Goal: Subscribe to service/newsletter

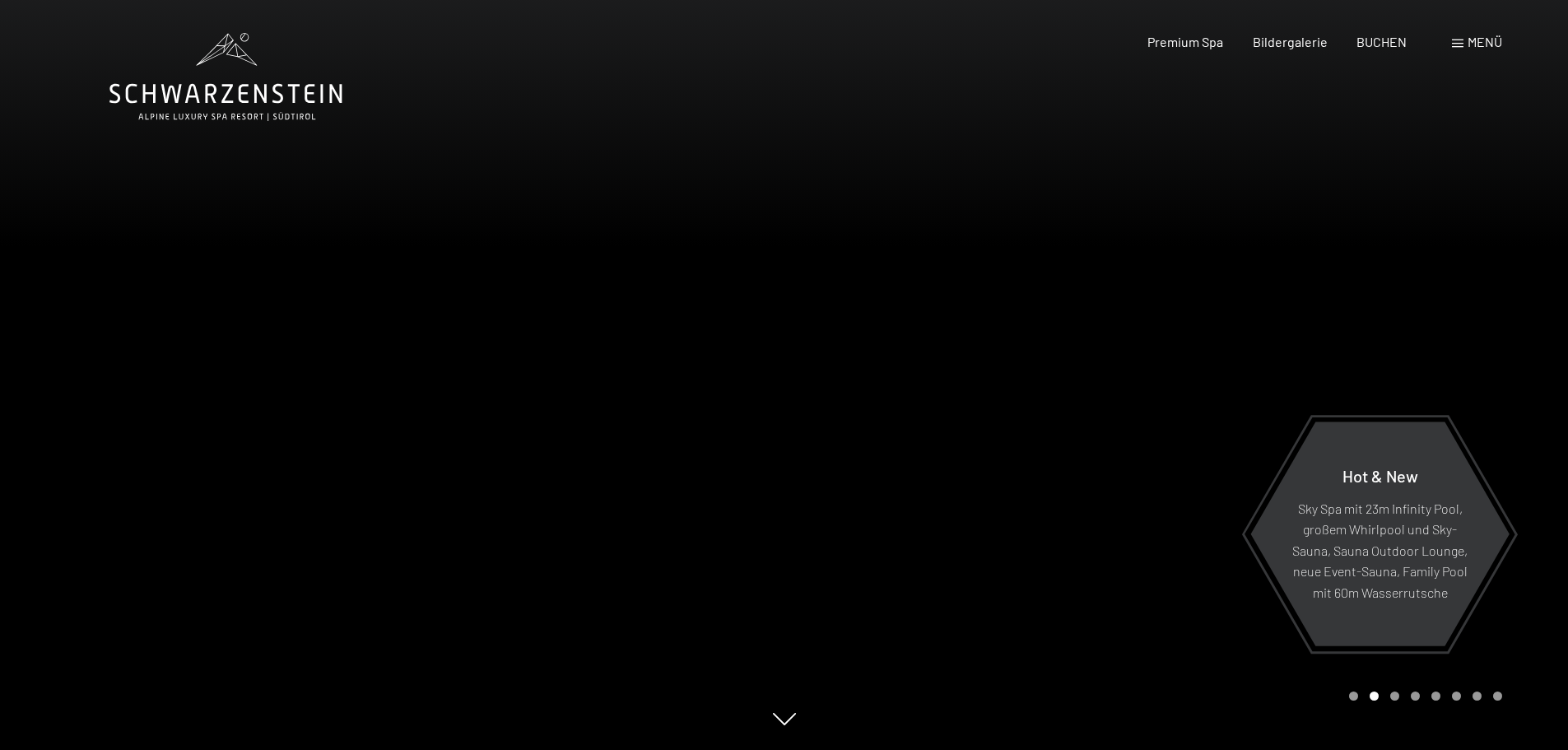
click at [1461, 360] on div at bounding box center [1177, 375] width 784 height 750
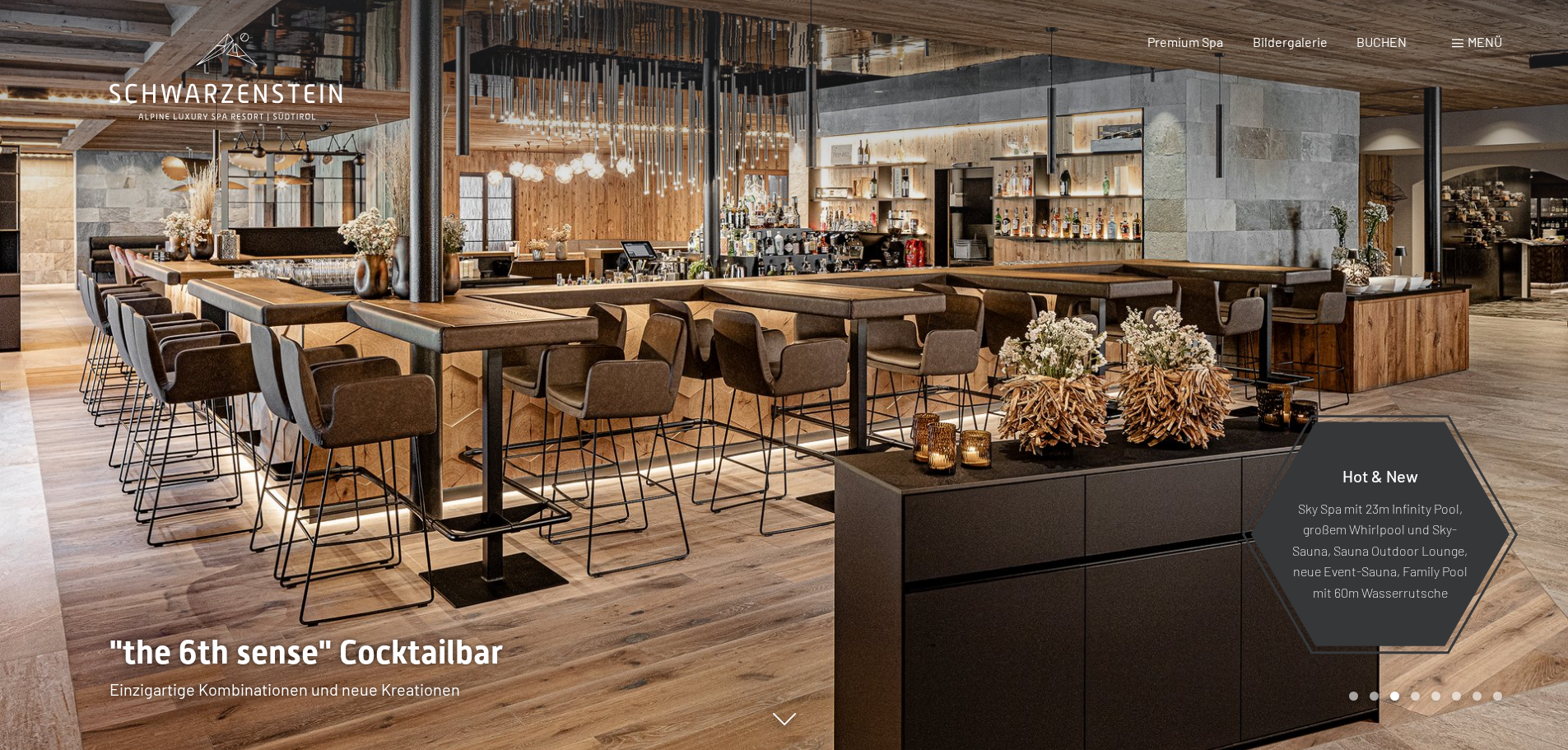
click at [1460, 359] on div at bounding box center [1177, 375] width 784 height 750
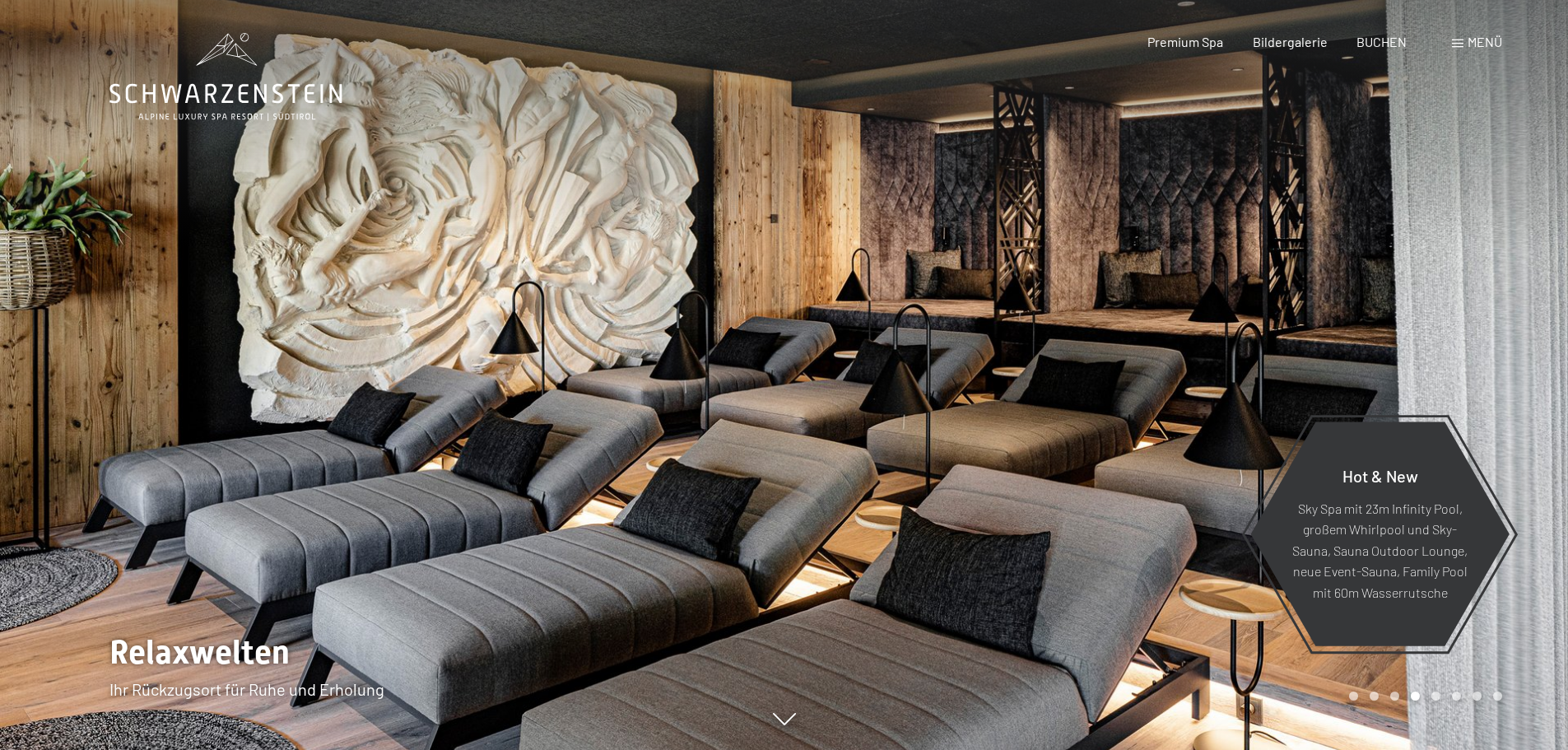
click at [1456, 359] on div at bounding box center [1177, 375] width 784 height 750
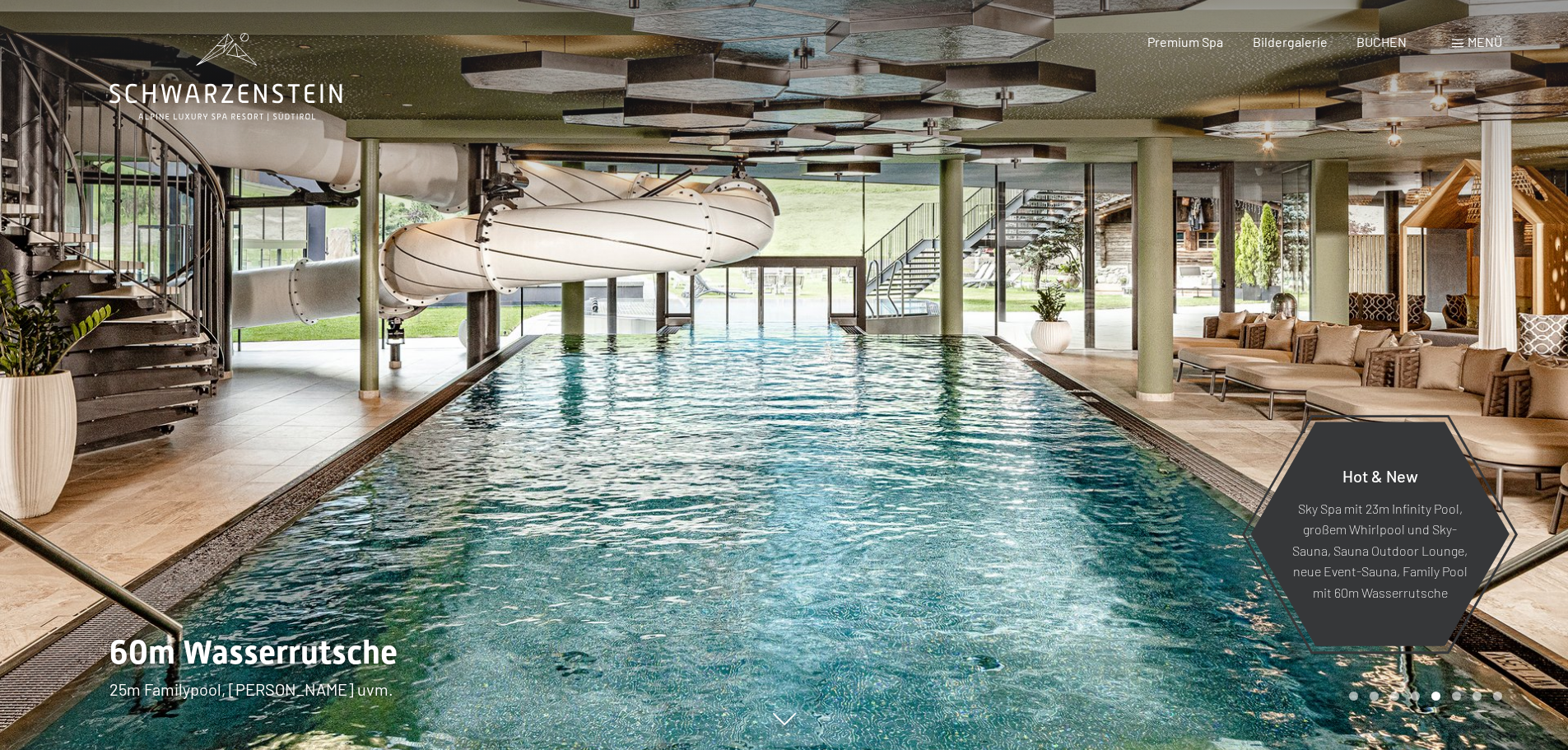
click at [1451, 357] on div at bounding box center [1177, 375] width 784 height 750
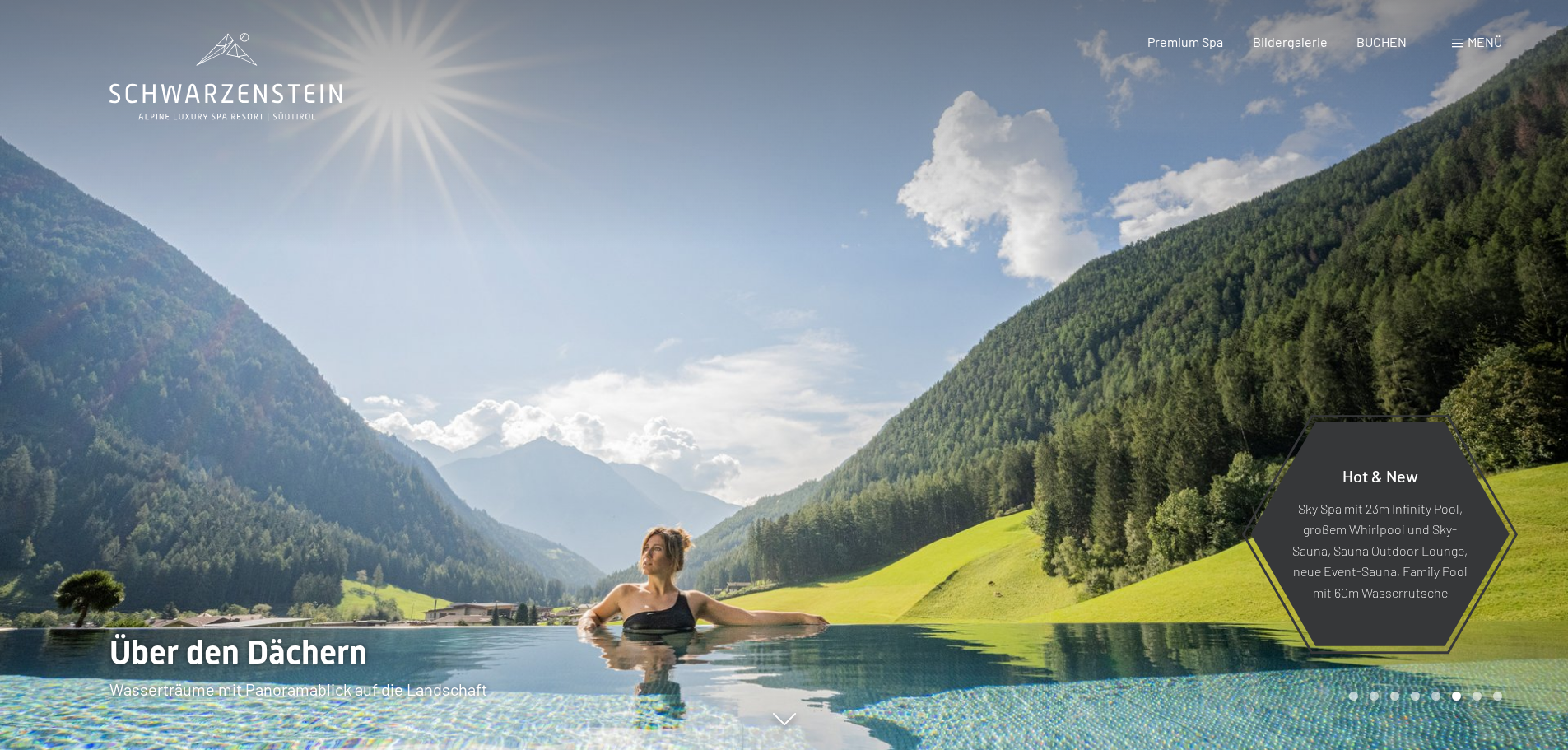
click at [1448, 356] on div at bounding box center [1177, 375] width 784 height 750
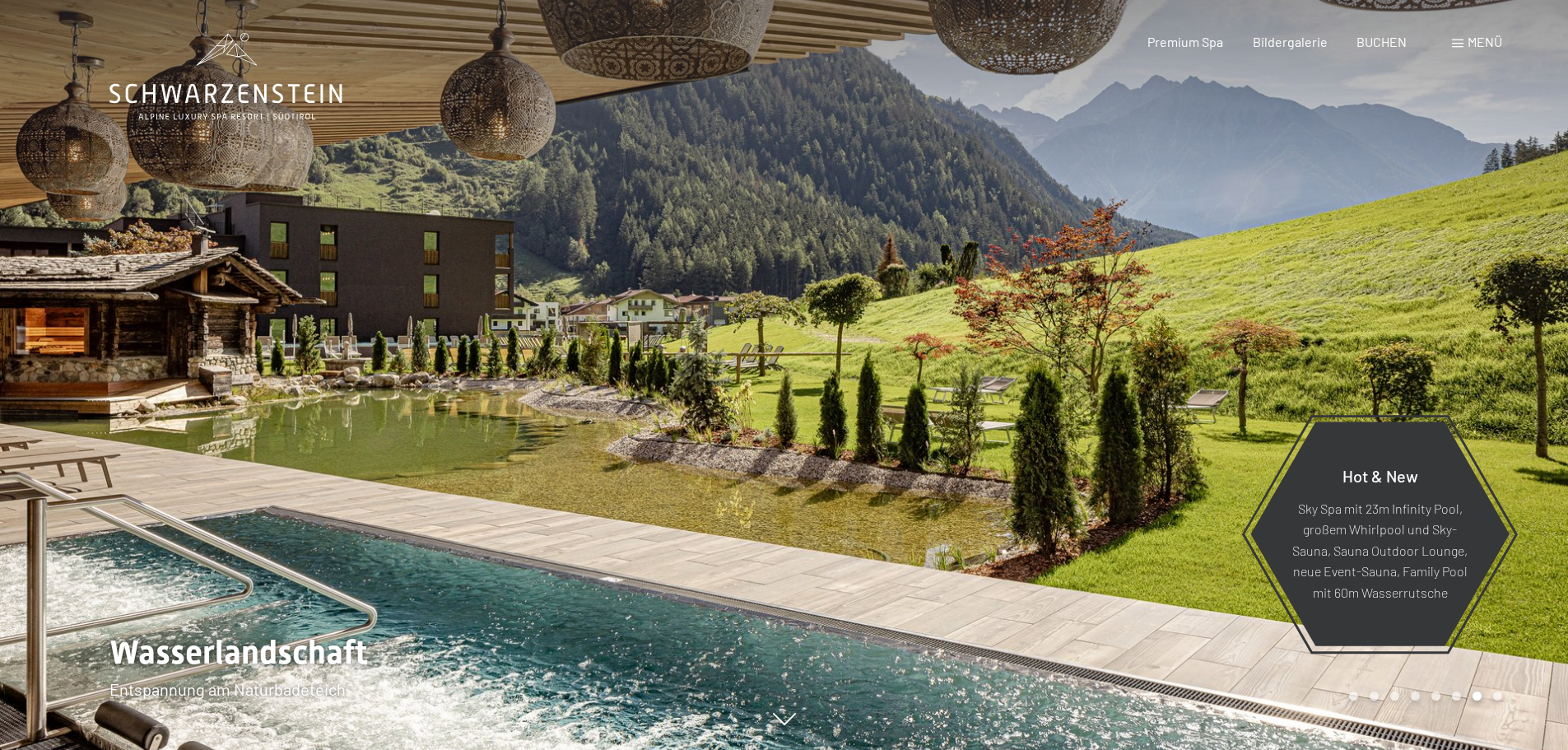
click at [1447, 356] on div at bounding box center [1177, 375] width 784 height 750
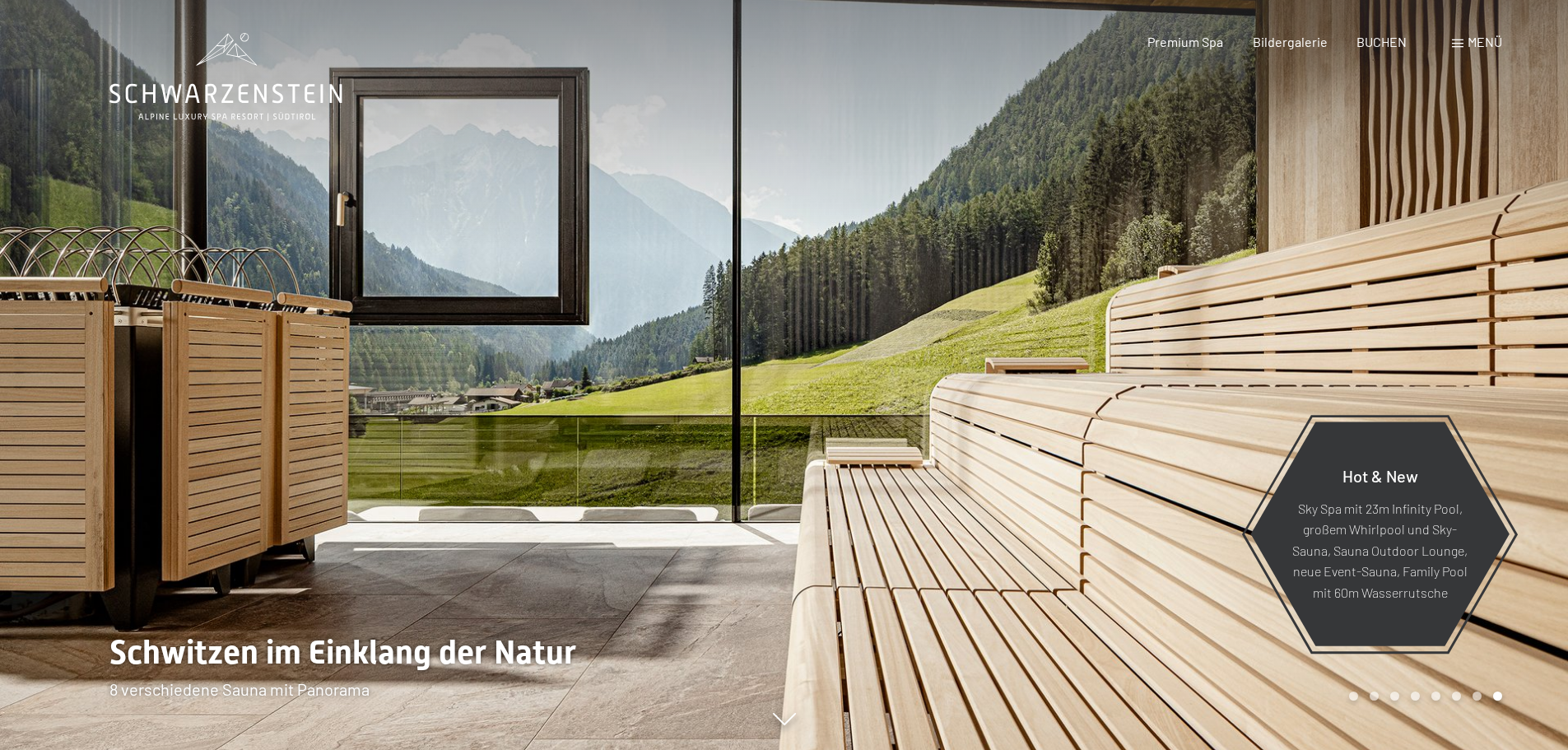
click at [1447, 356] on div at bounding box center [1177, 375] width 784 height 750
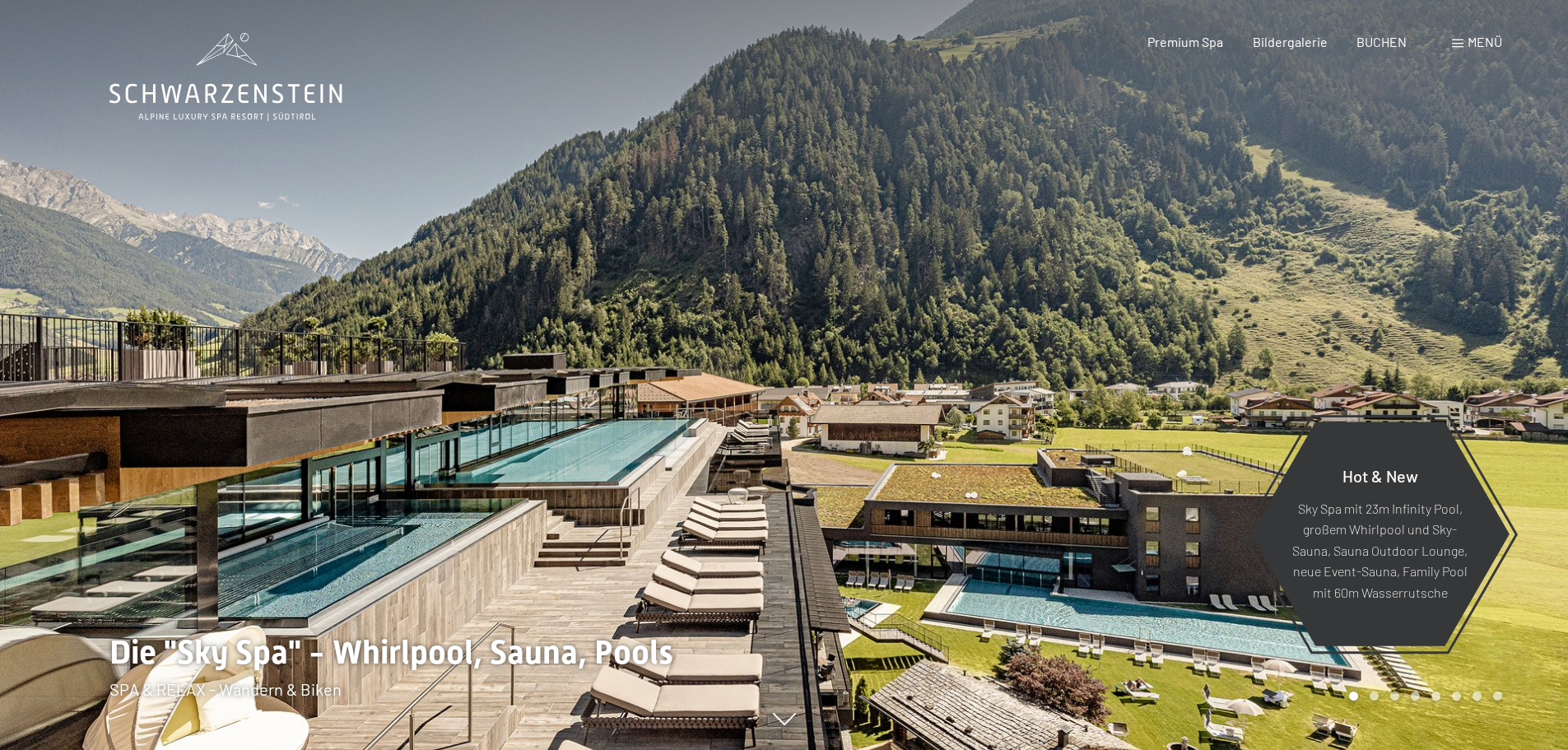
click at [1447, 356] on div at bounding box center [1177, 375] width 784 height 750
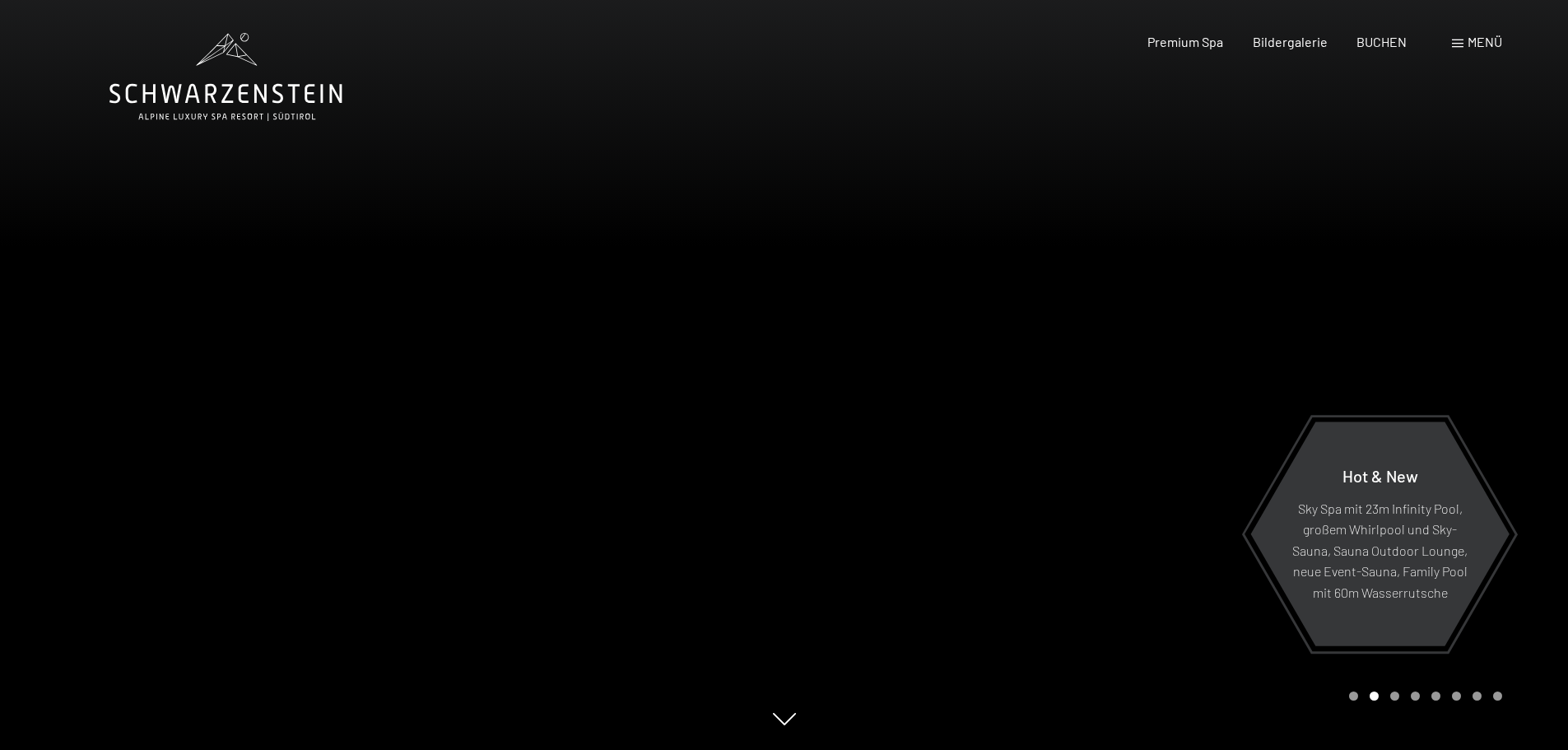
click at [1425, 353] on div at bounding box center [1177, 375] width 784 height 750
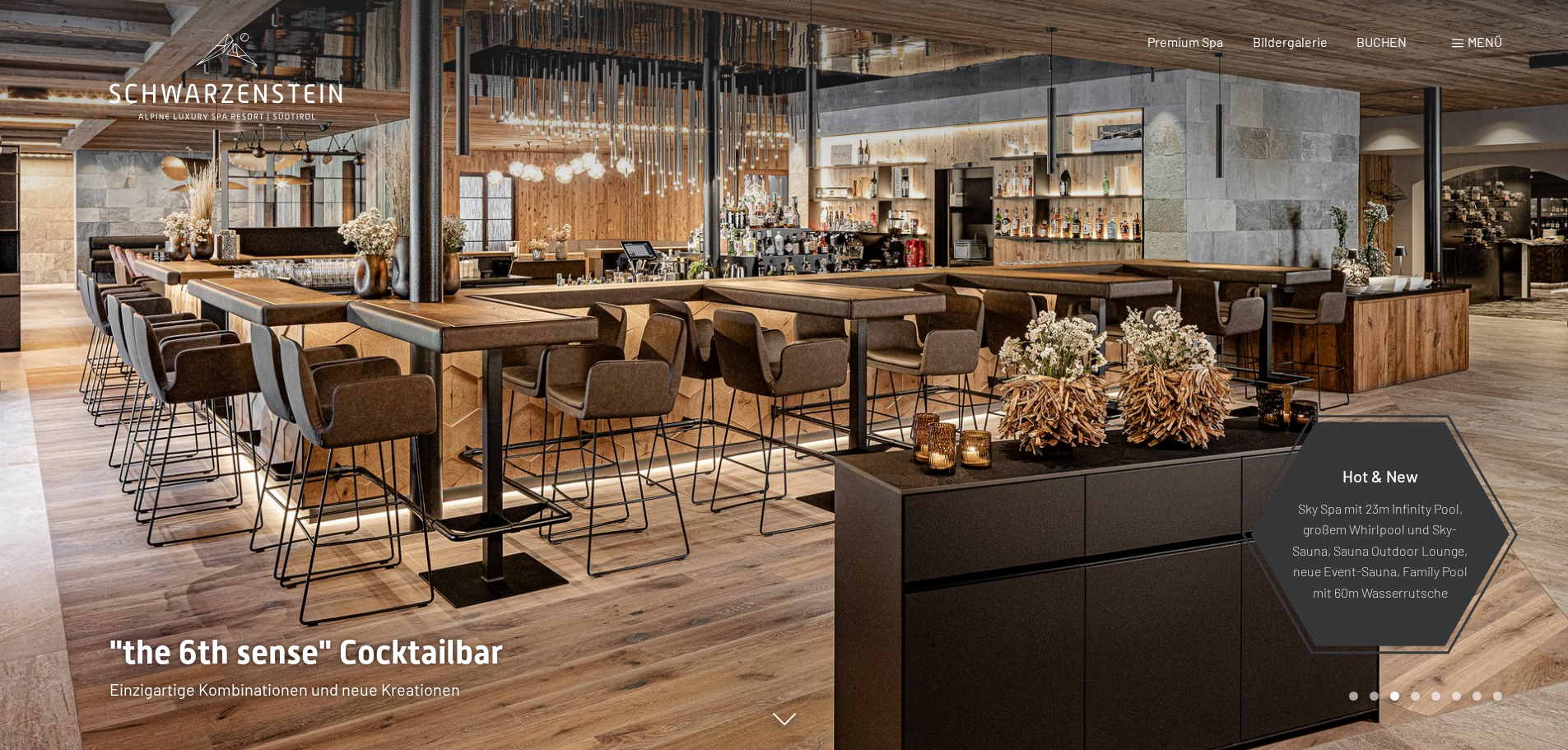
click at [1424, 351] on div at bounding box center [1177, 375] width 784 height 750
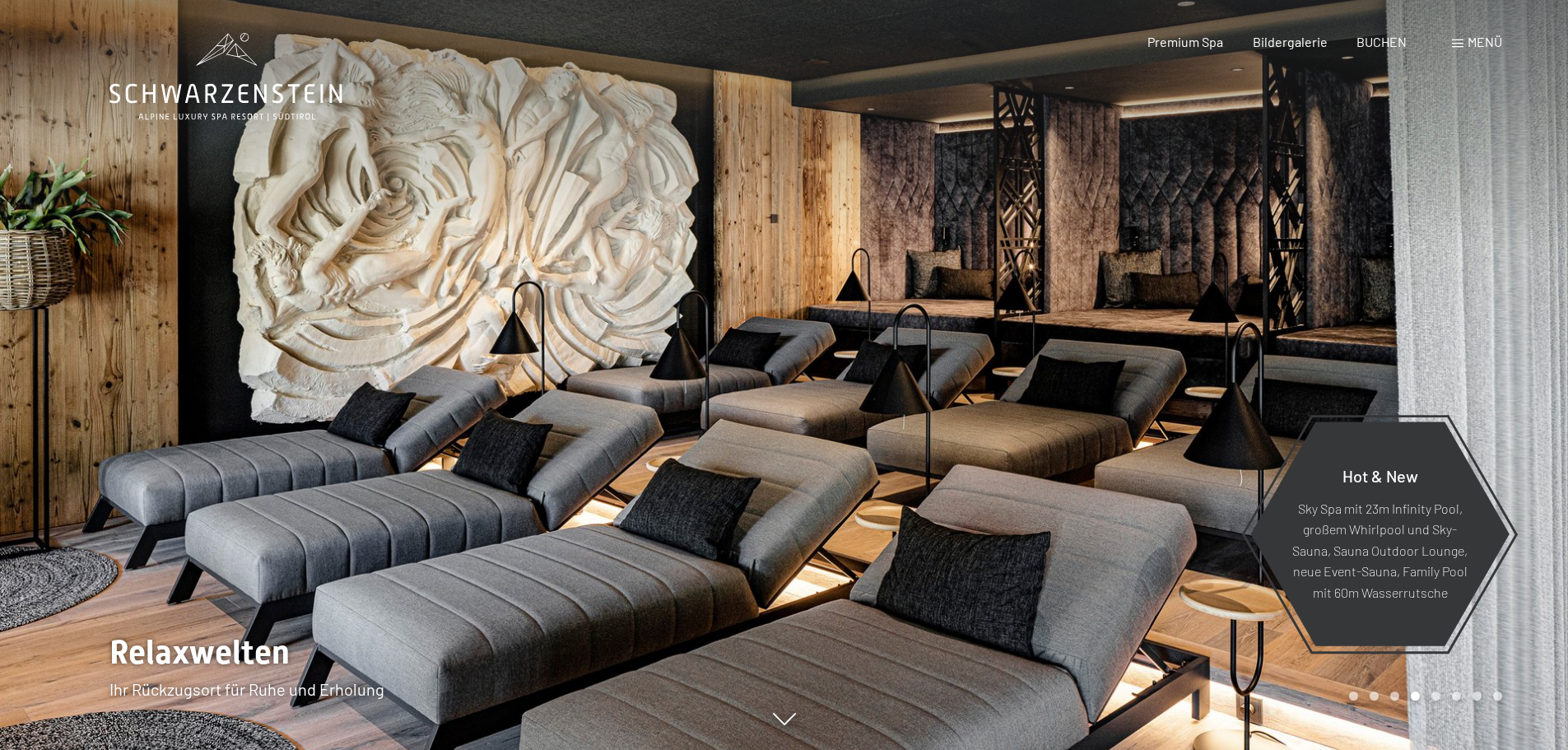
click at [1422, 348] on div at bounding box center [1177, 375] width 784 height 750
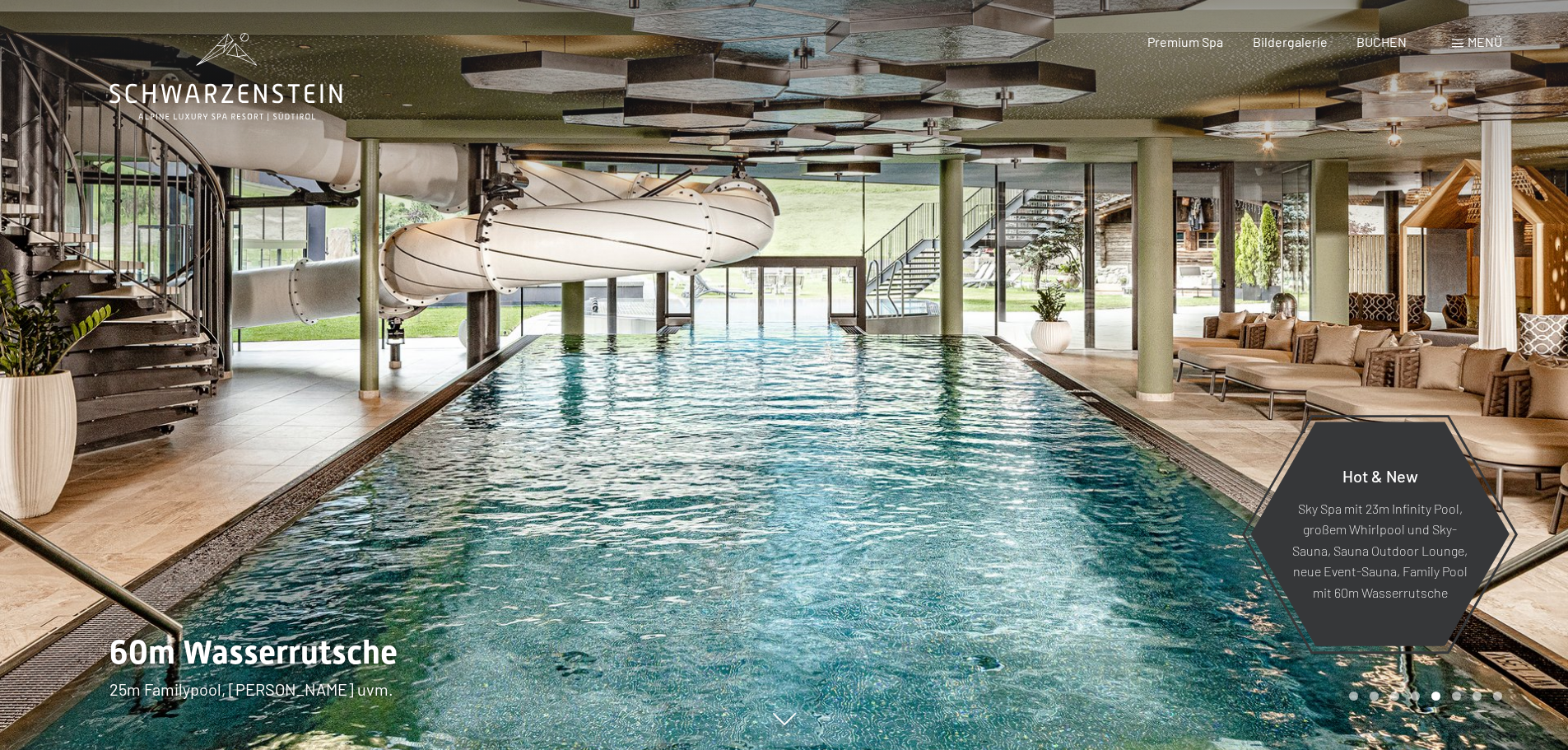
click at [1422, 348] on div at bounding box center [1177, 375] width 784 height 750
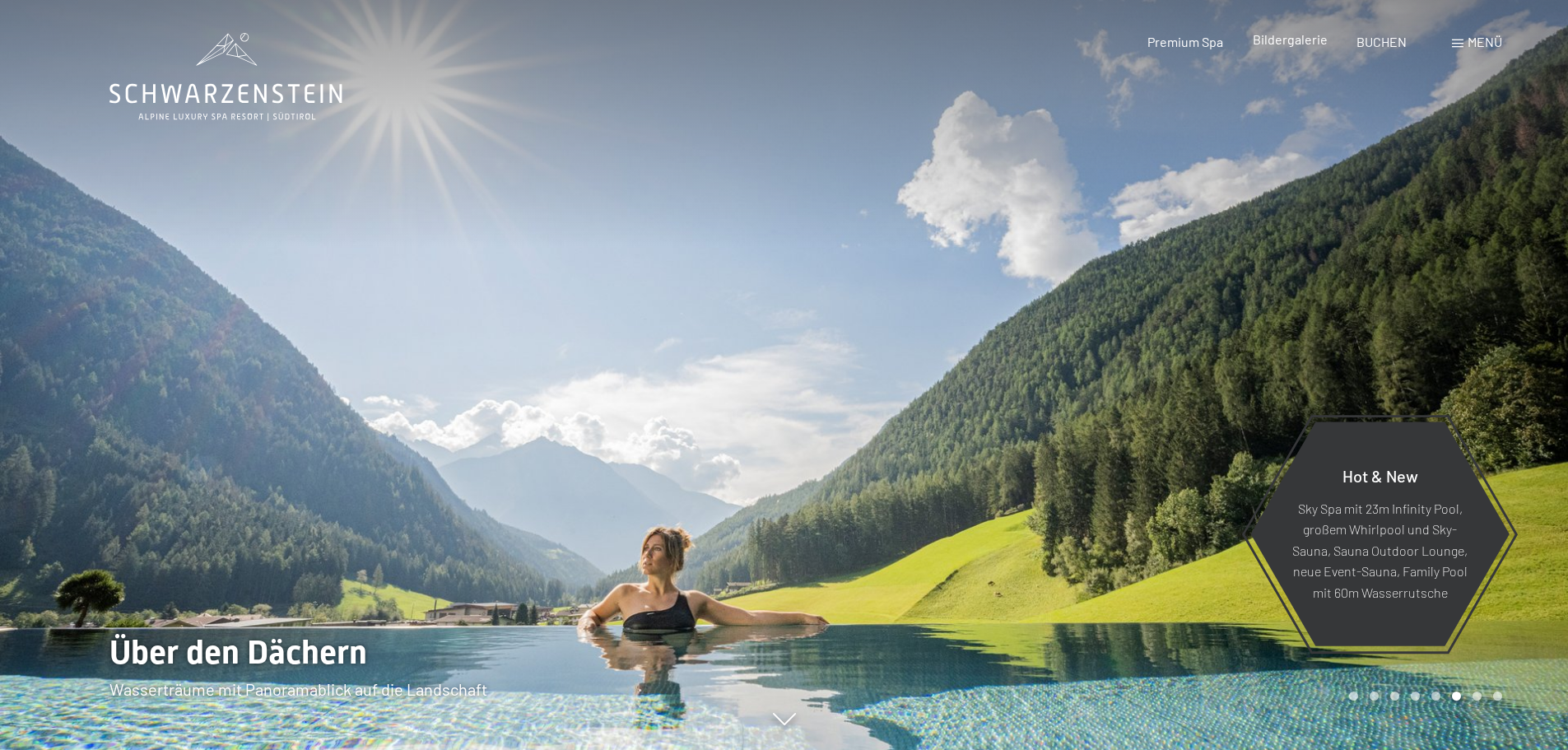
click at [1286, 46] on span "Bildergalerie" at bounding box center [1289, 39] width 75 height 16
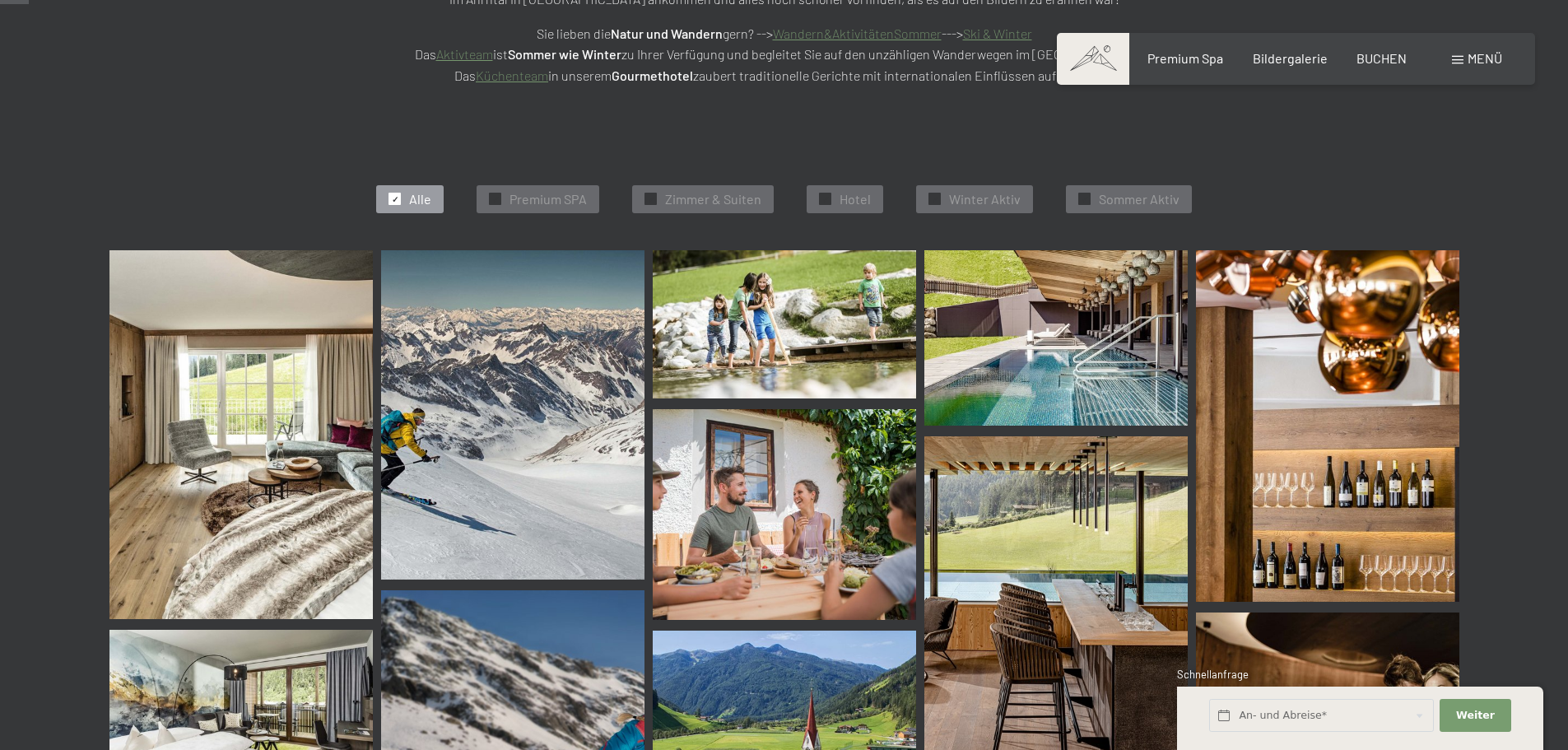
scroll to position [412, 0]
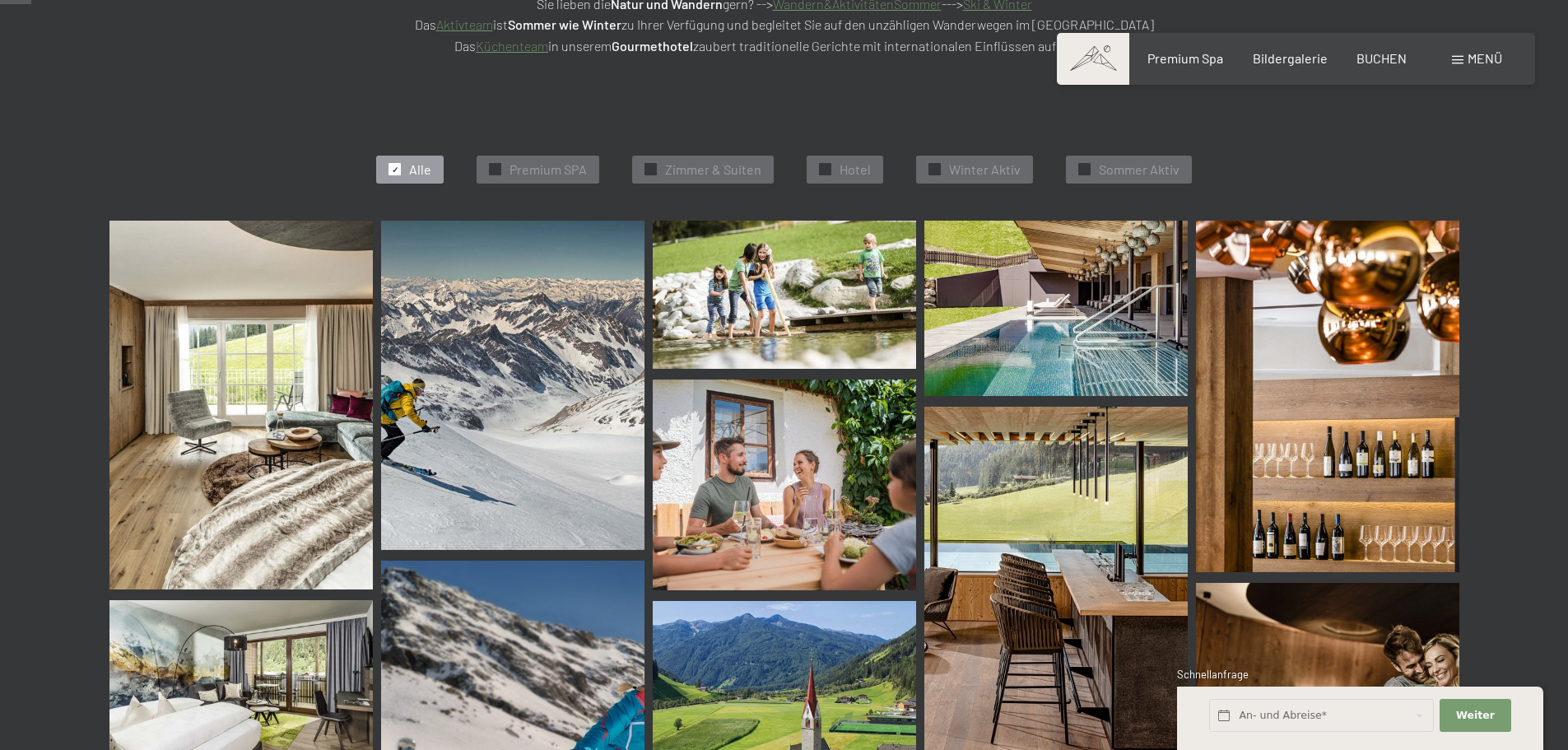
click at [322, 497] on img at bounding box center [241, 405] width 263 height 369
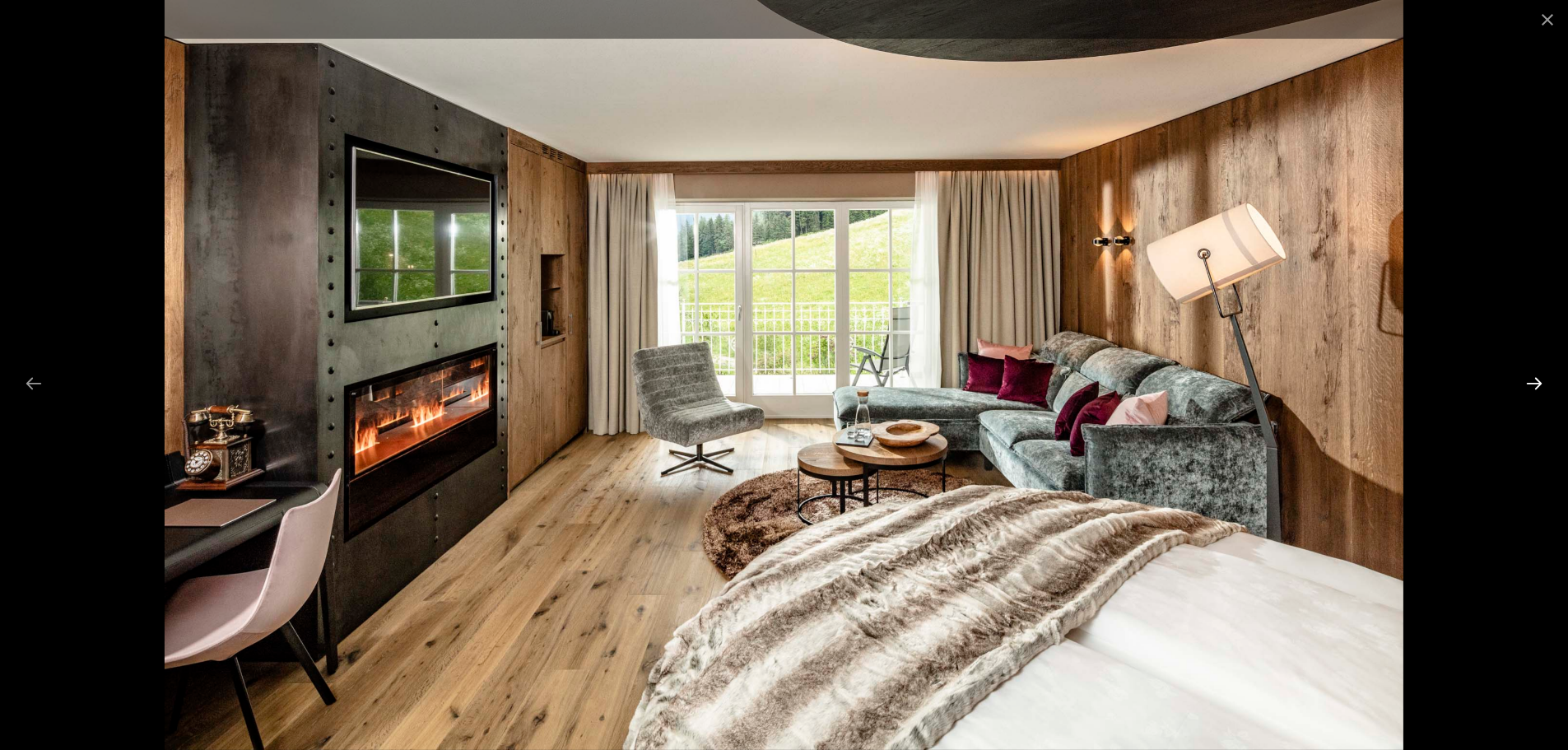
click at [1531, 379] on button "Next slide" at bounding box center [1533, 383] width 35 height 32
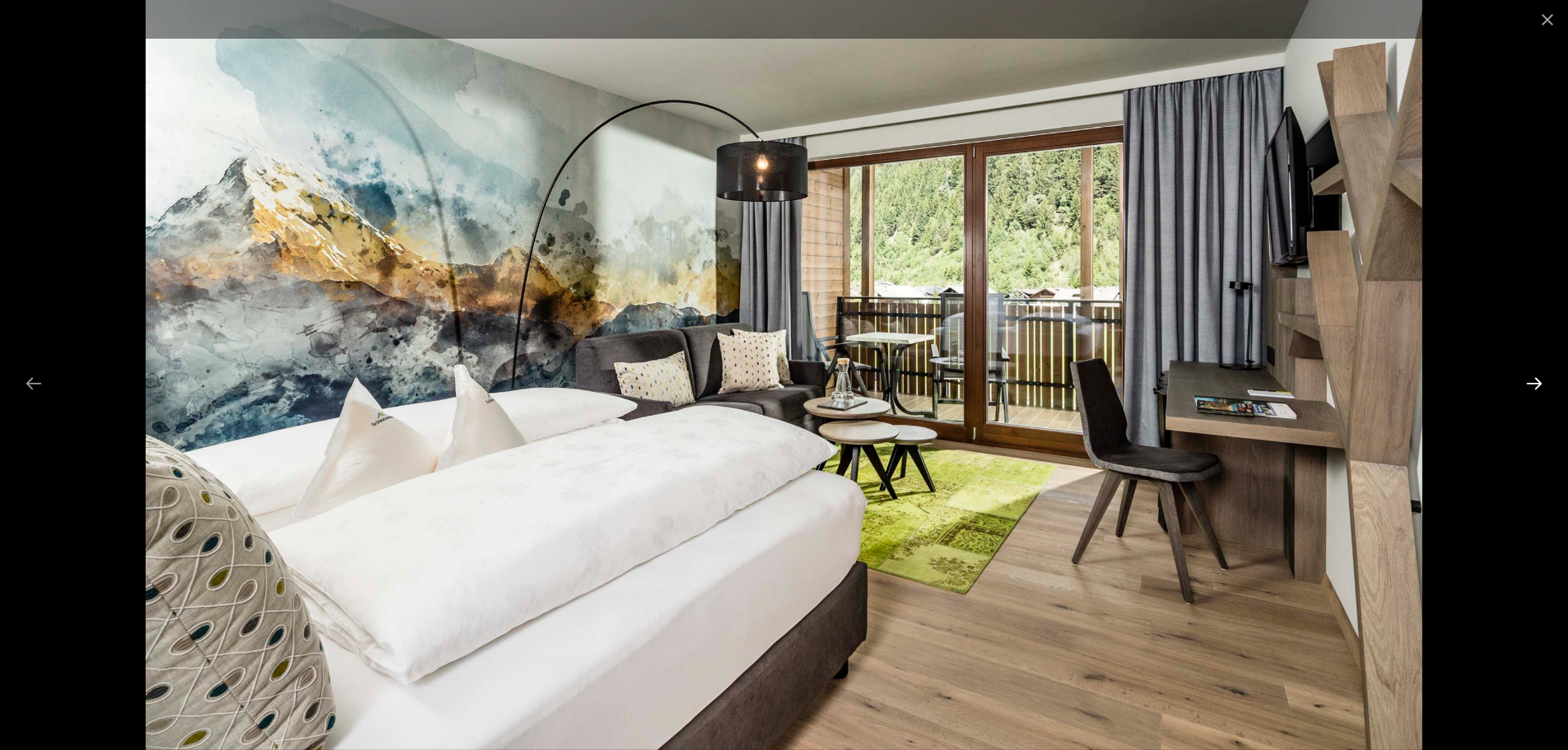
click at [1531, 379] on button "Next slide" at bounding box center [1533, 383] width 35 height 32
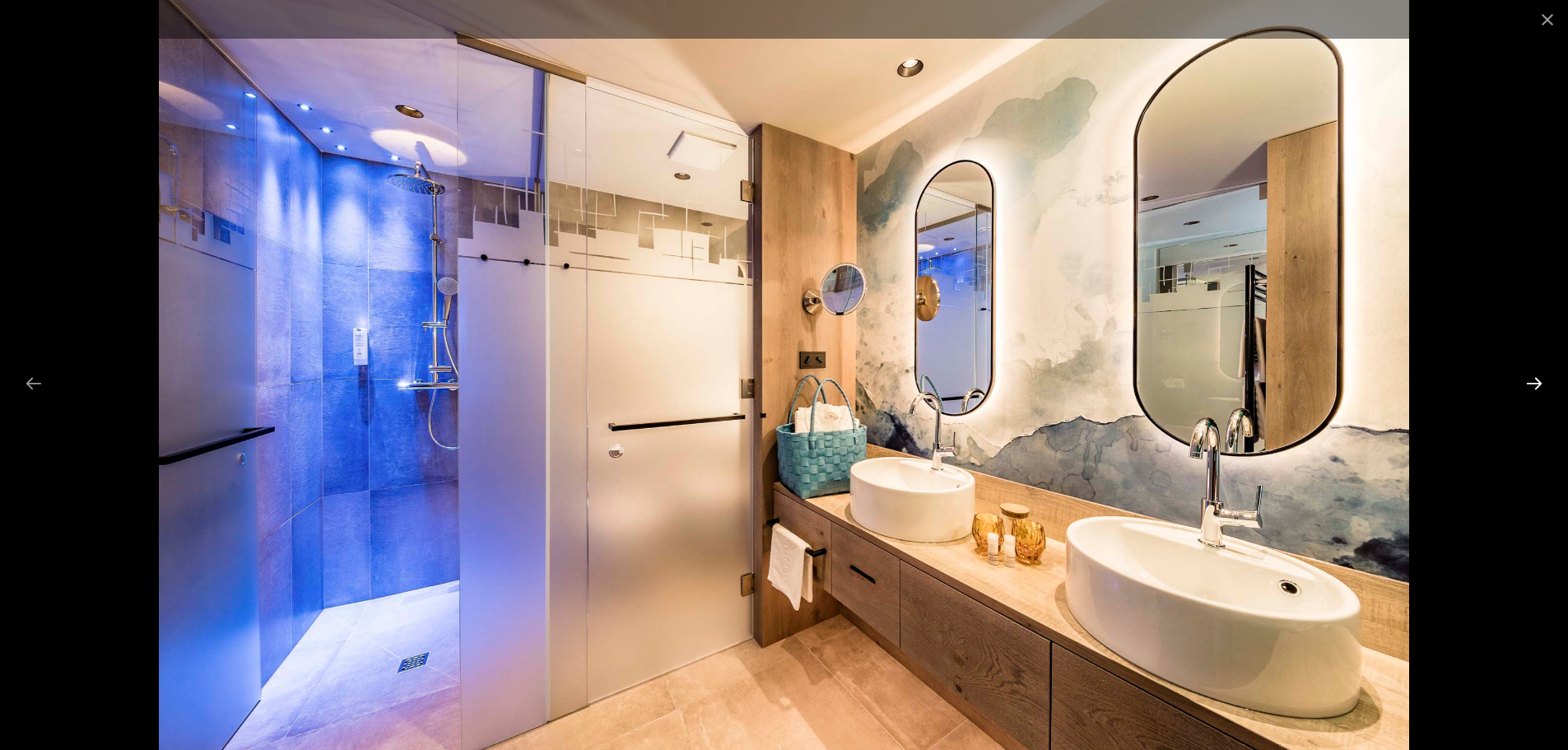
click at [1531, 379] on button "Next slide" at bounding box center [1533, 383] width 35 height 32
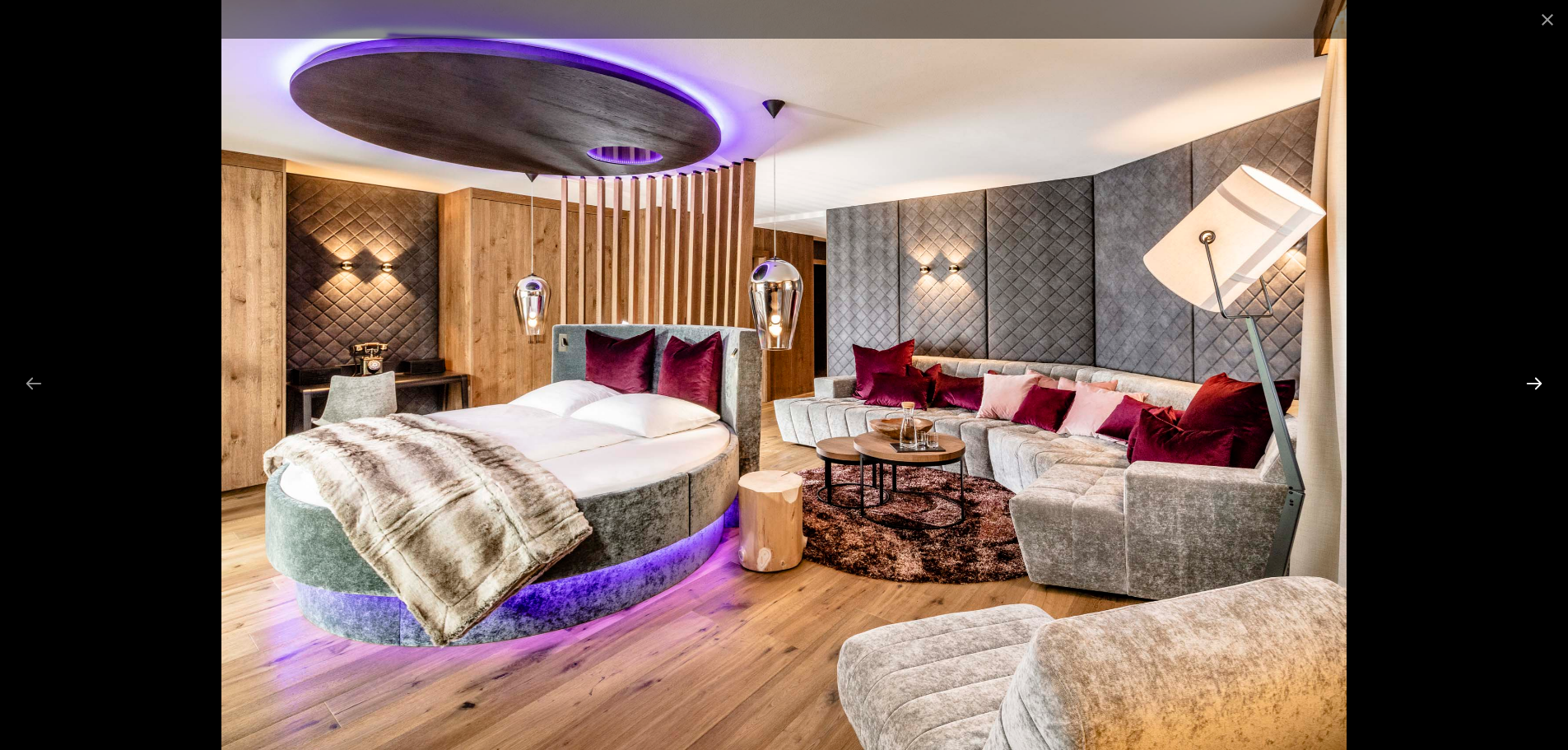
click at [1531, 379] on button "Next slide" at bounding box center [1533, 383] width 35 height 32
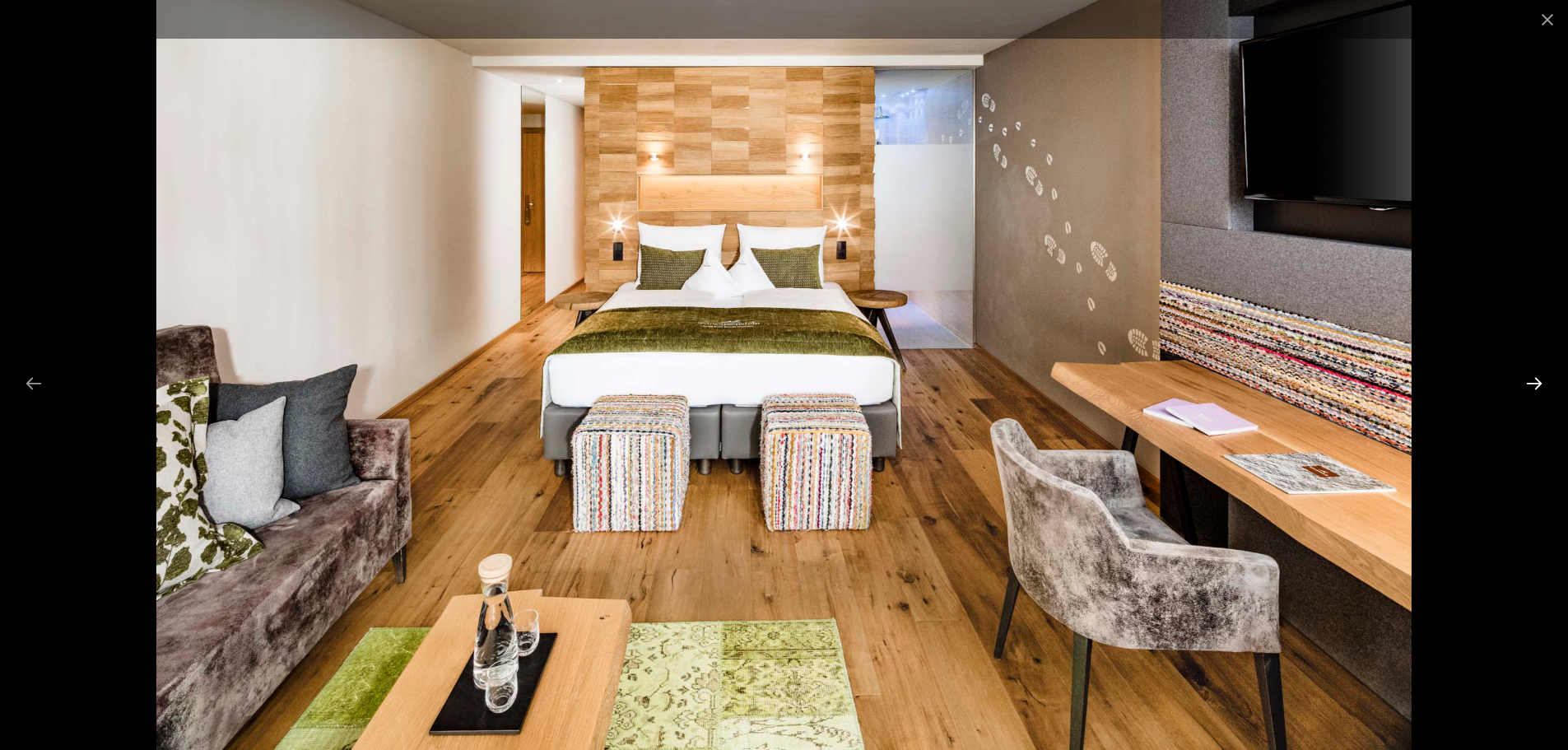
click at [1531, 379] on button "Next slide" at bounding box center [1533, 383] width 35 height 32
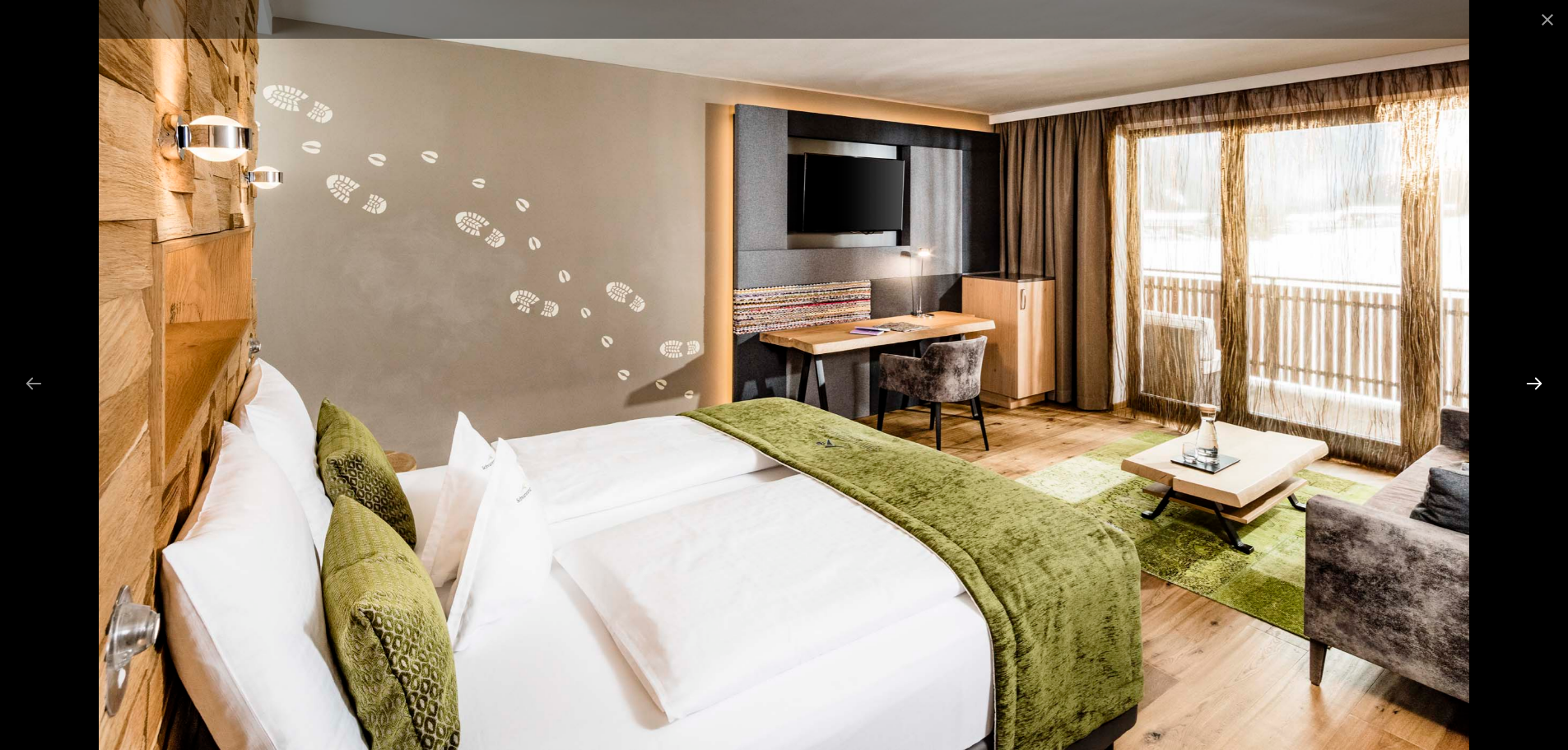
click at [1531, 379] on button "Next slide" at bounding box center [1533, 383] width 35 height 32
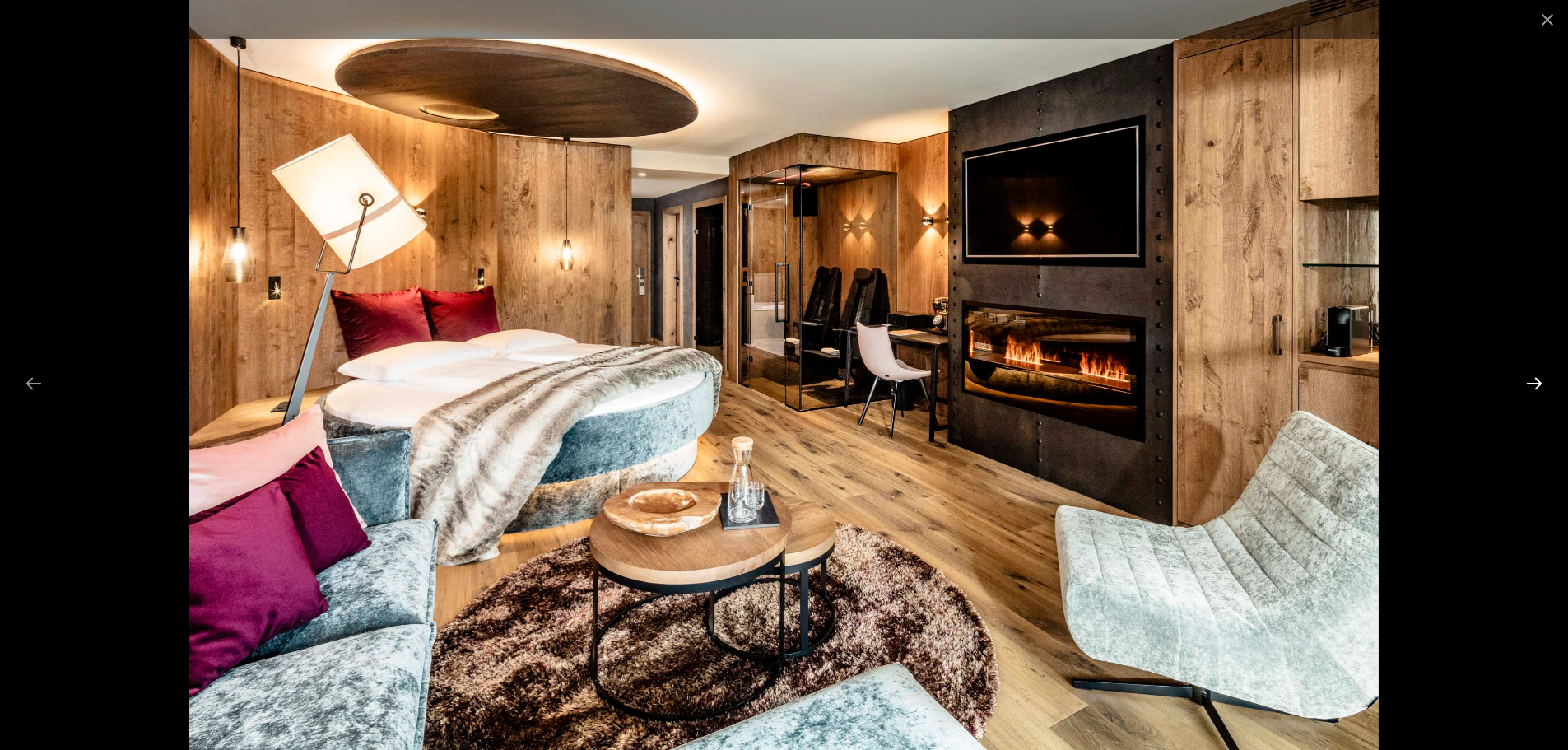
click at [1531, 379] on button "Next slide" at bounding box center [1533, 383] width 35 height 32
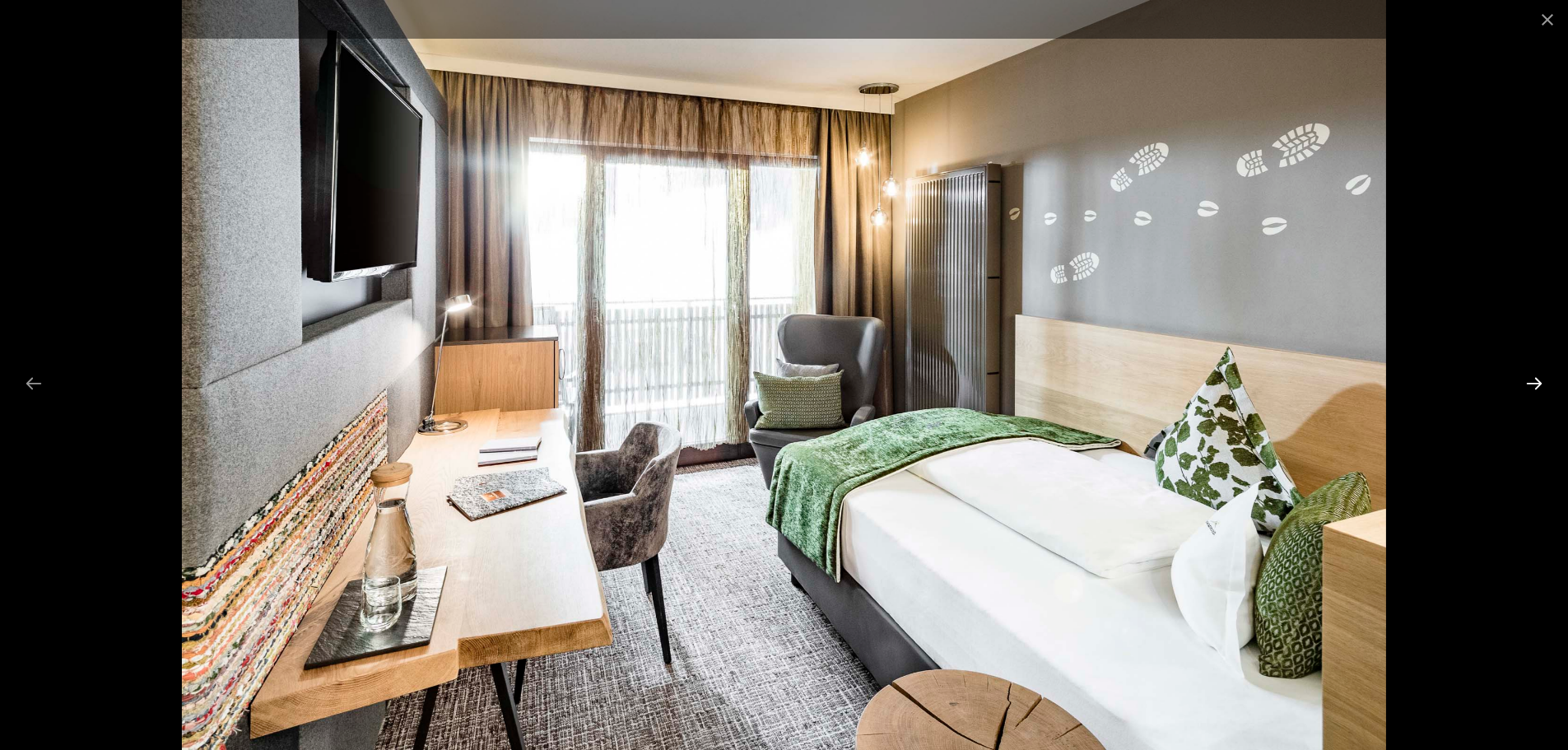
click at [1531, 379] on button "Next slide" at bounding box center [1533, 383] width 35 height 32
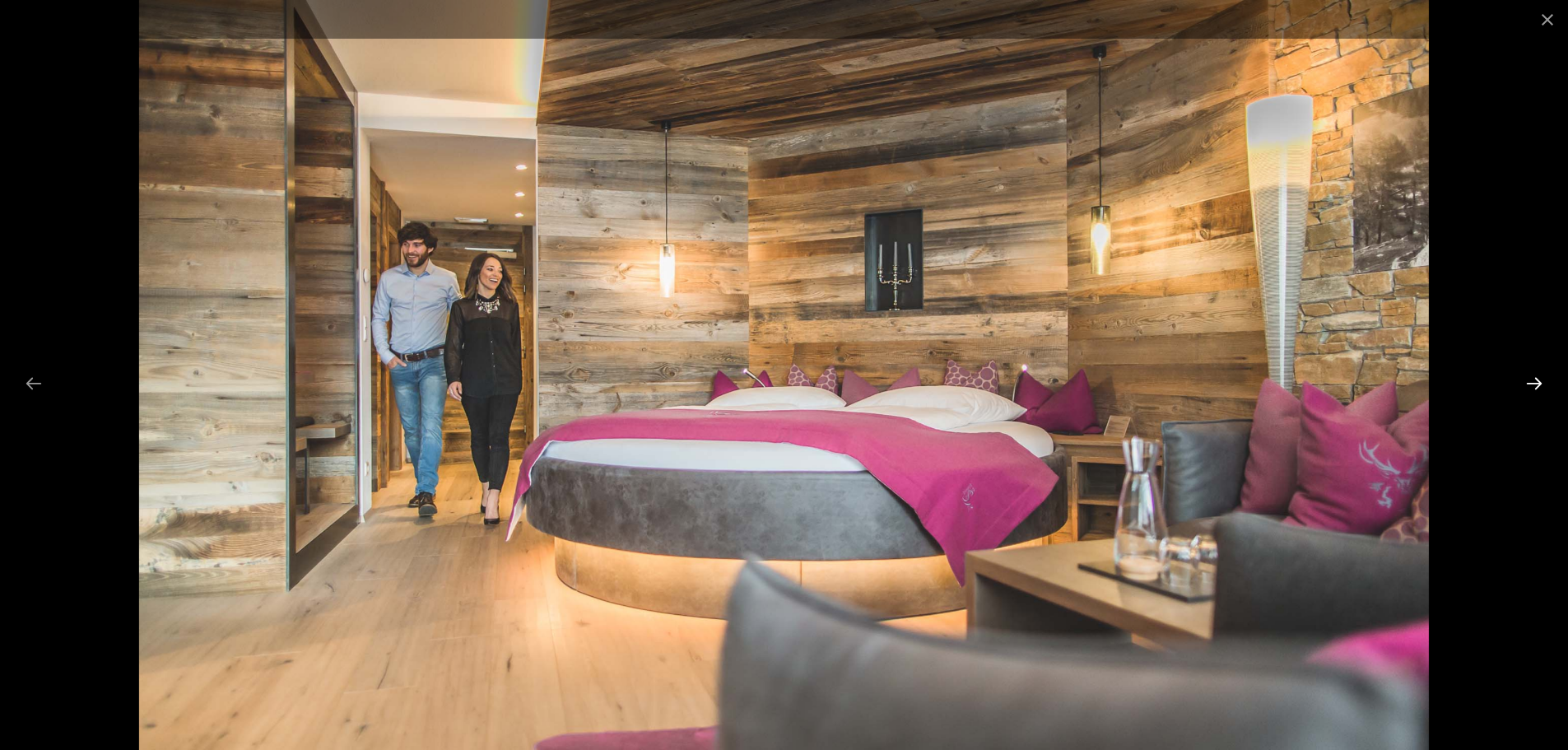
click at [1530, 381] on button "Next slide" at bounding box center [1533, 383] width 35 height 32
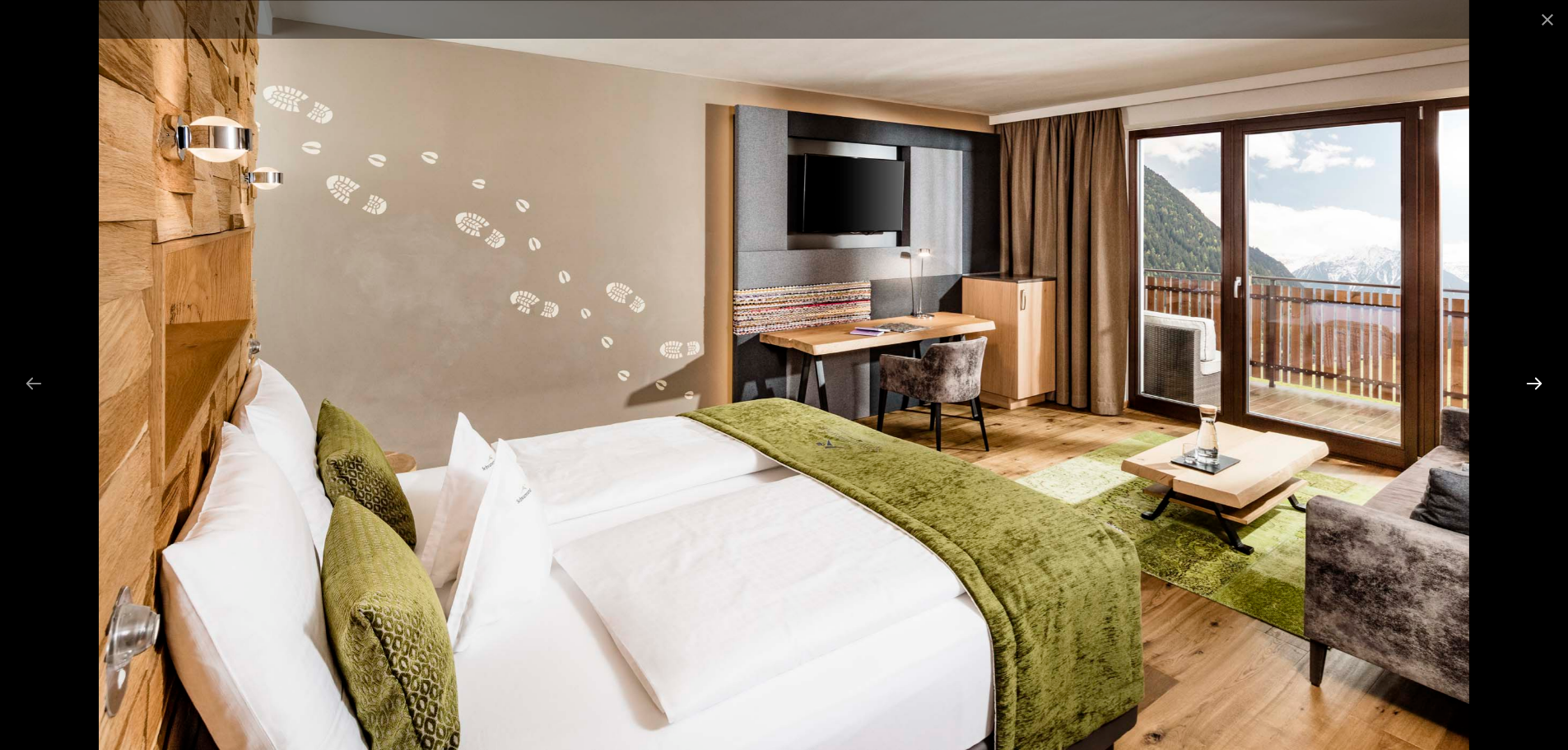
click at [1530, 381] on button "Next slide" at bounding box center [1533, 383] width 35 height 32
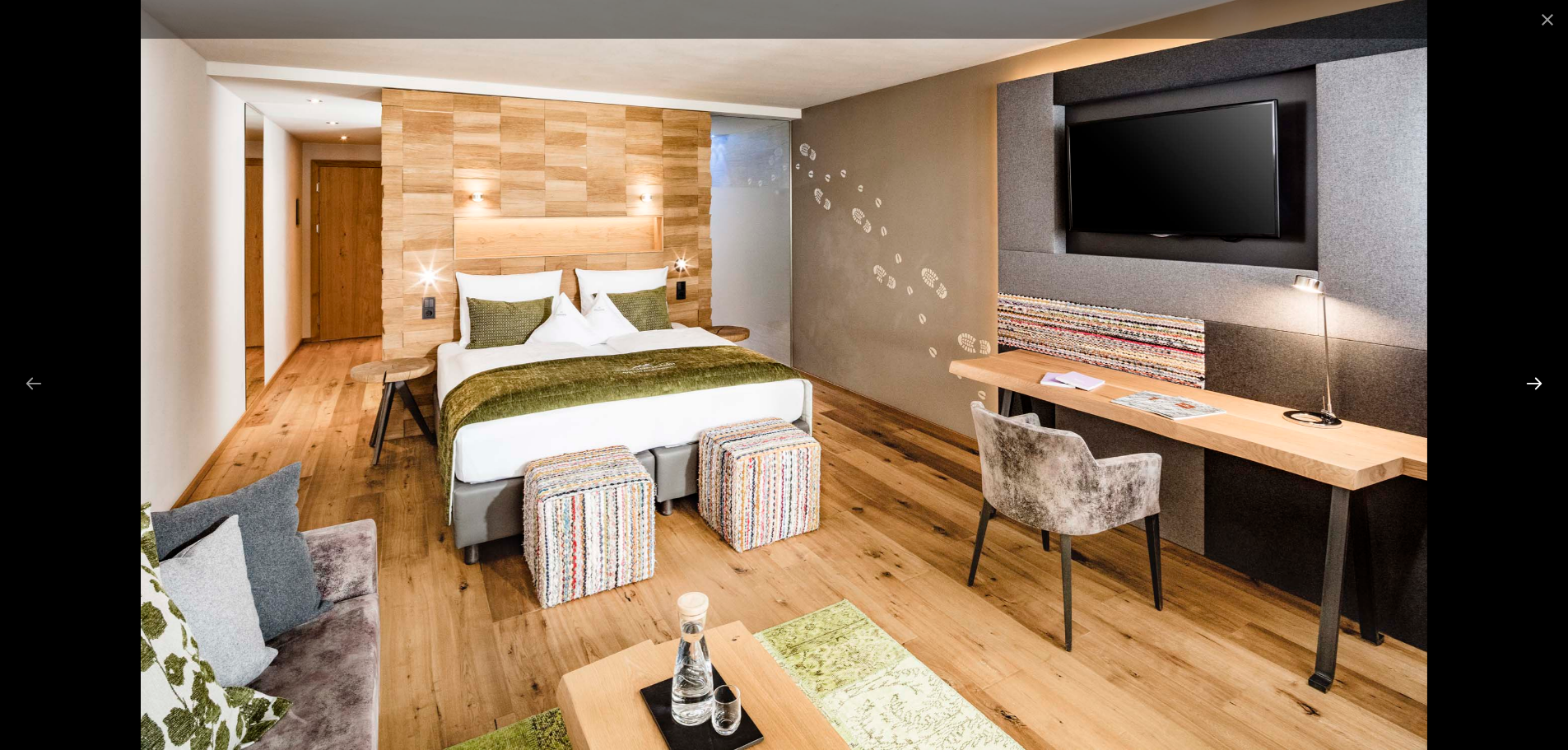
click at [1530, 381] on button "Next slide" at bounding box center [1533, 383] width 35 height 32
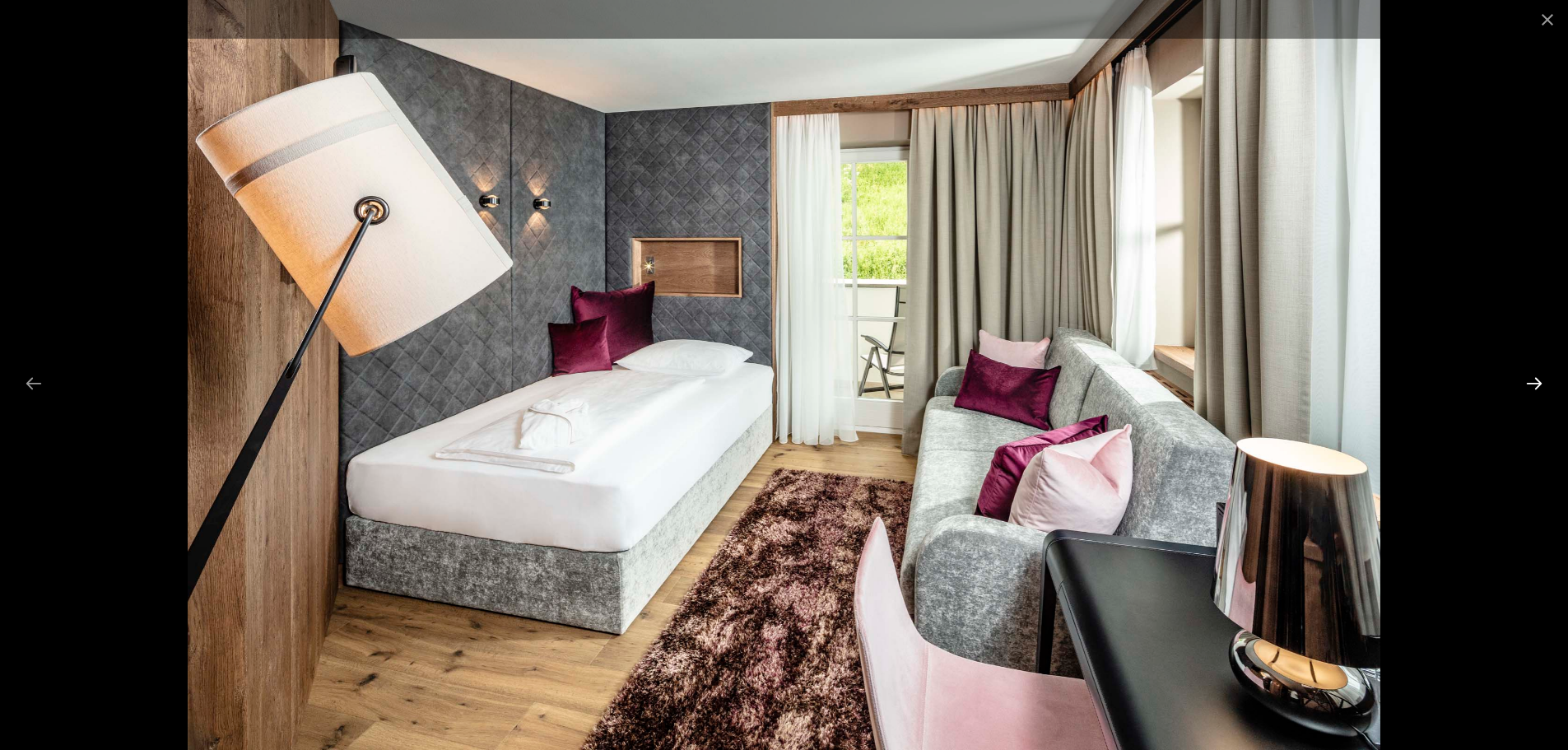
click at [1530, 381] on button "Next slide" at bounding box center [1533, 383] width 35 height 32
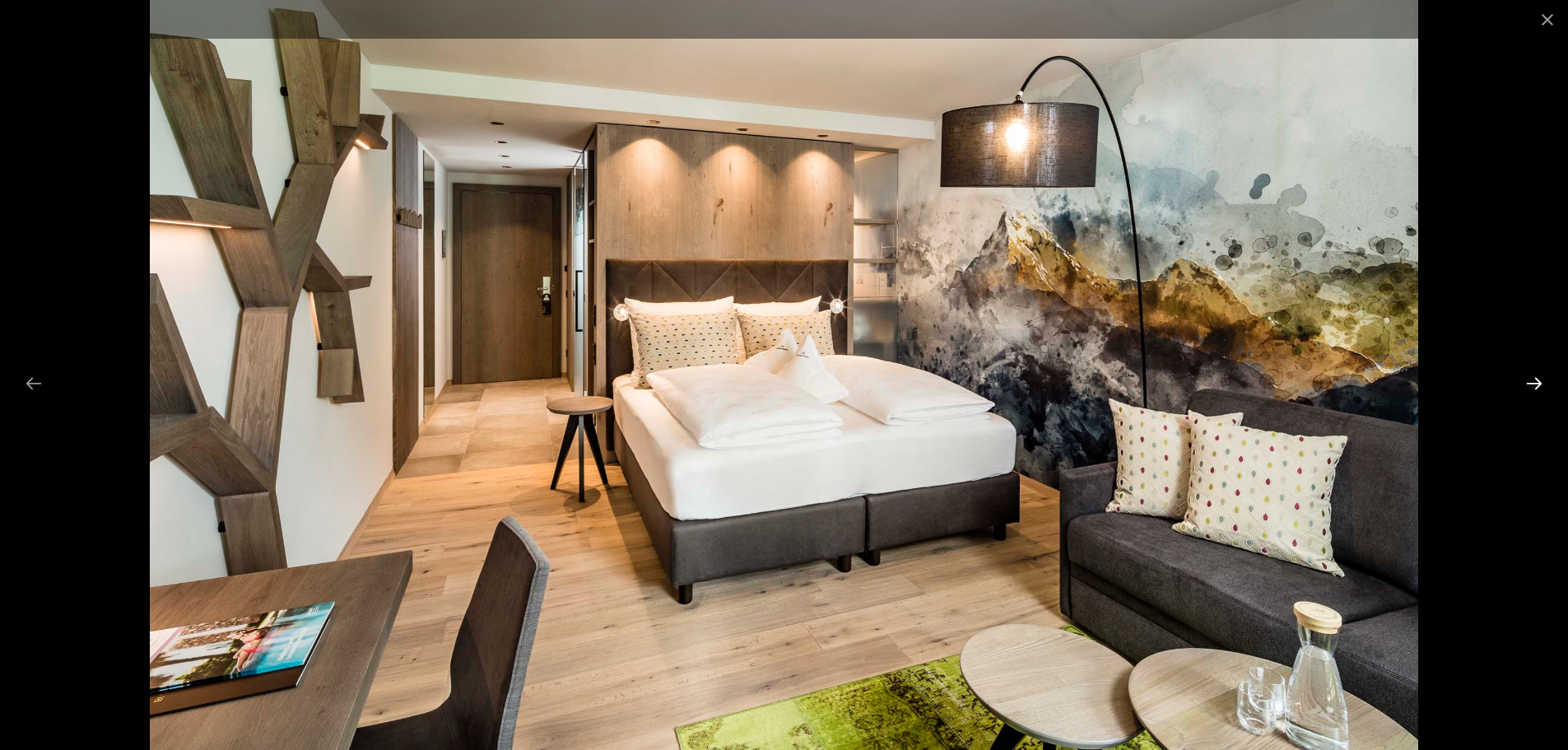
click at [1530, 382] on button "Next slide" at bounding box center [1533, 383] width 35 height 32
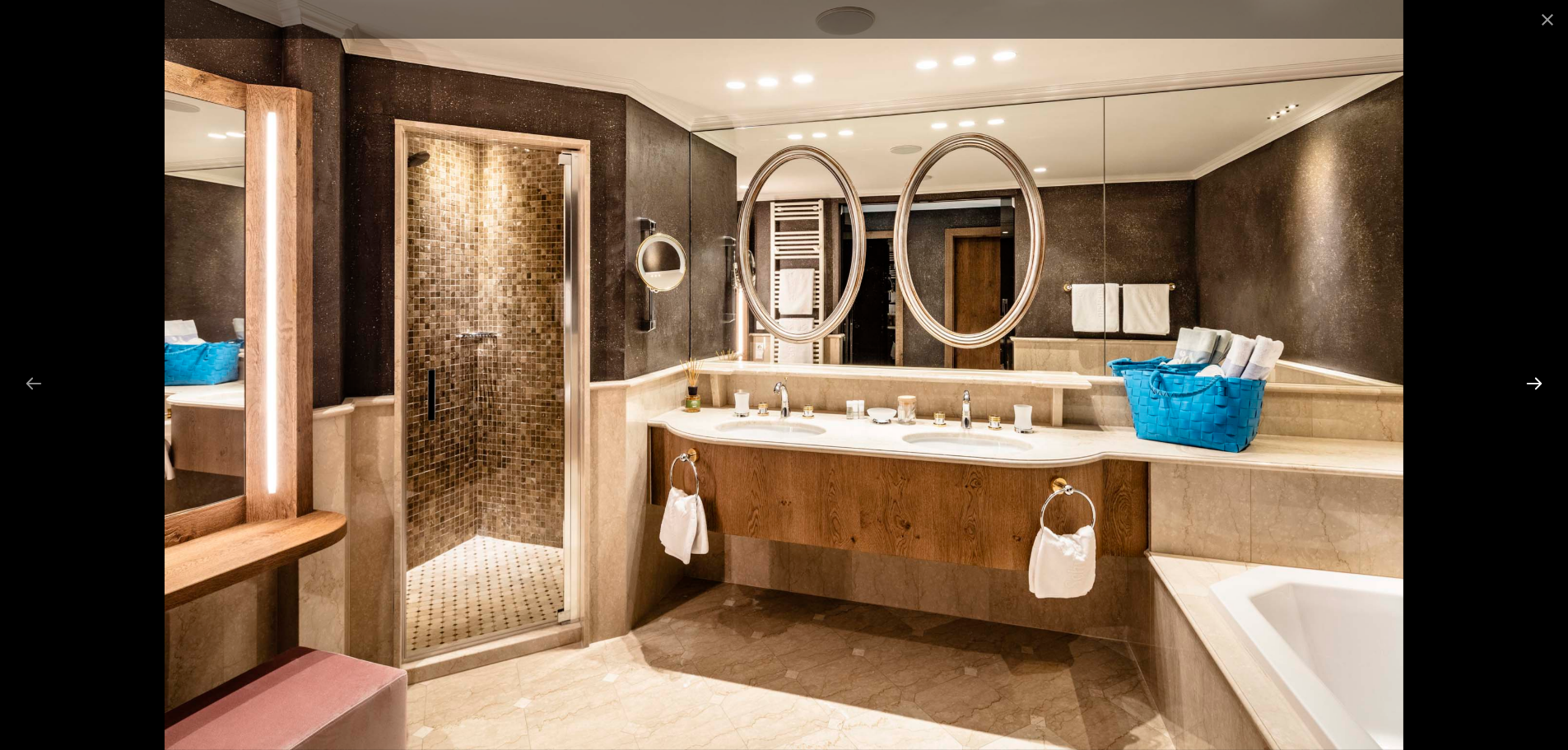
click at [1530, 384] on button "Next slide" at bounding box center [1533, 383] width 35 height 32
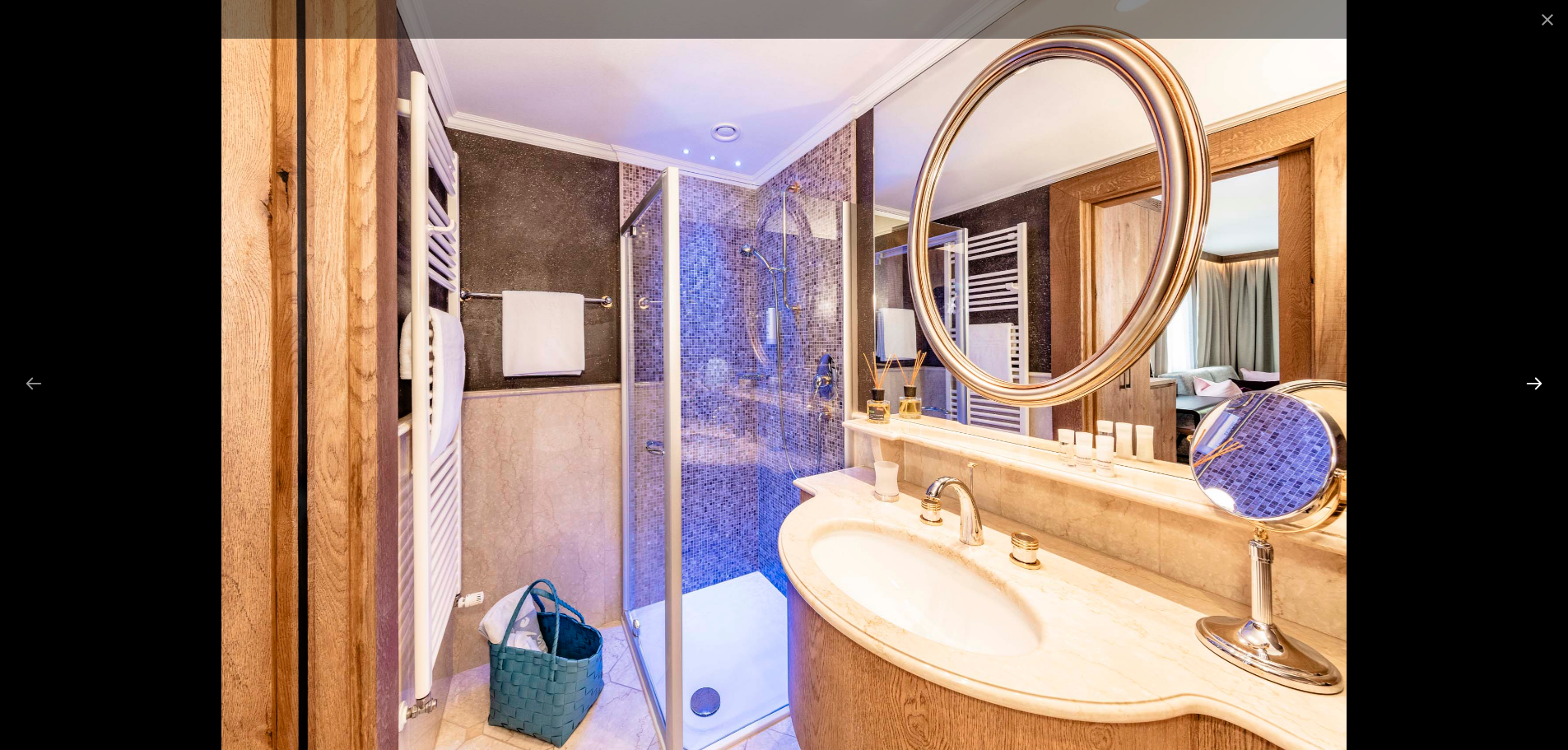
click at [1530, 384] on button "Next slide" at bounding box center [1533, 383] width 35 height 32
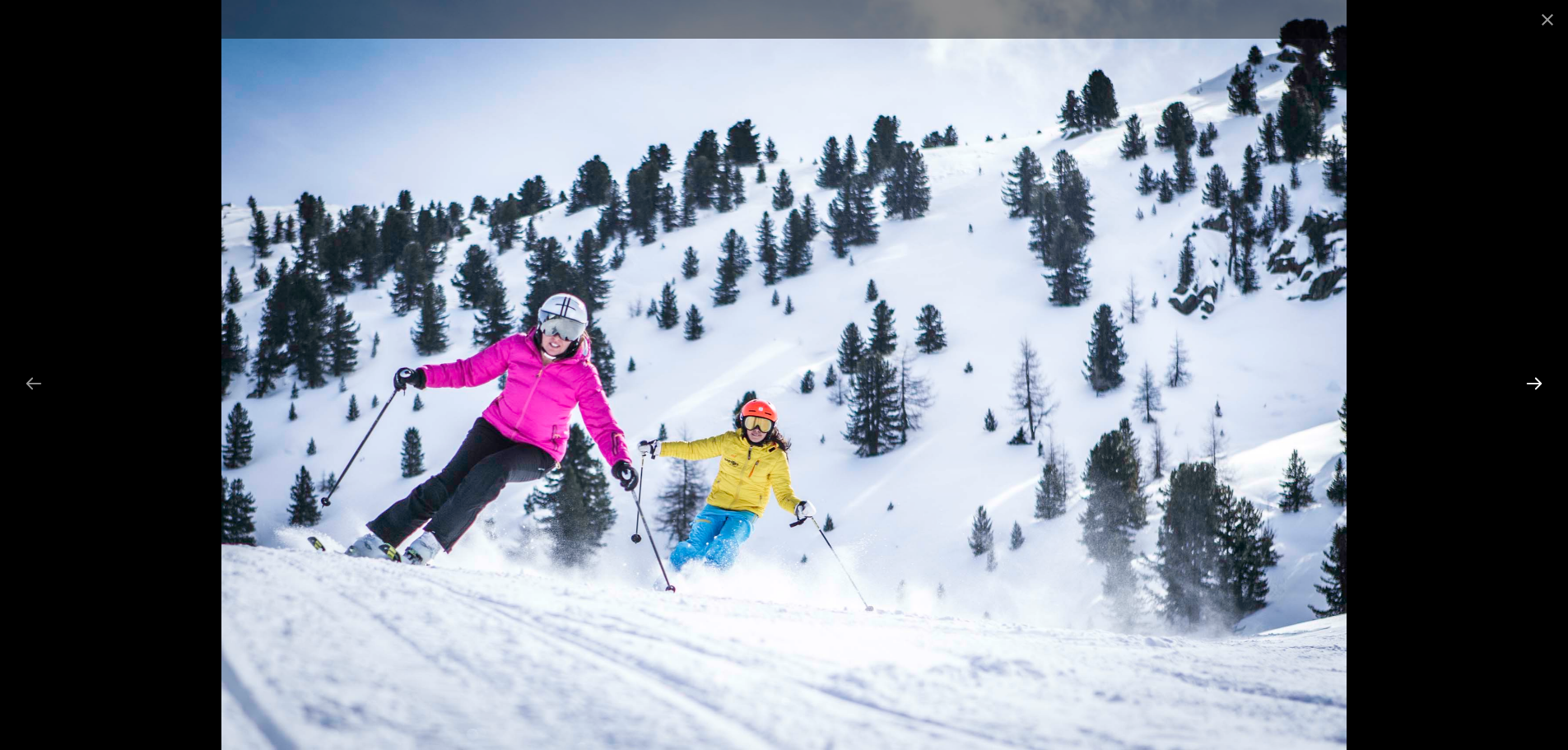
click at [1530, 384] on button "Next slide" at bounding box center [1533, 383] width 35 height 32
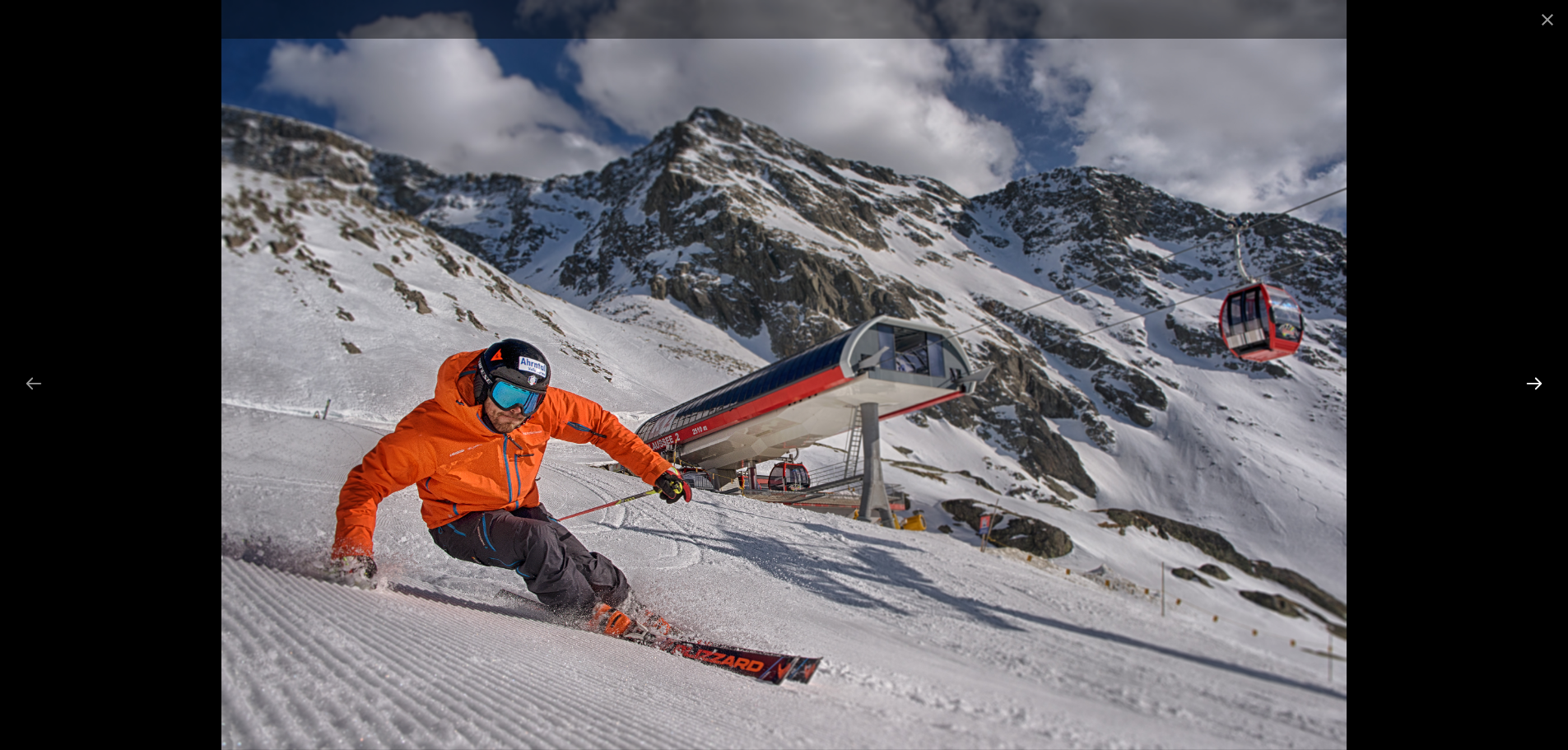
click at [1528, 389] on button "Next slide" at bounding box center [1533, 383] width 35 height 32
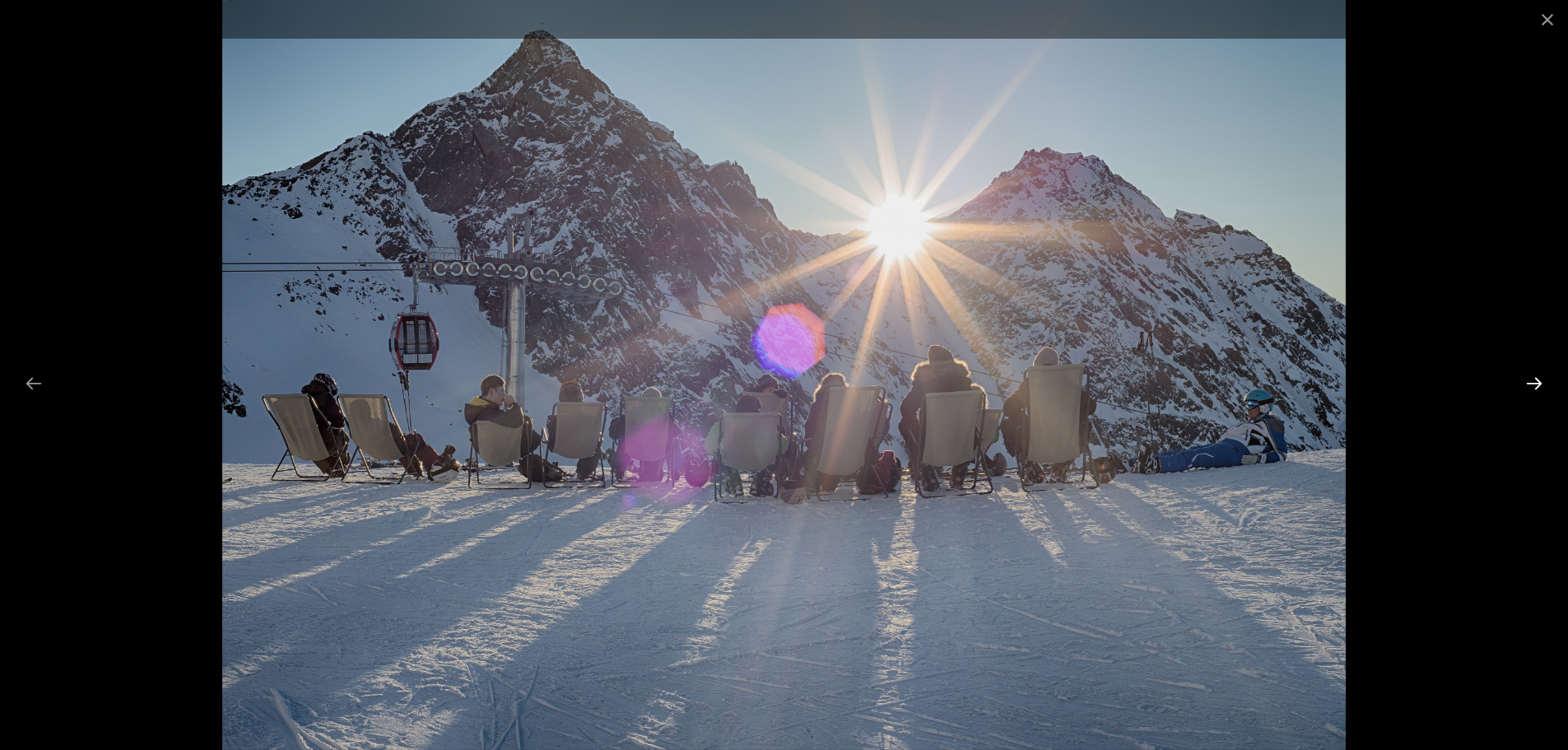
click at [1528, 389] on button "Next slide" at bounding box center [1533, 383] width 35 height 32
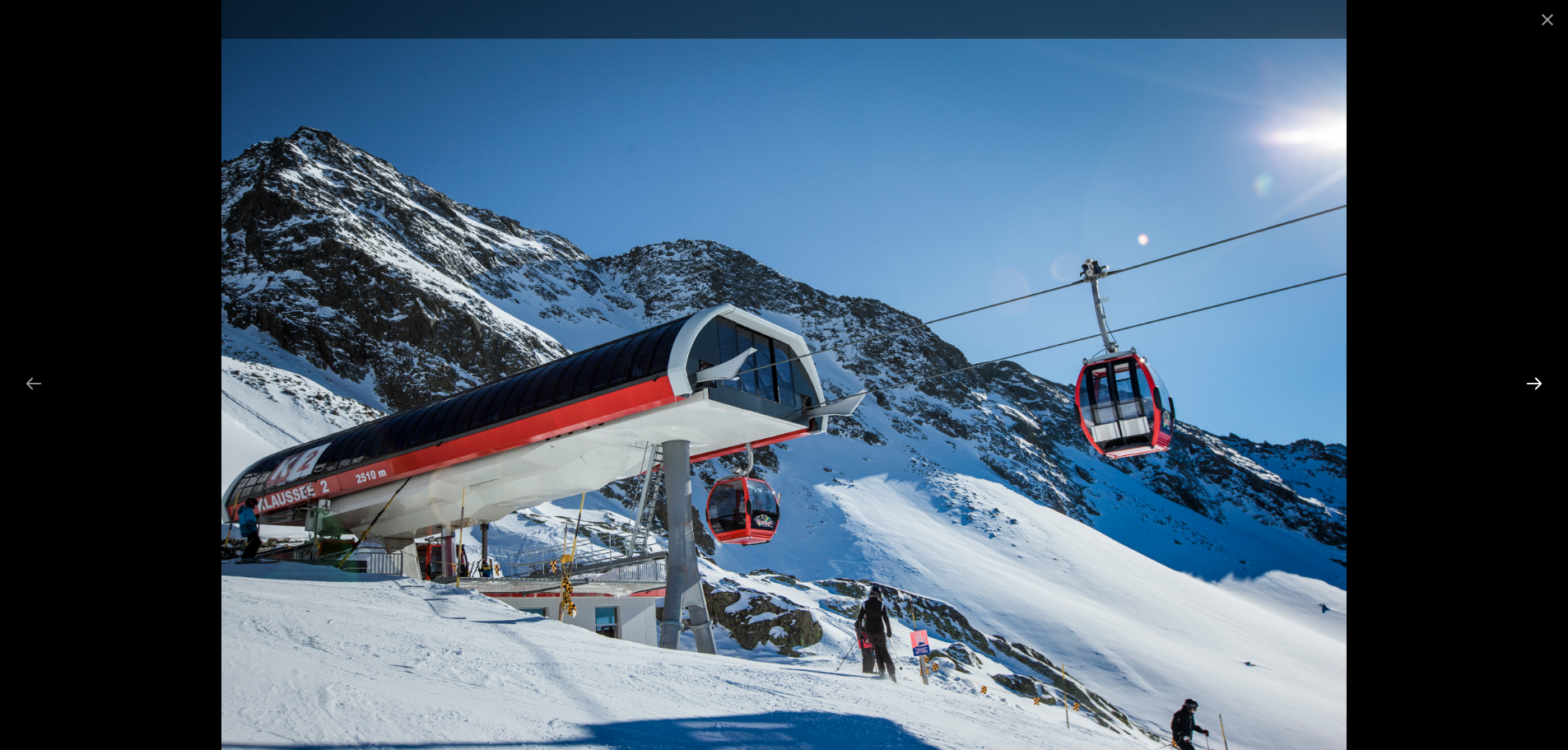
click at [1527, 391] on button "Next slide" at bounding box center [1533, 383] width 35 height 32
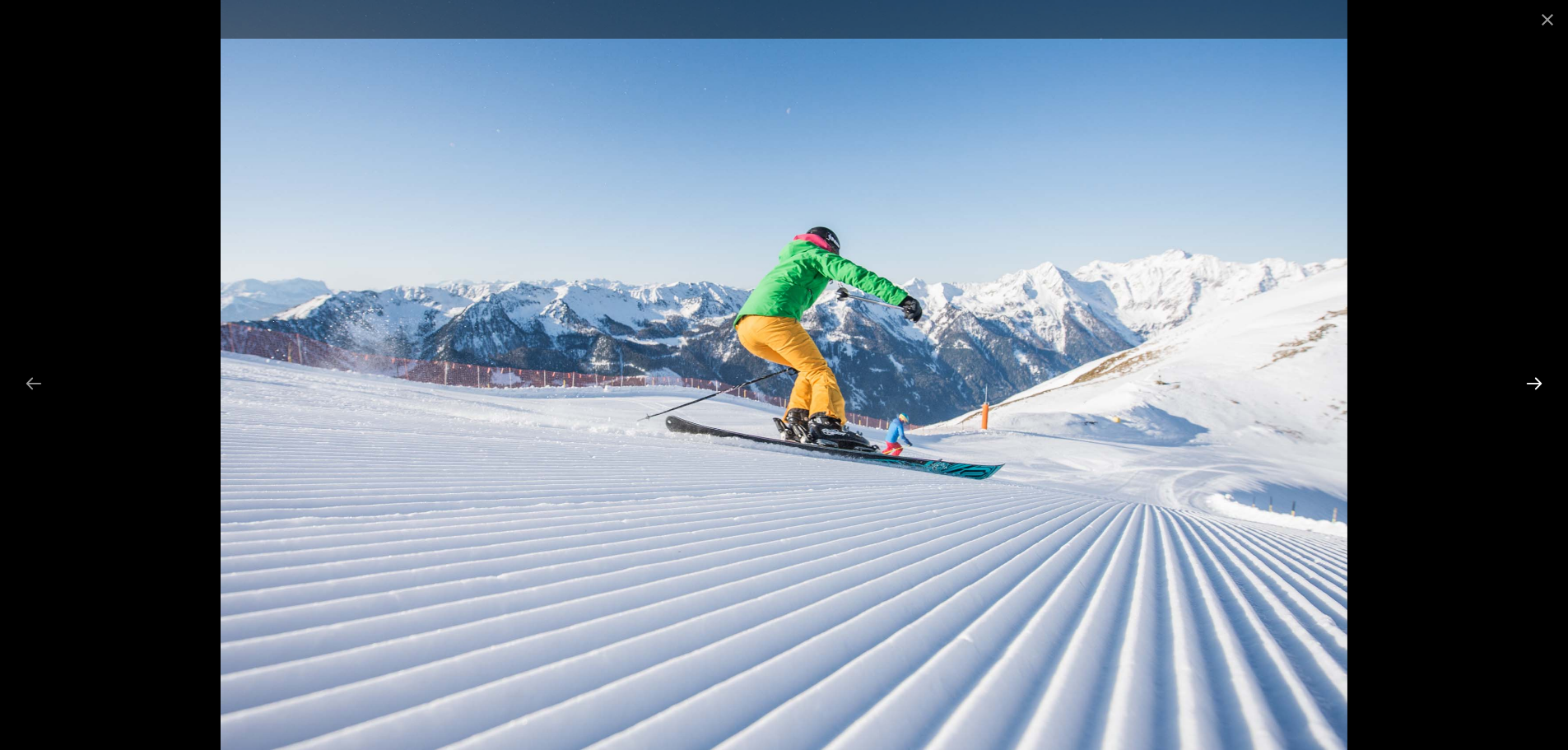
click at [1526, 391] on button "Next slide" at bounding box center [1533, 383] width 35 height 32
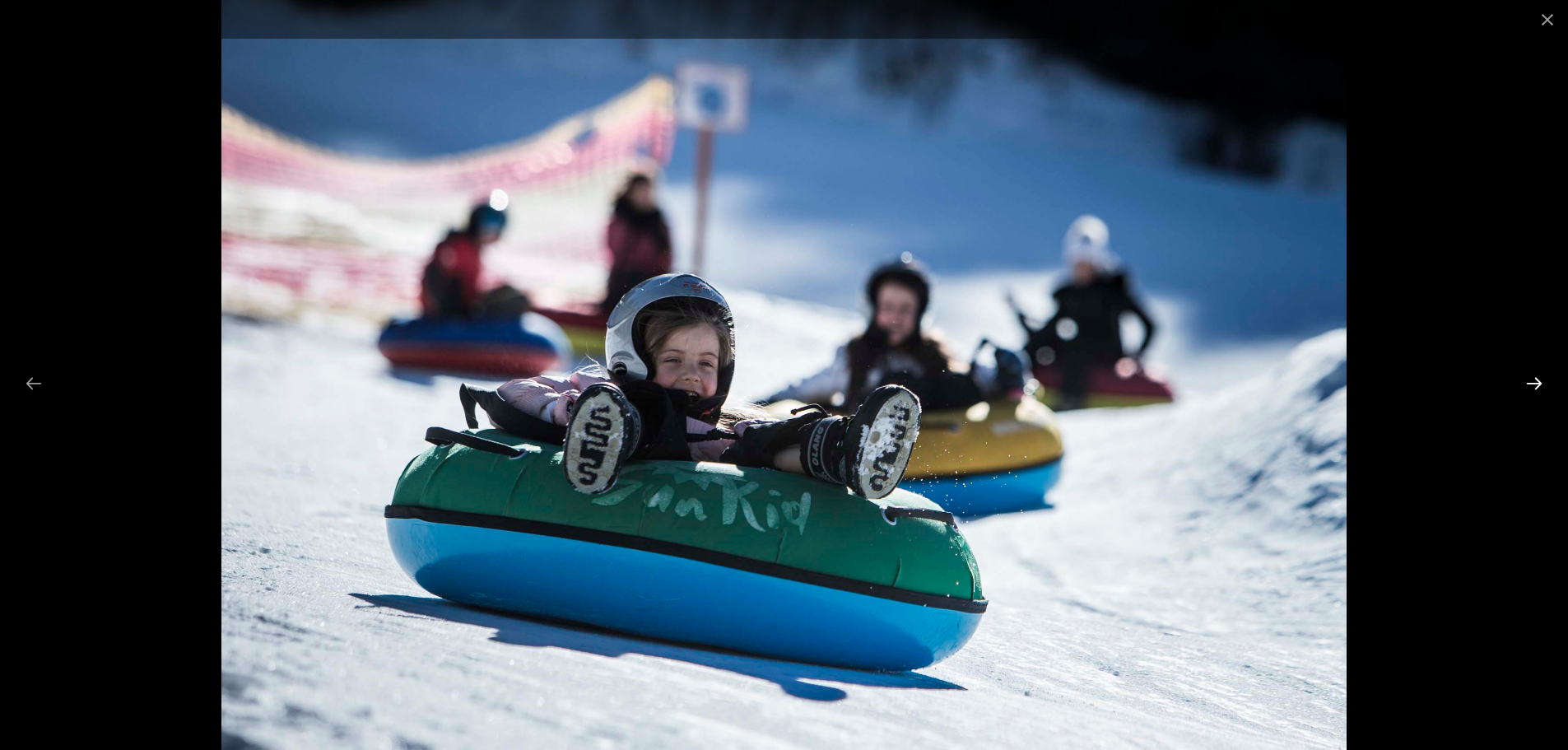
click at [1526, 391] on button "Next slide" at bounding box center [1533, 383] width 35 height 32
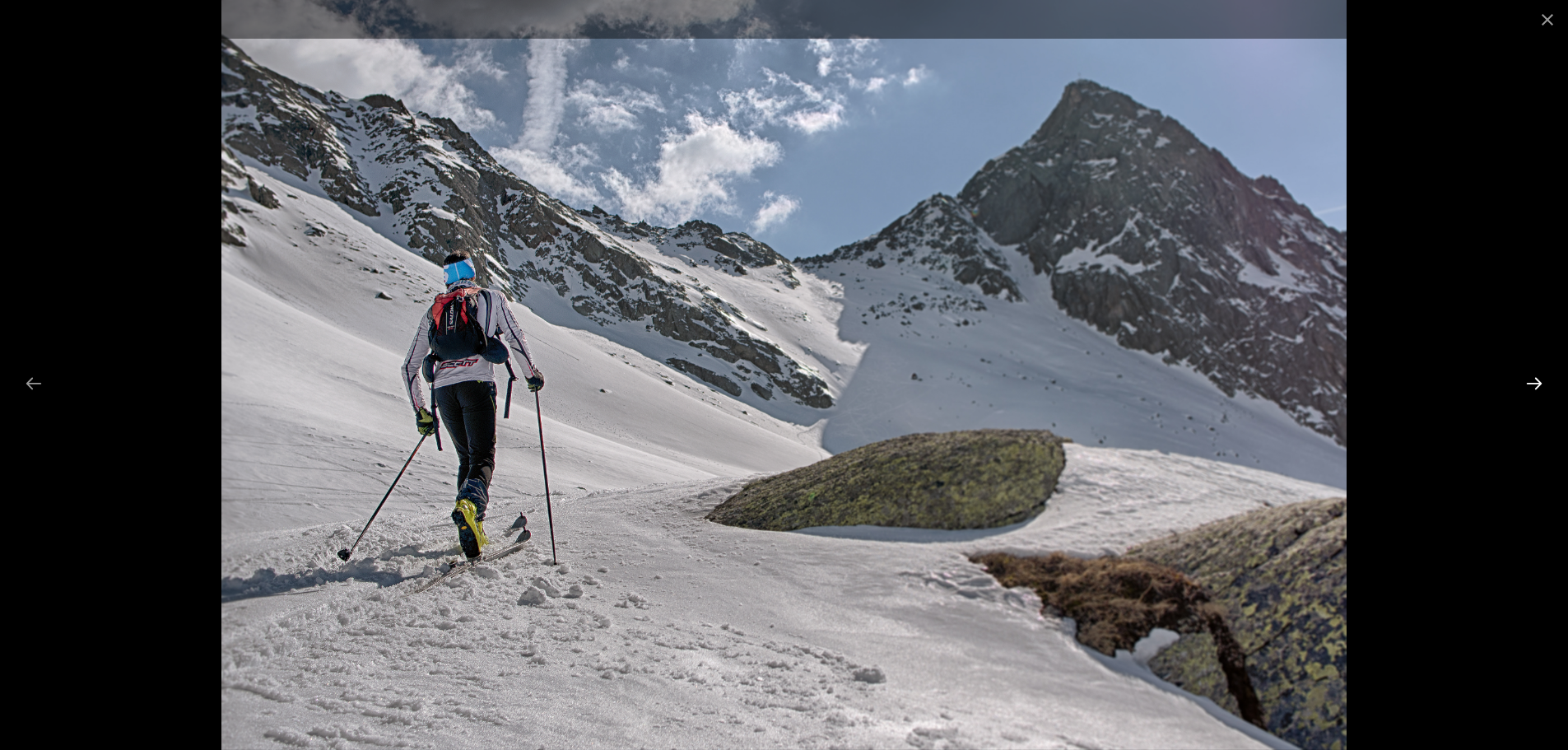
click at [1526, 391] on button "Next slide" at bounding box center [1533, 383] width 35 height 32
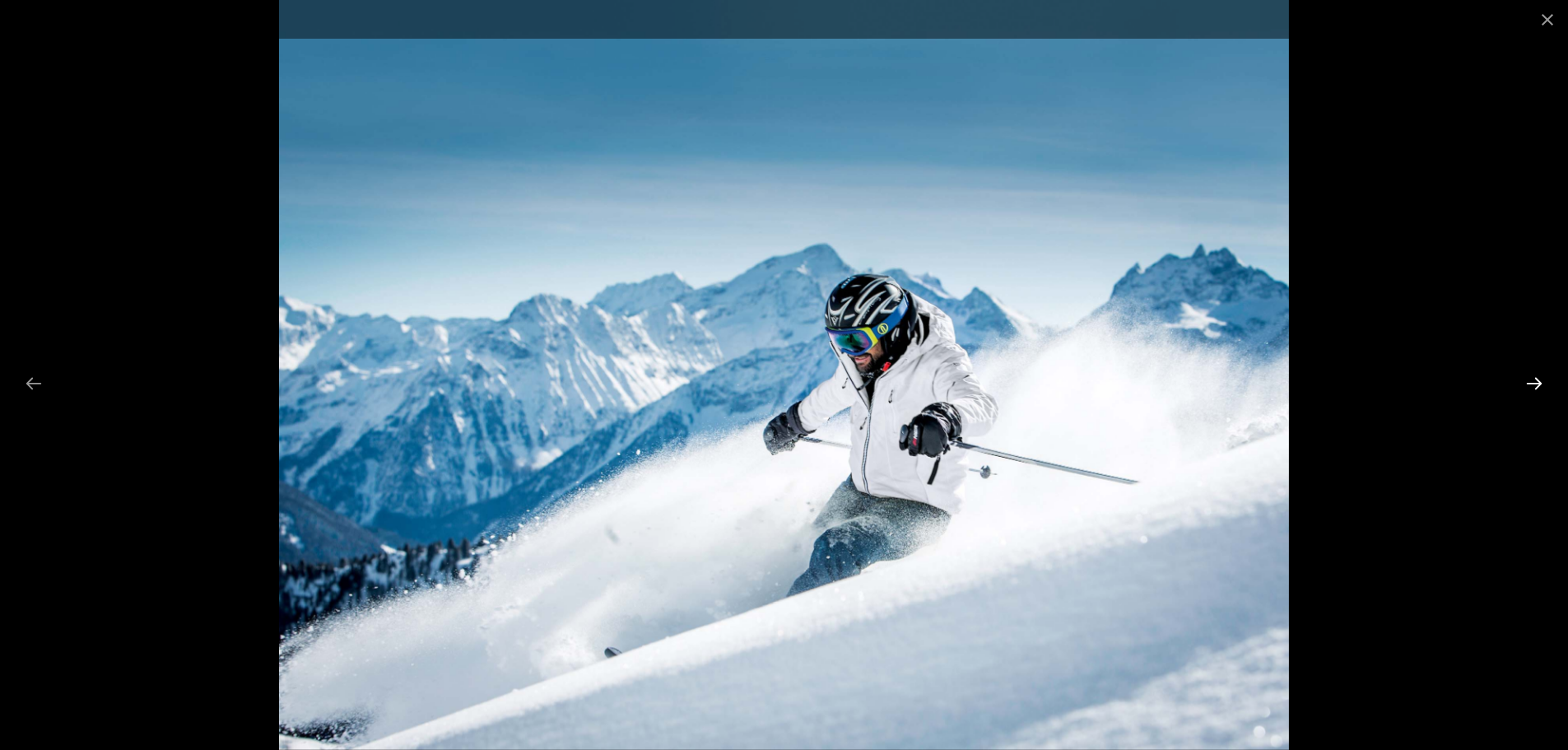
click at [1526, 391] on button "Next slide" at bounding box center [1533, 383] width 35 height 32
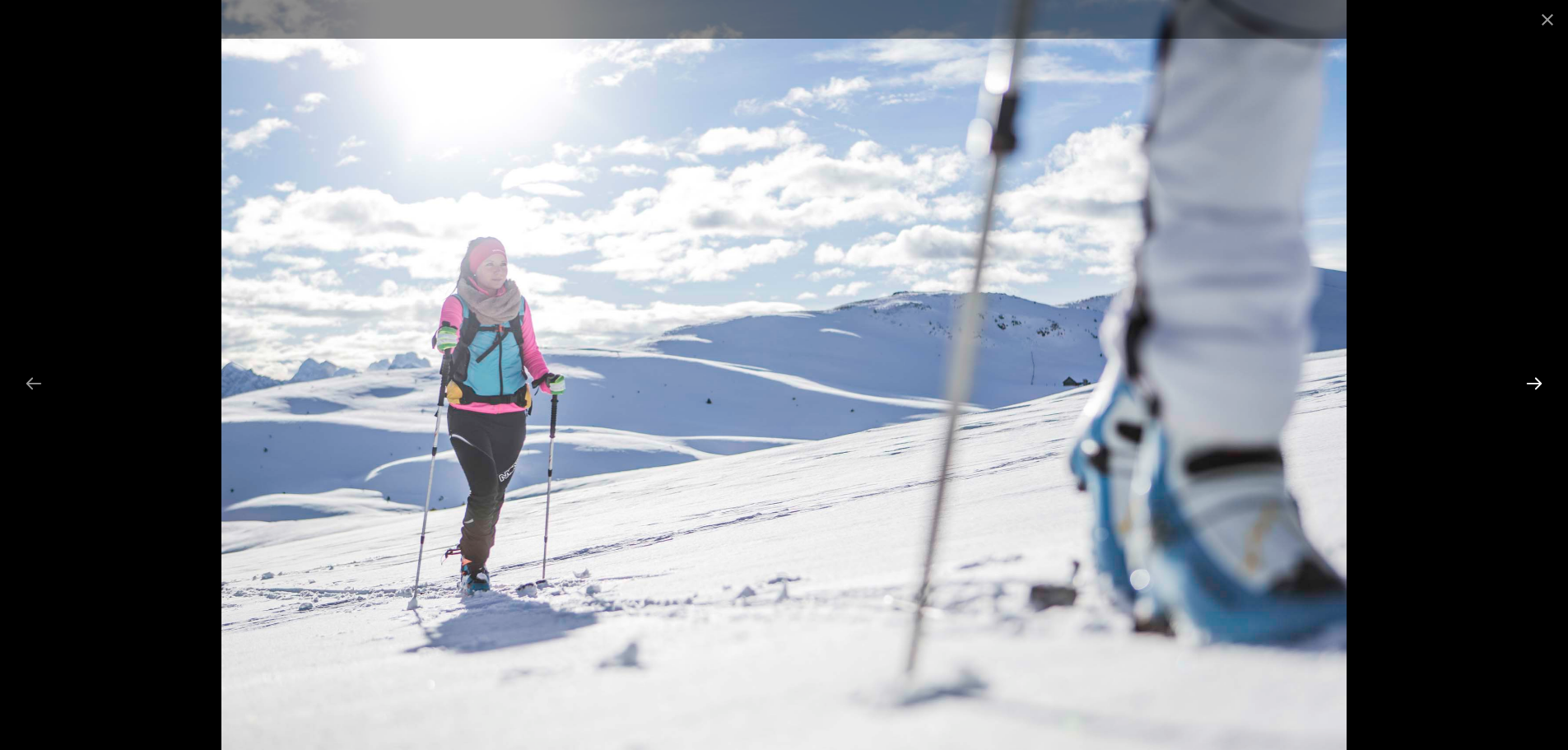
click at [1526, 391] on button "Next slide" at bounding box center [1533, 383] width 35 height 32
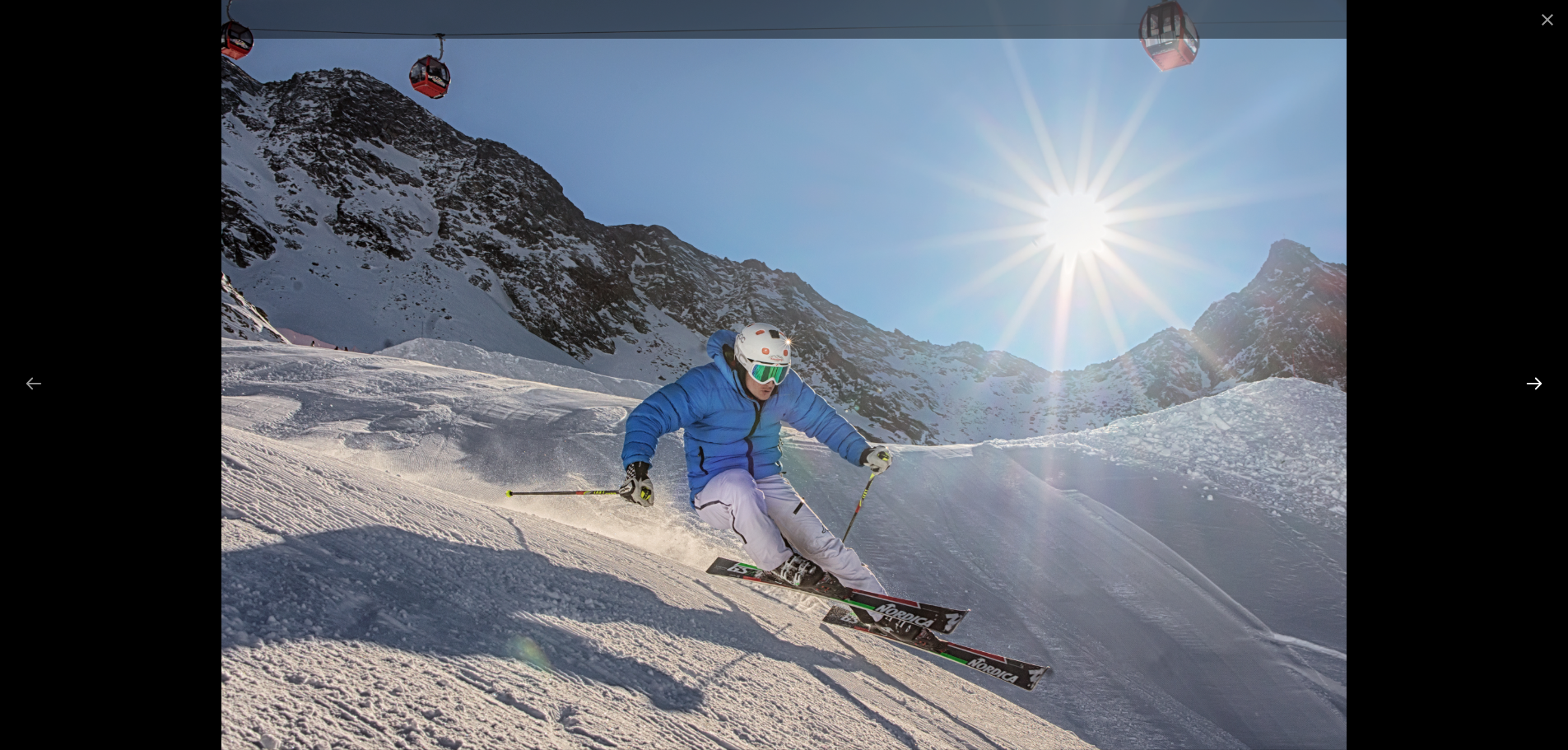
click at [1526, 391] on button "Next slide" at bounding box center [1533, 383] width 35 height 32
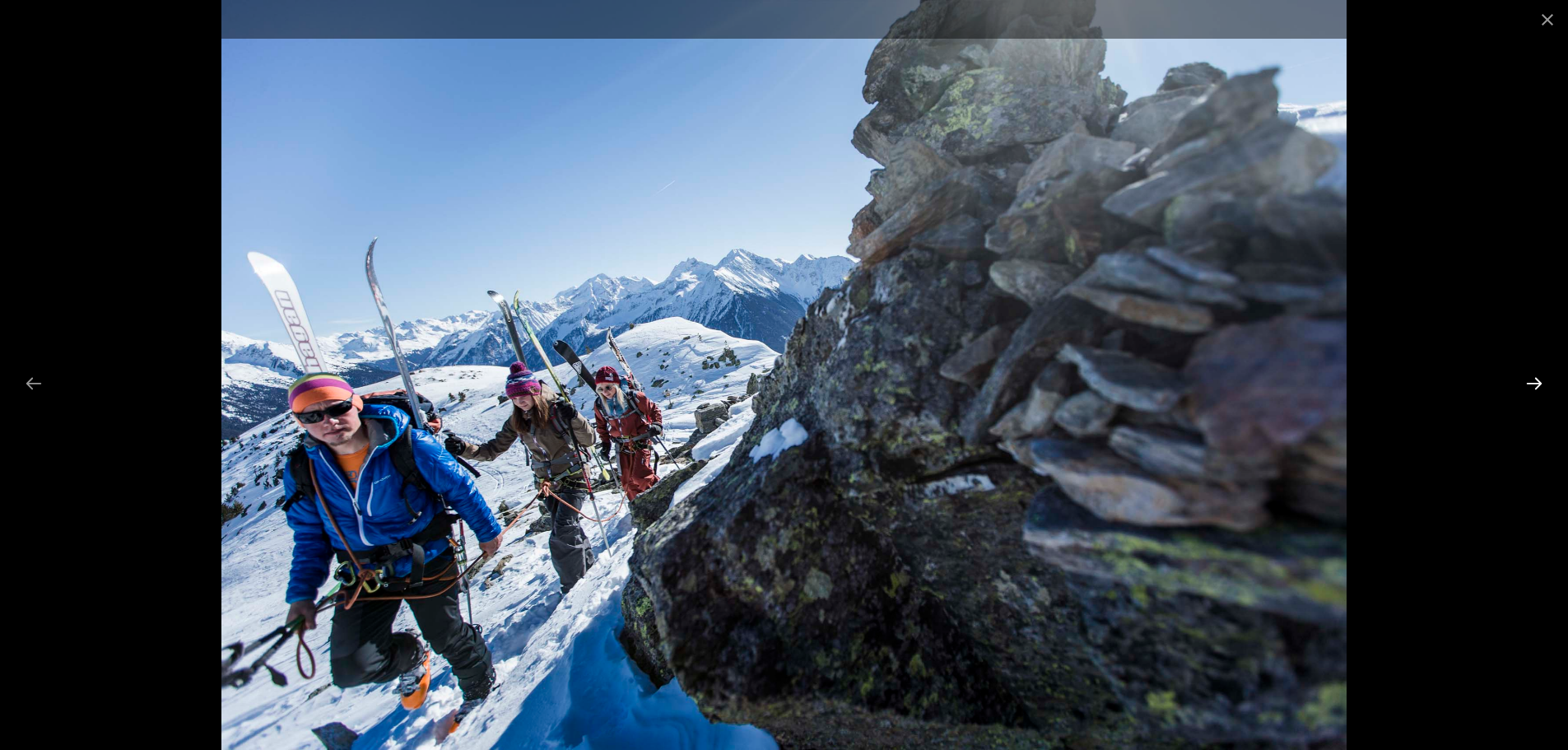
click at [1526, 391] on button "Next slide" at bounding box center [1533, 383] width 35 height 32
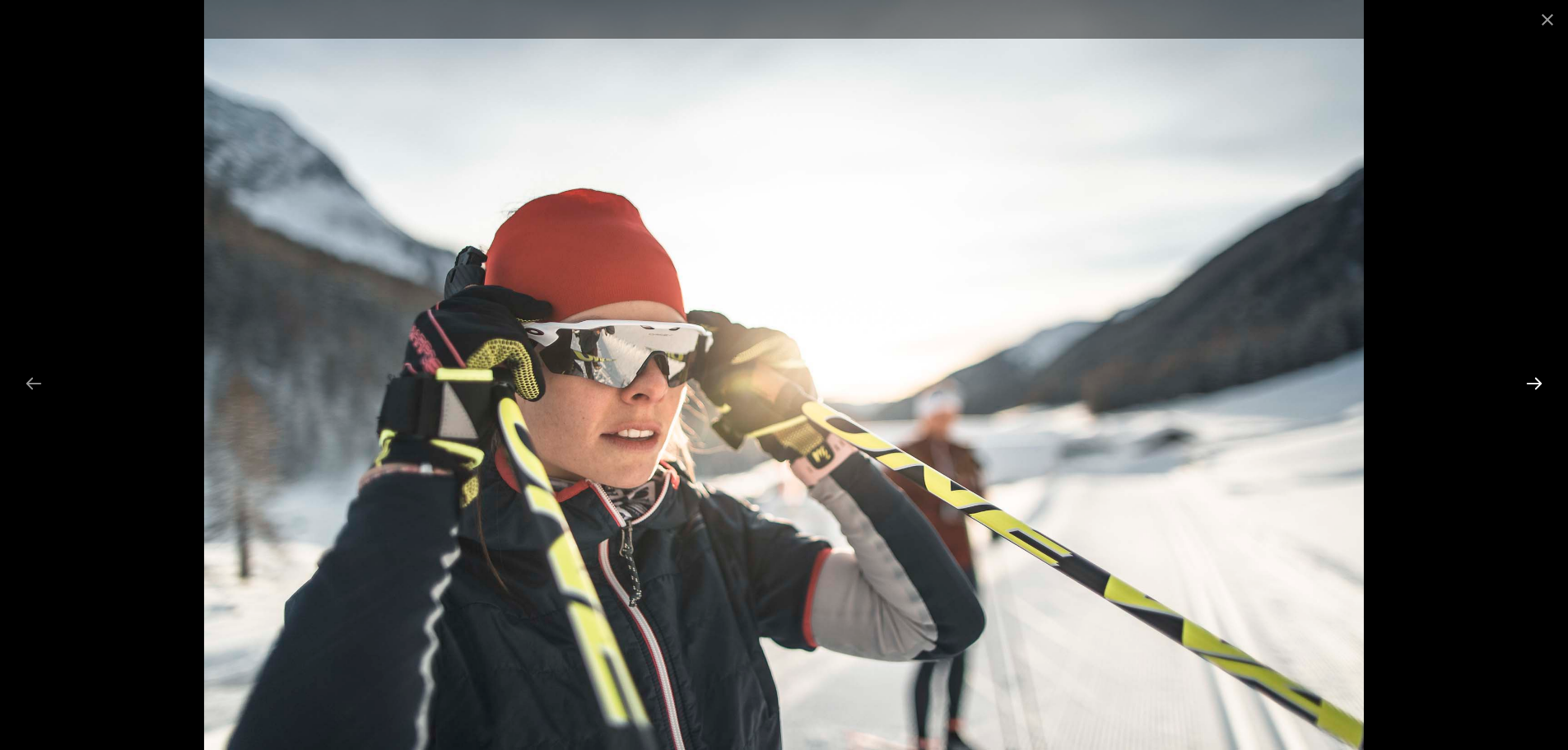
click at [1526, 391] on button "Next slide" at bounding box center [1533, 383] width 35 height 32
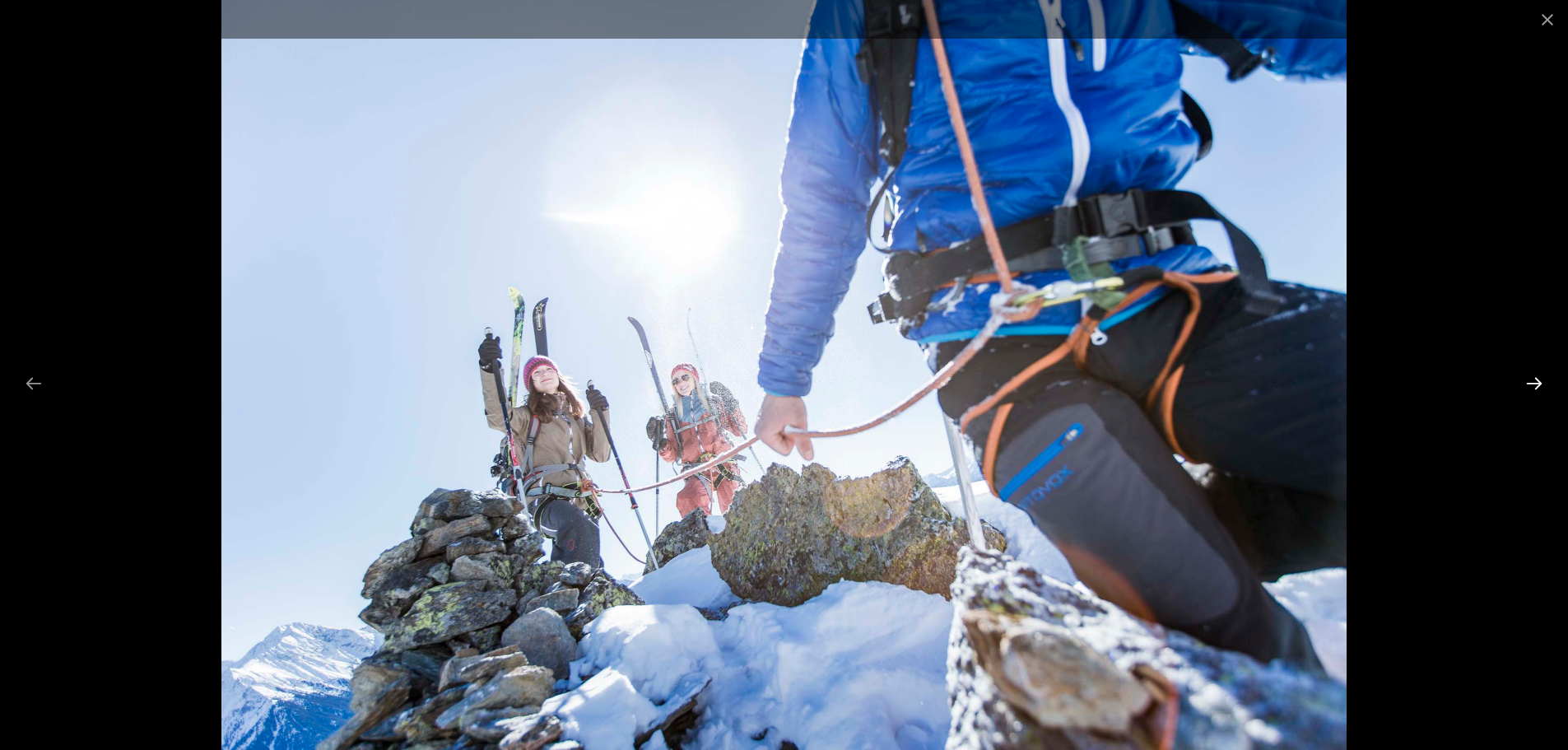
click at [1526, 391] on button "Next slide" at bounding box center [1533, 383] width 35 height 32
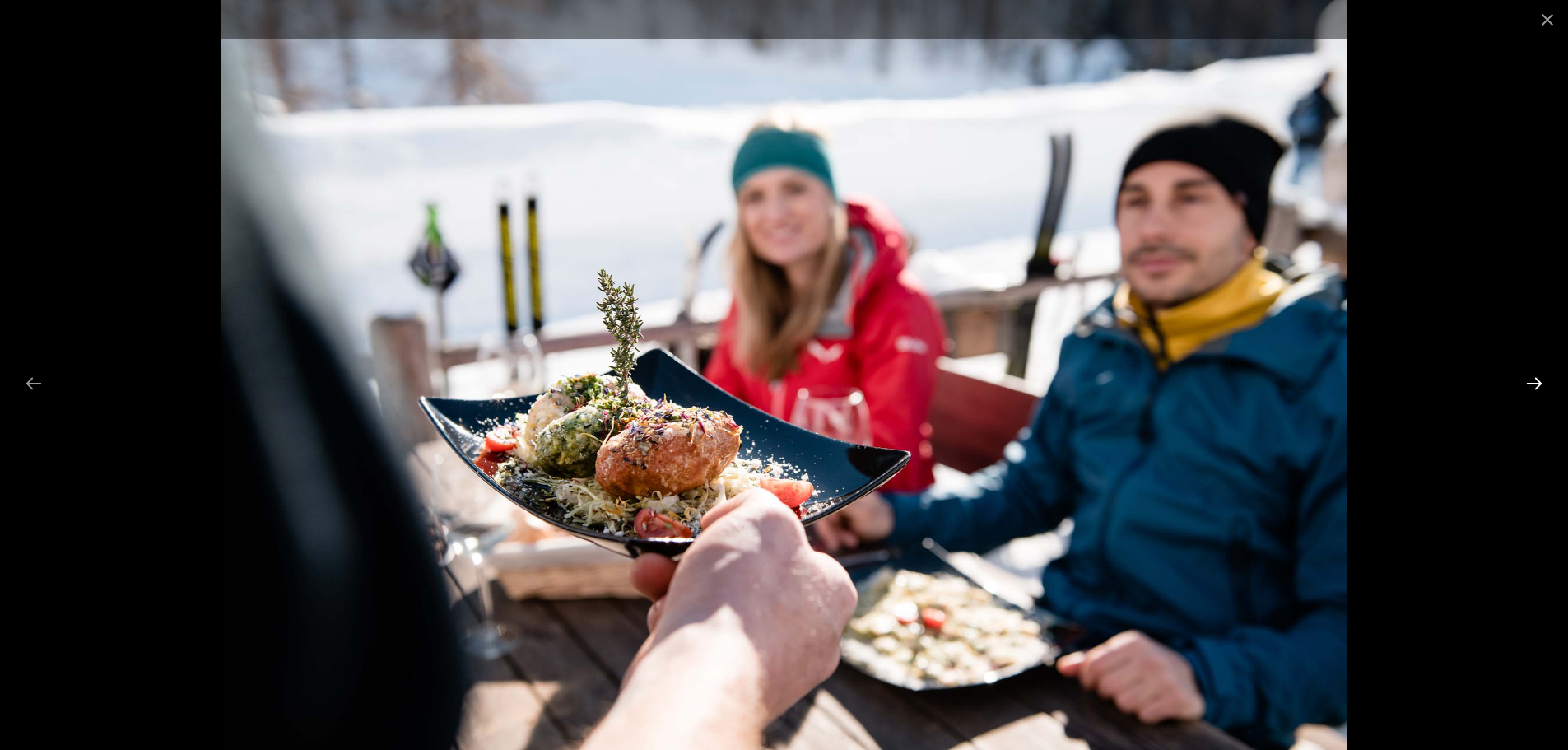
click at [1526, 391] on button "Next slide" at bounding box center [1533, 383] width 35 height 32
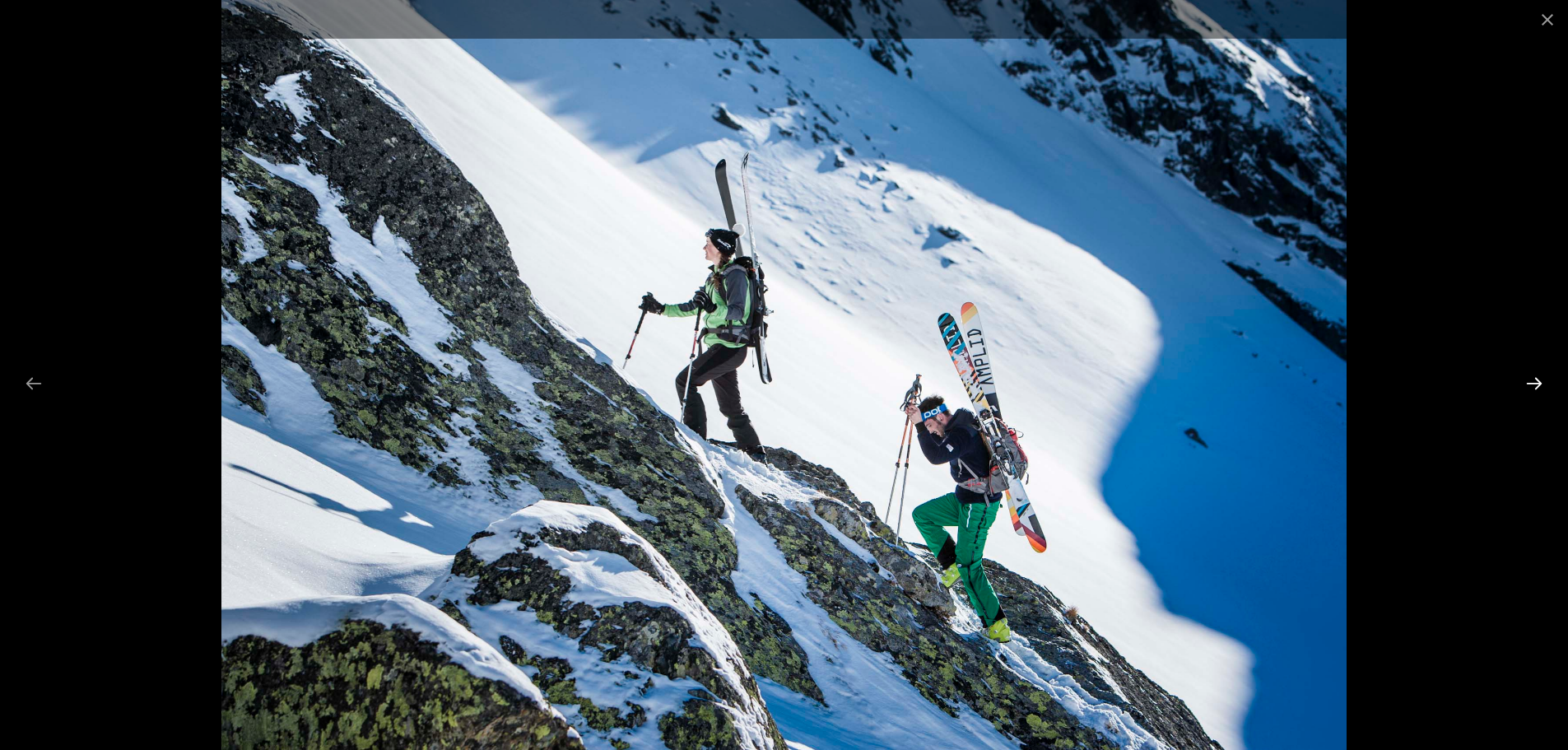
click at [1526, 391] on button "Next slide" at bounding box center [1533, 383] width 35 height 32
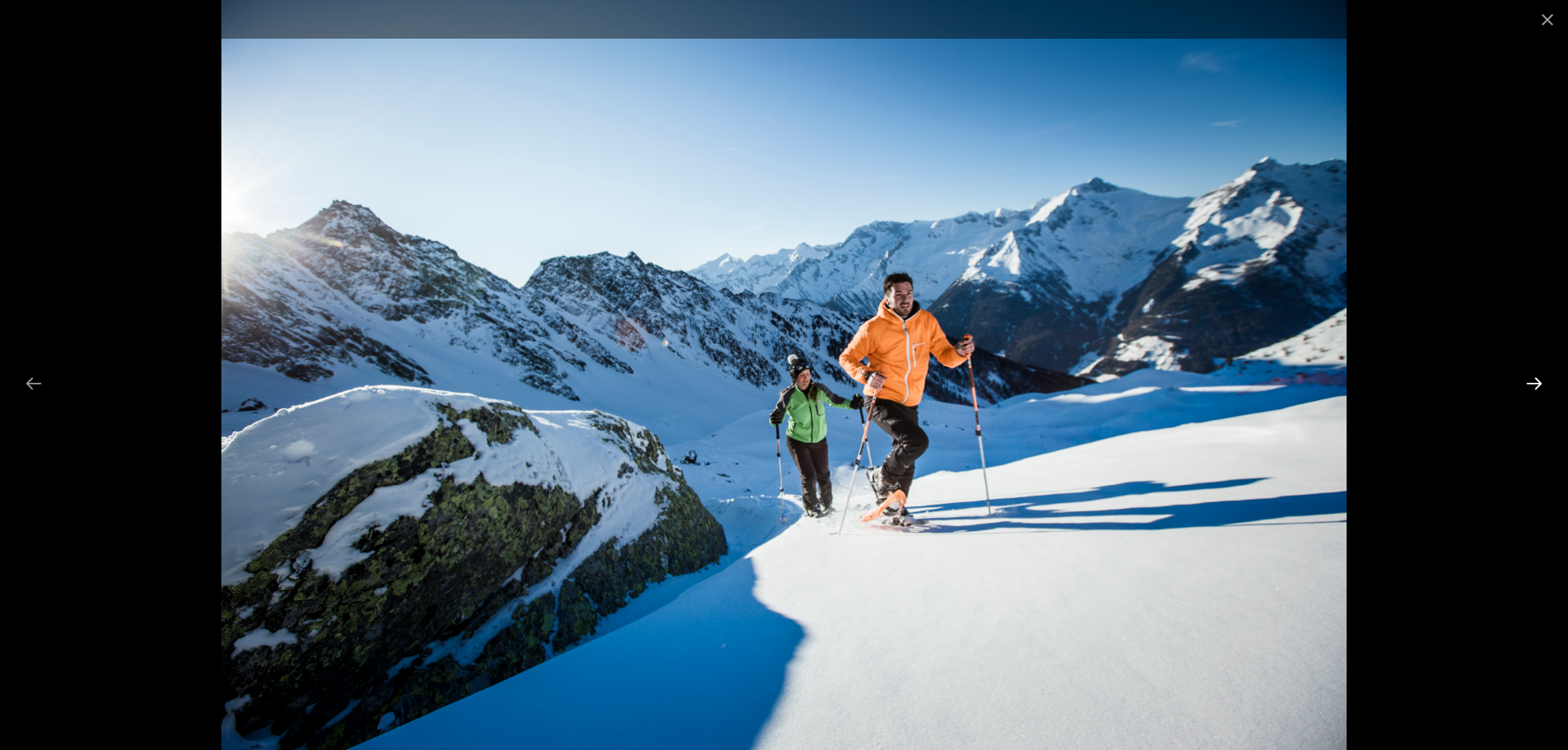
click at [1526, 391] on button "Next slide" at bounding box center [1533, 383] width 35 height 32
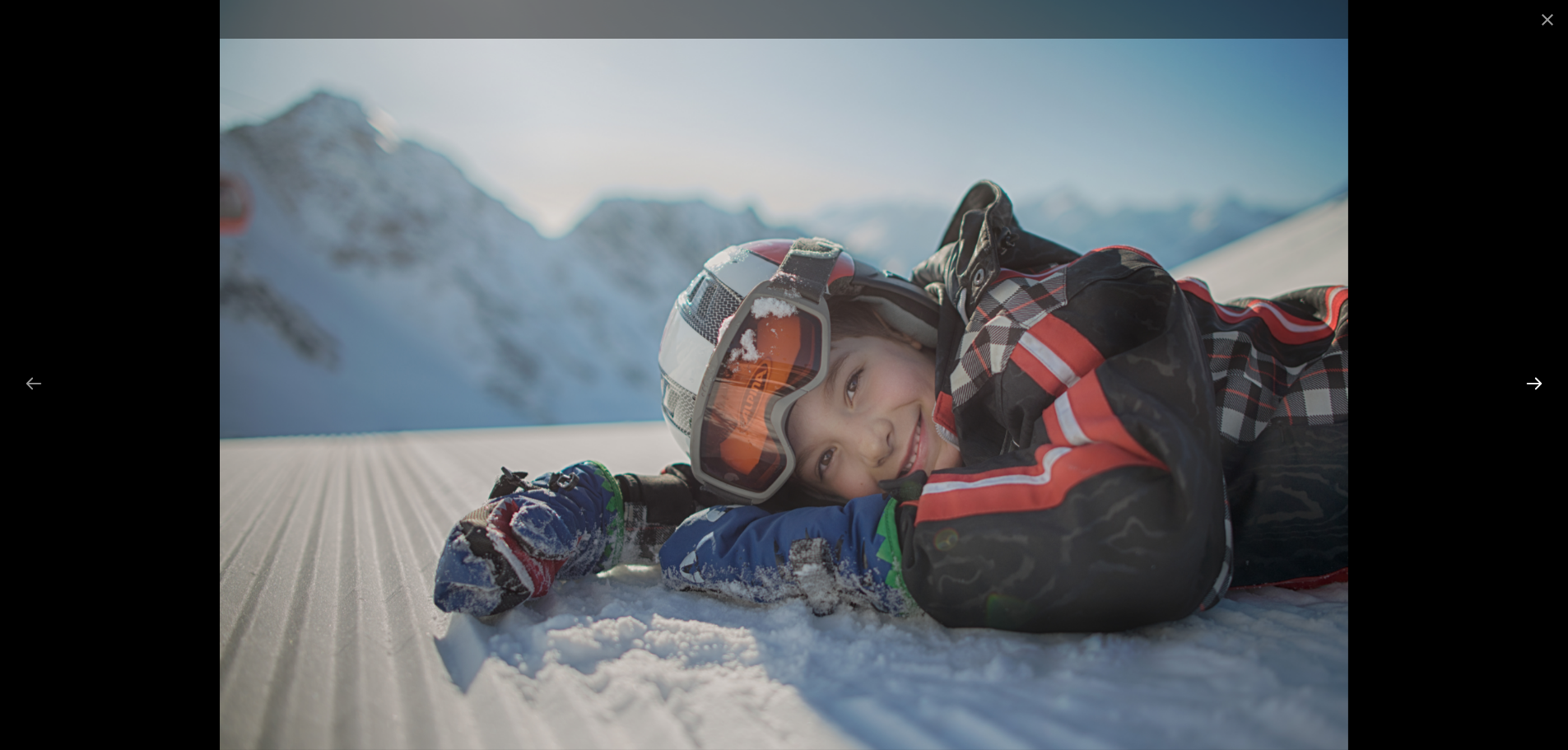
click at [1526, 391] on button "Next slide" at bounding box center [1533, 383] width 35 height 32
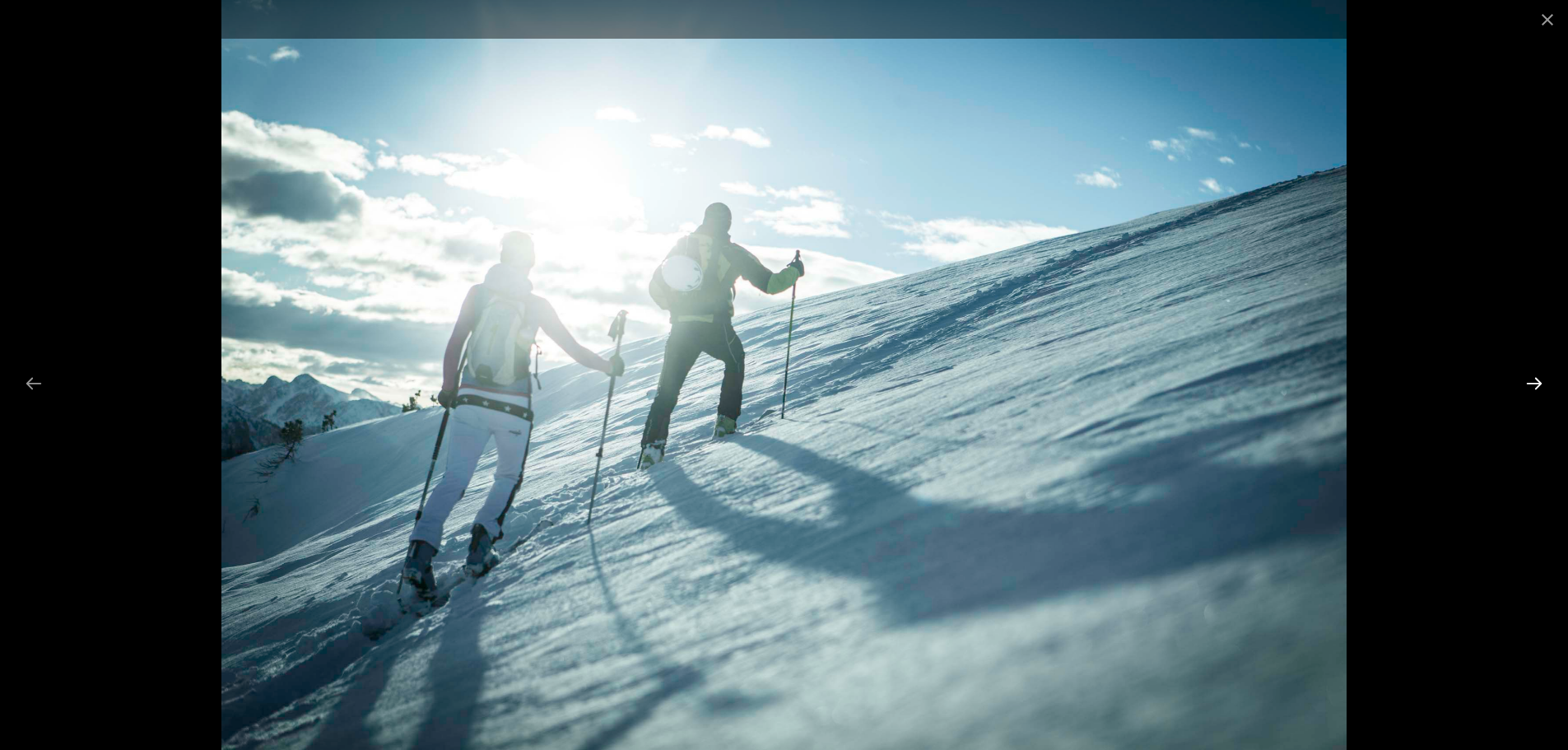
click at [1525, 391] on button "Next slide" at bounding box center [1533, 383] width 35 height 32
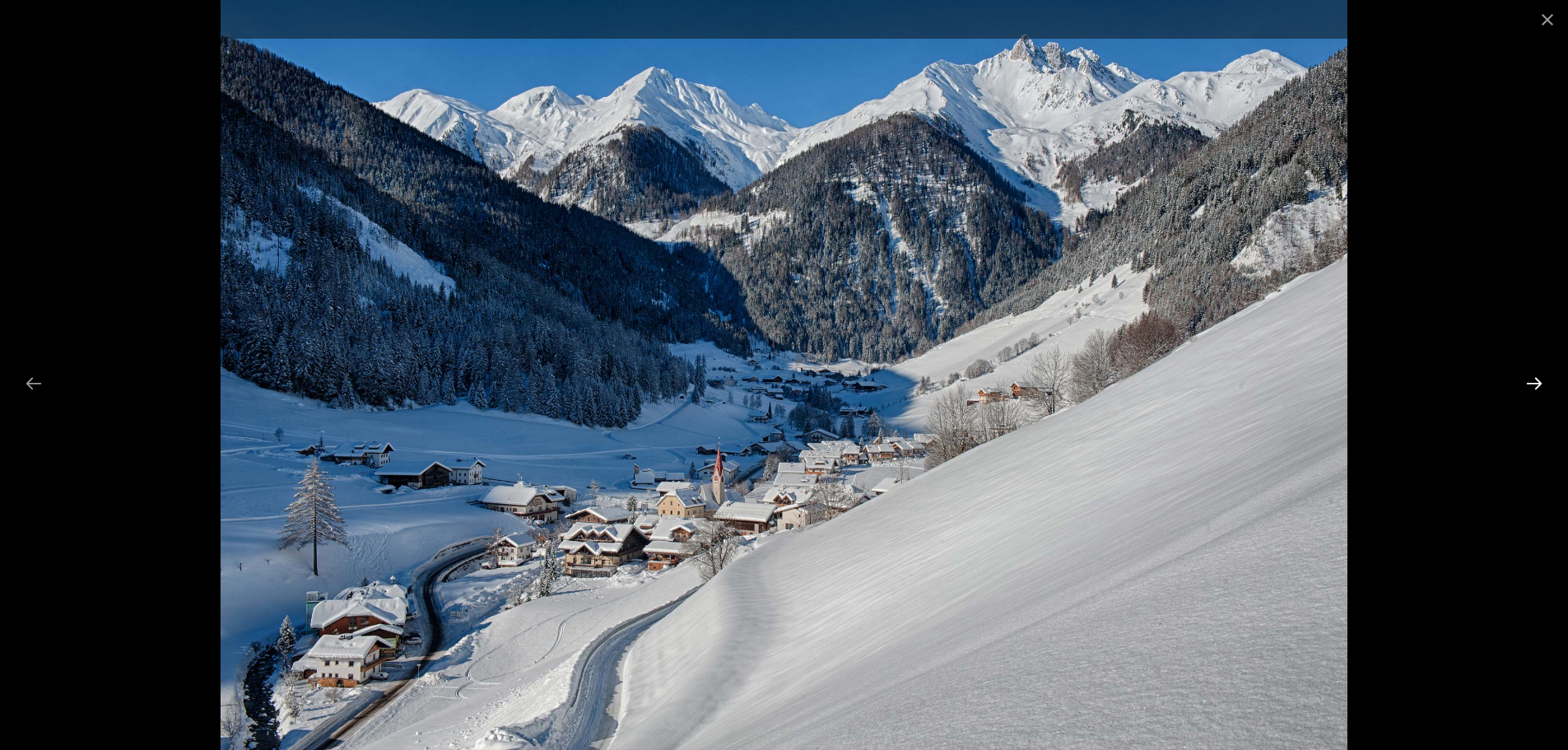
click at [1524, 391] on button "Next slide" at bounding box center [1533, 383] width 35 height 32
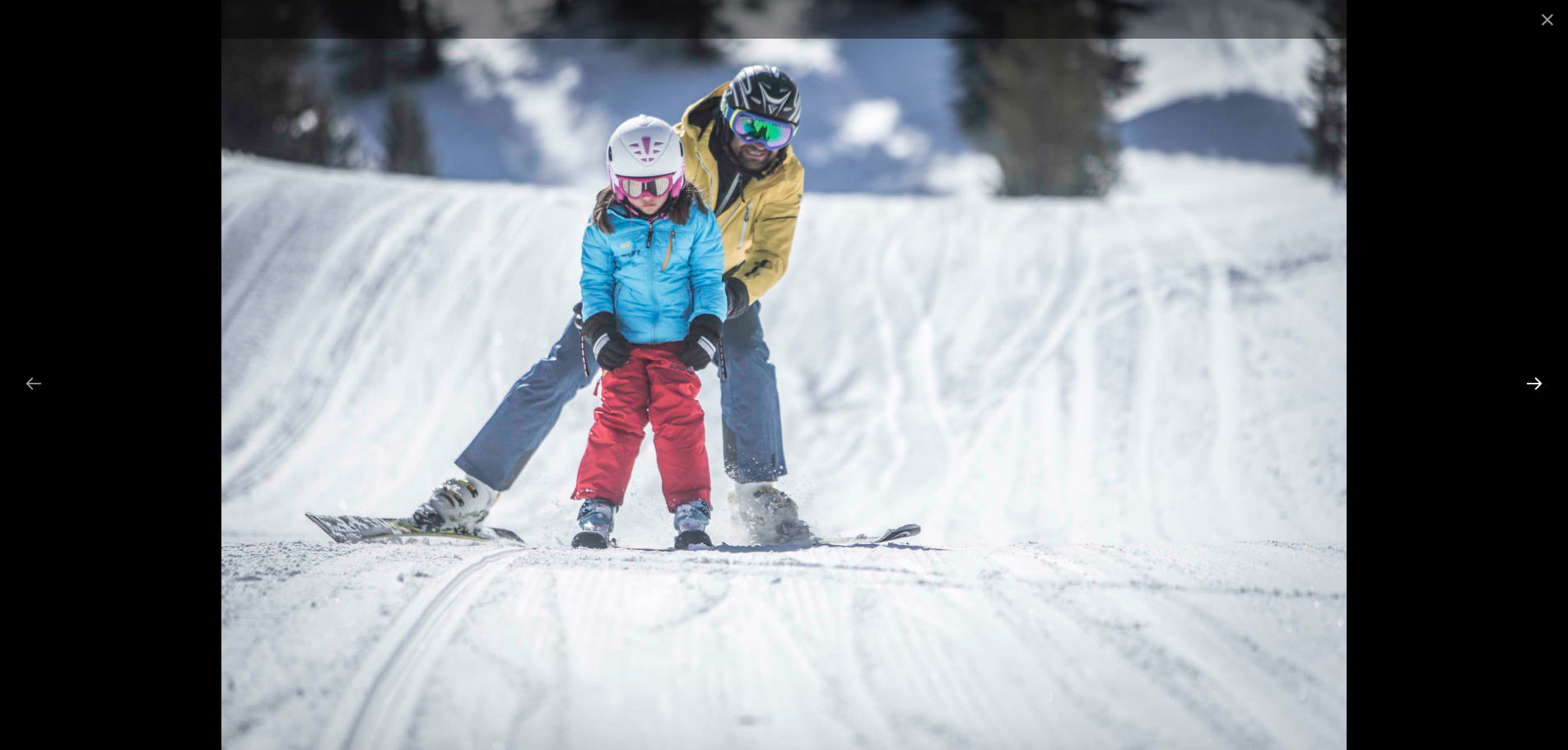
click at [1524, 391] on button "Next slide" at bounding box center [1533, 383] width 35 height 32
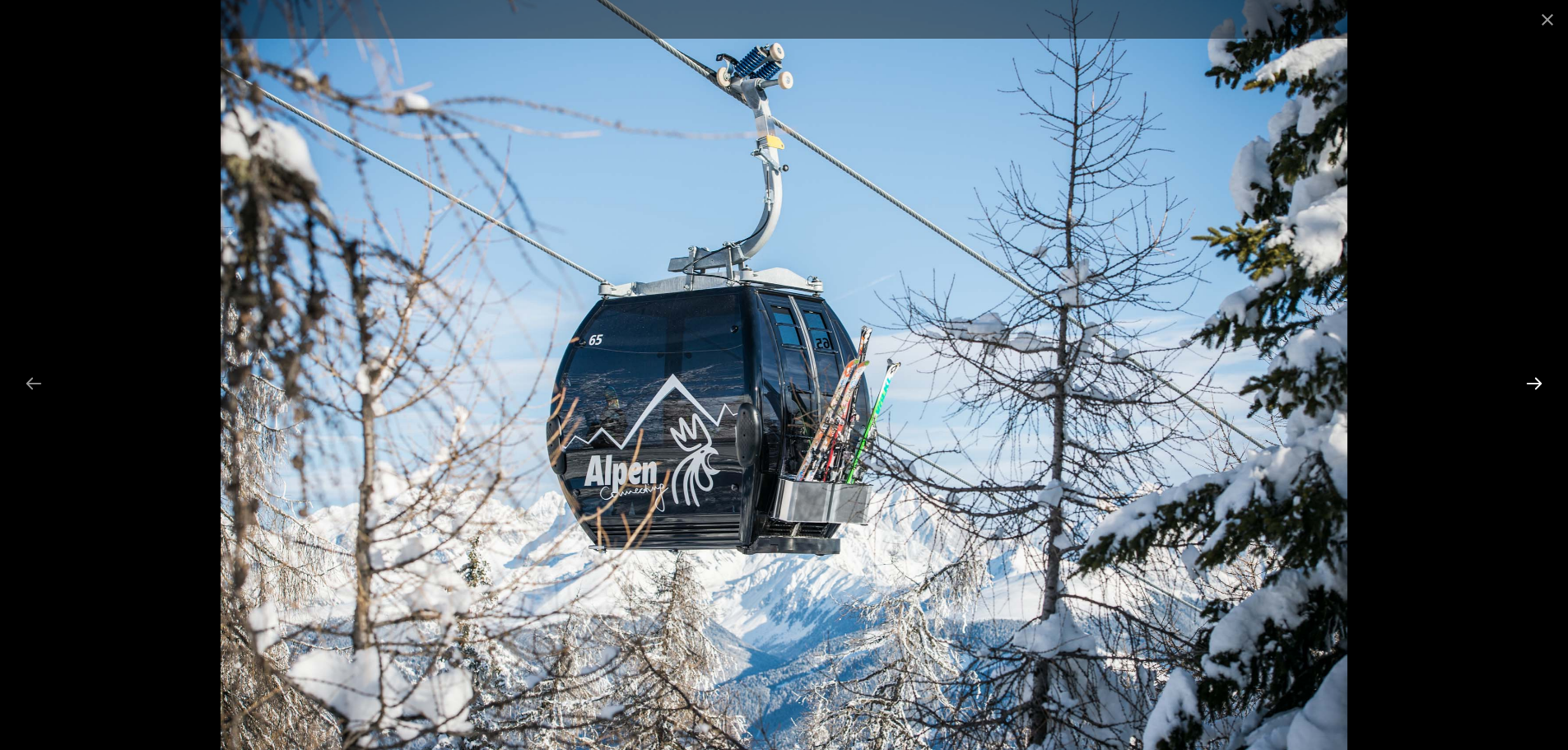
click at [1524, 391] on button "Next slide" at bounding box center [1533, 383] width 35 height 32
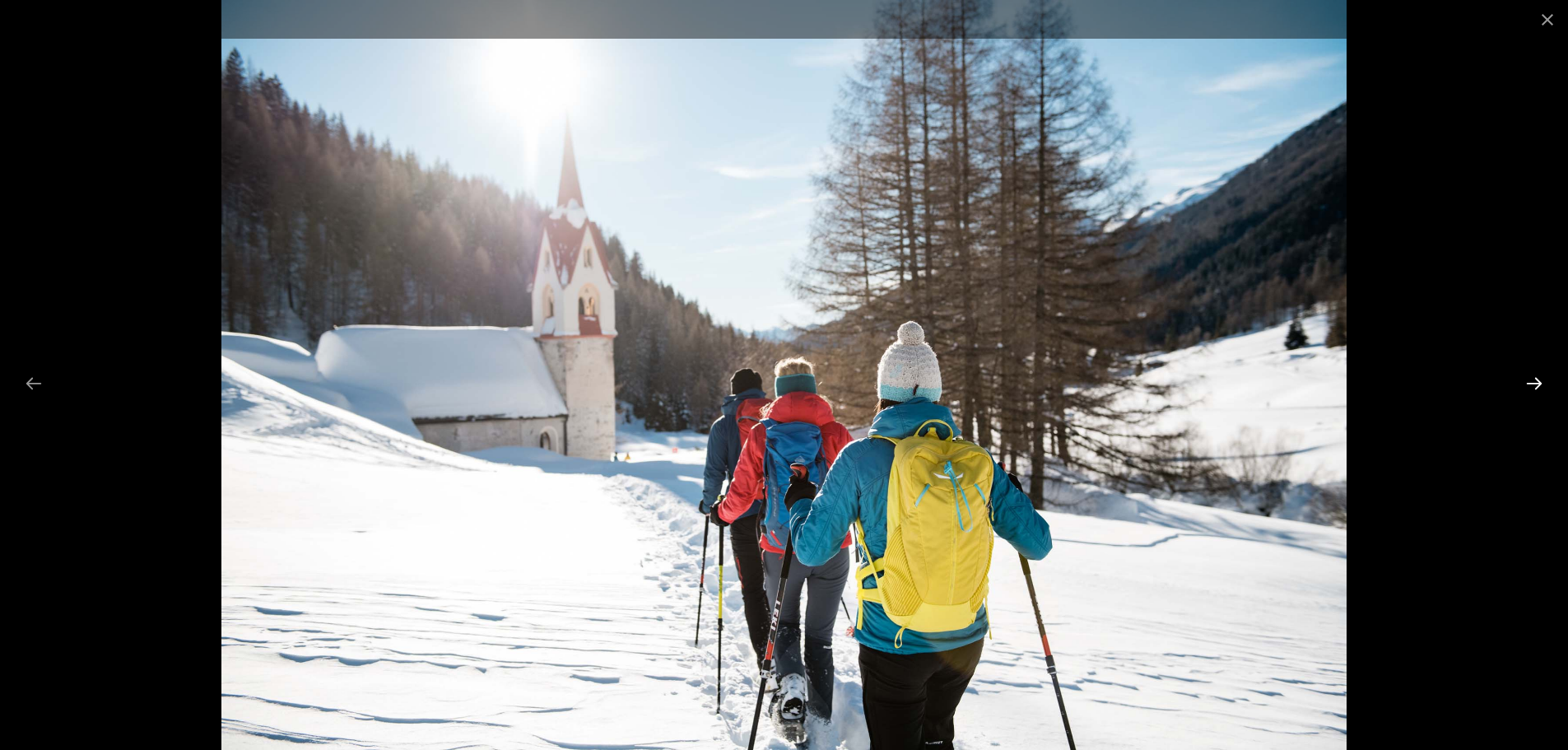
click at [1524, 391] on button "Next slide" at bounding box center [1533, 383] width 35 height 32
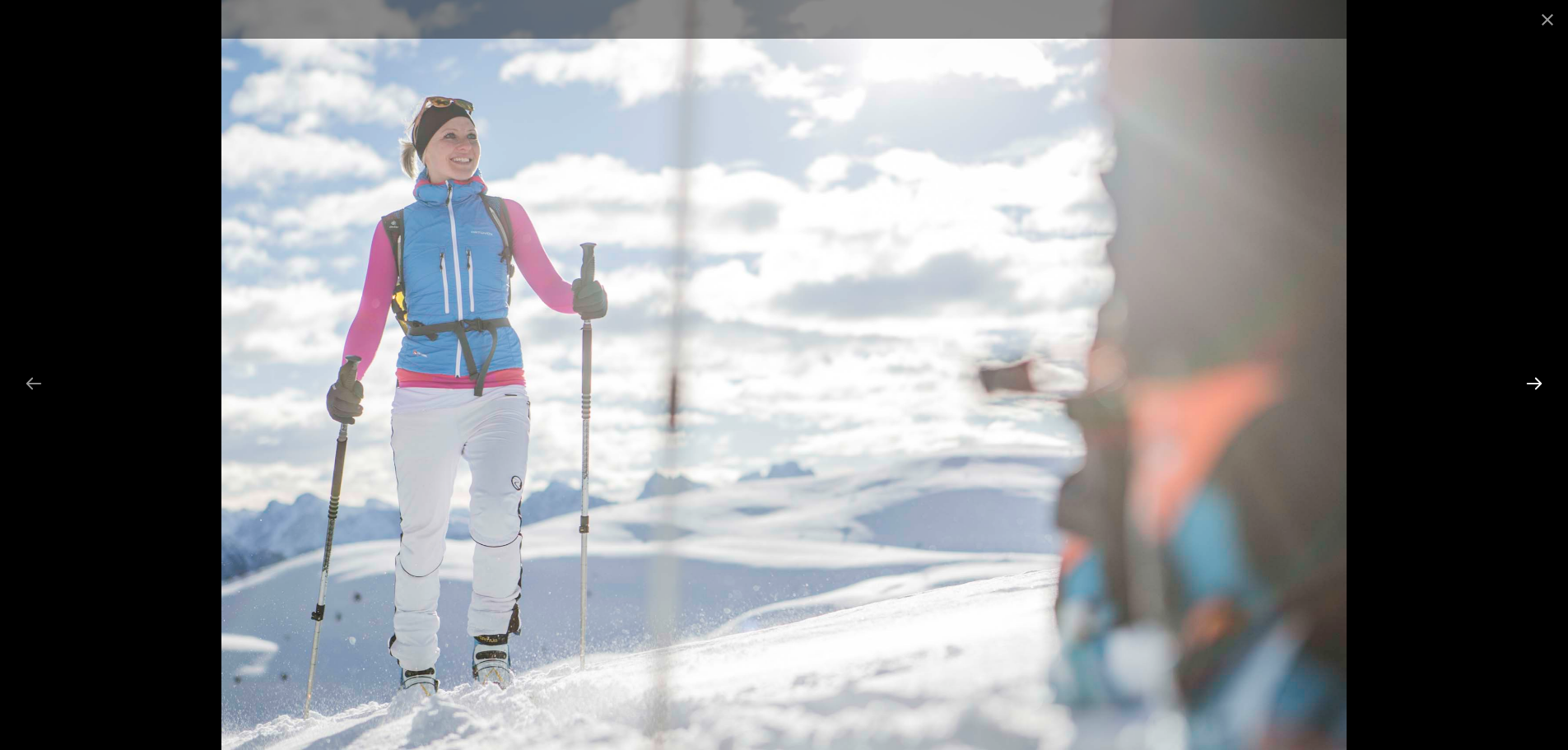
click at [1524, 391] on button "Next slide" at bounding box center [1533, 383] width 35 height 32
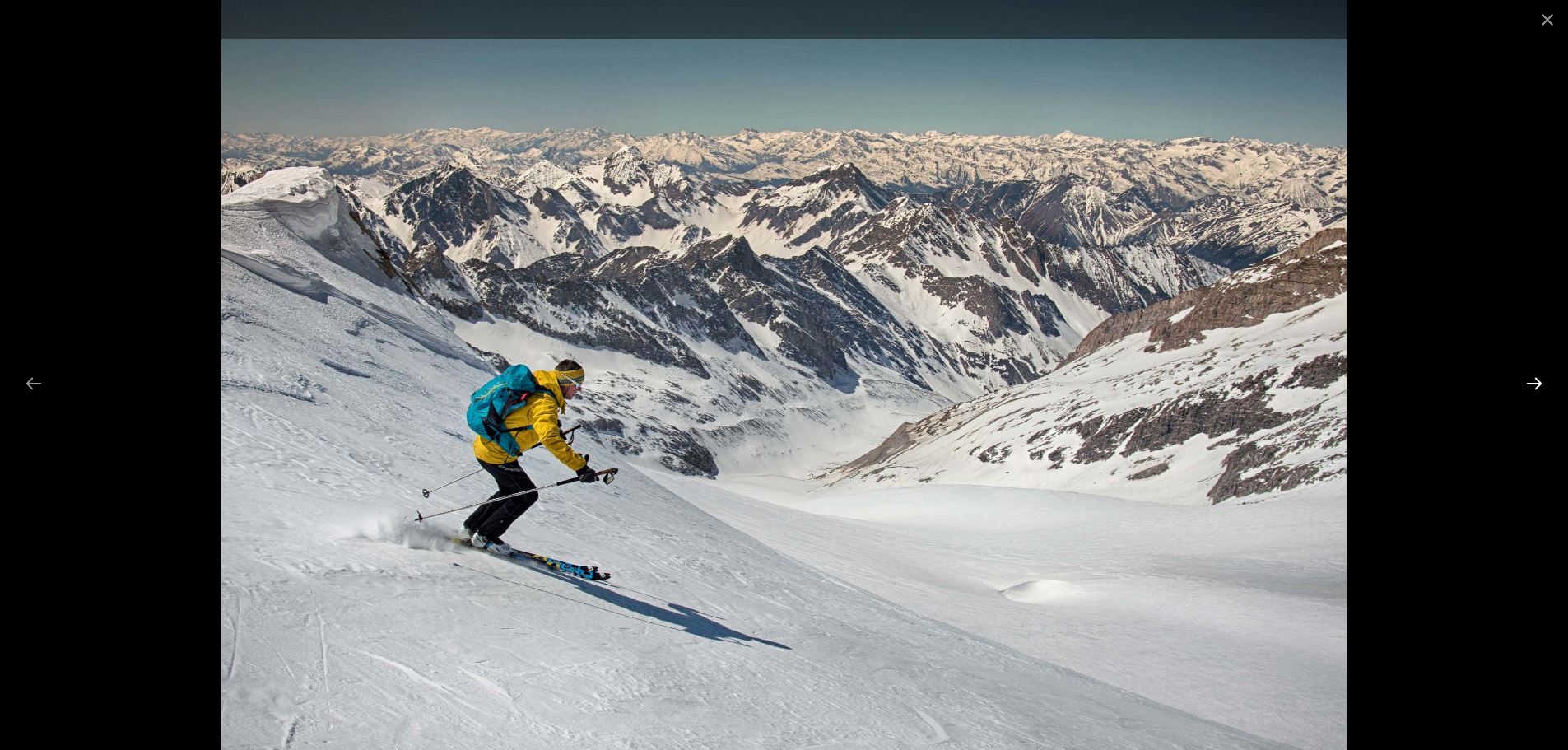
click at [1524, 391] on button "Next slide" at bounding box center [1533, 383] width 35 height 32
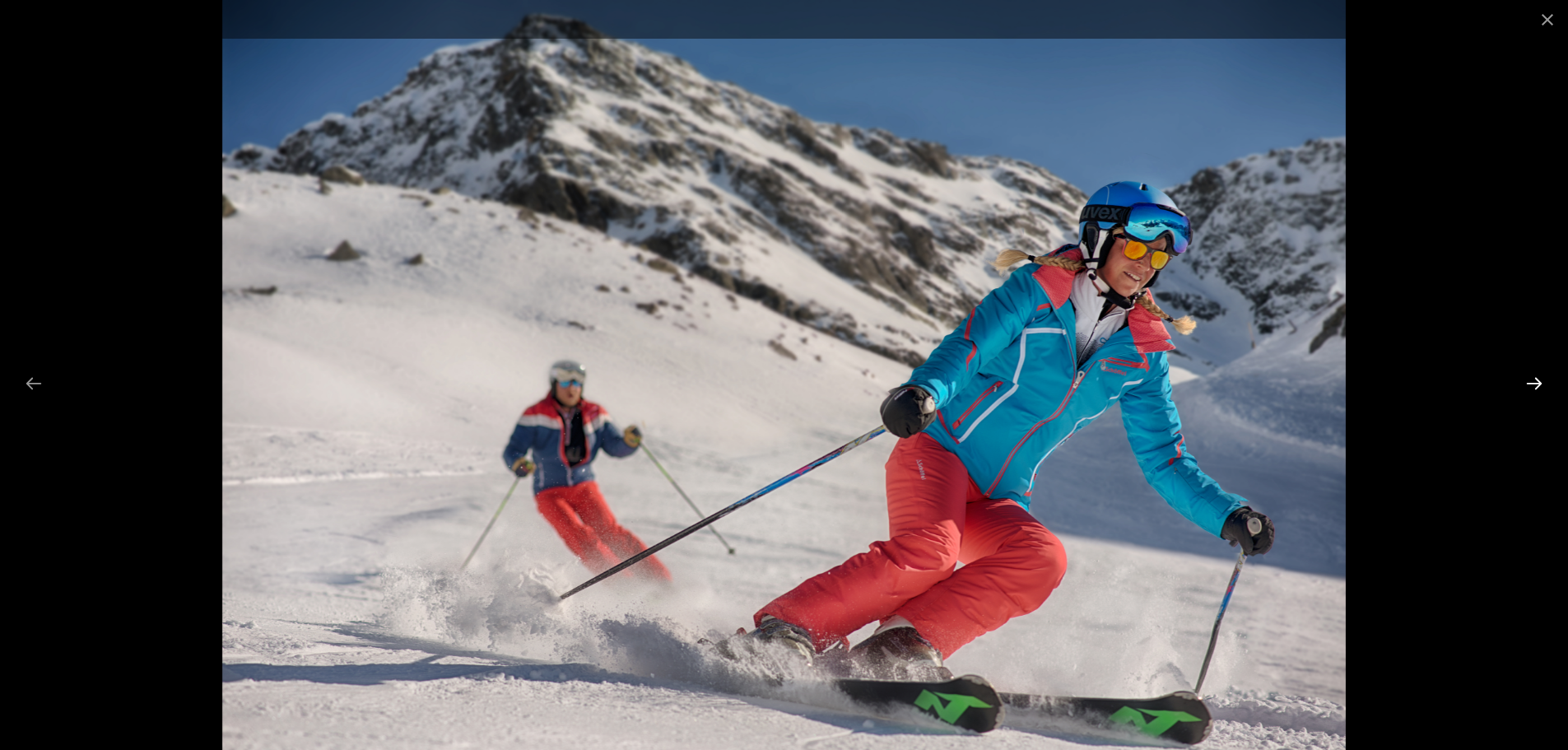
click at [1524, 391] on button "Next slide" at bounding box center [1533, 383] width 35 height 32
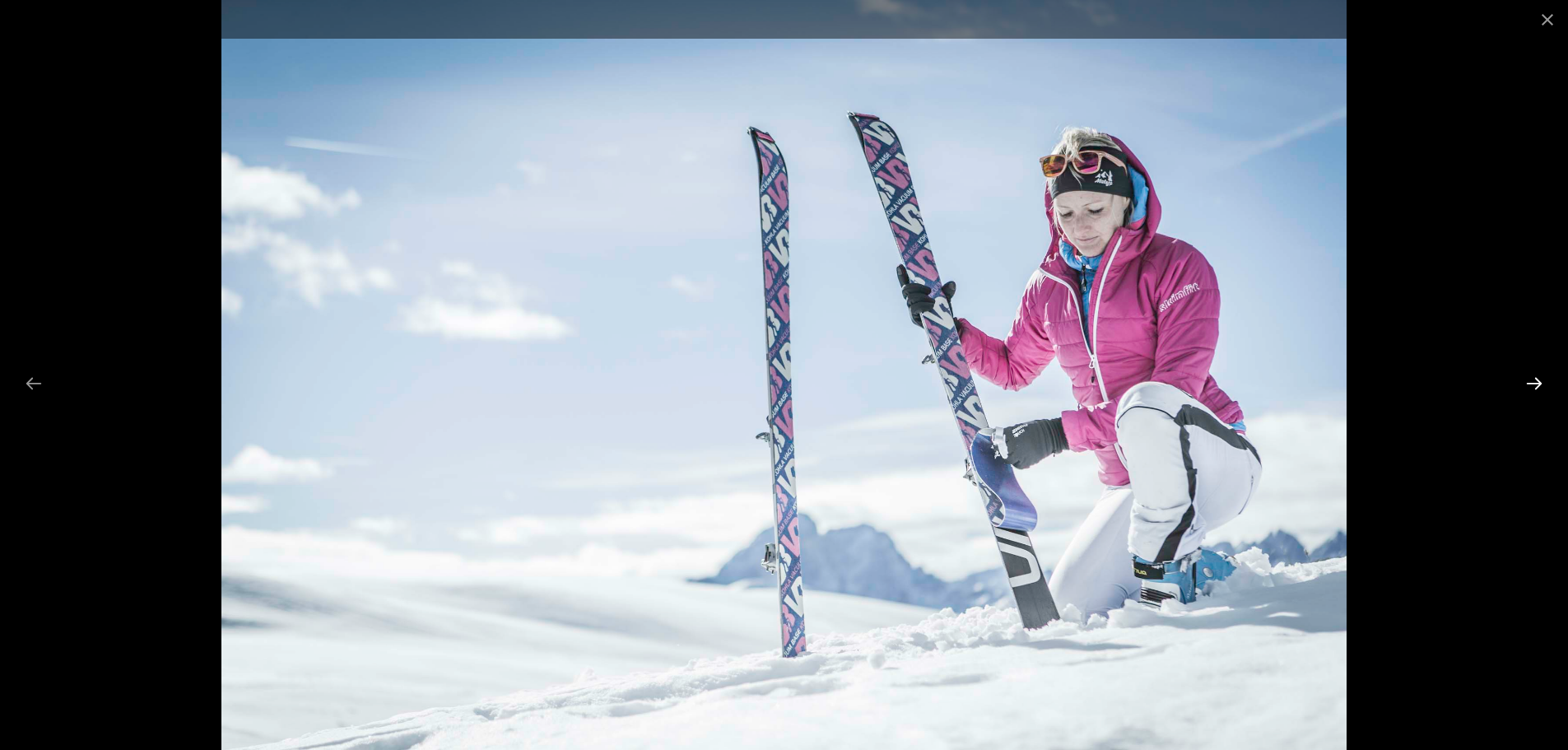
click at [1535, 380] on button "Next slide" at bounding box center [1533, 383] width 35 height 32
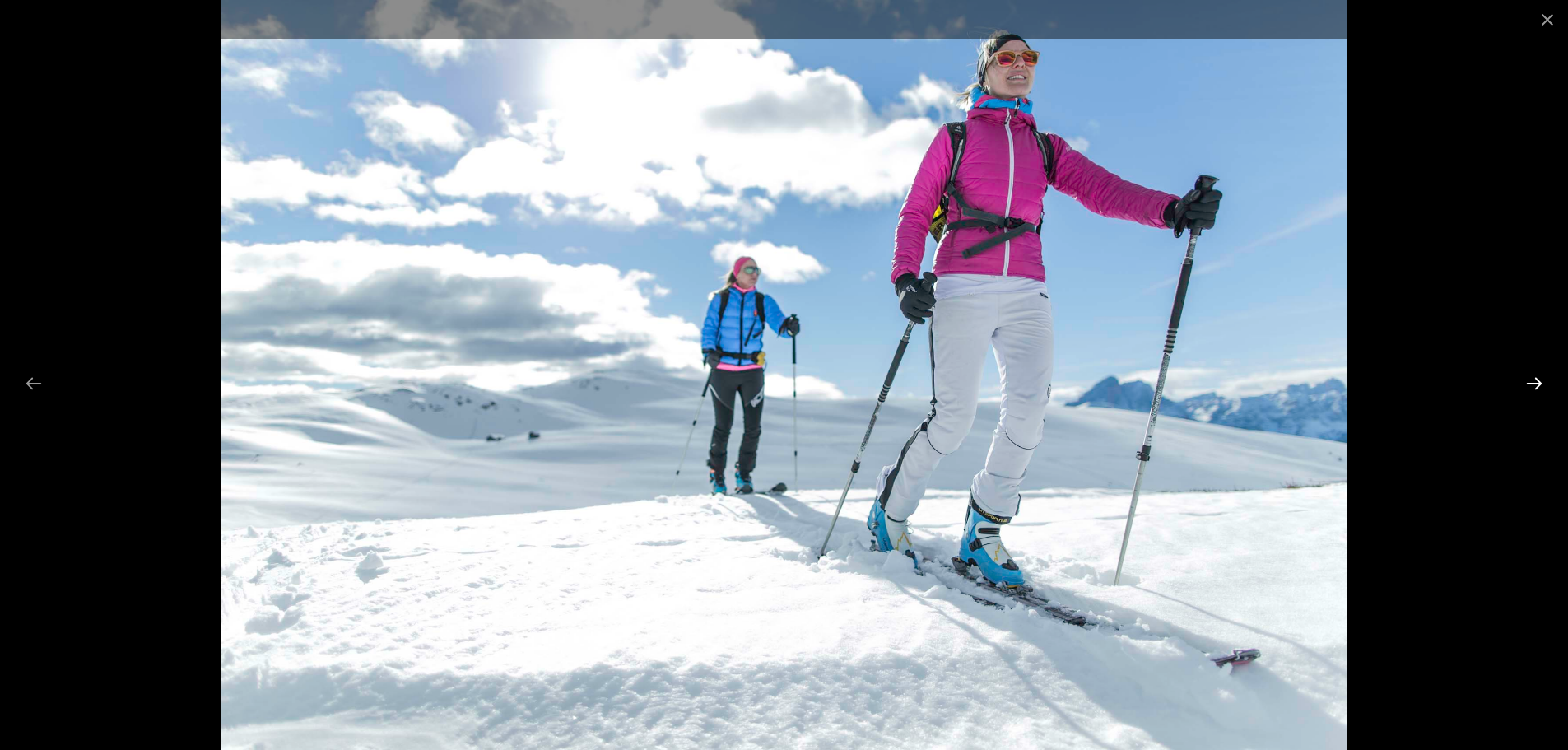
click at [1535, 380] on button "Next slide" at bounding box center [1533, 383] width 35 height 32
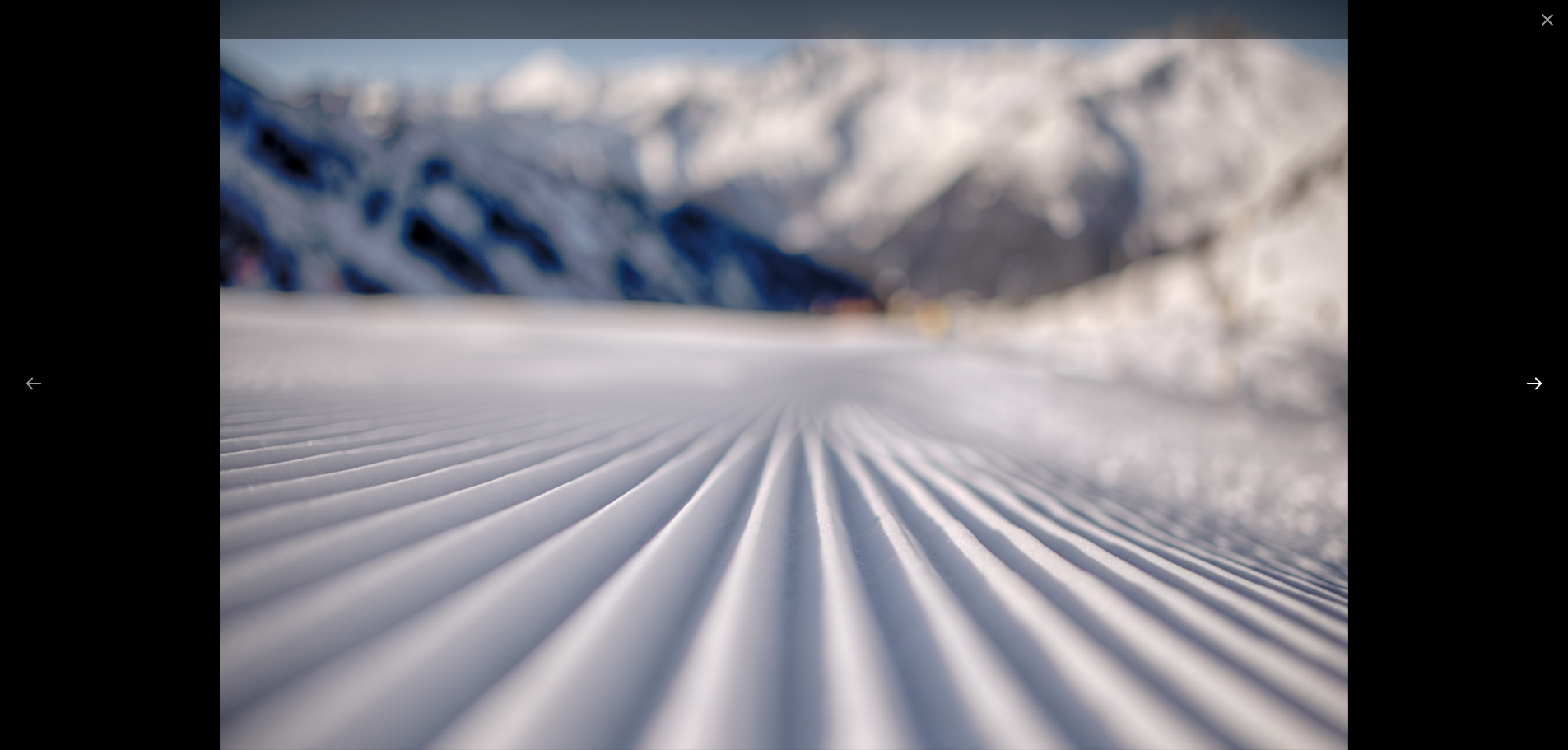
click at [1532, 380] on button "Next slide" at bounding box center [1533, 383] width 35 height 32
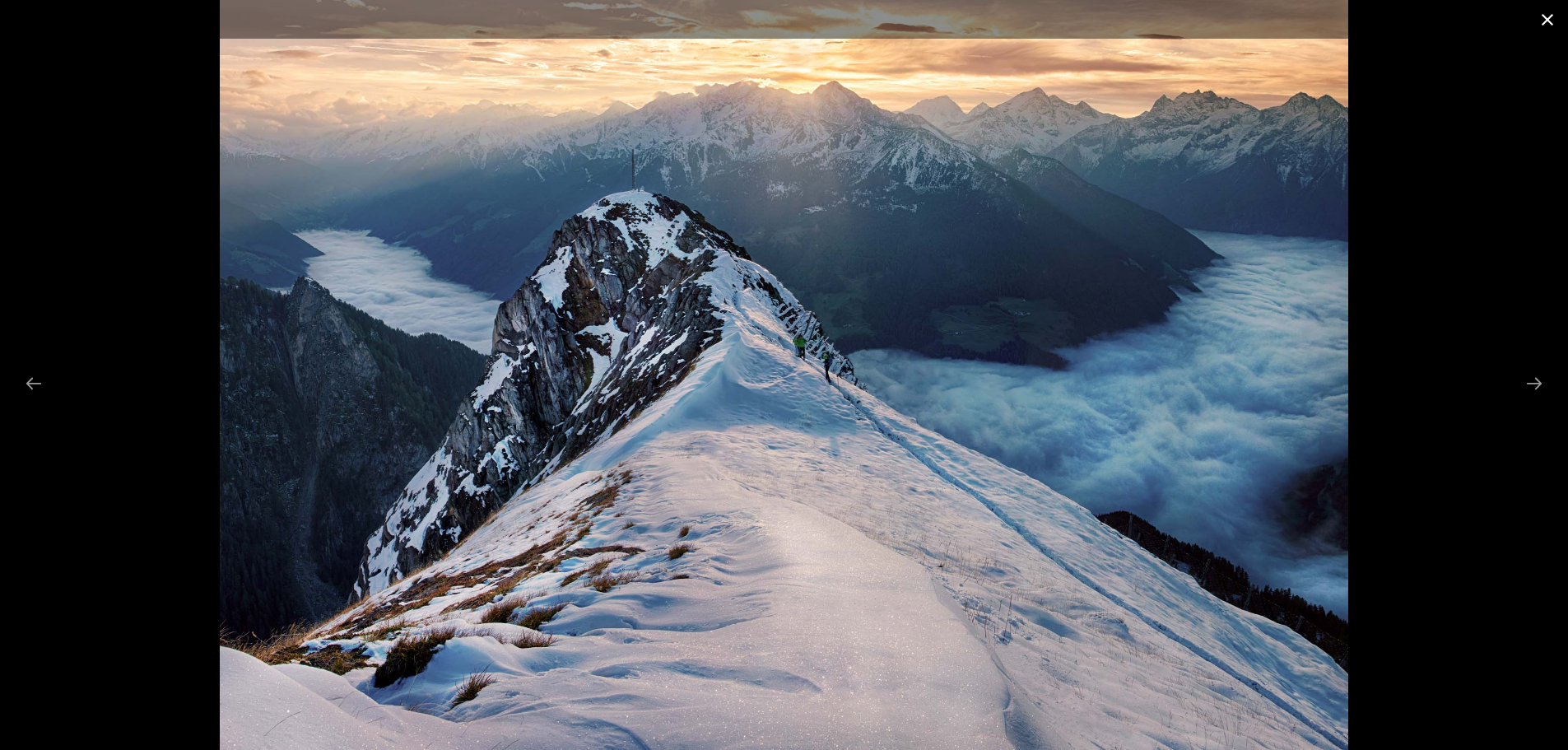
click at [1539, 19] on button "Close gallery" at bounding box center [1547, 19] width 41 height 39
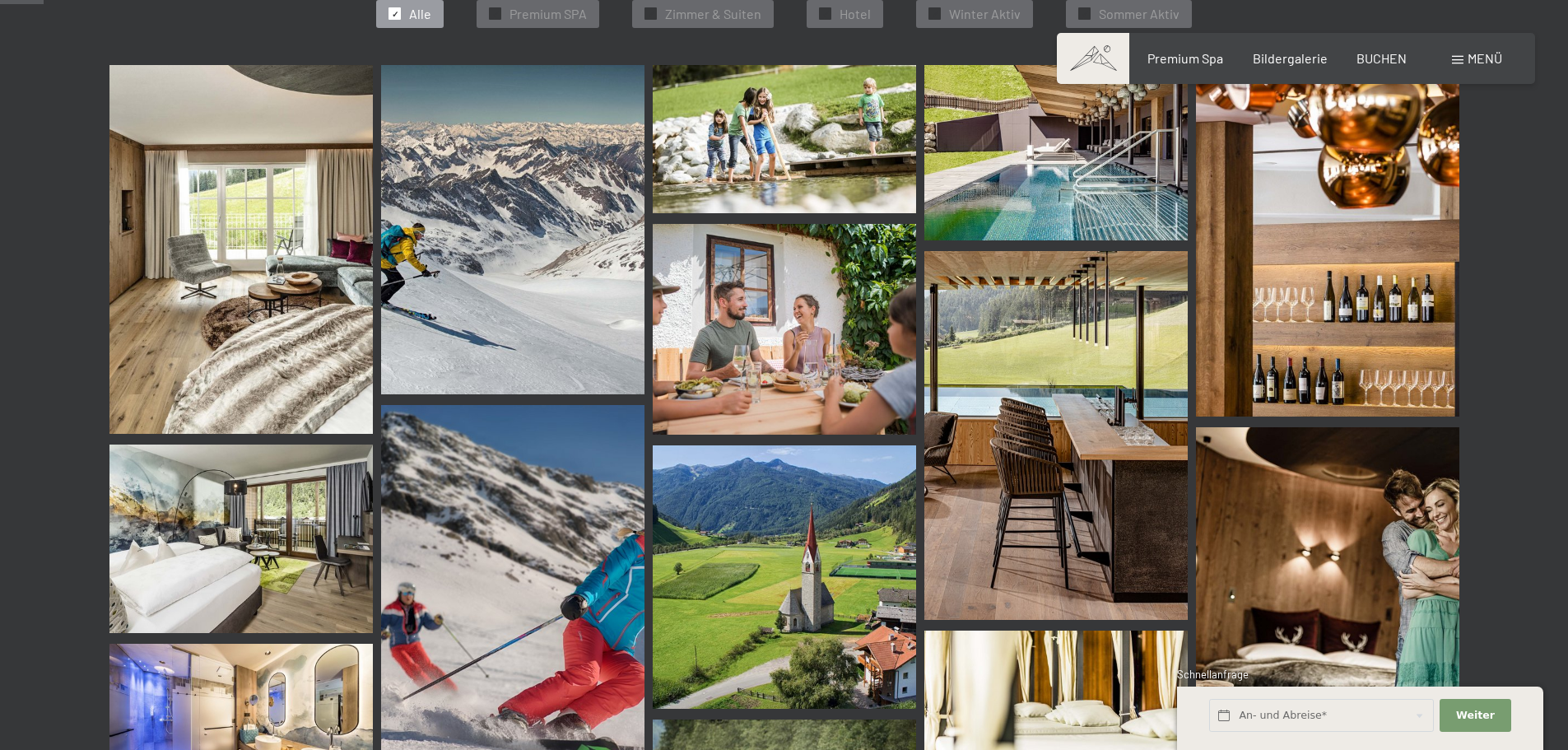
scroll to position [576, 0]
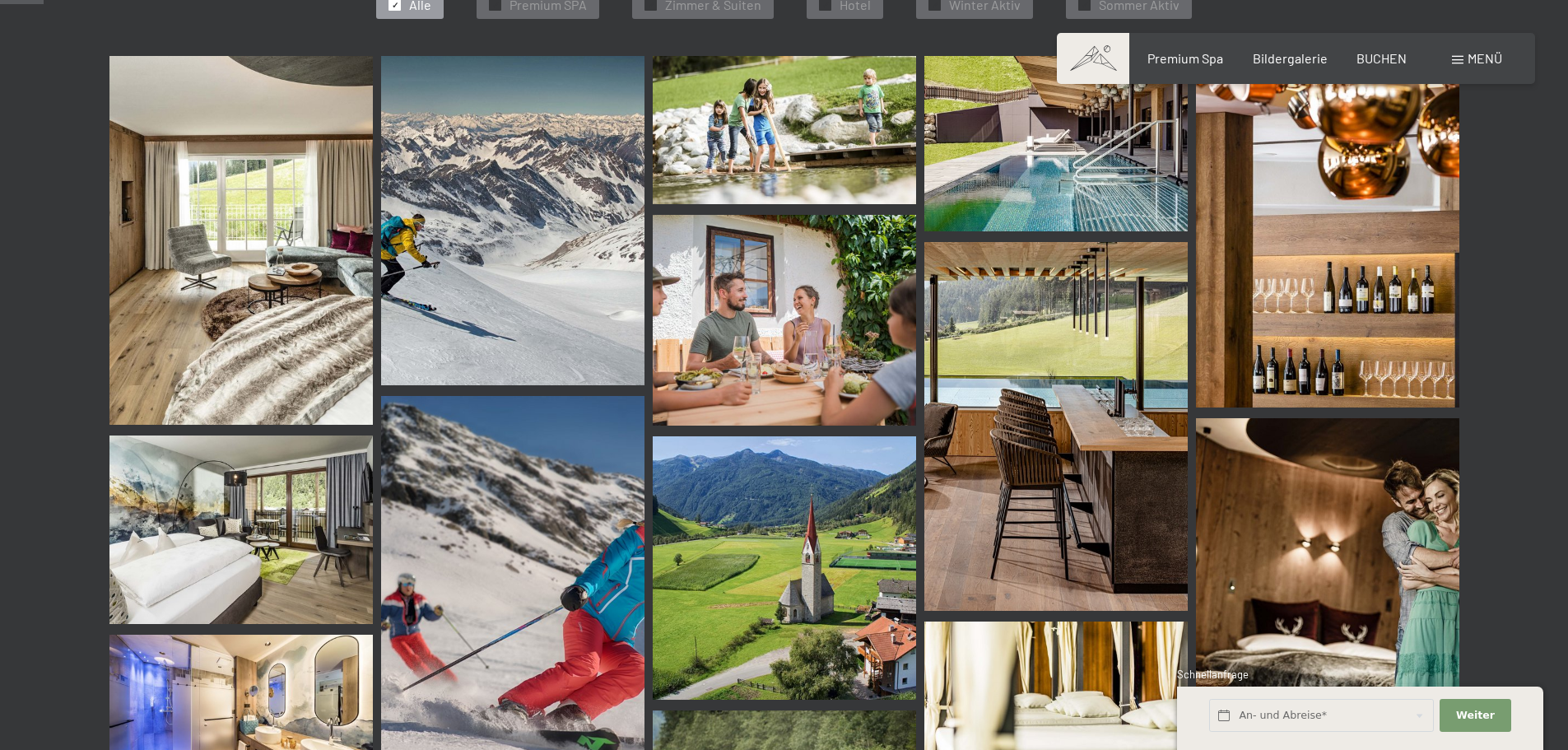
click at [1085, 172] on img at bounding box center [1055, 143] width 263 height 175
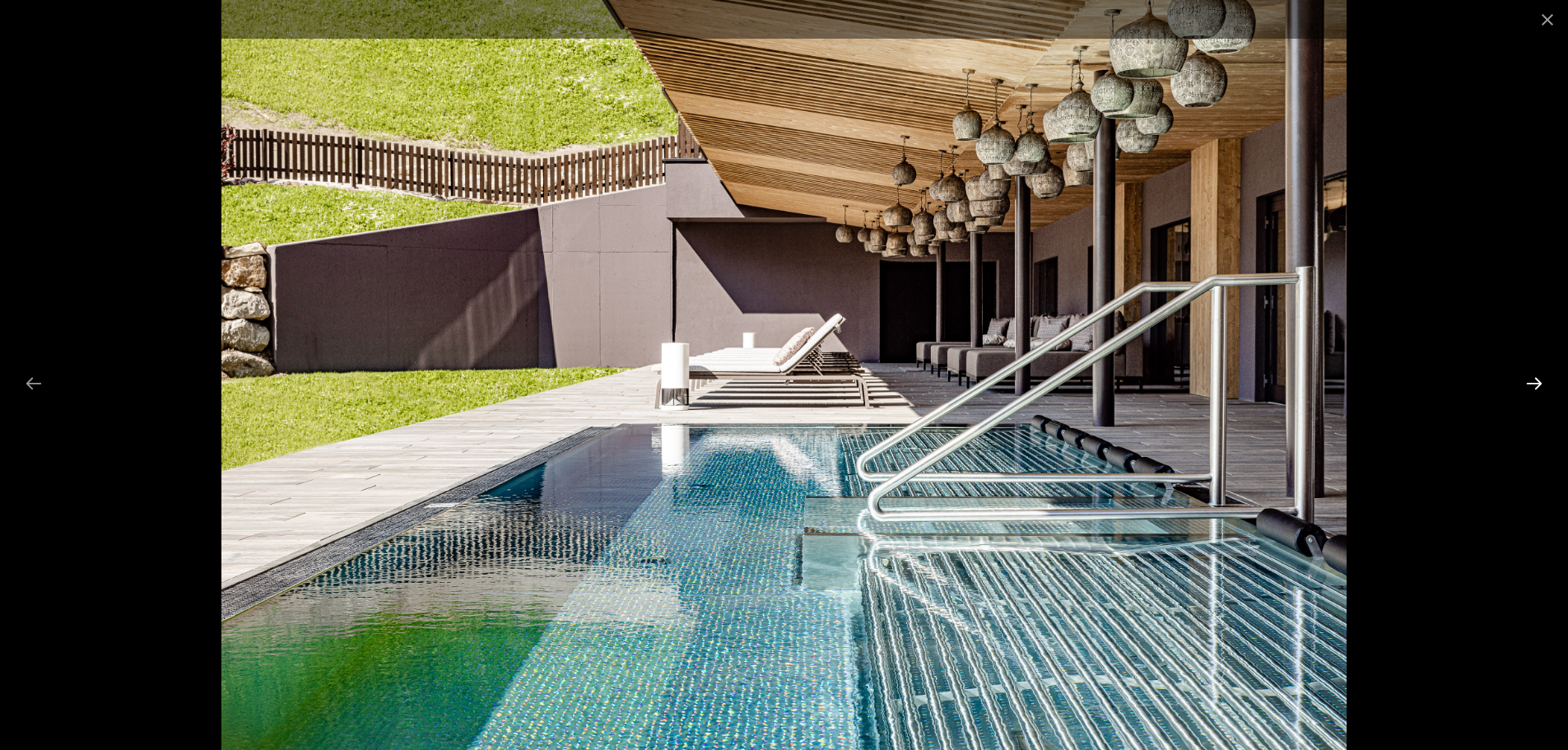
click at [1530, 386] on button "Next slide" at bounding box center [1533, 383] width 35 height 32
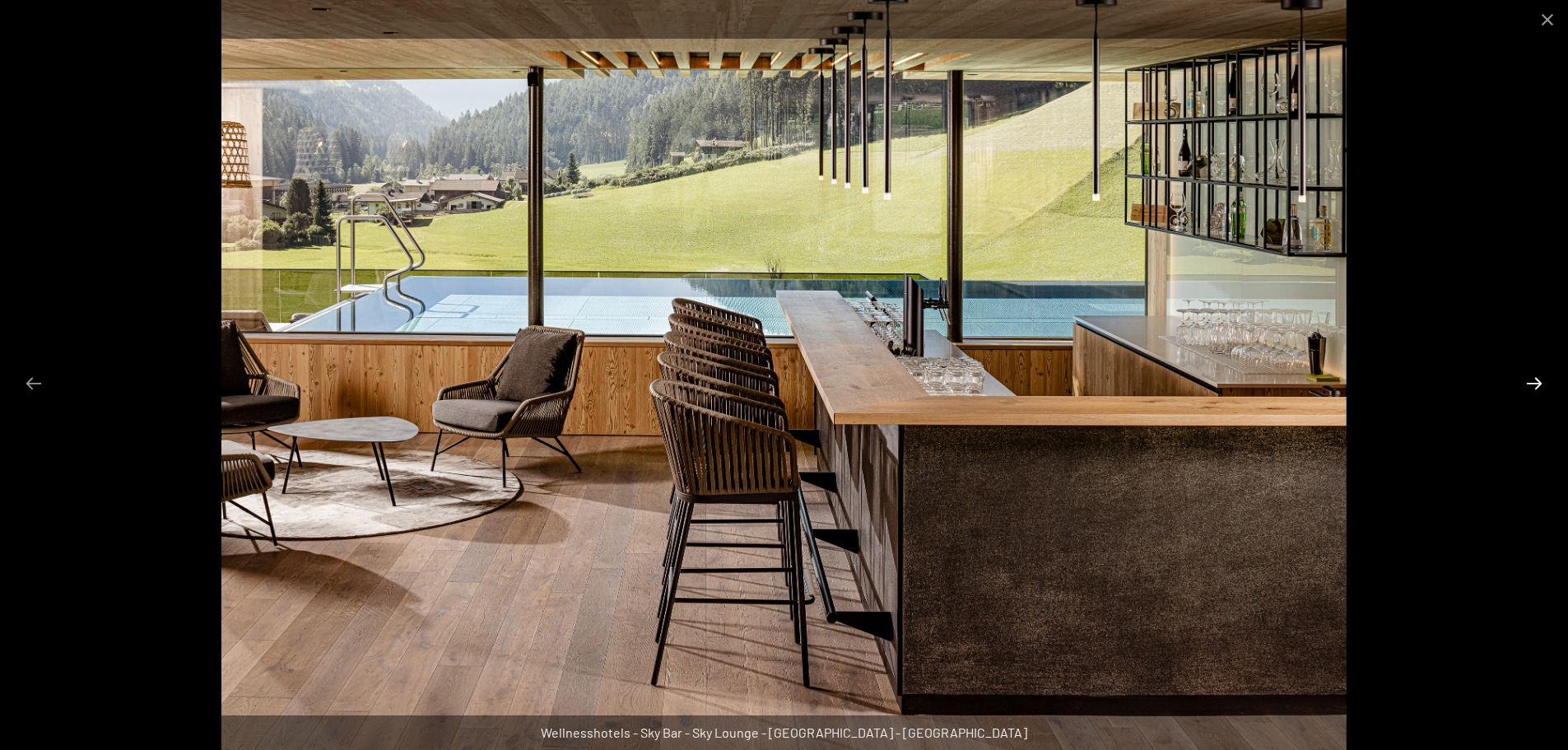
click at [1530, 386] on button "Next slide" at bounding box center [1533, 383] width 35 height 32
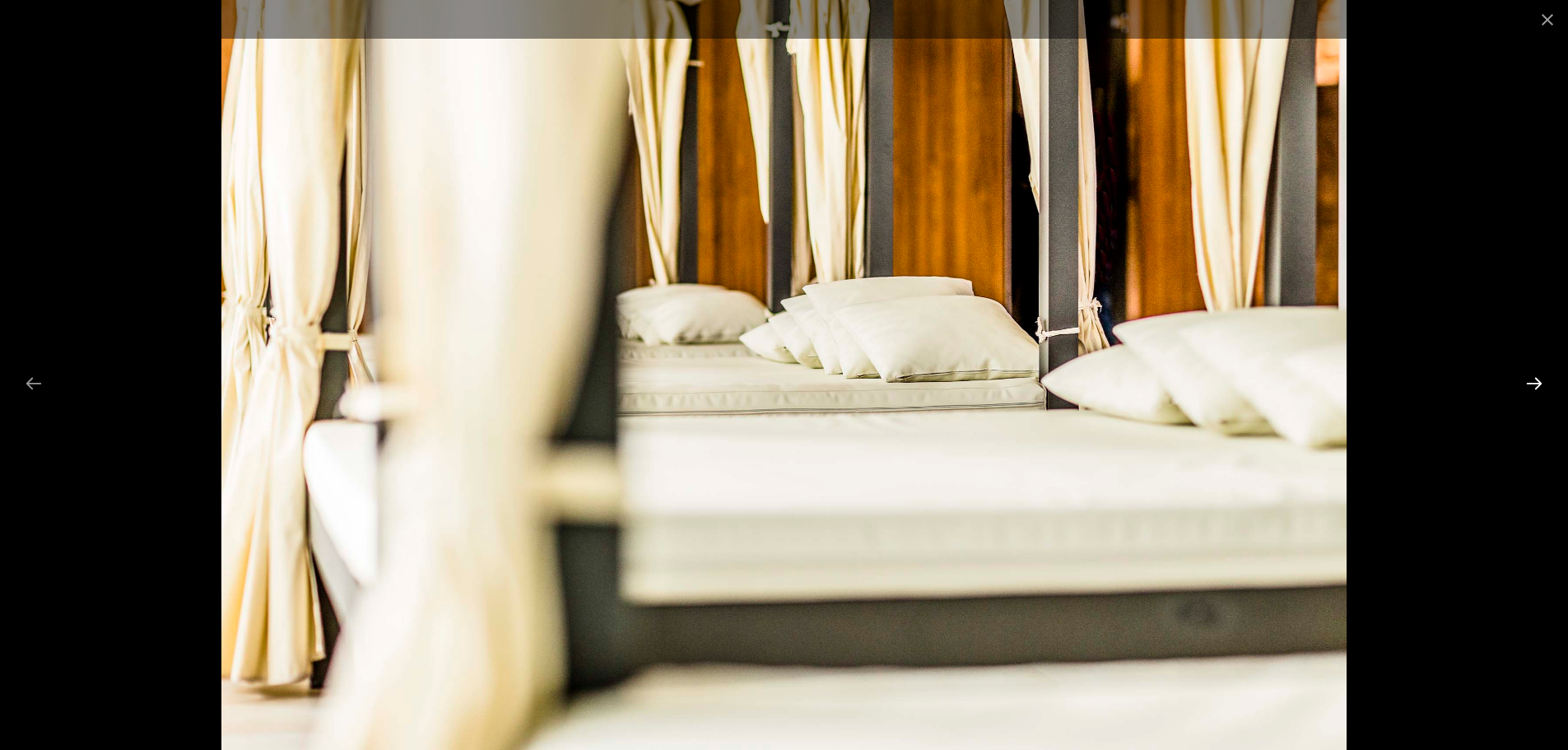
click at [1530, 386] on button "Next slide" at bounding box center [1533, 383] width 35 height 32
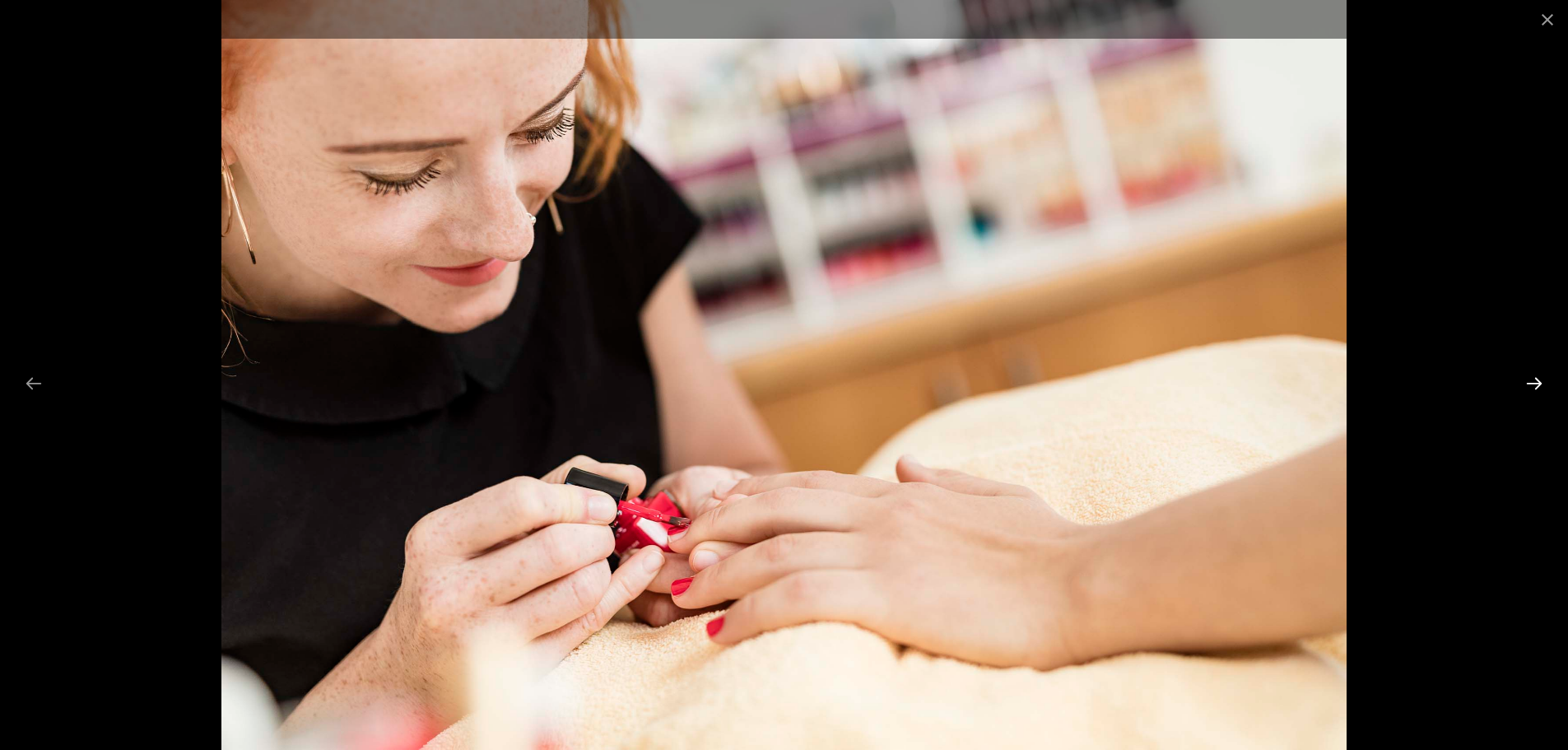
click at [1529, 386] on button "Next slide" at bounding box center [1533, 383] width 35 height 32
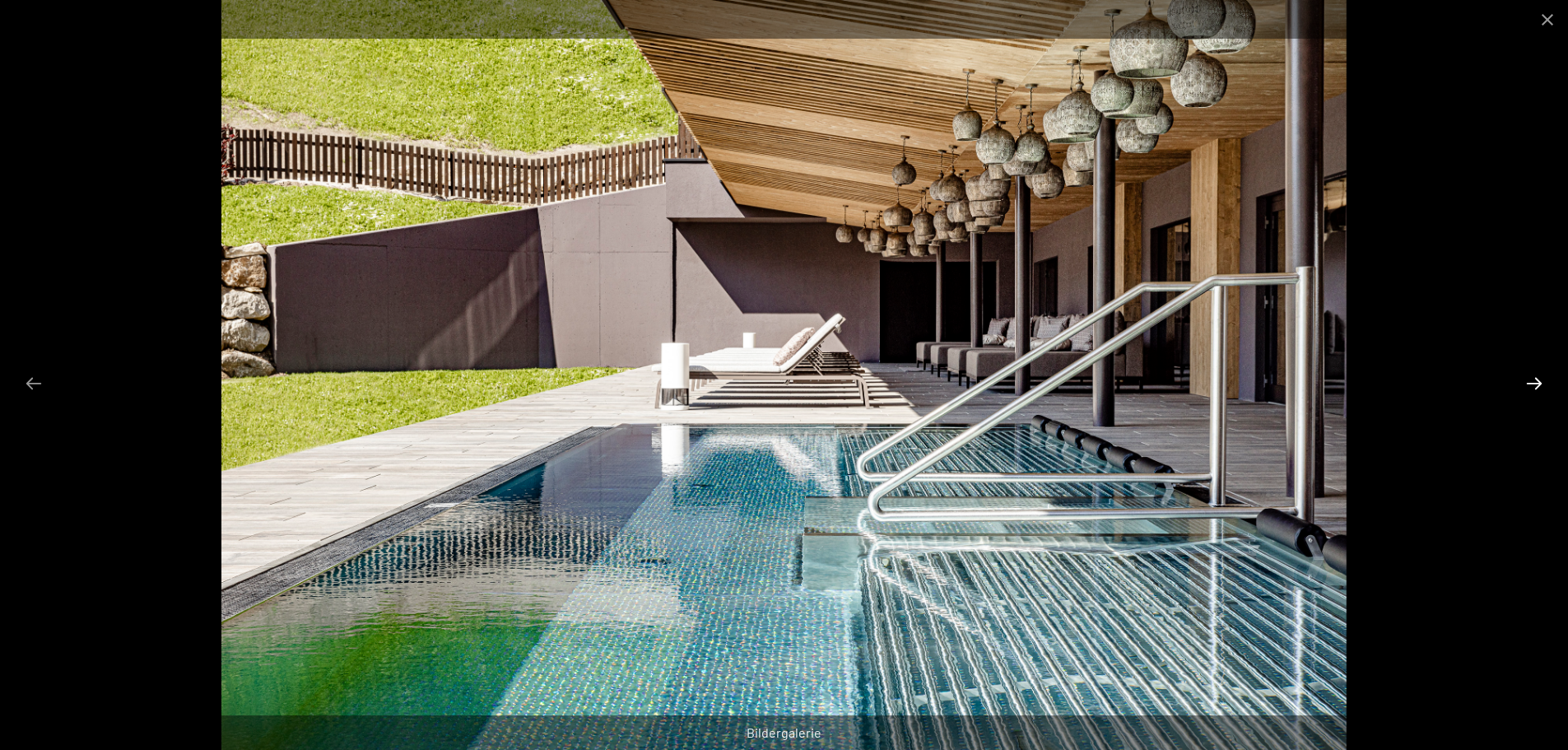
click at [1528, 386] on button "Next slide" at bounding box center [1533, 383] width 35 height 32
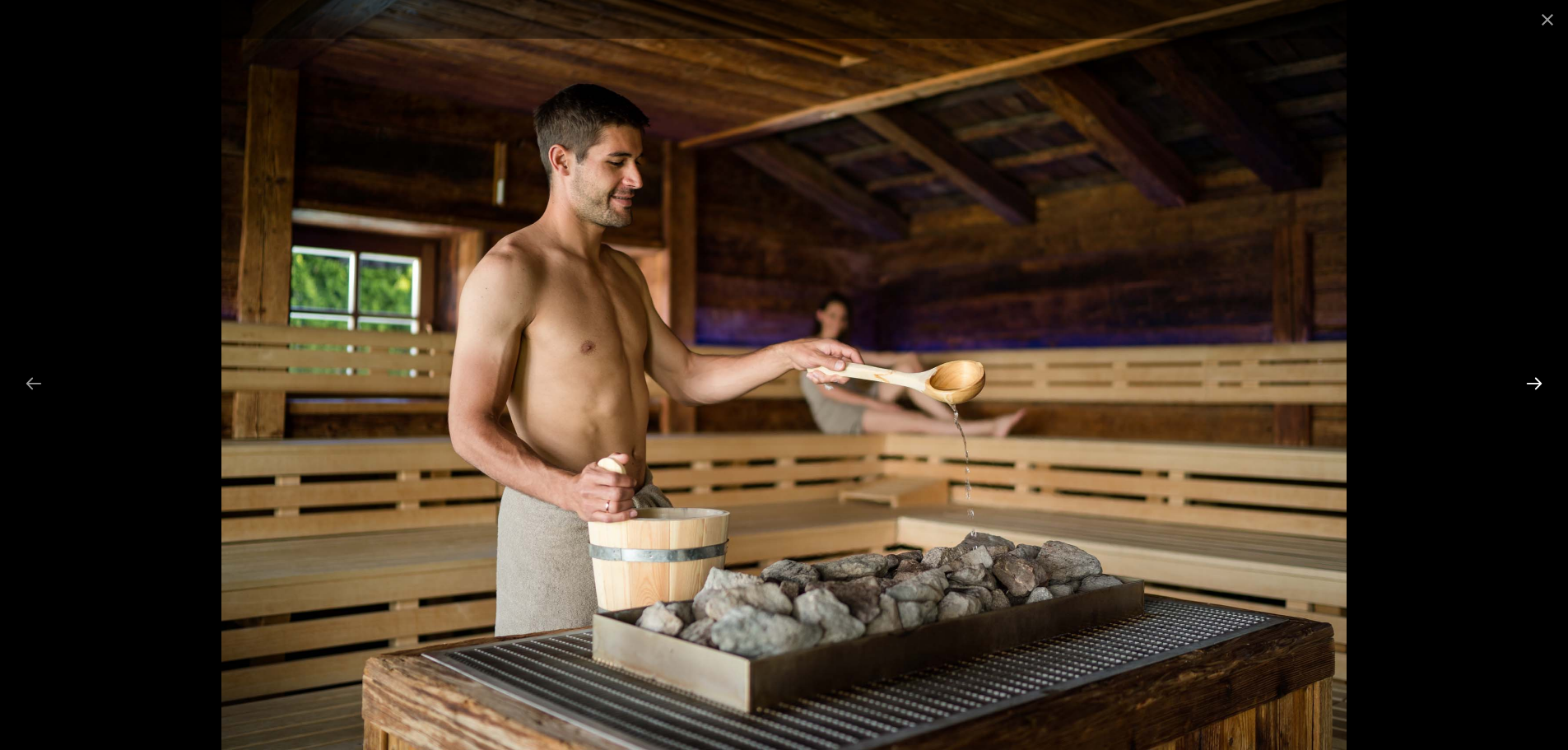
click at [1528, 386] on button "Next slide" at bounding box center [1533, 383] width 35 height 32
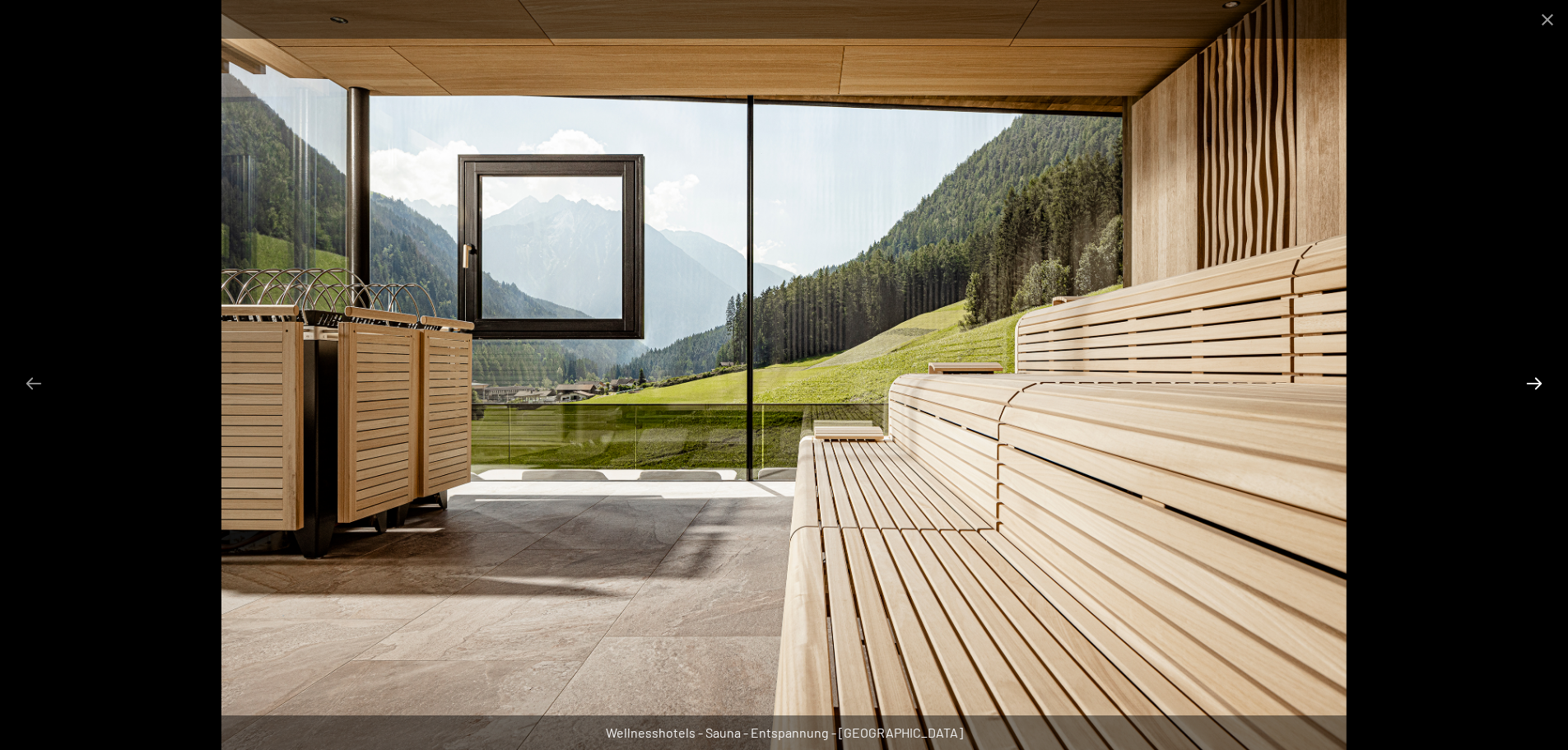
click at [1520, 387] on button "Next slide" at bounding box center [1533, 383] width 35 height 32
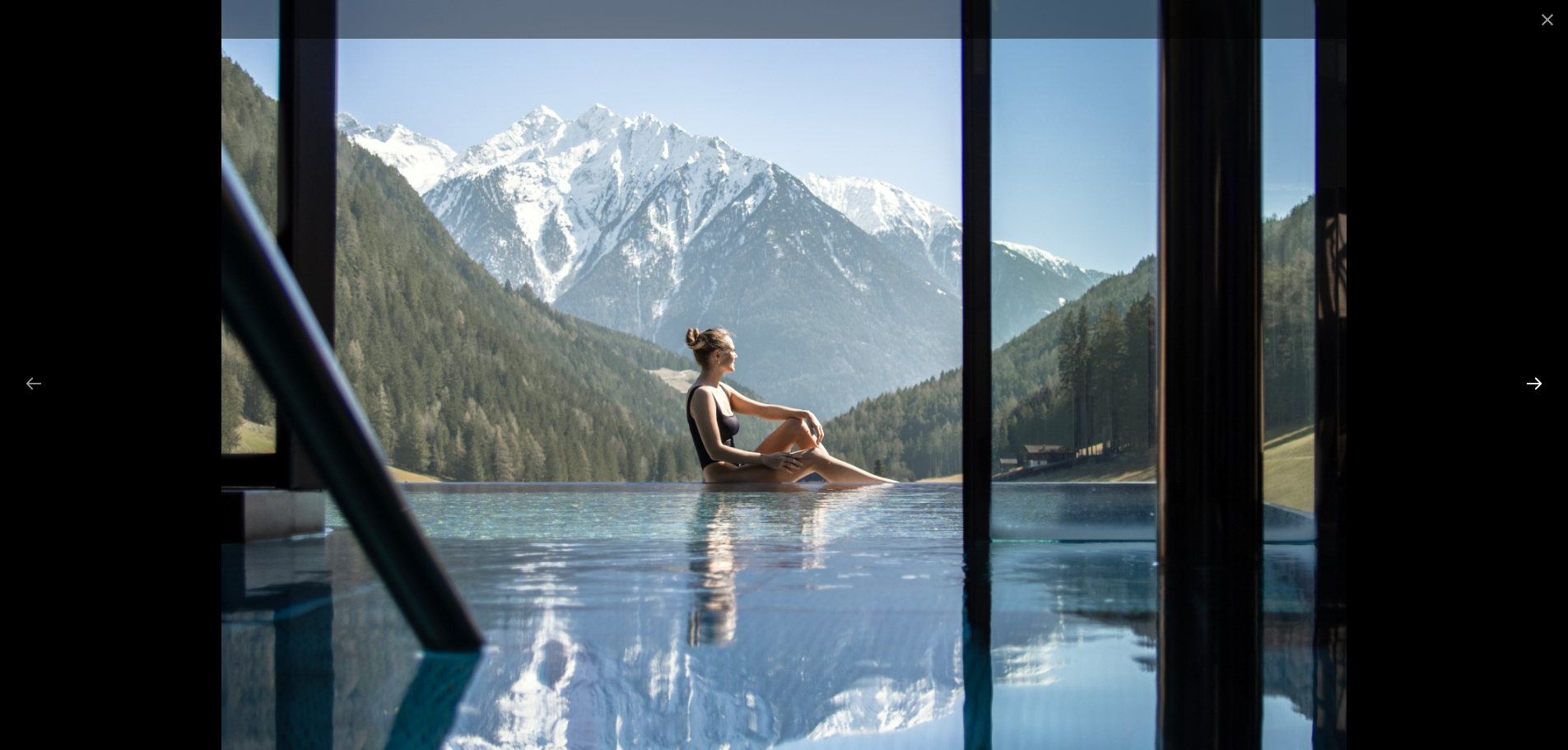
click at [1520, 387] on button "Next slide" at bounding box center [1533, 383] width 35 height 32
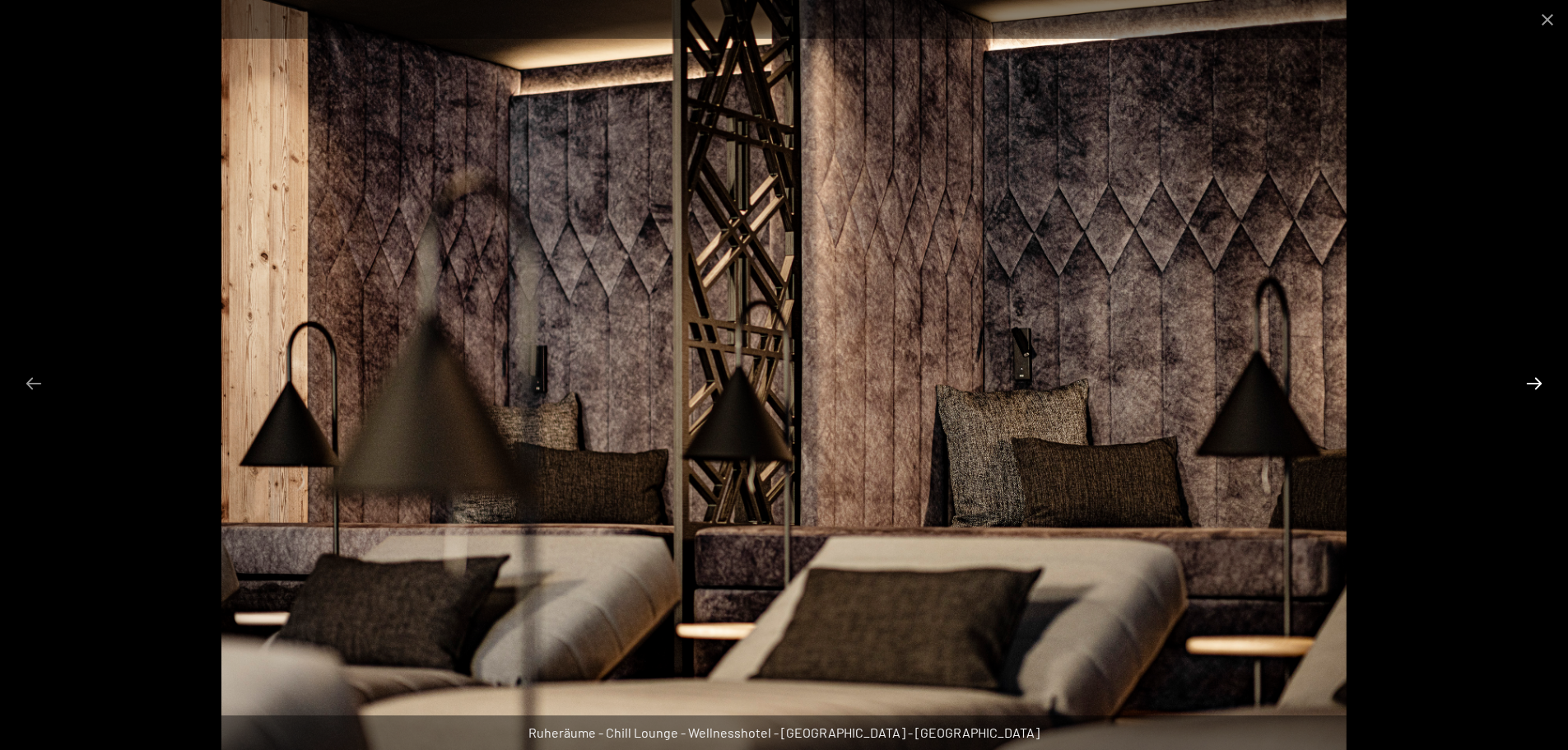
click at [1520, 387] on button "Next slide" at bounding box center [1533, 383] width 35 height 32
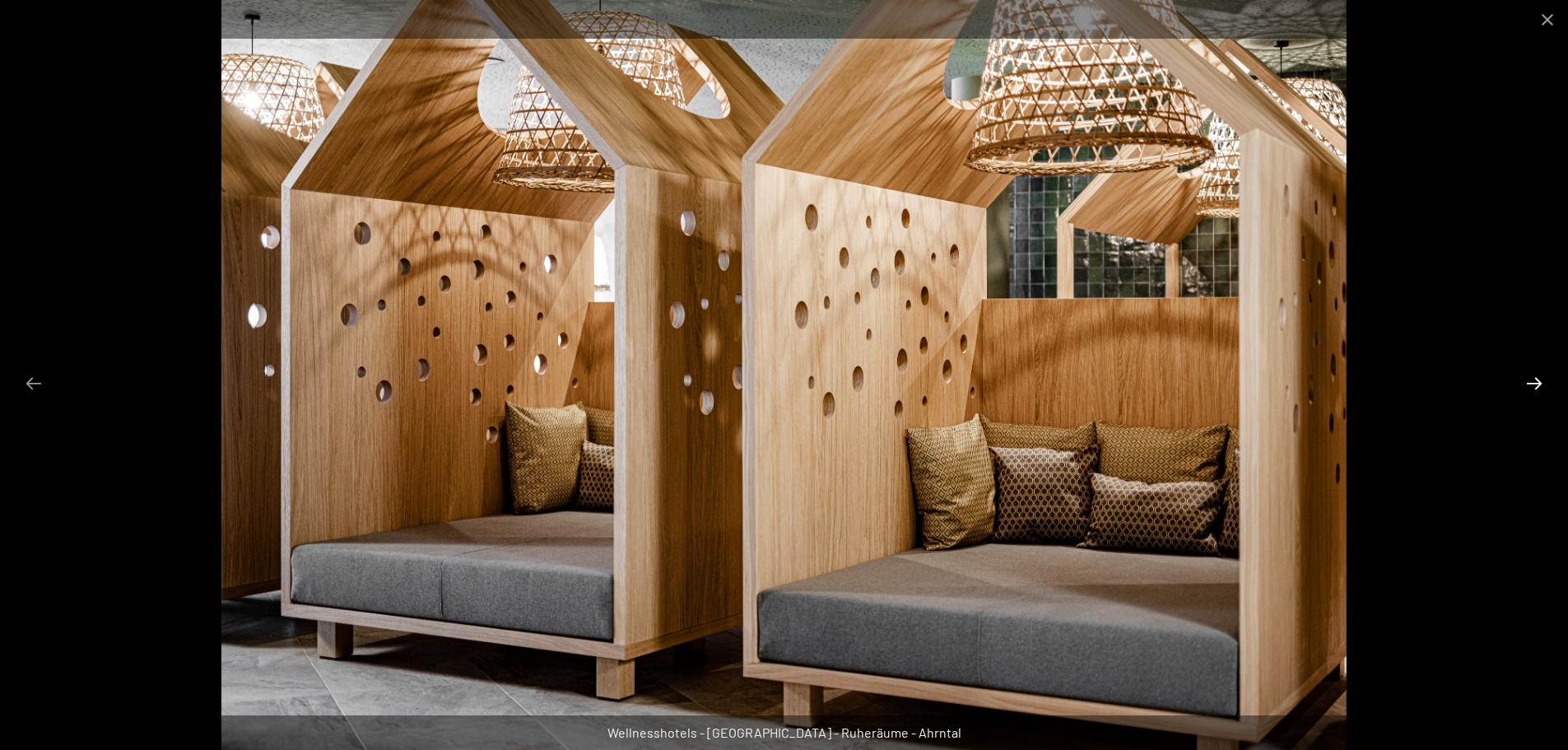
click at [1519, 388] on button "Next slide" at bounding box center [1533, 383] width 35 height 32
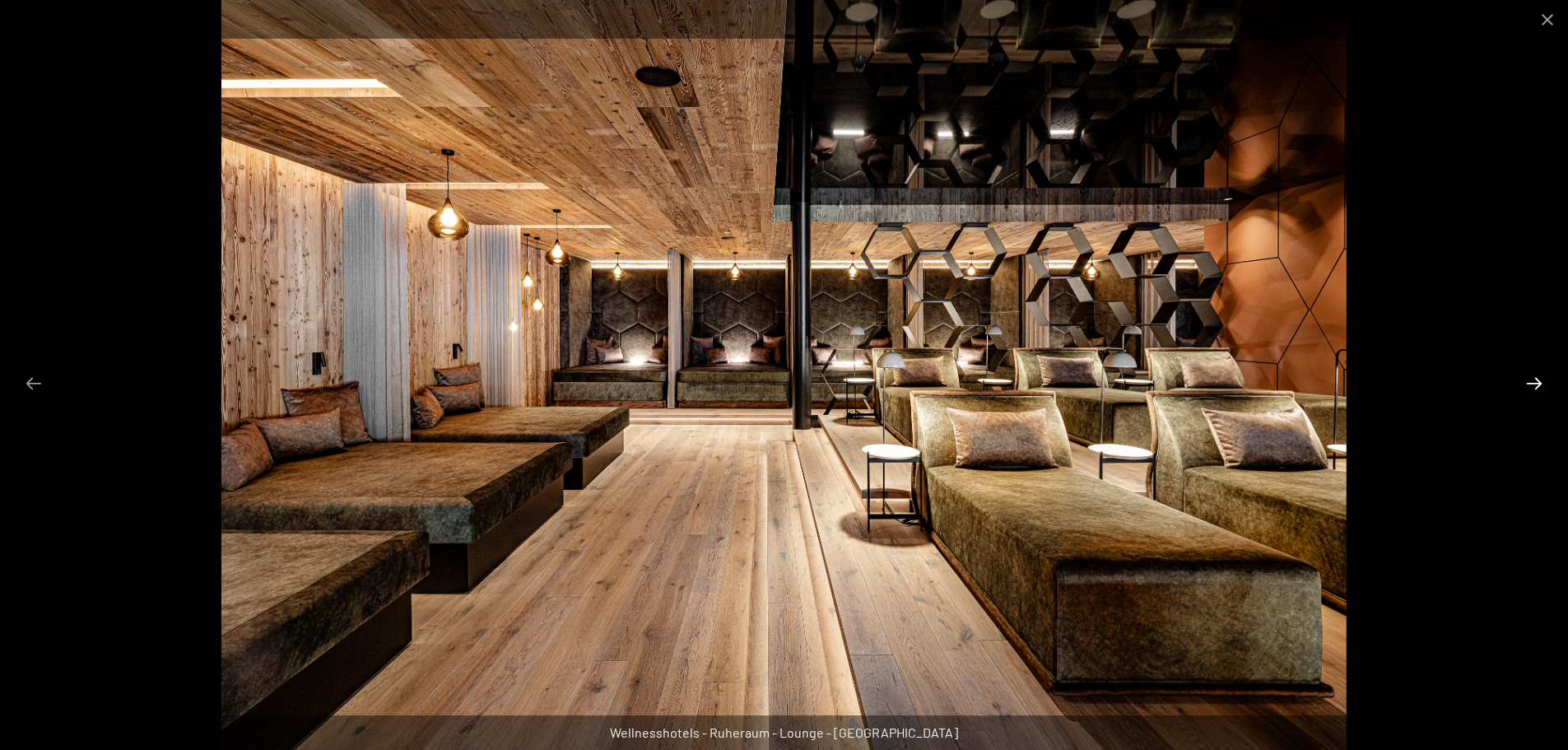
click at [1519, 388] on button "Next slide" at bounding box center [1533, 383] width 35 height 32
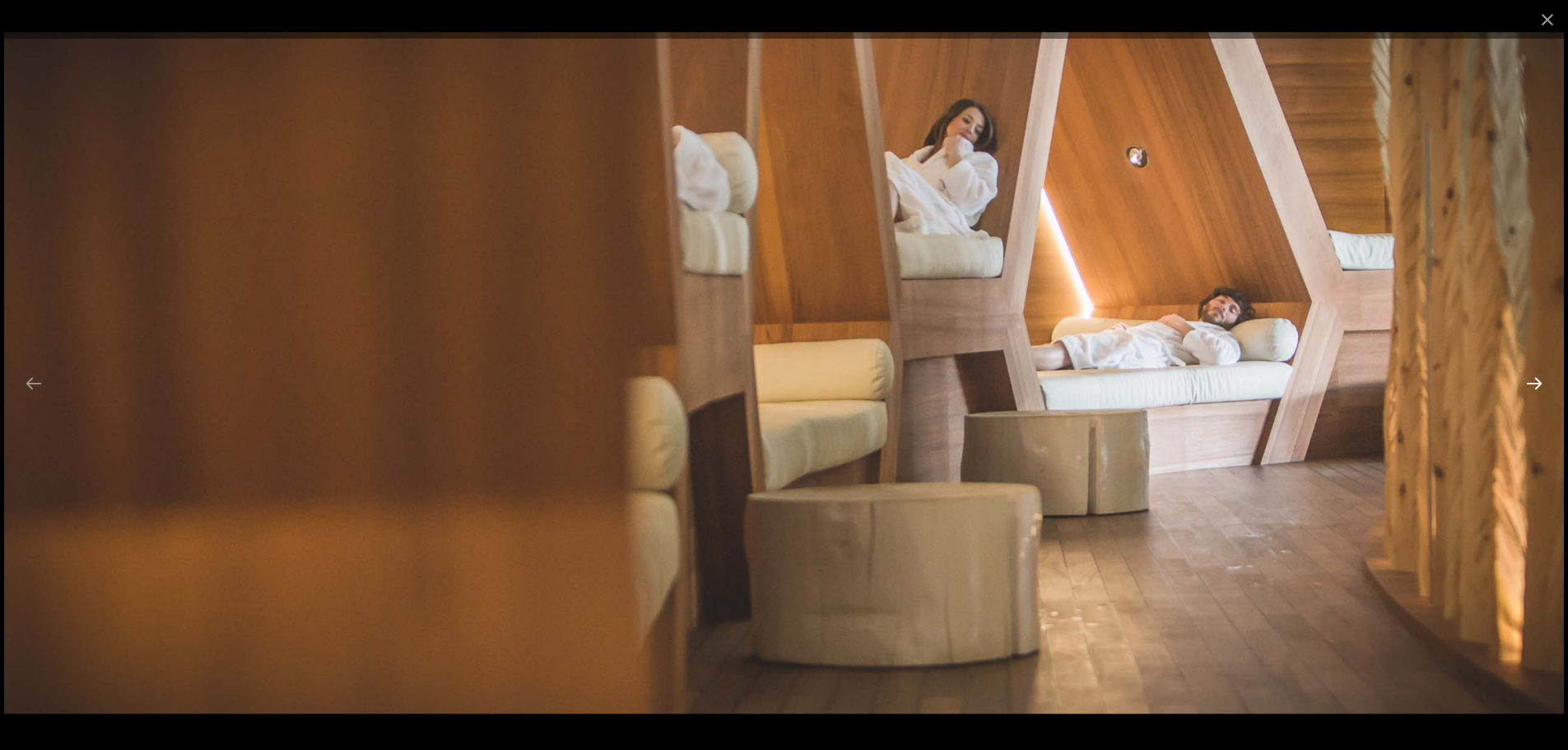
click at [1519, 388] on button "Next slide" at bounding box center [1533, 383] width 35 height 32
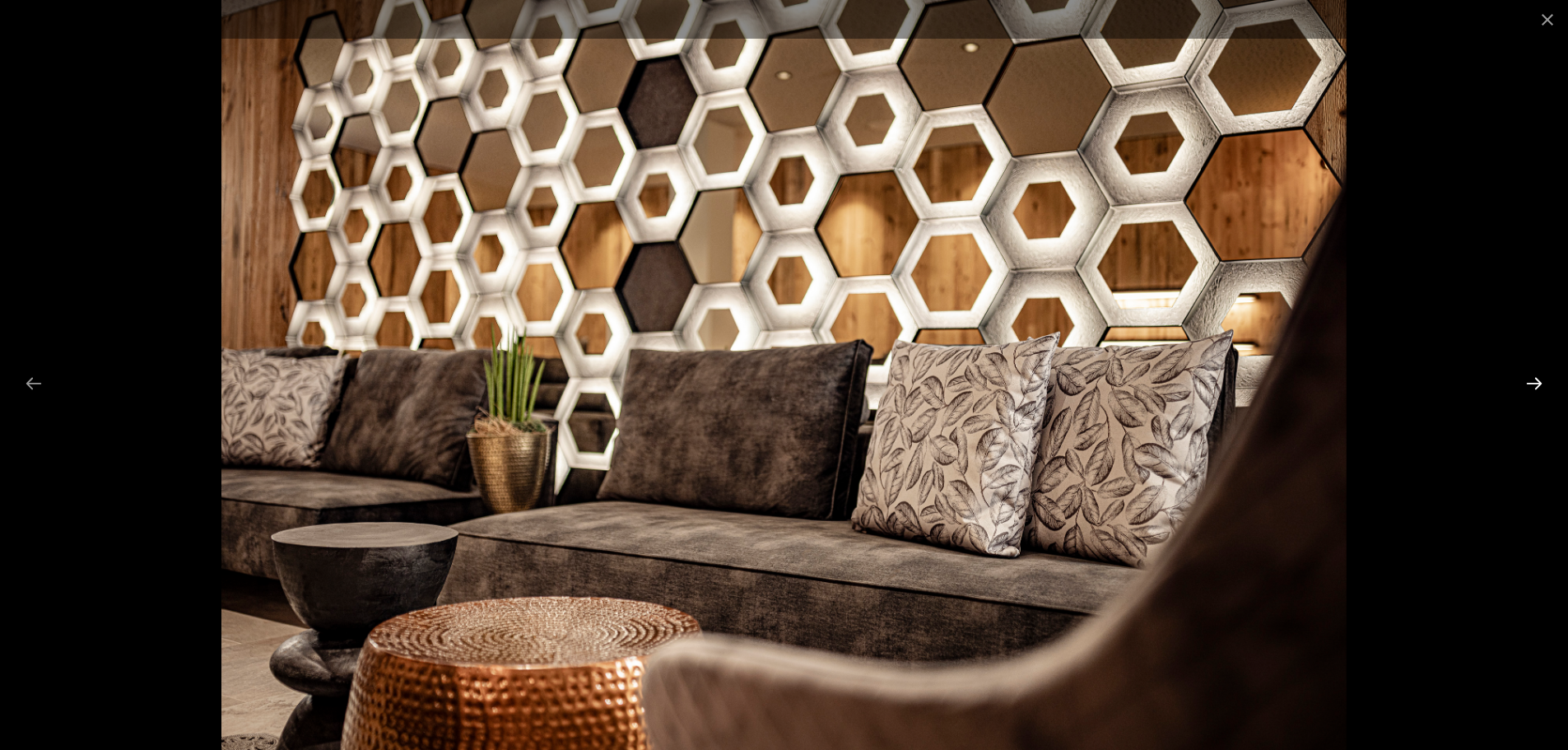
click at [1519, 388] on button "Next slide" at bounding box center [1533, 383] width 35 height 32
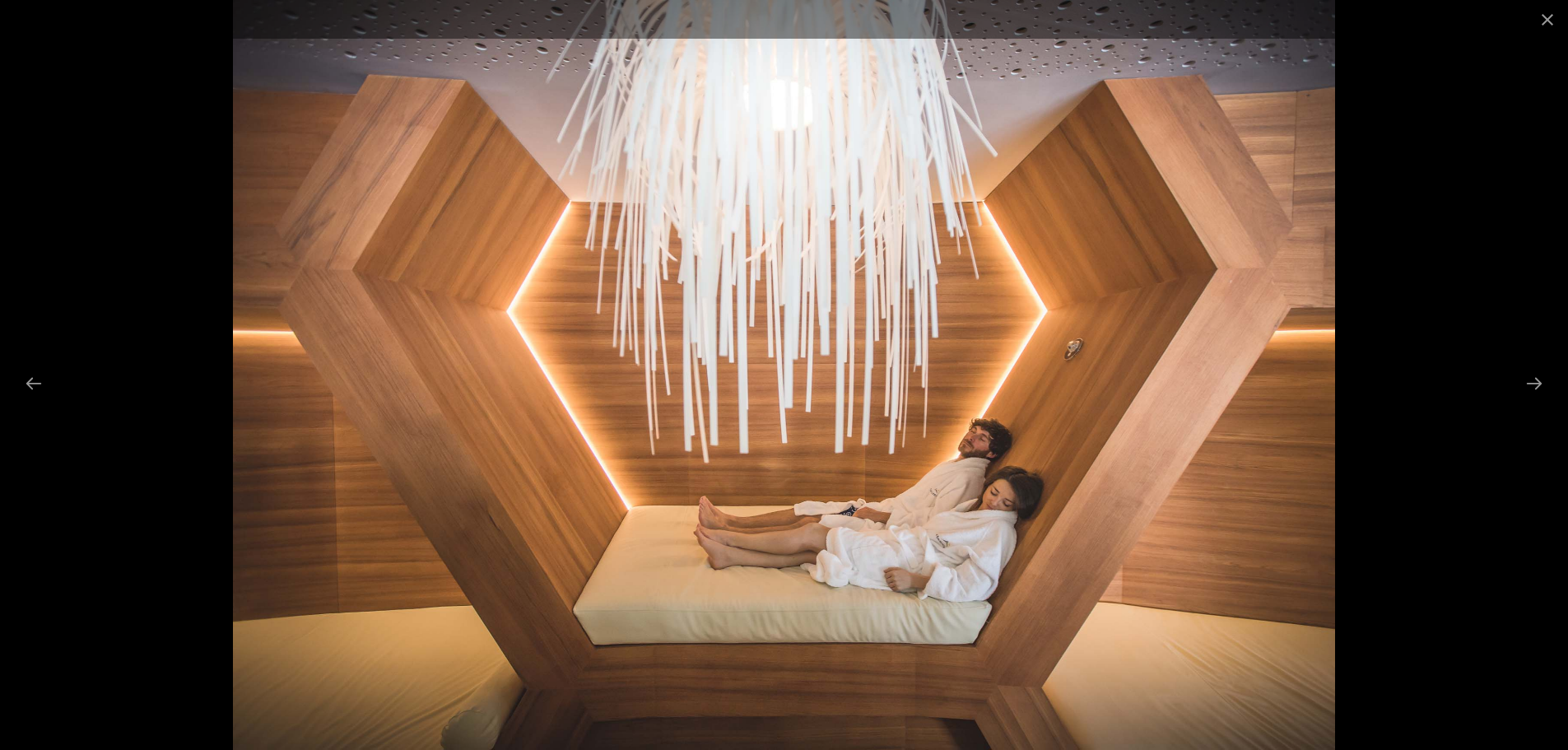
click at [1515, 388] on div at bounding box center [784, 375] width 1568 height 750
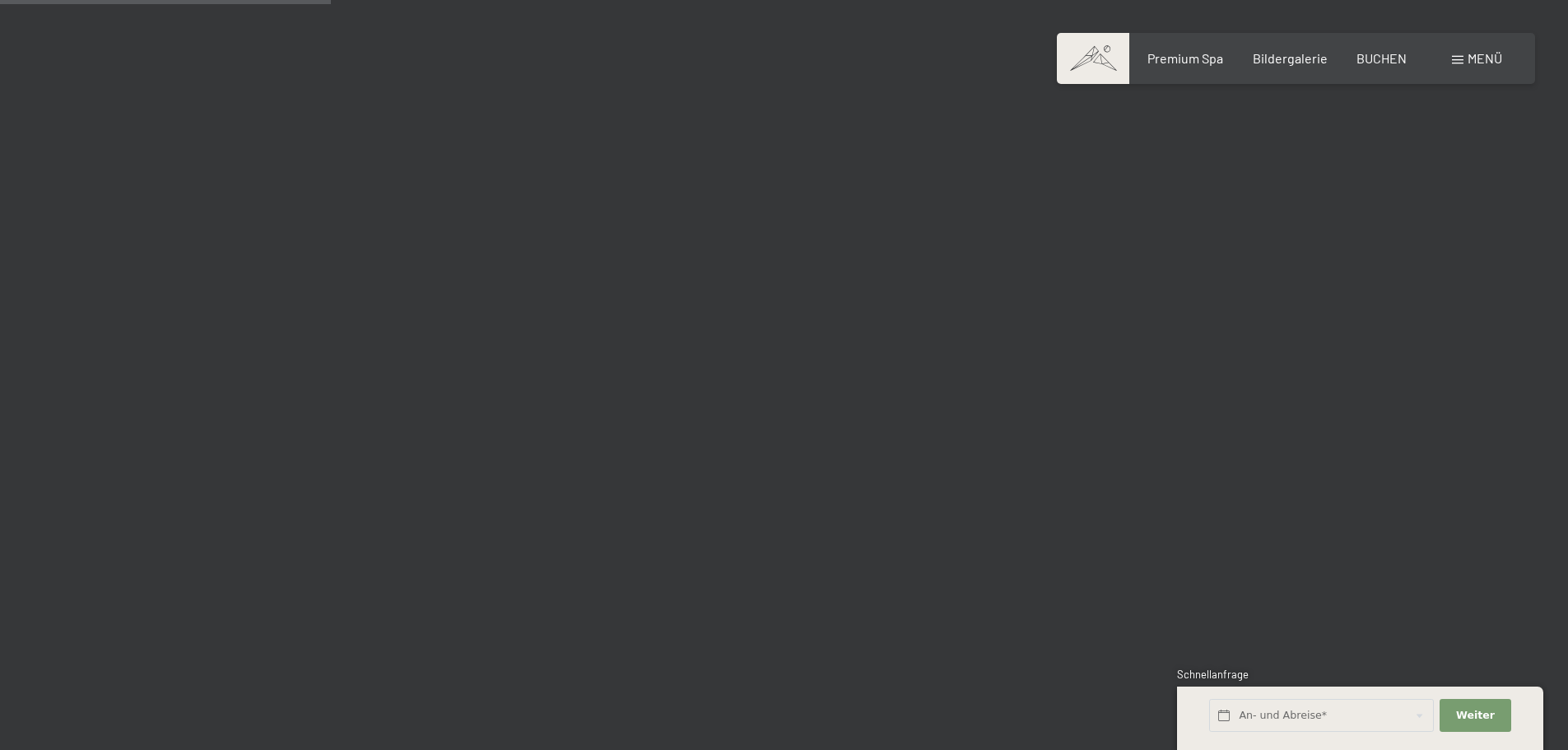
scroll to position [4362, 0]
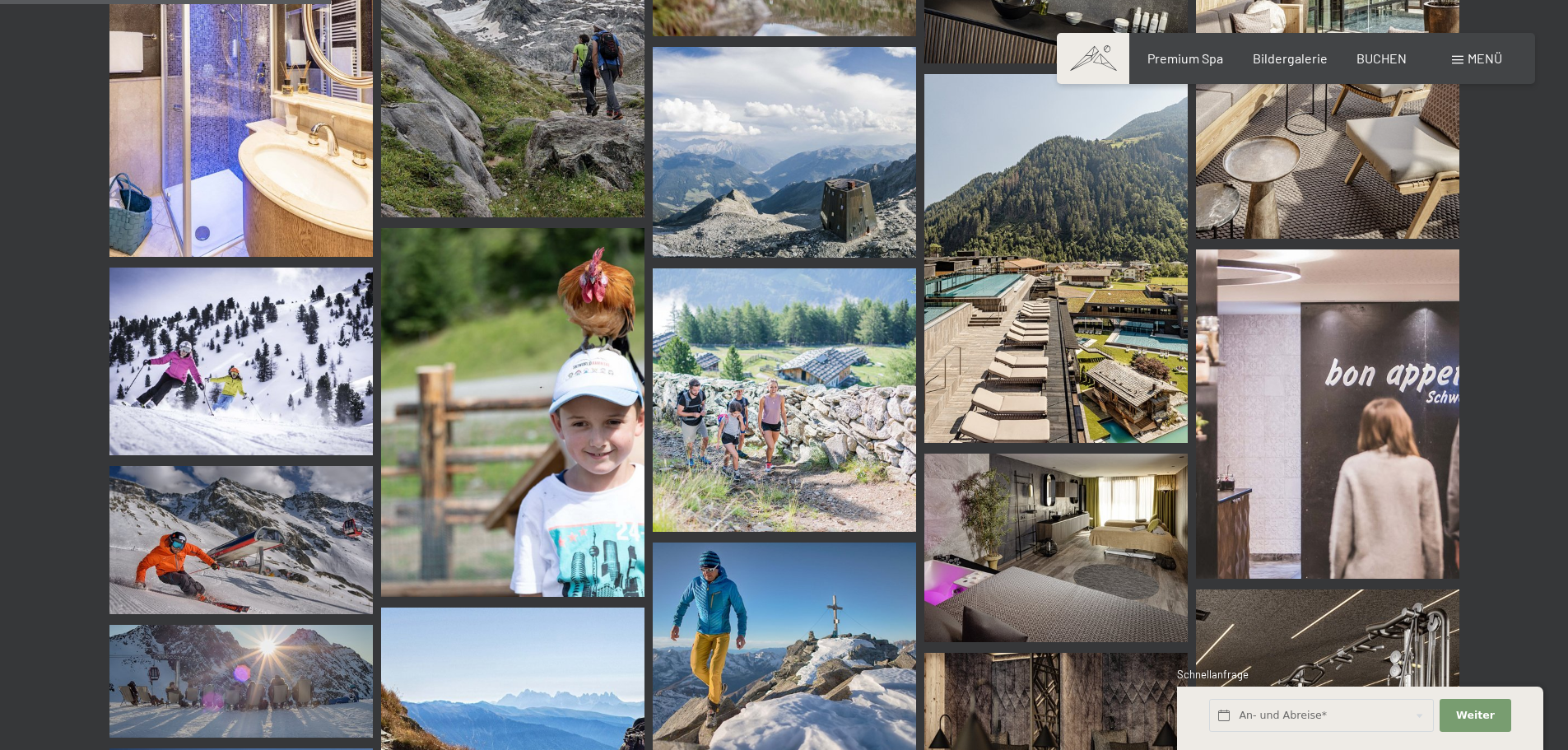
click at [1066, 386] on img at bounding box center [1055, 258] width 263 height 369
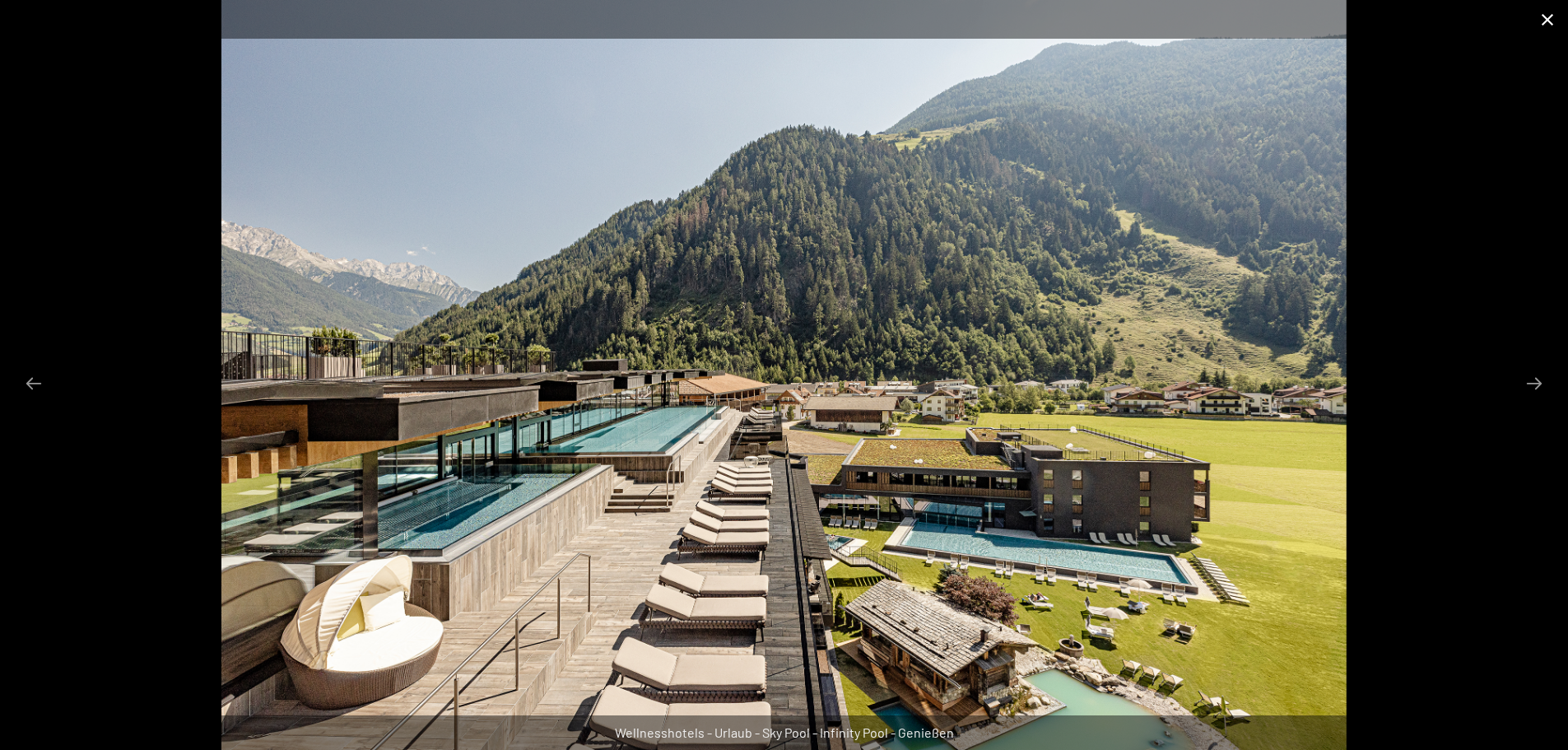
click at [1555, 14] on button "Close gallery" at bounding box center [1547, 19] width 41 height 39
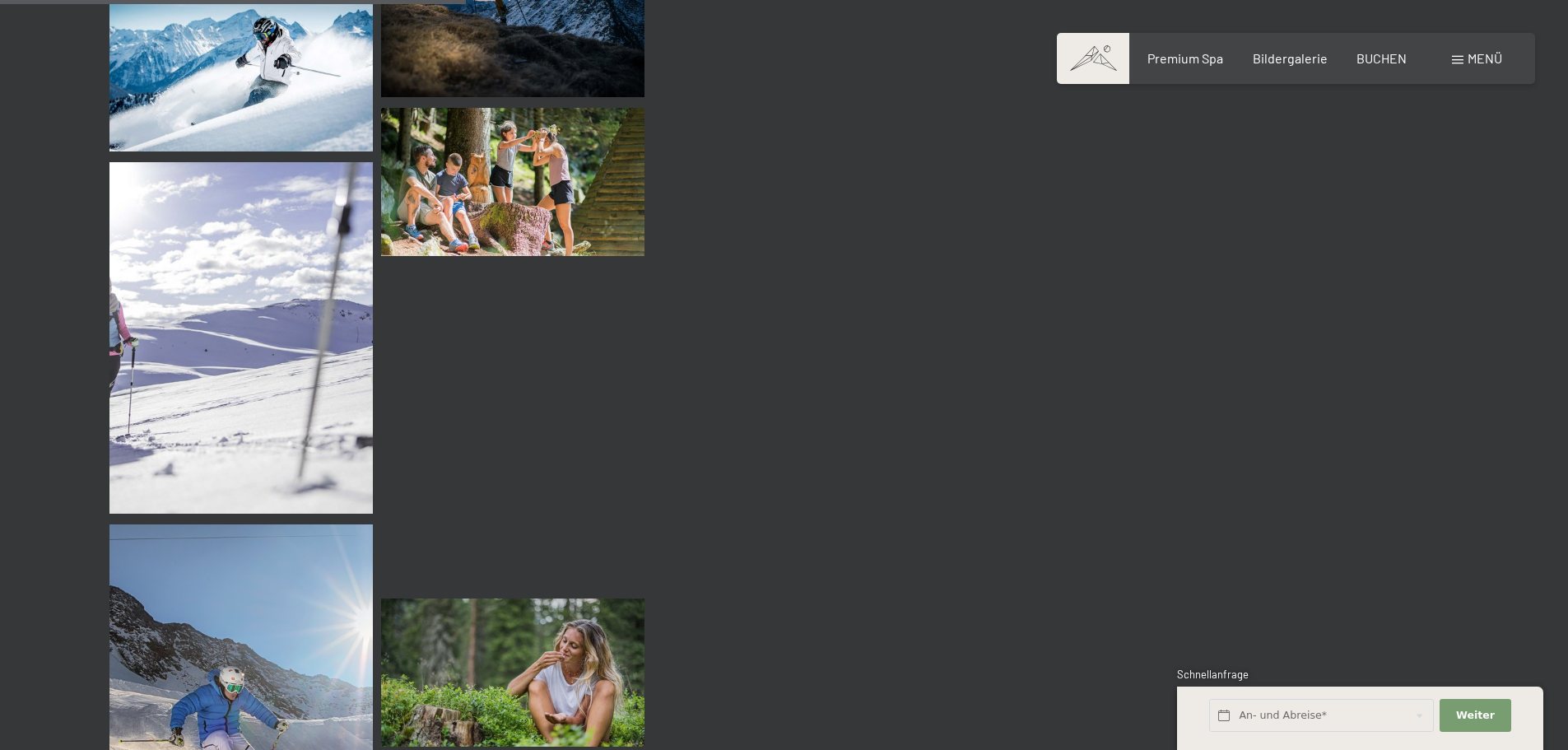
scroll to position [6173, 0]
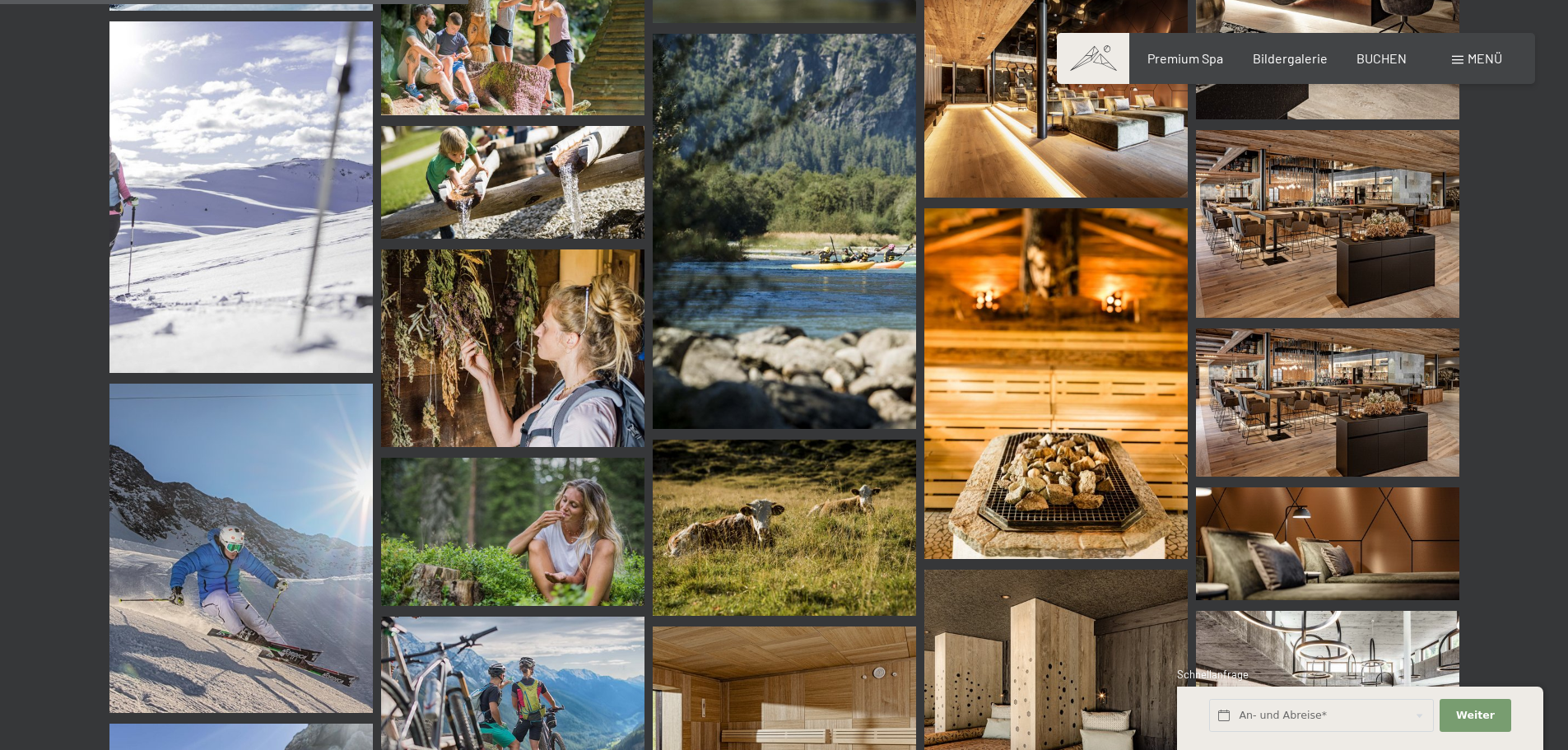
click at [1438, 210] on img at bounding box center [1327, 224] width 263 height 189
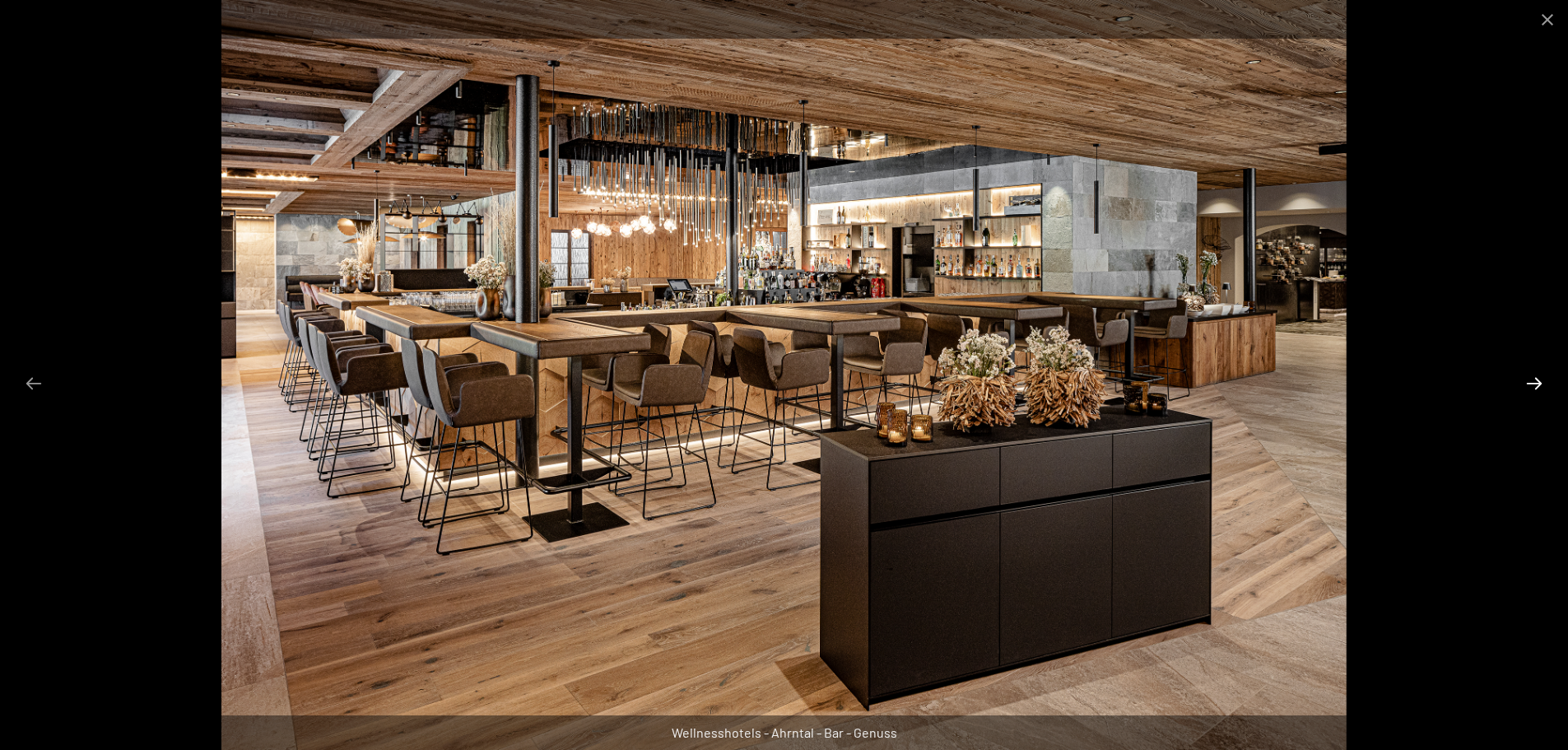
click at [1532, 380] on button "Next slide" at bounding box center [1533, 383] width 35 height 32
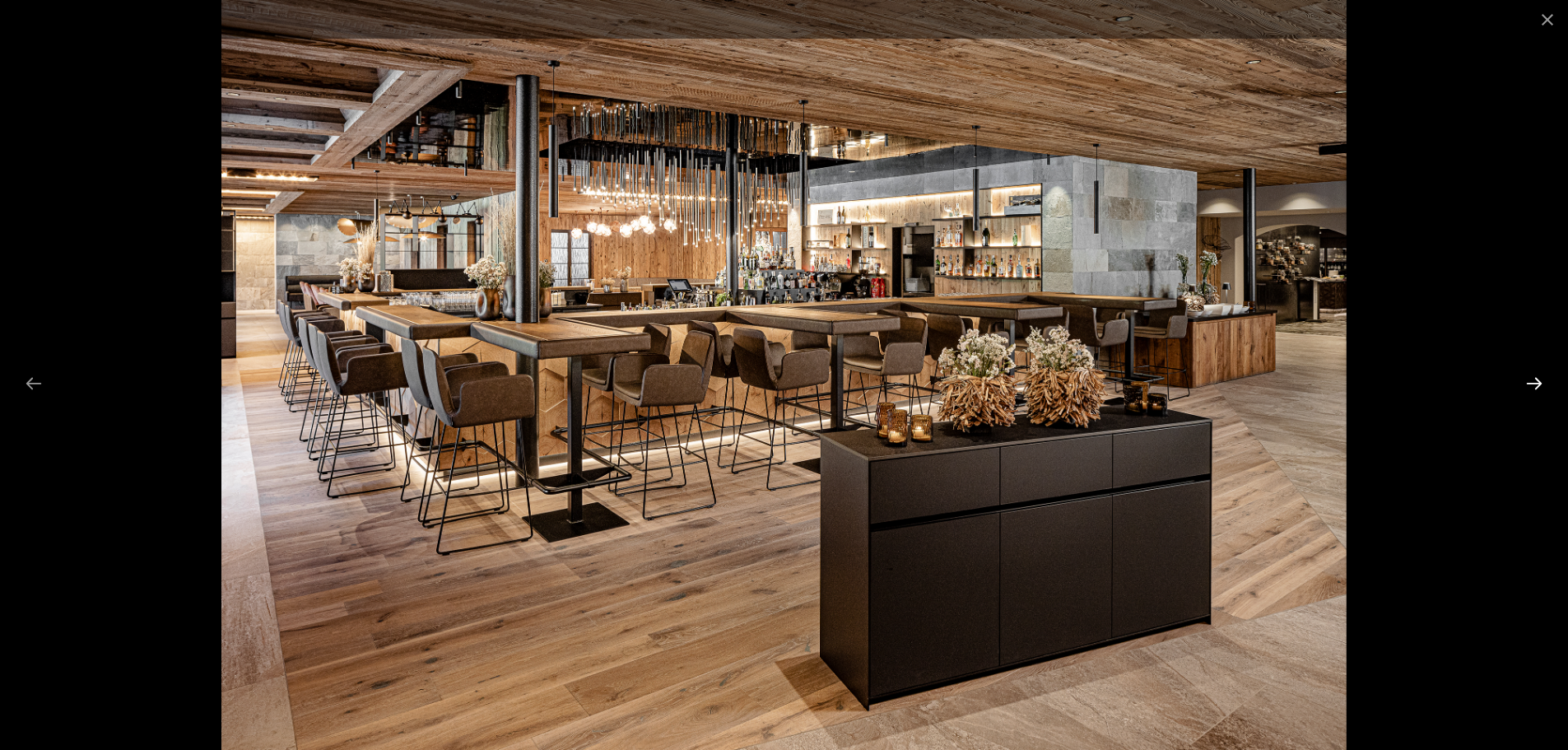
click at [1532, 380] on button "Next slide" at bounding box center [1533, 383] width 35 height 32
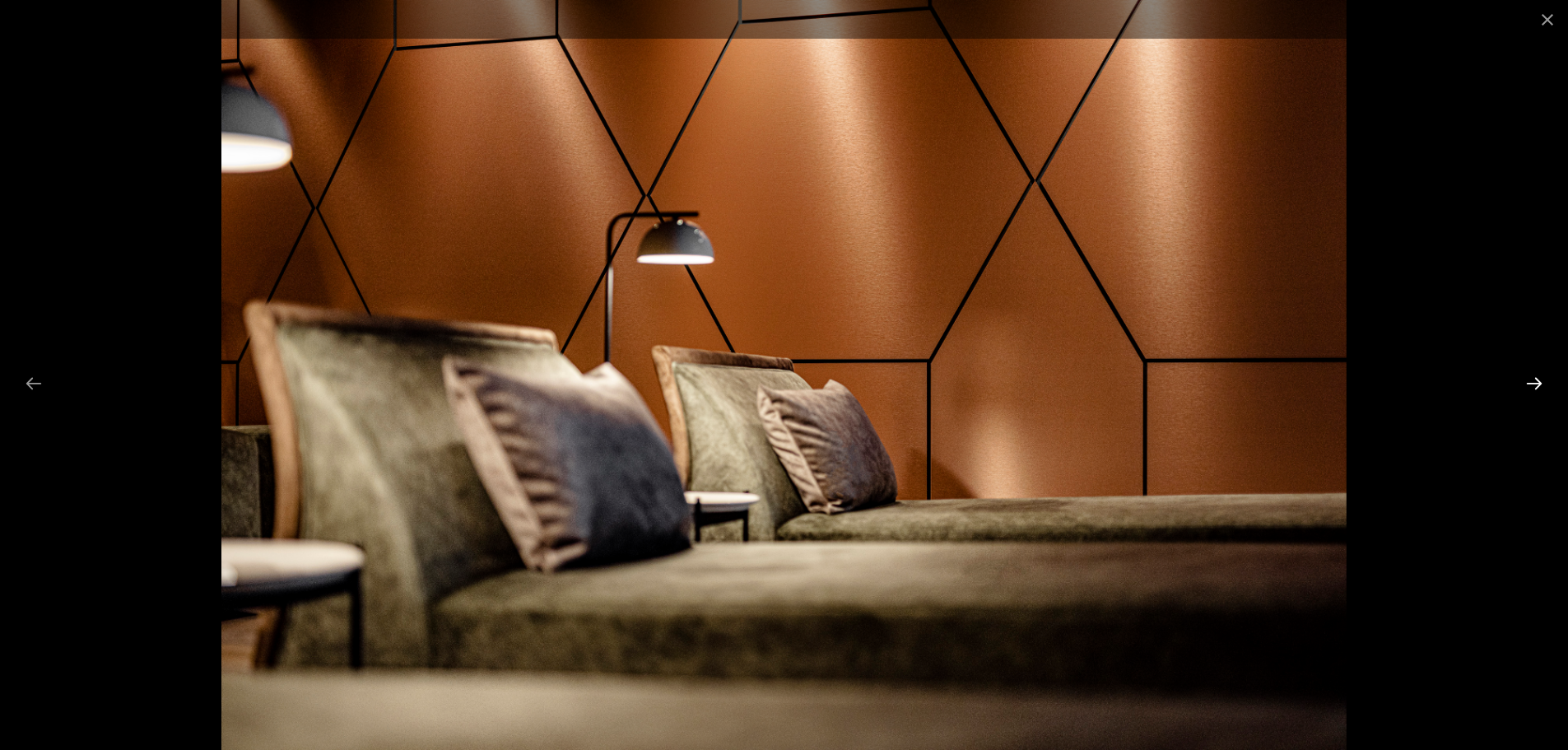
click at [1531, 380] on button "Next slide" at bounding box center [1533, 383] width 35 height 32
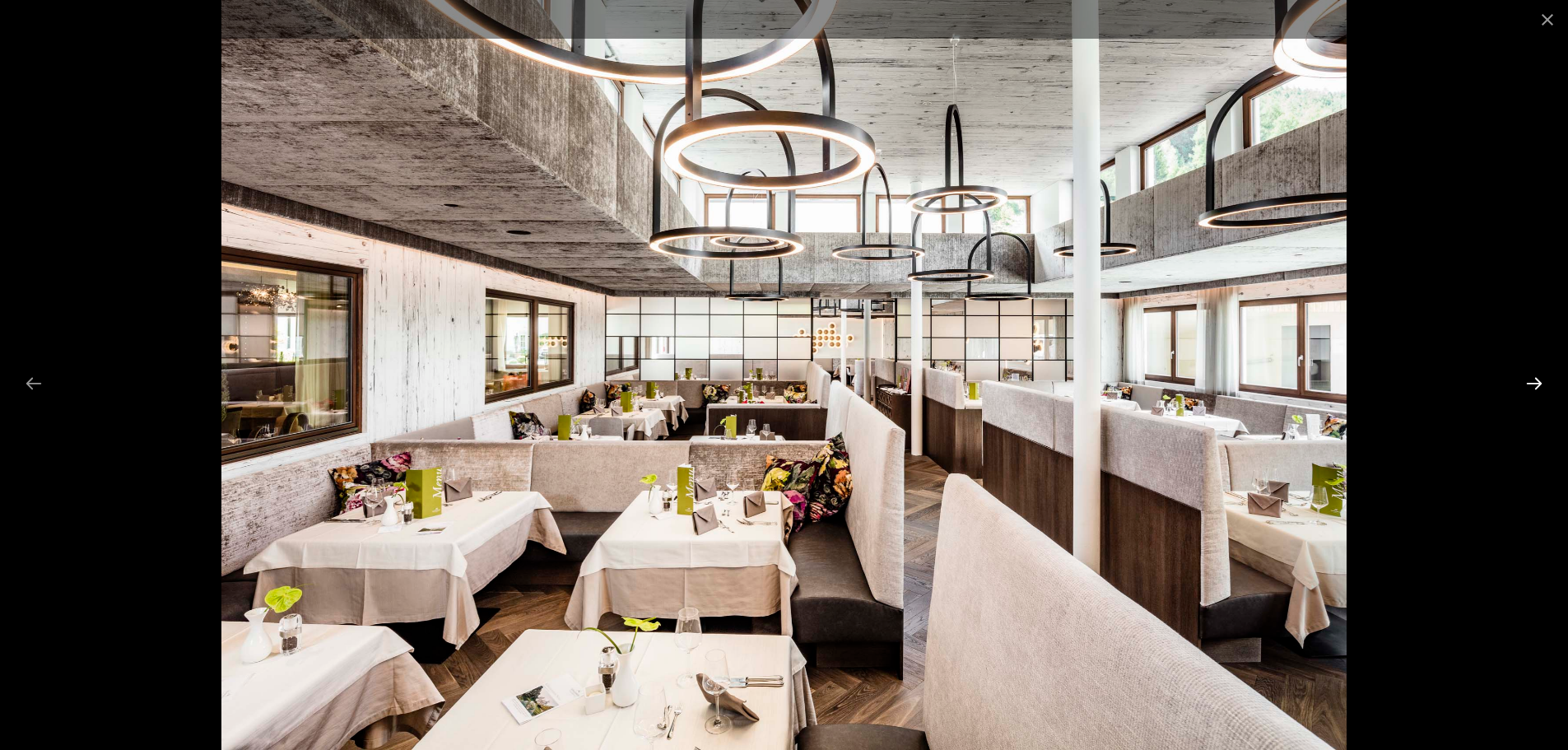
click at [1531, 380] on button "Next slide" at bounding box center [1533, 383] width 35 height 32
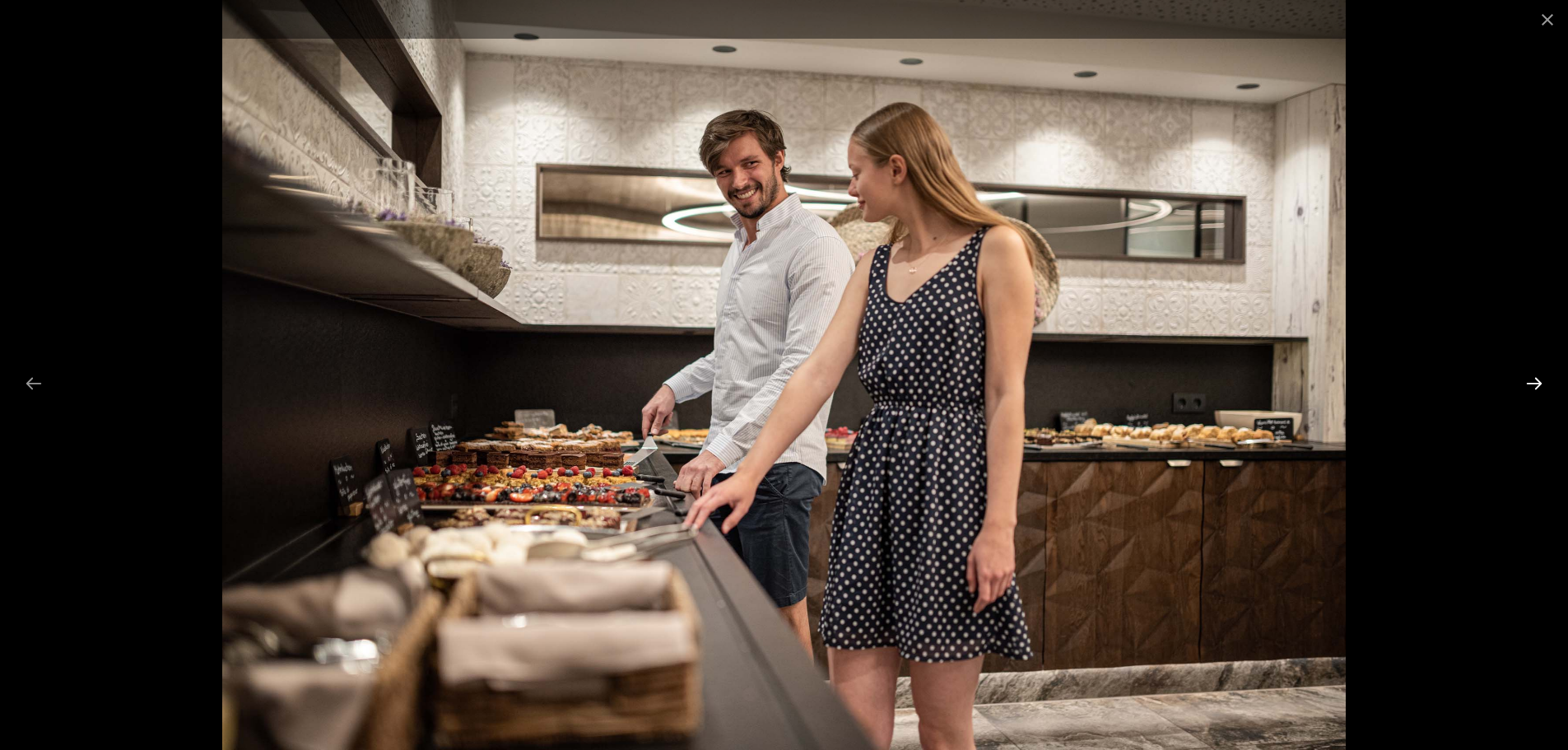
click at [1531, 380] on button "Next slide" at bounding box center [1533, 383] width 35 height 32
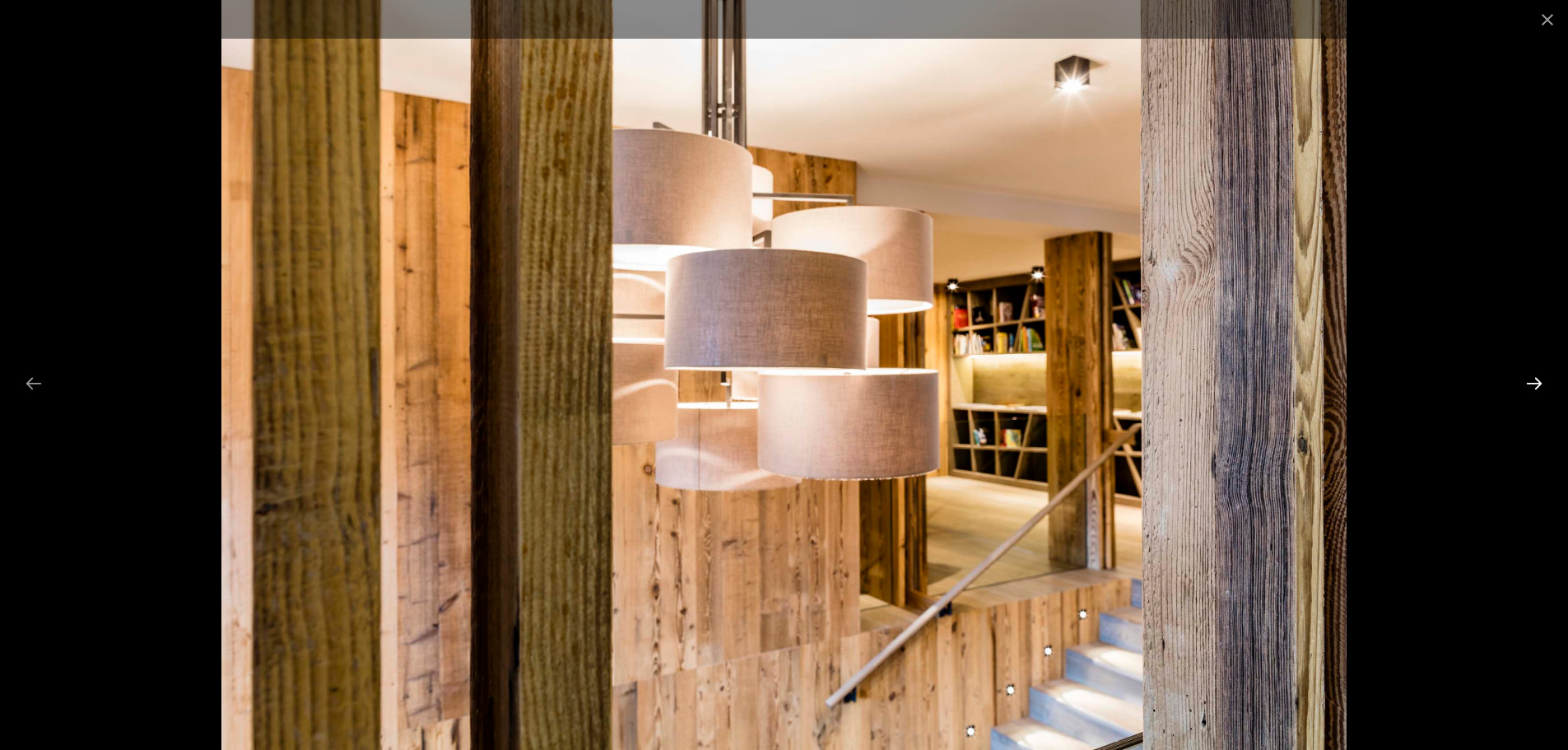
click at [1531, 380] on button "Next slide" at bounding box center [1533, 383] width 35 height 32
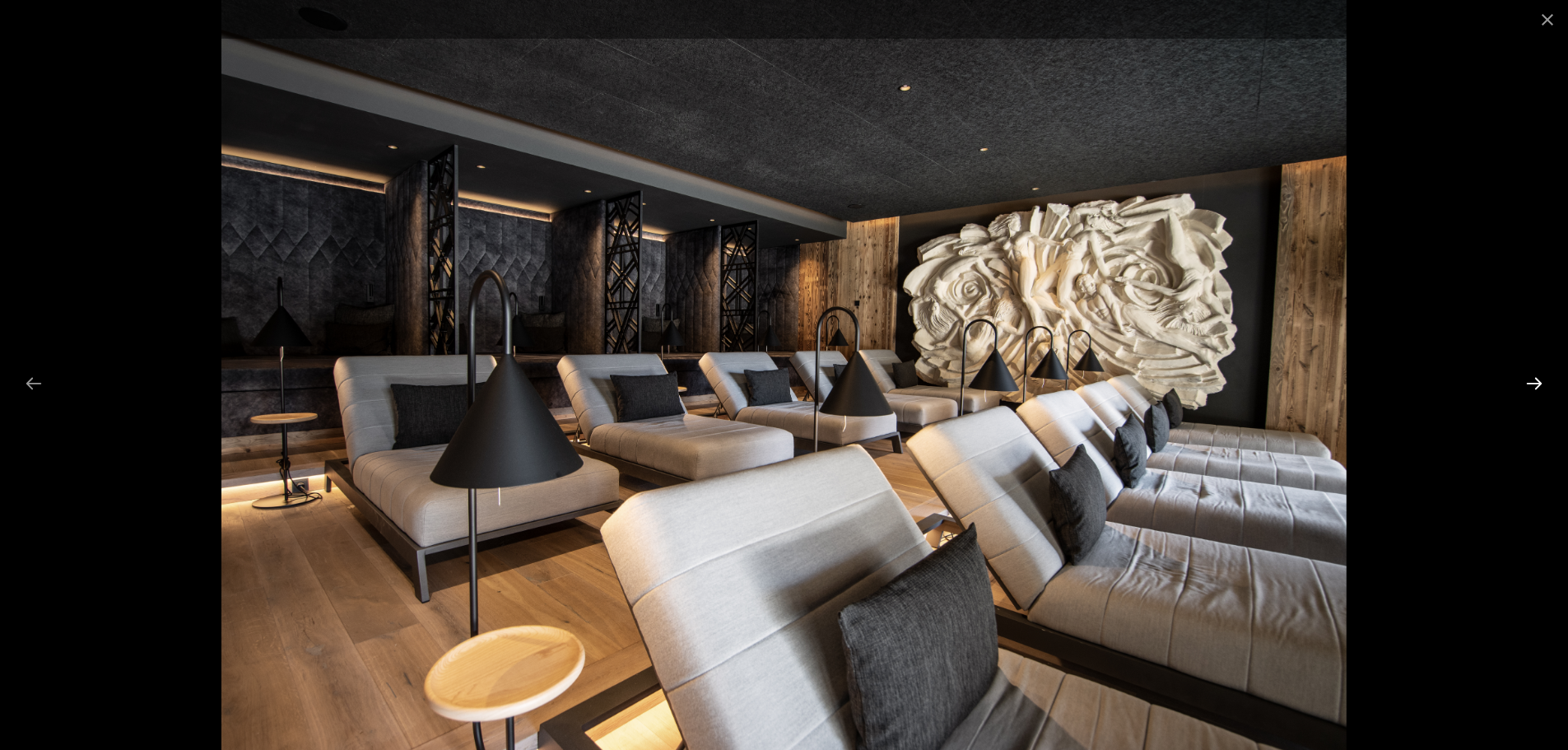
click at [1531, 380] on button "Next slide" at bounding box center [1533, 383] width 35 height 32
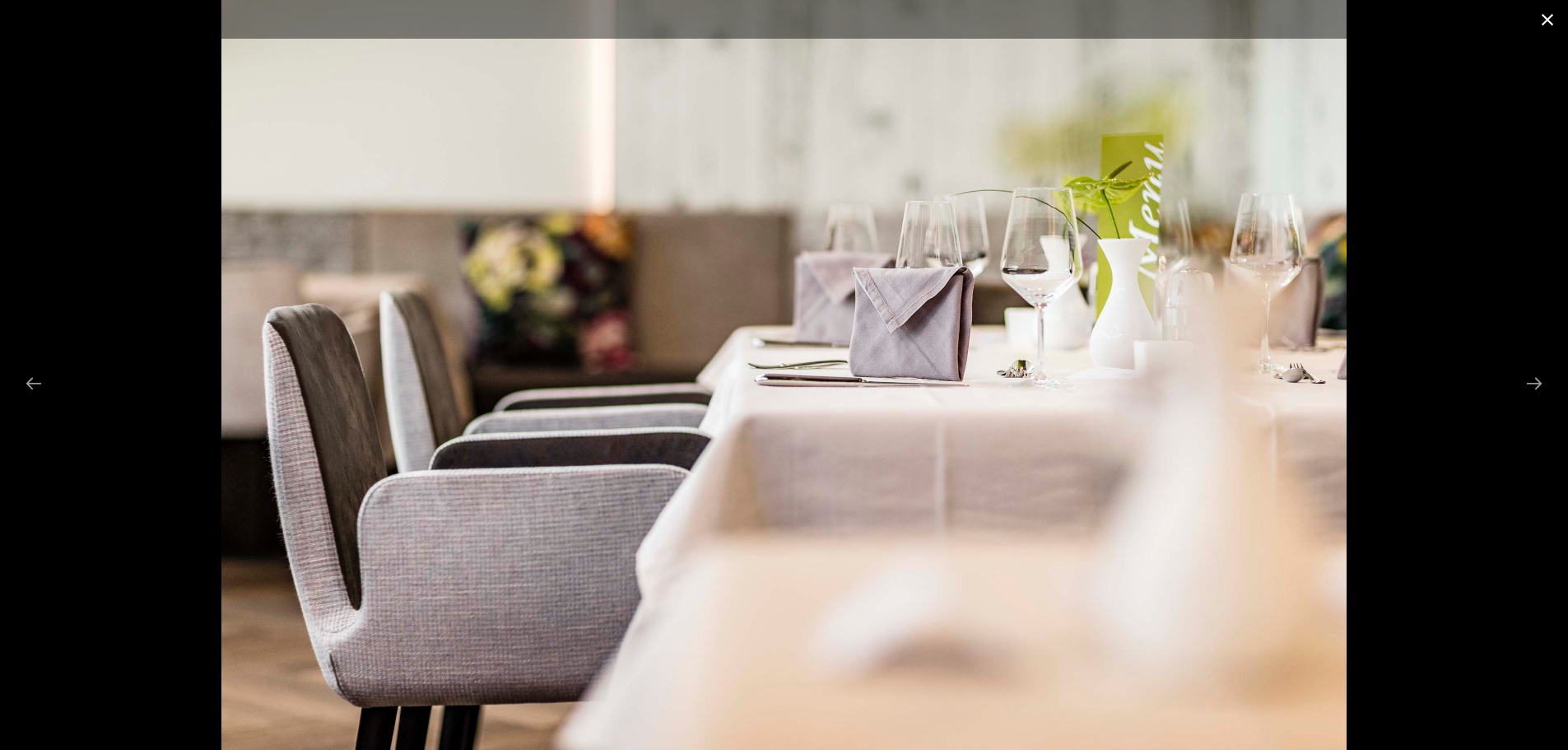
click at [1551, 14] on button "Close gallery" at bounding box center [1547, 19] width 41 height 39
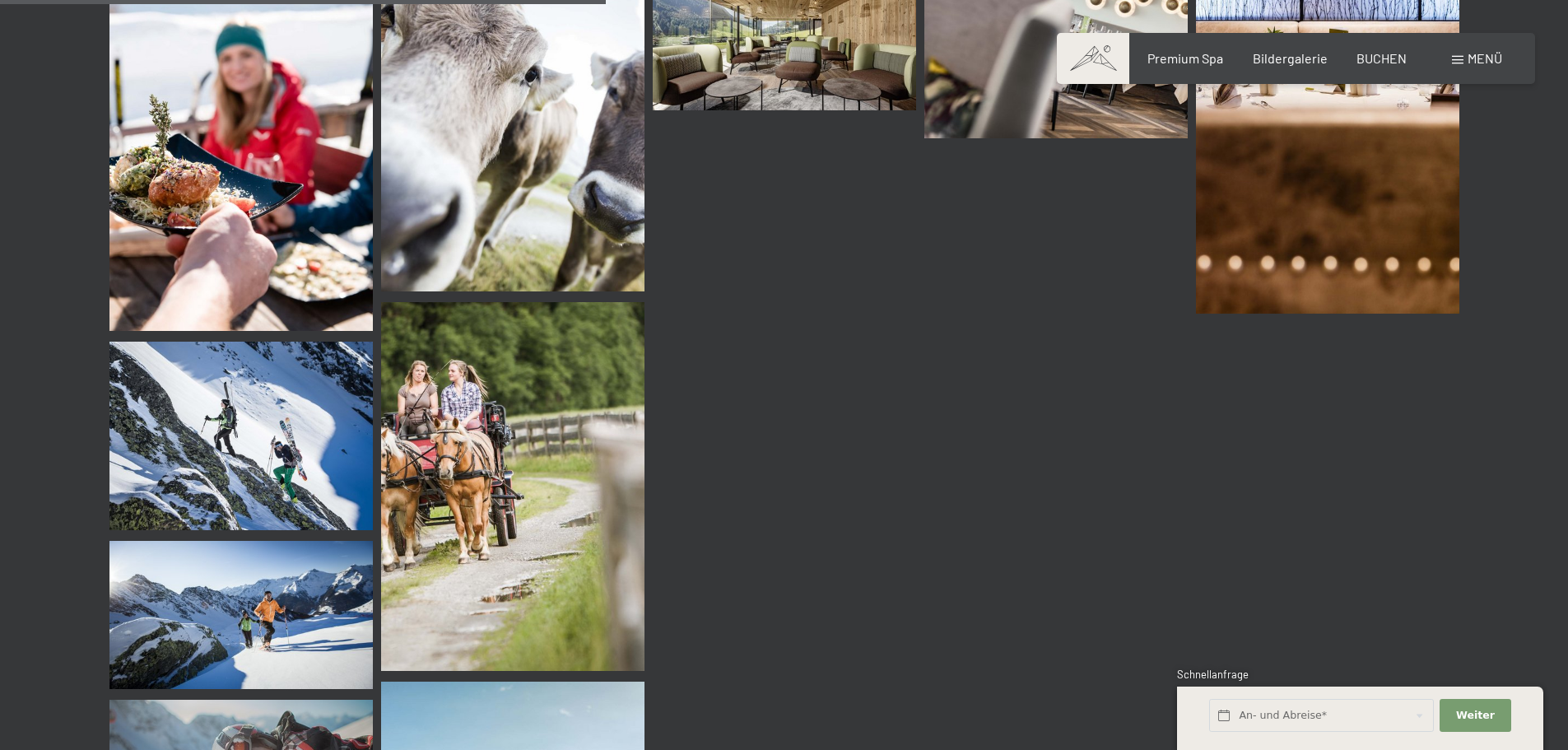
scroll to position [7983, 0]
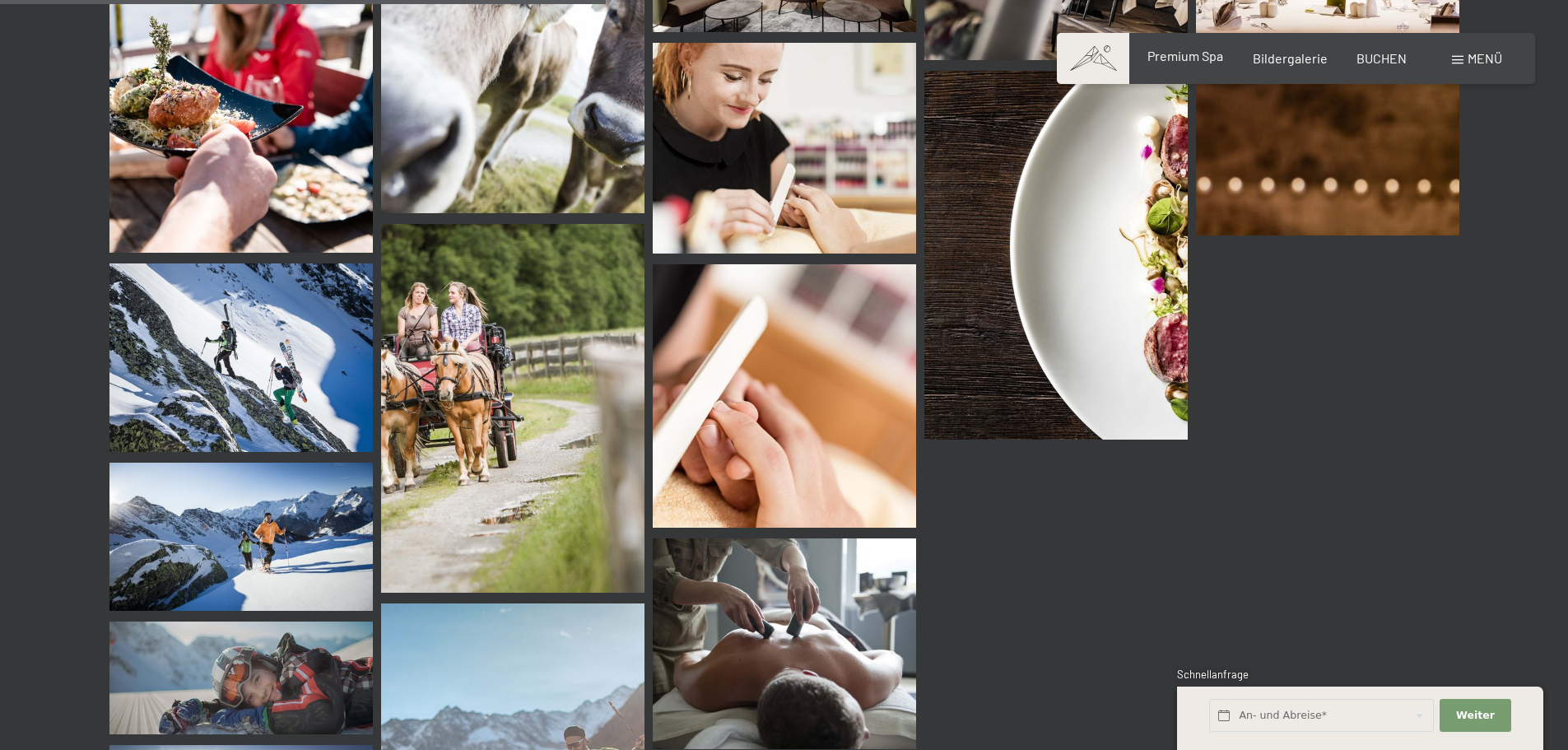
click at [1204, 55] on span "Premium Spa" at bounding box center [1185, 56] width 76 height 16
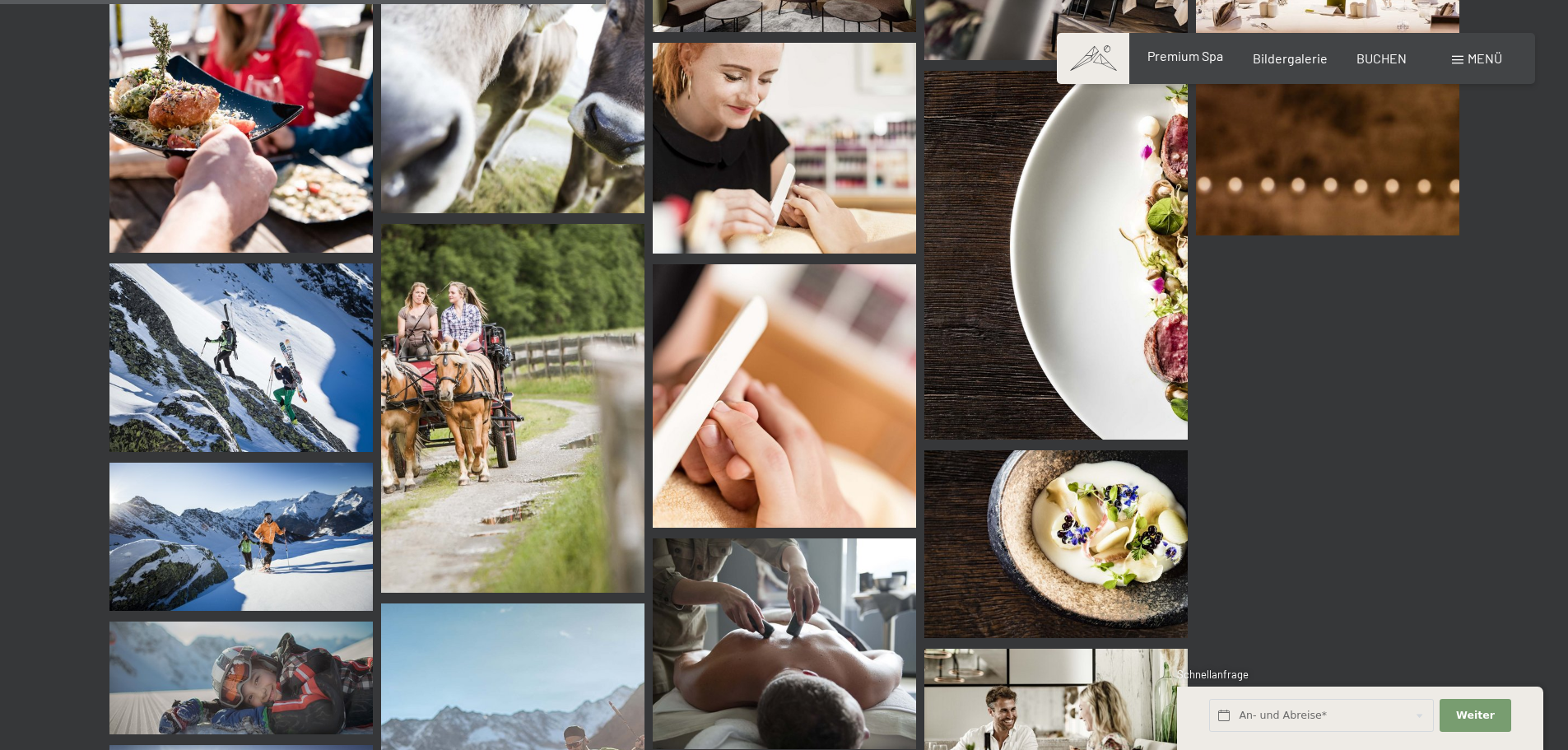
click at [1185, 64] on div "Premium Spa" at bounding box center [1185, 56] width 76 height 19
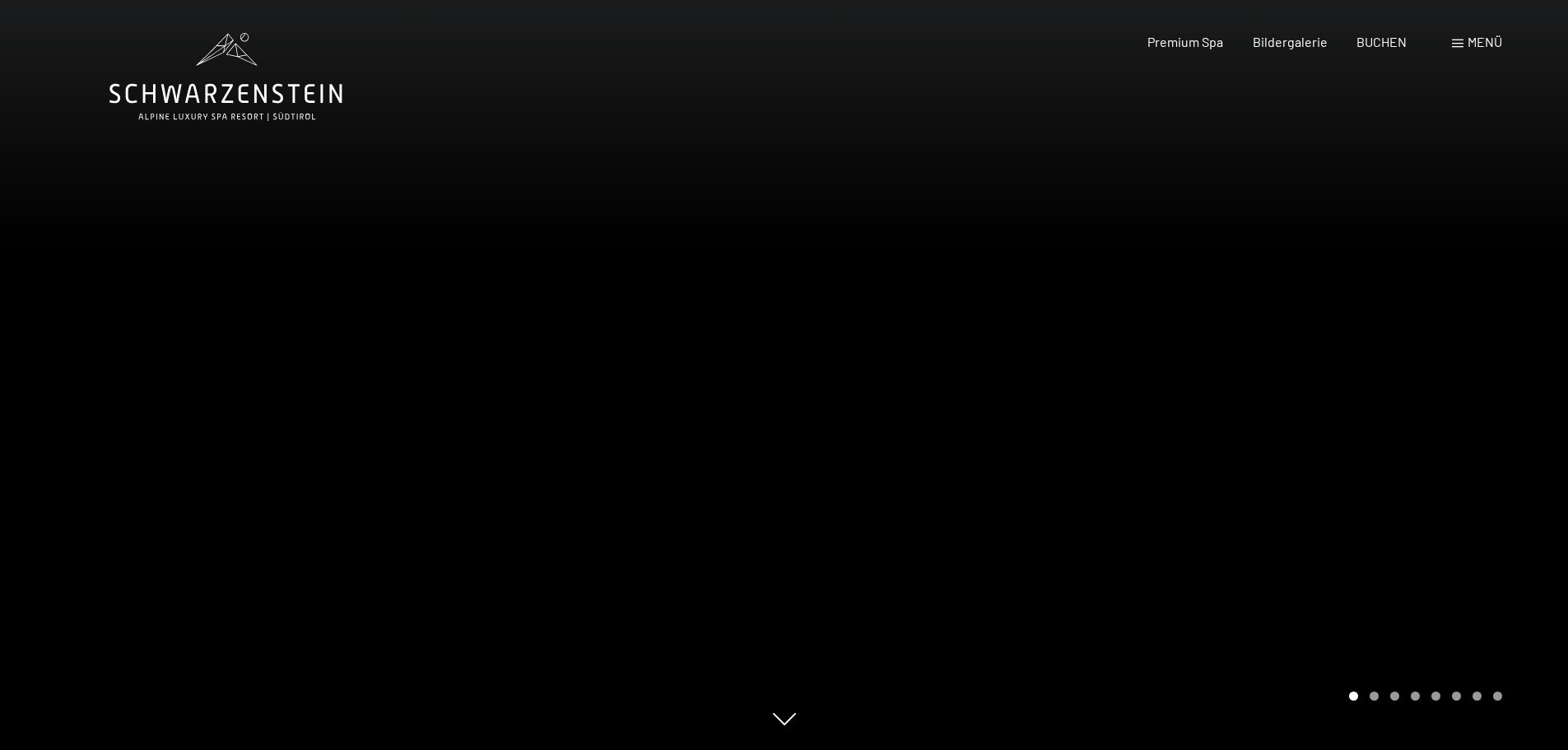
click at [1439, 434] on div at bounding box center [1177, 375] width 784 height 750
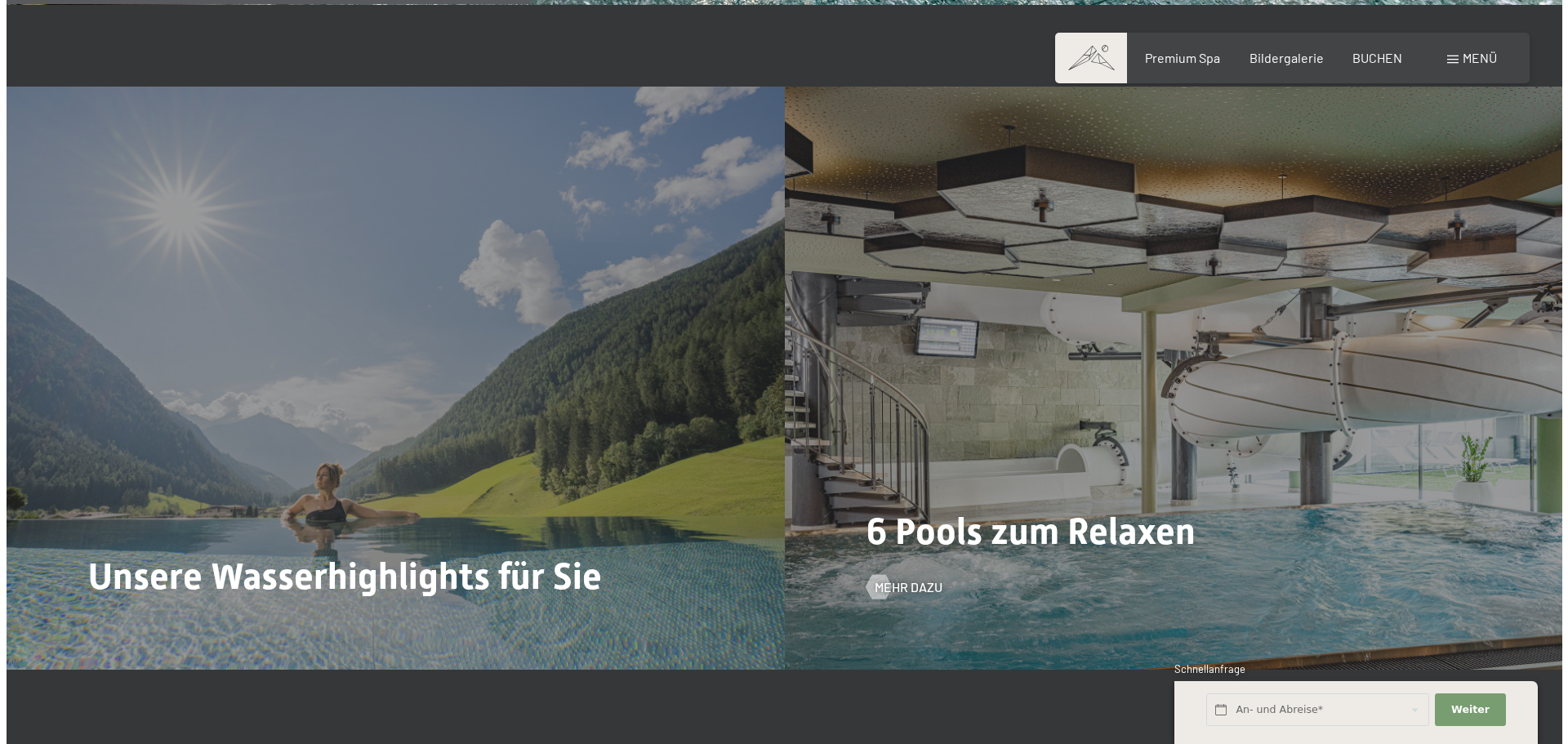
scroll to position [4082, 0]
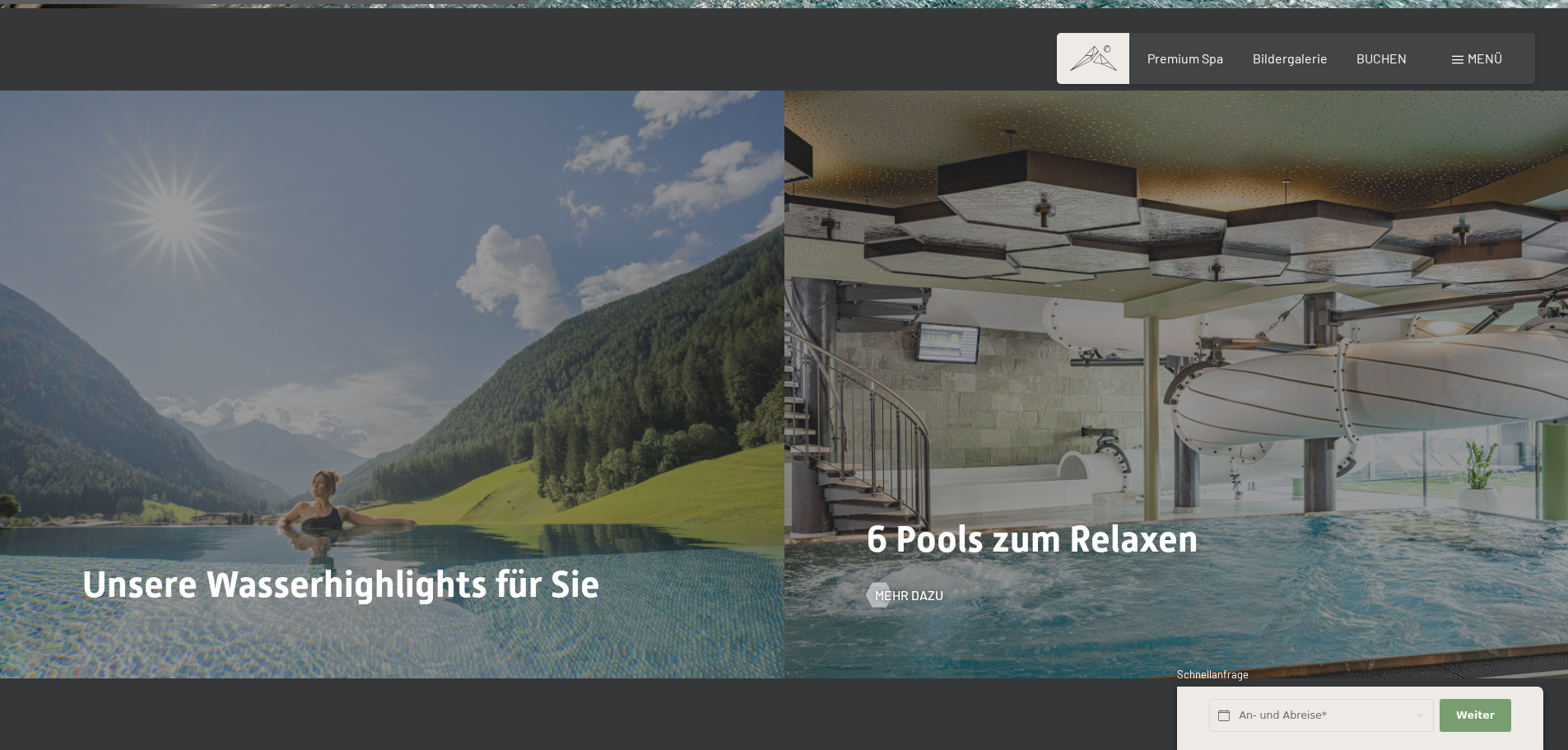
click at [1158, 461] on div "6 Pools zum Relaxen Mehr dazu" at bounding box center [1177, 385] width 784 height 588
click at [916, 595] on span "Mehr dazu" at bounding box center [925, 595] width 68 height 19
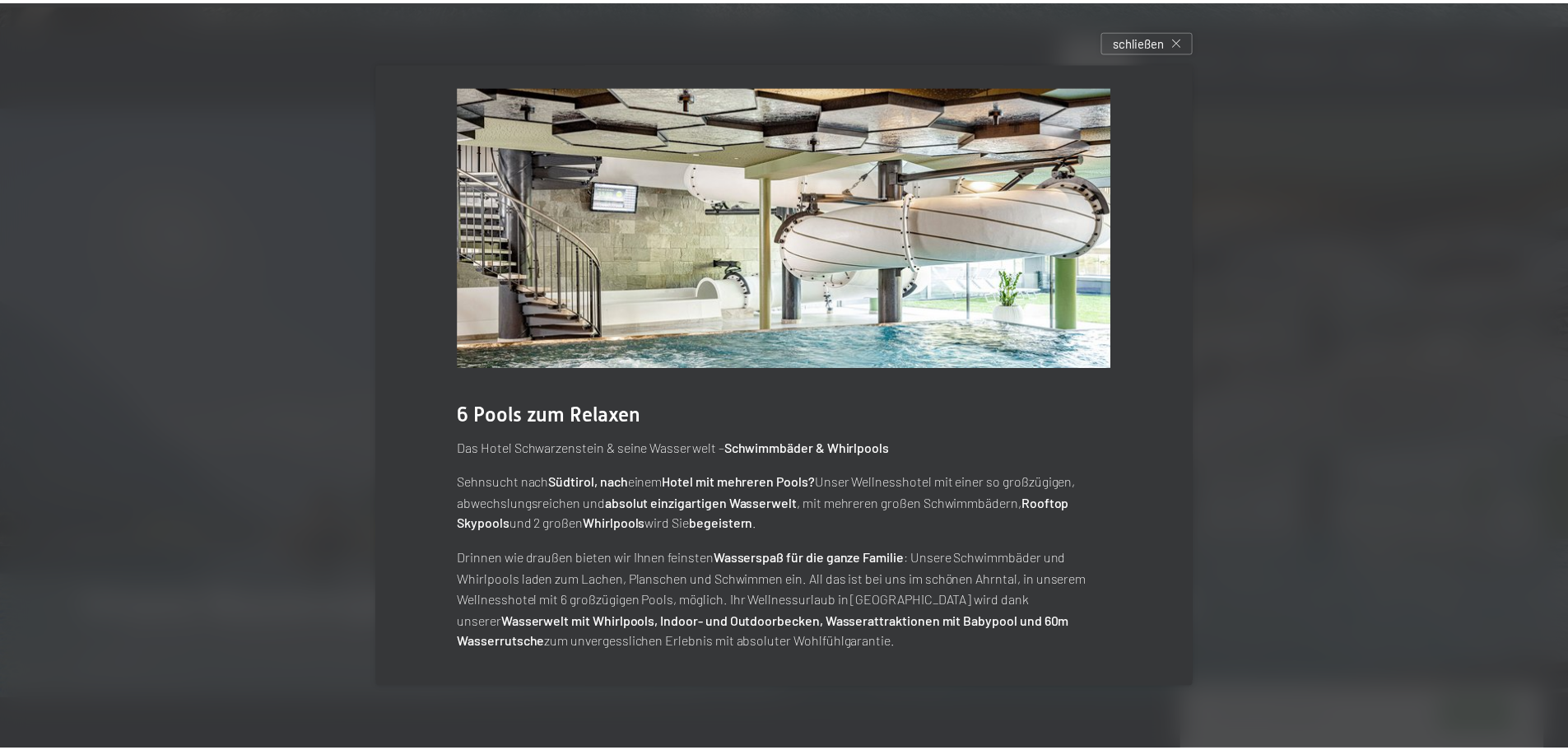
scroll to position [16, 0]
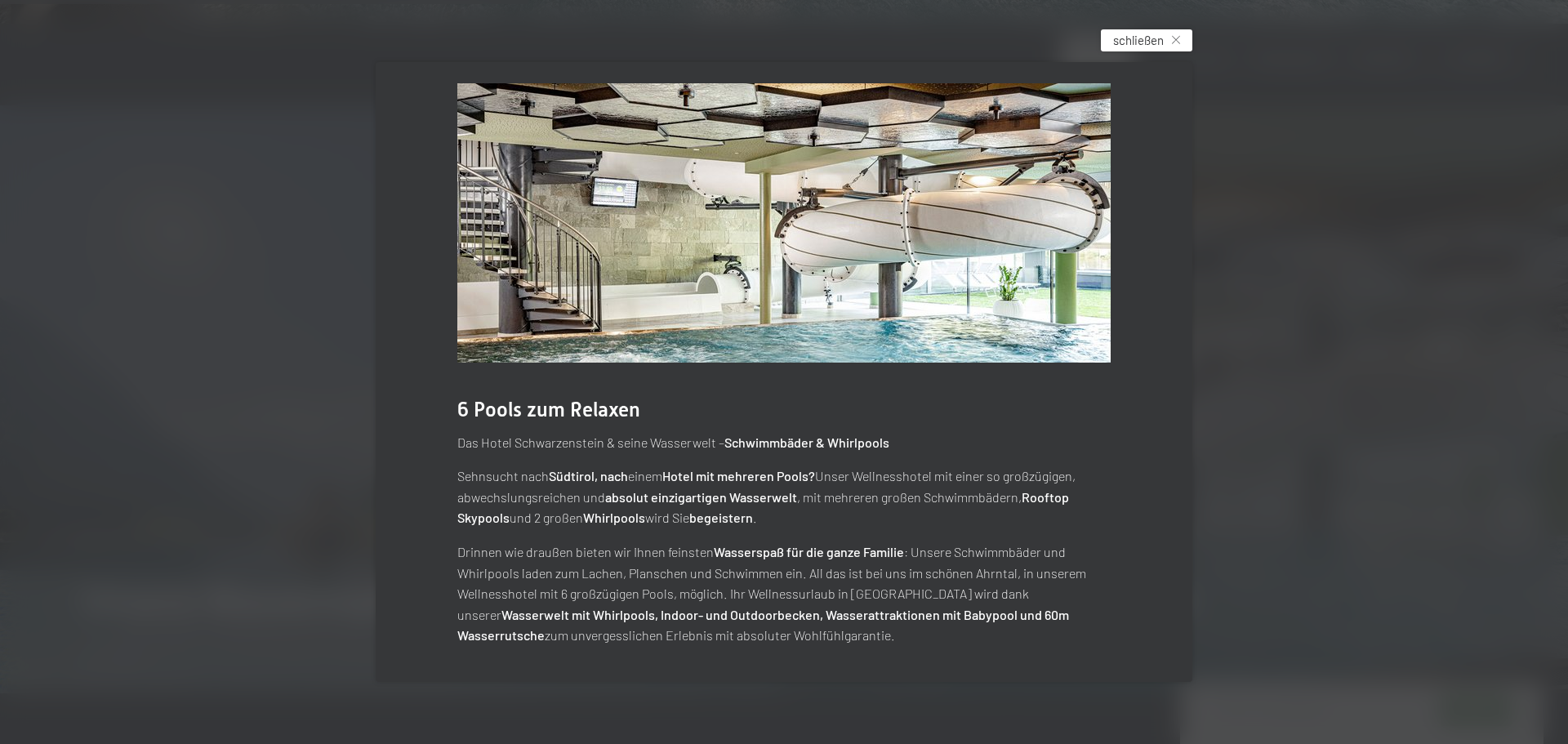
click at [1150, 37] on span "schließen" at bounding box center [1139, 40] width 51 height 18
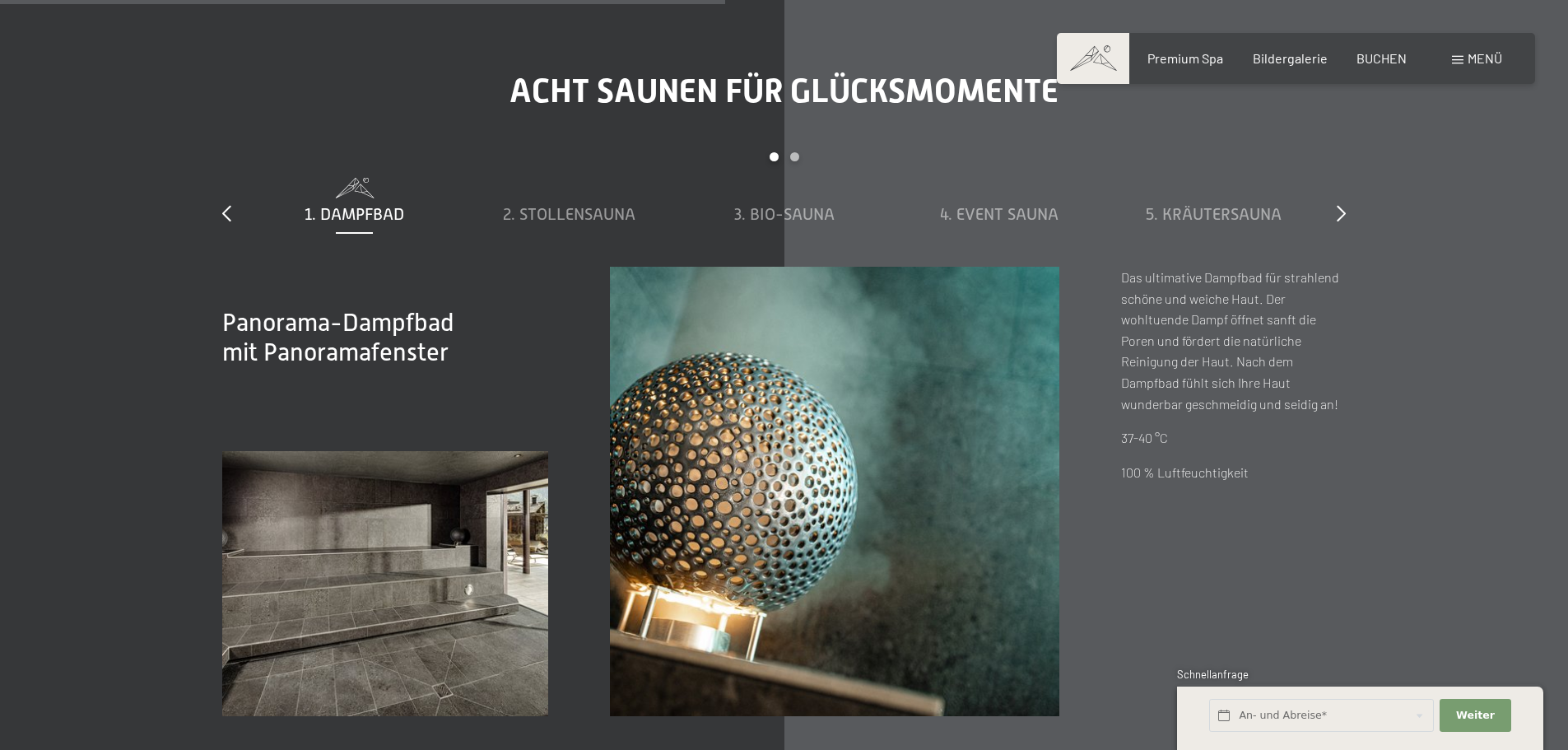
scroll to position [5597, 0]
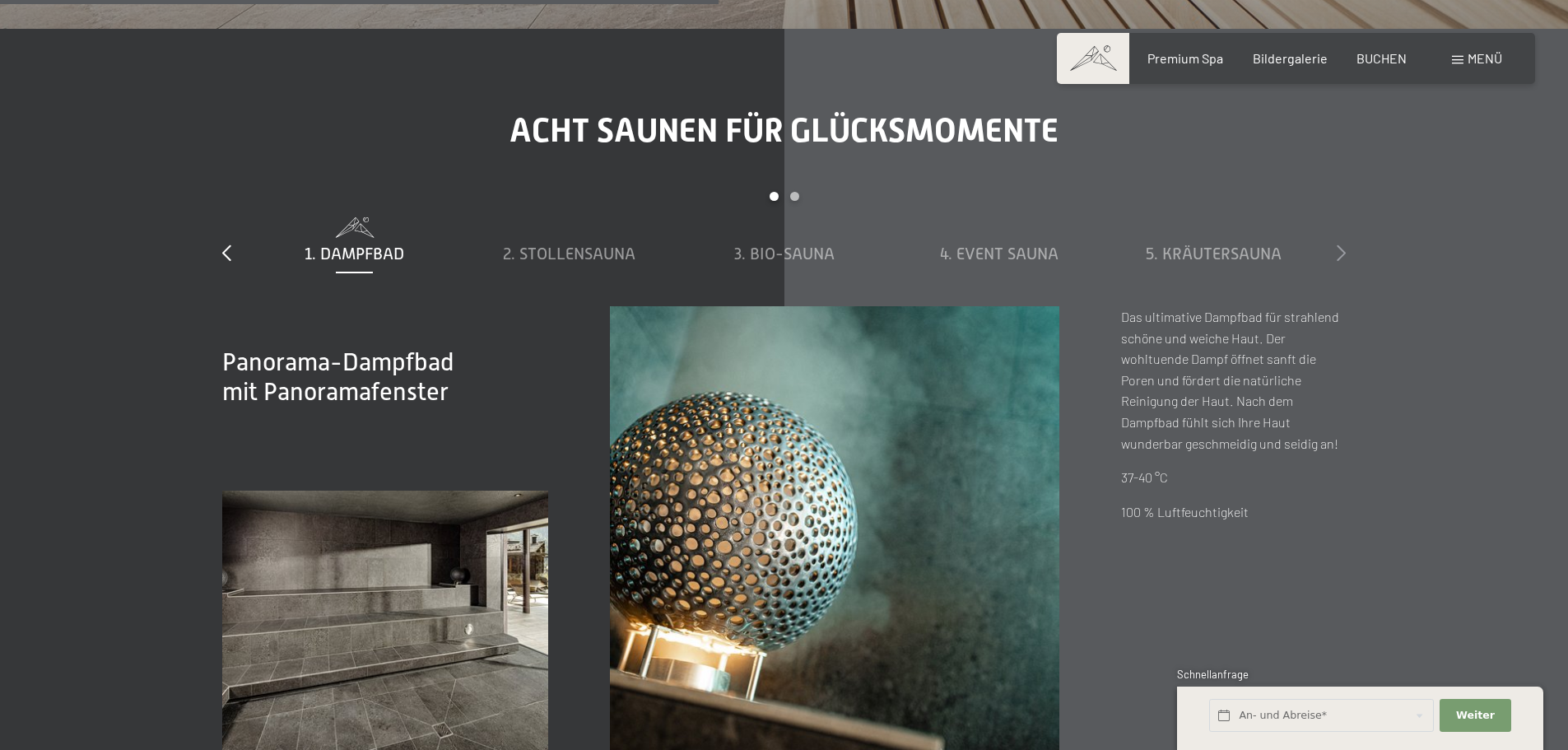
click at [1343, 255] on icon at bounding box center [1341, 253] width 9 height 17
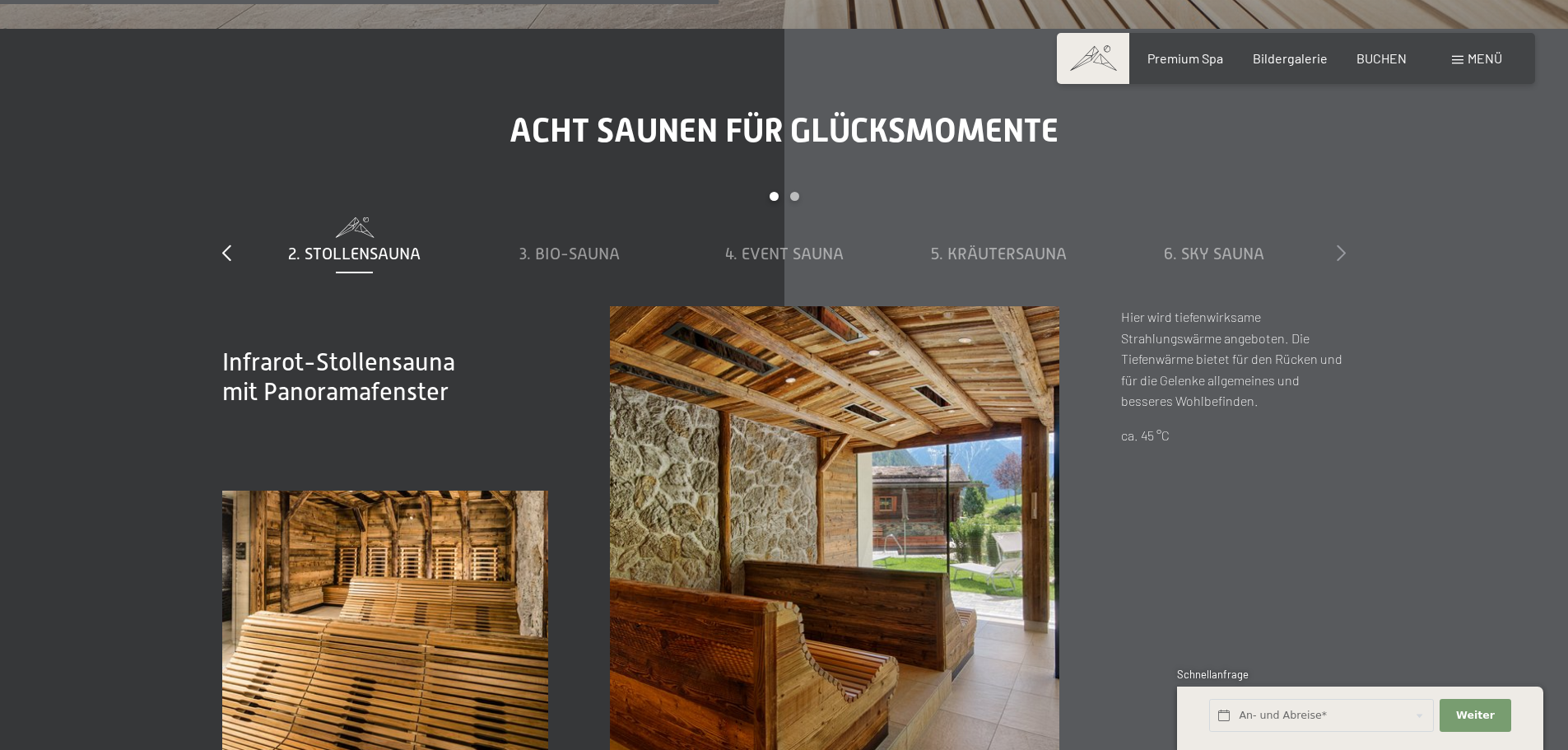
click at [1343, 255] on icon at bounding box center [1341, 253] width 9 height 17
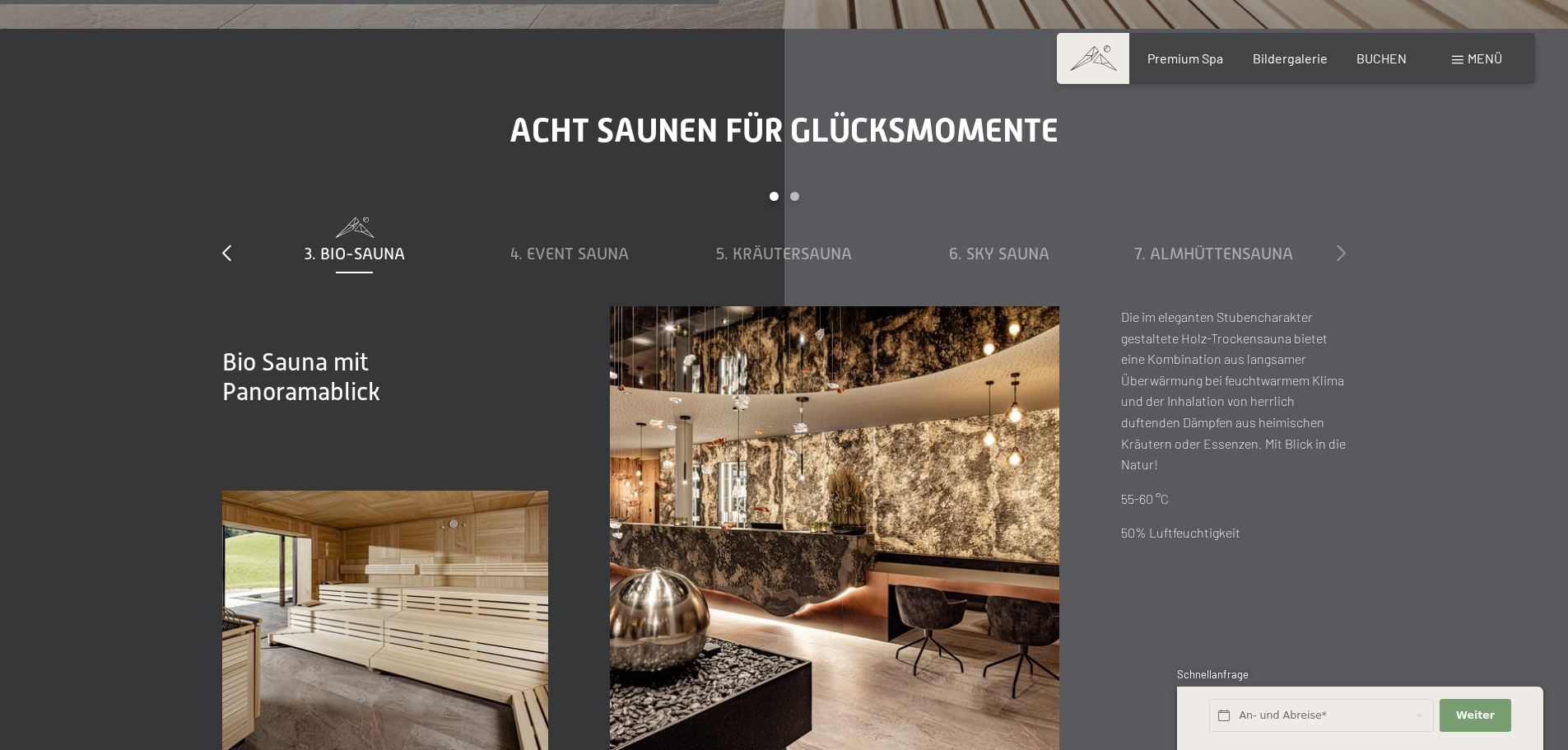
click at [1343, 255] on icon at bounding box center [1341, 253] width 9 height 17
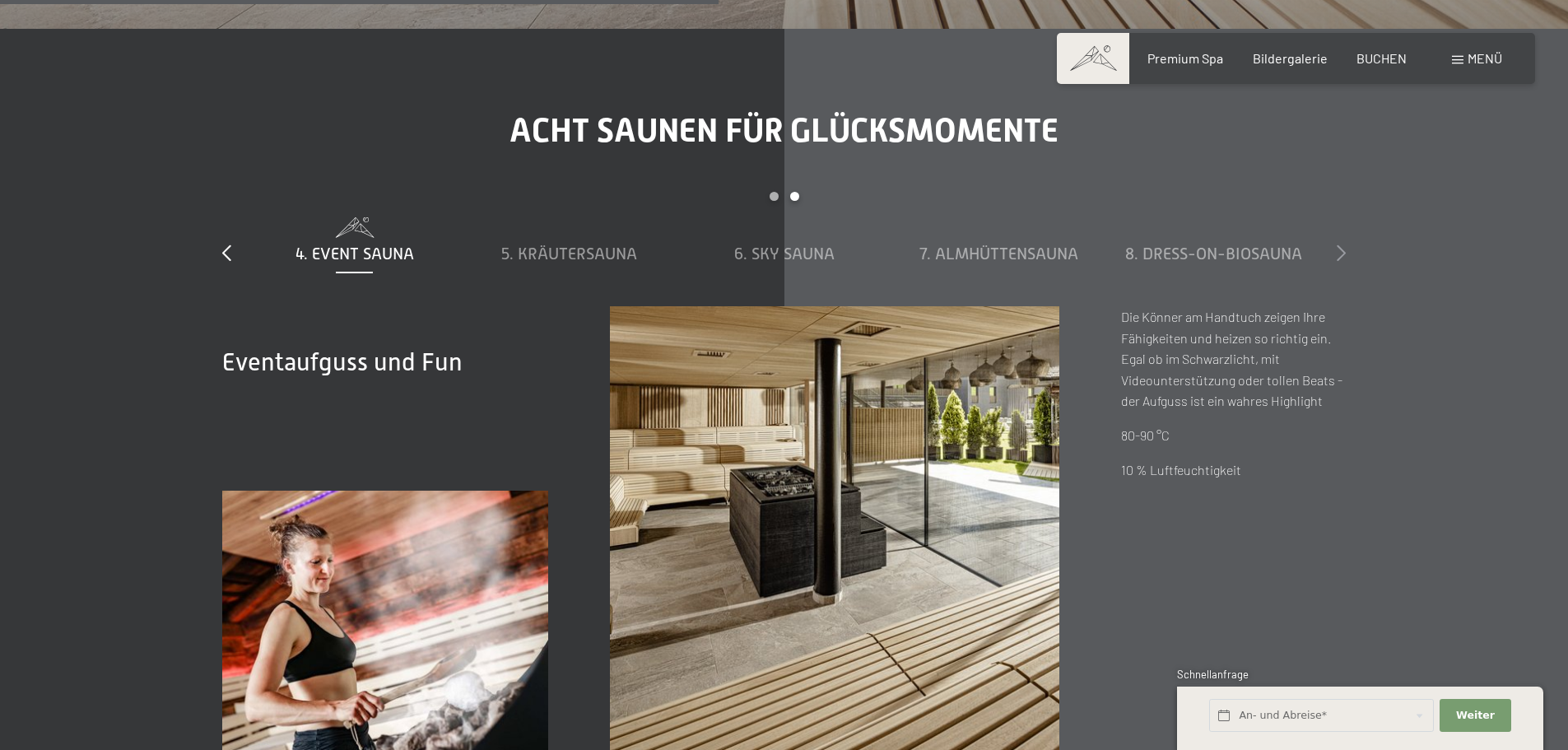
click at [1343, 255] on icon at bounding box center [1341, 253] width 9 height 17
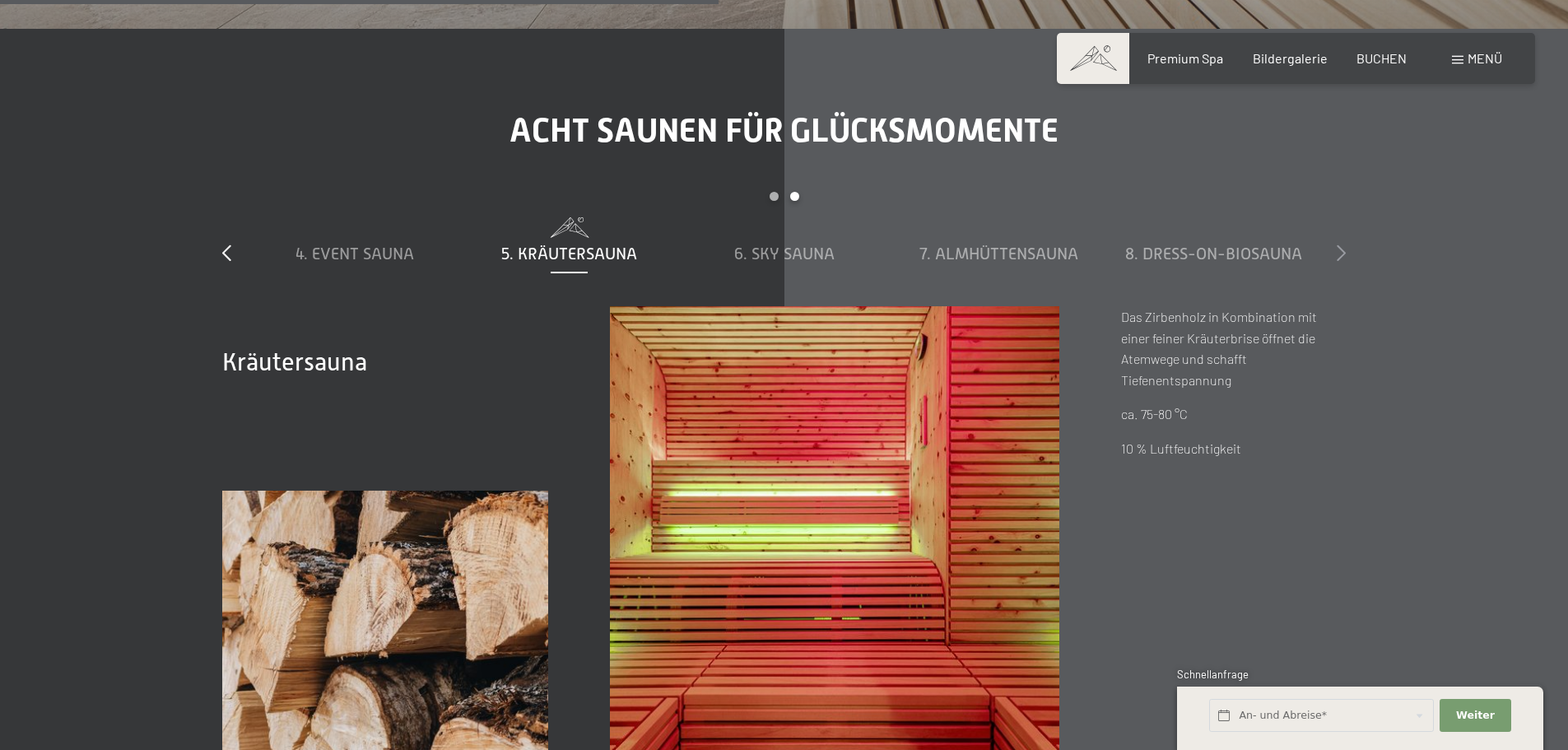
click at [1343, 255] on icon at bounding box center [1341, 253] width 9 height 17
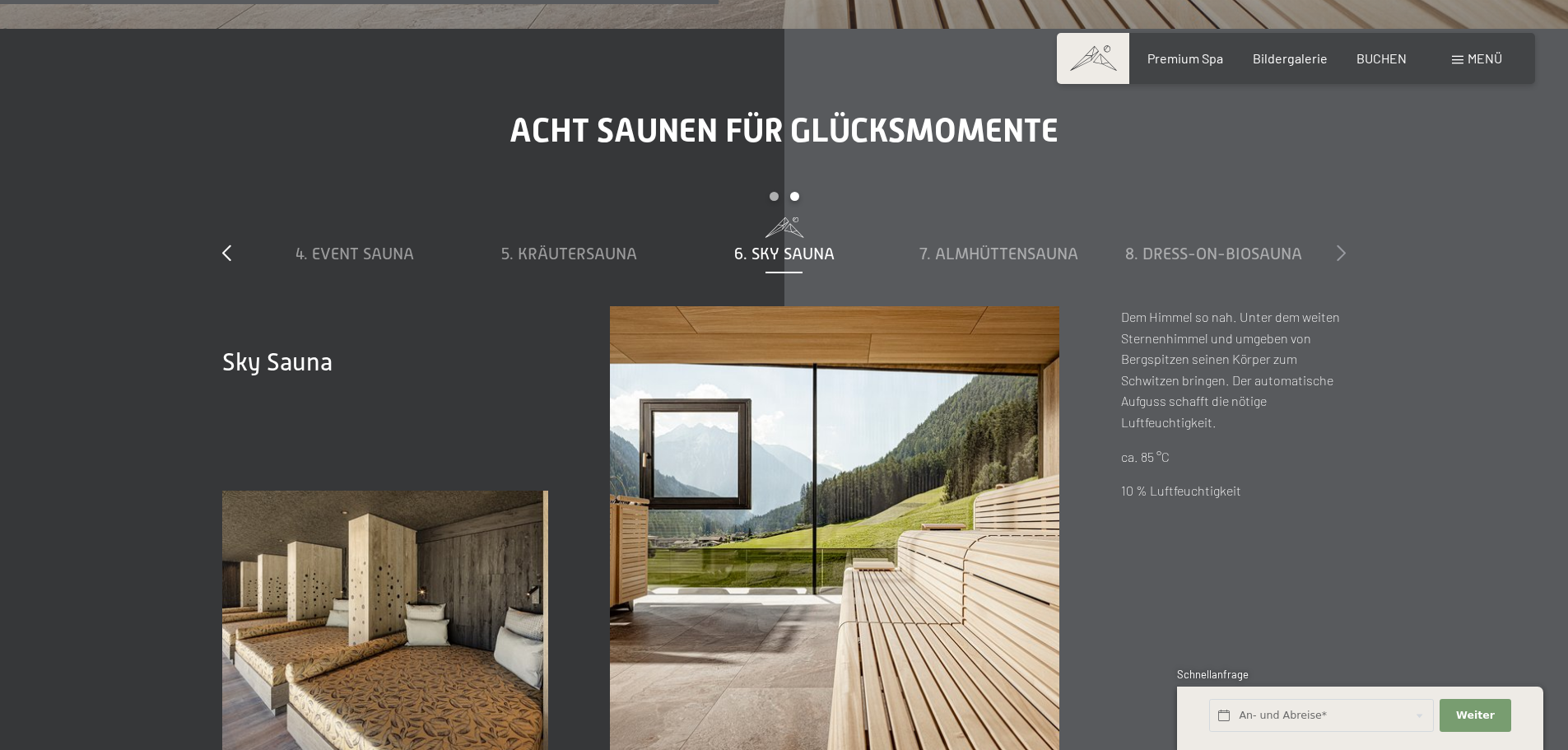
click at [1343, 255] on icon at bounding box center [1341, 253] width 9 height 17
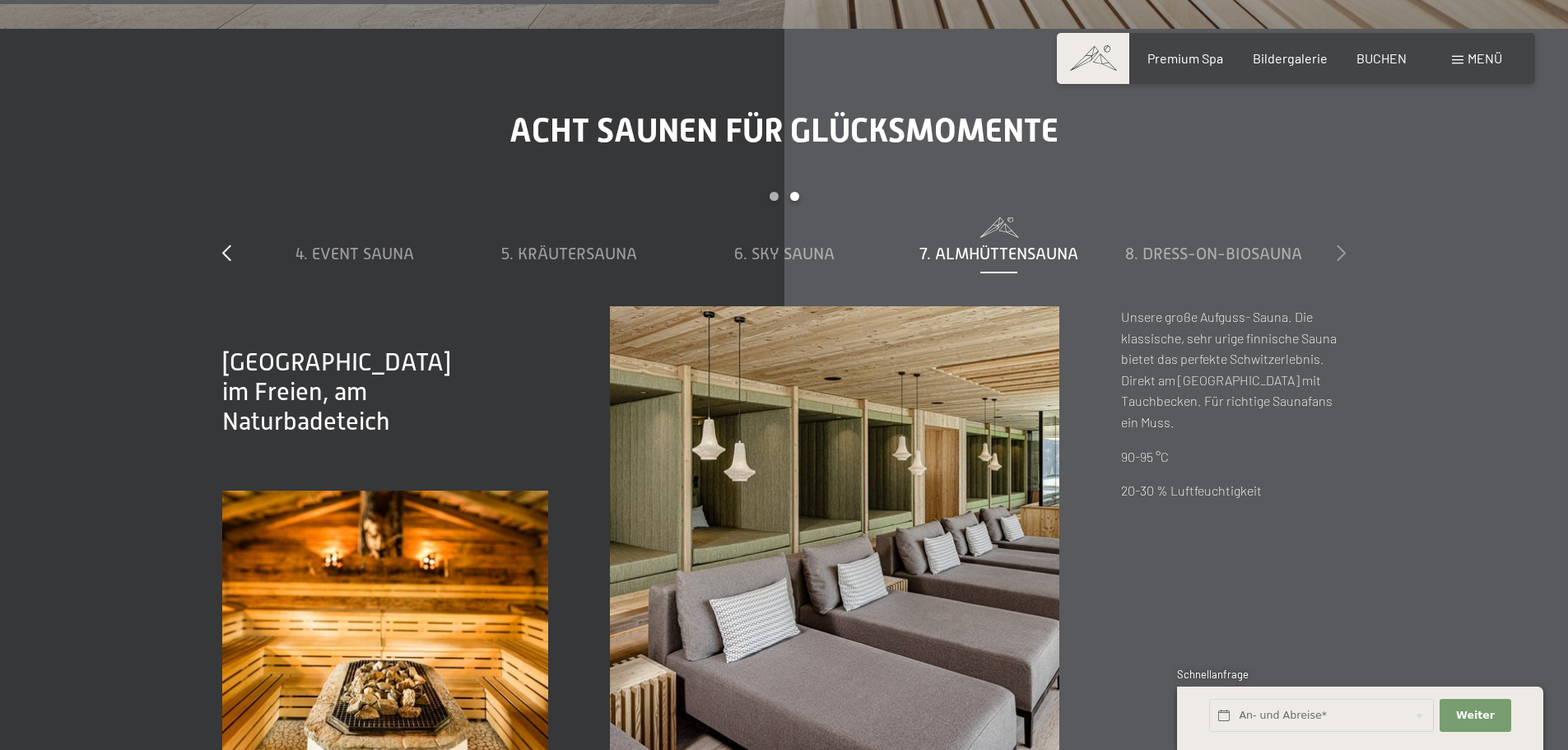
click at [1343, 255] on icon at bounding box center [1341, 253] width 9 height 17
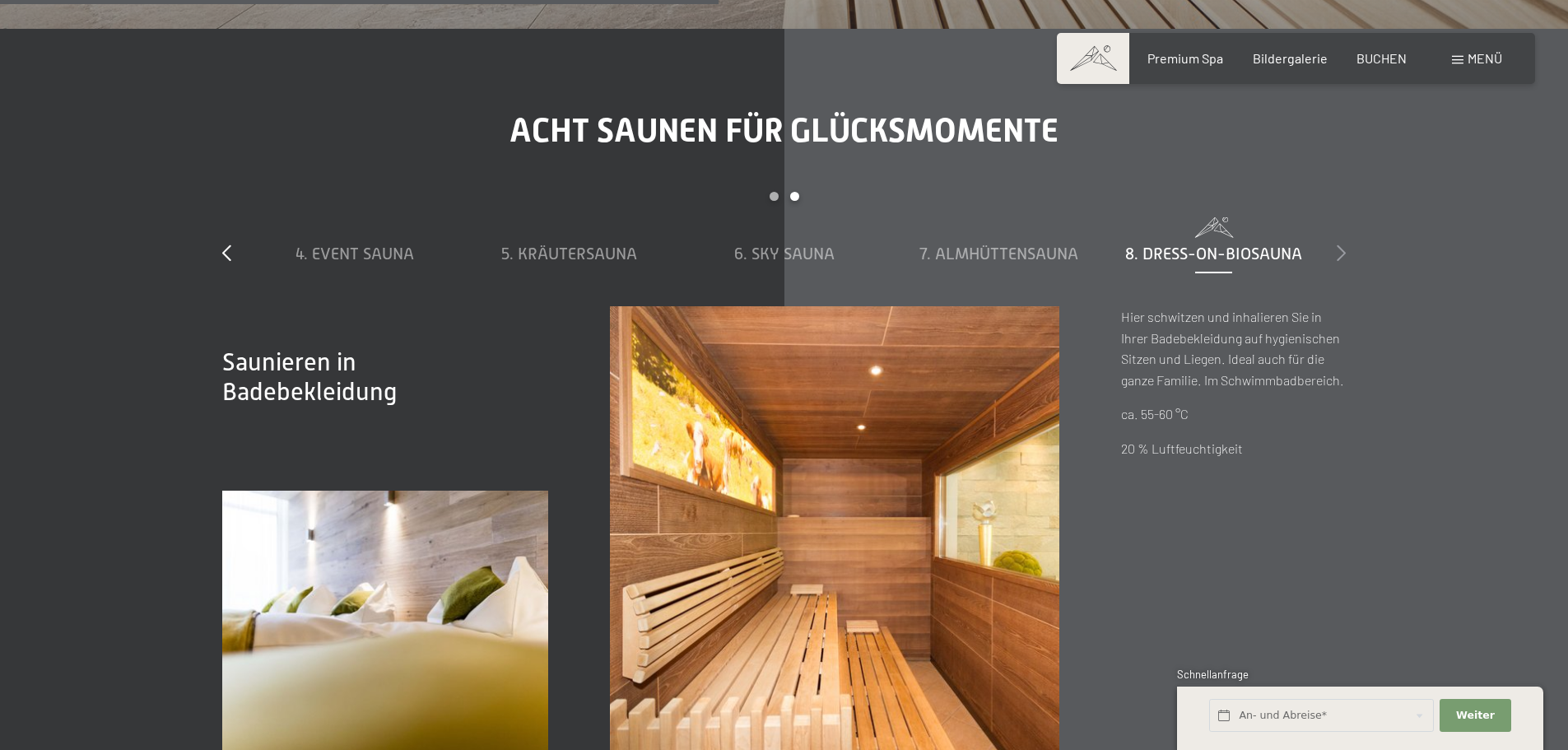
click at [1343, 255] on icon at bounding box center [1341, 253] width 9 height 17
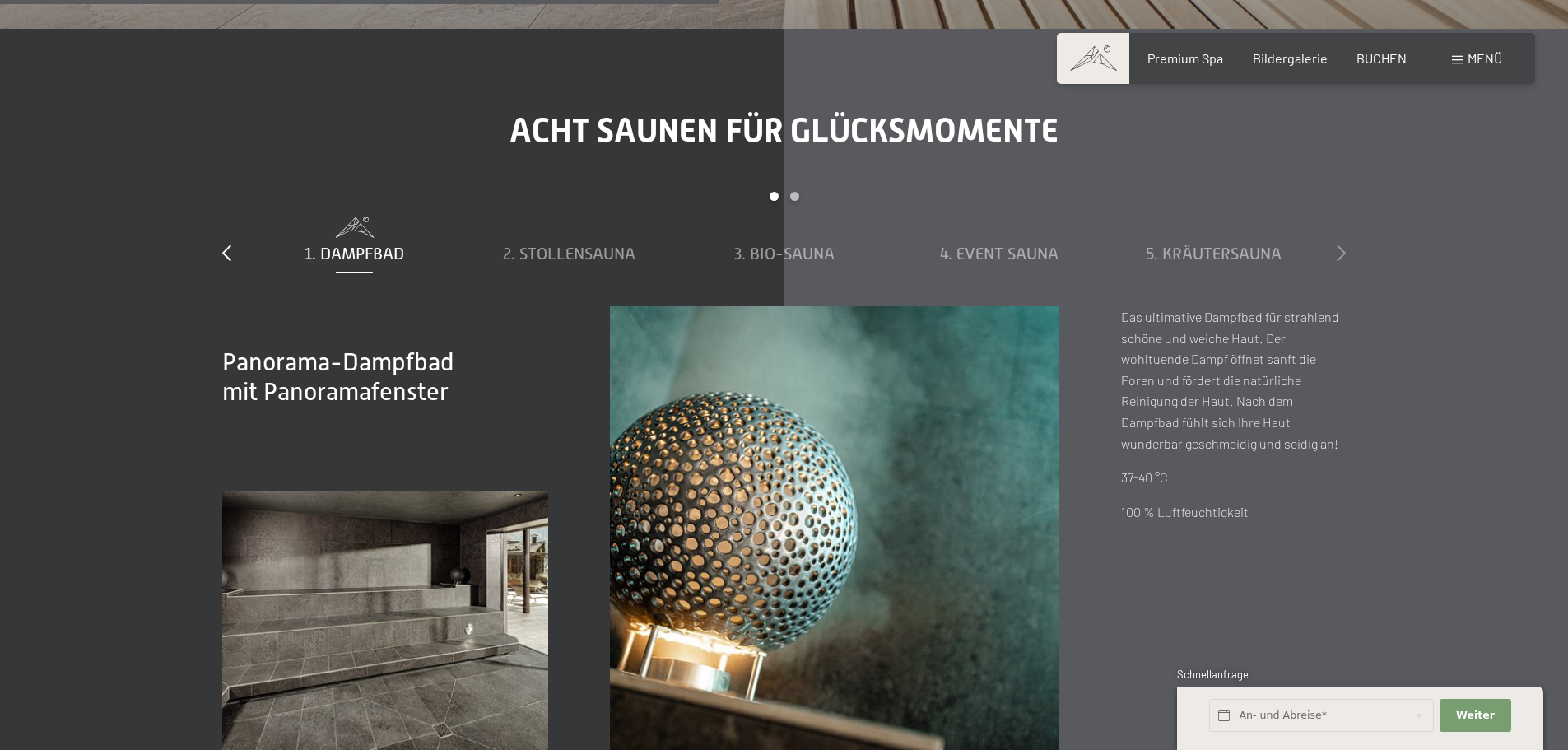
click at [1343, 255] on icon at bounding box center [1341, 253] width 9 height 17
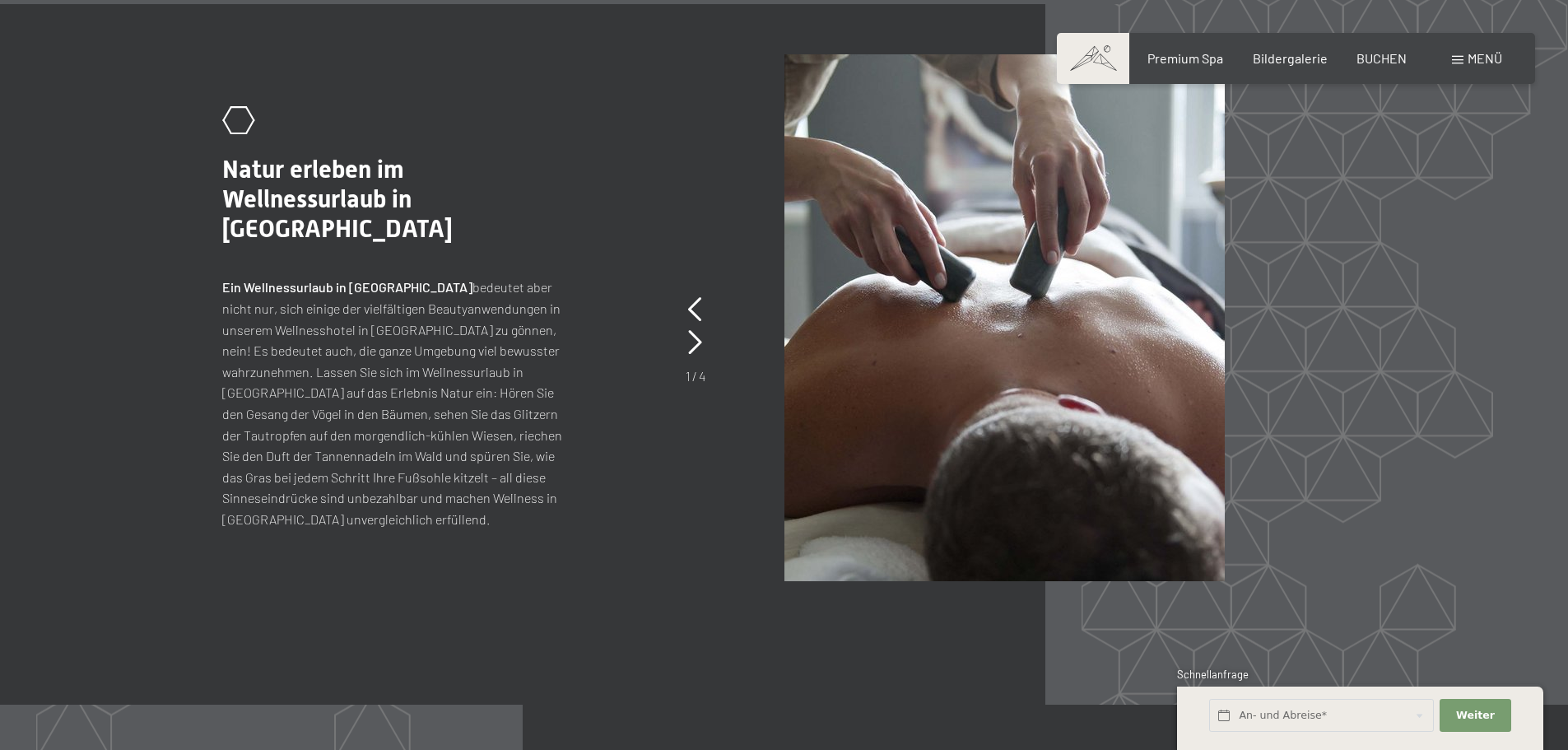
scroll to position [7407, 0]
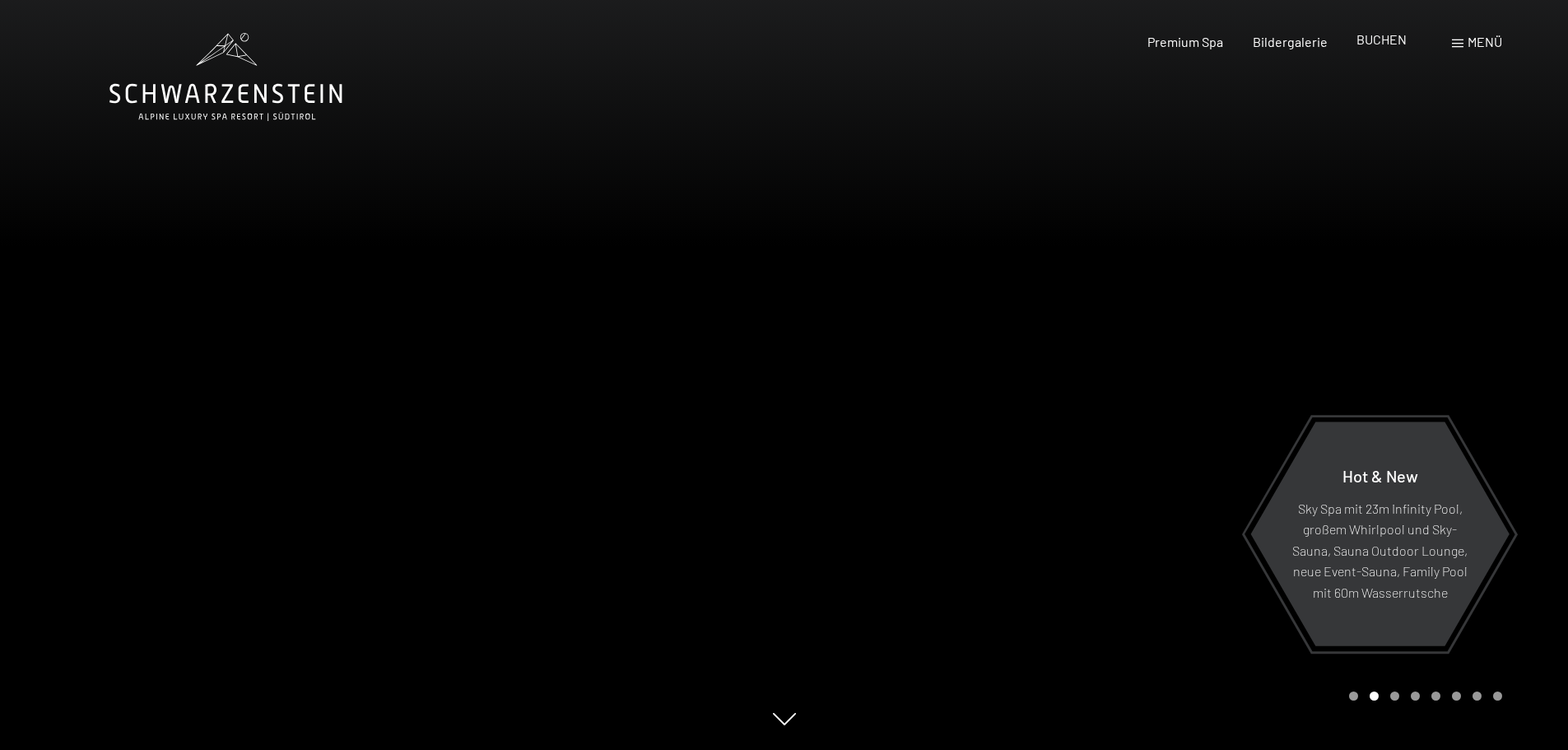
click at [1387, 37] on span "BUCHEN" at bounding box center [1381, 39] width 50 height 16
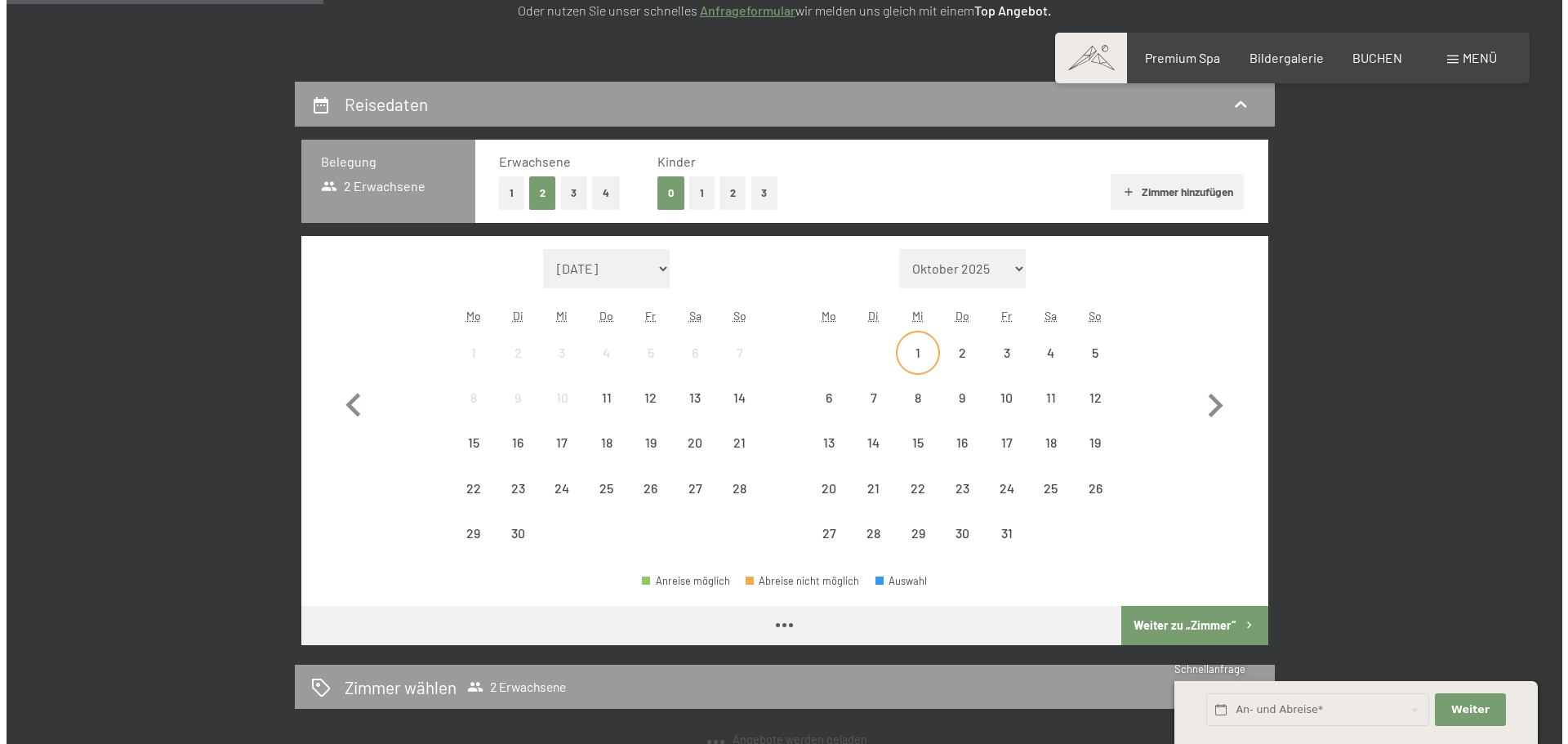
scroll to position [326, 0]
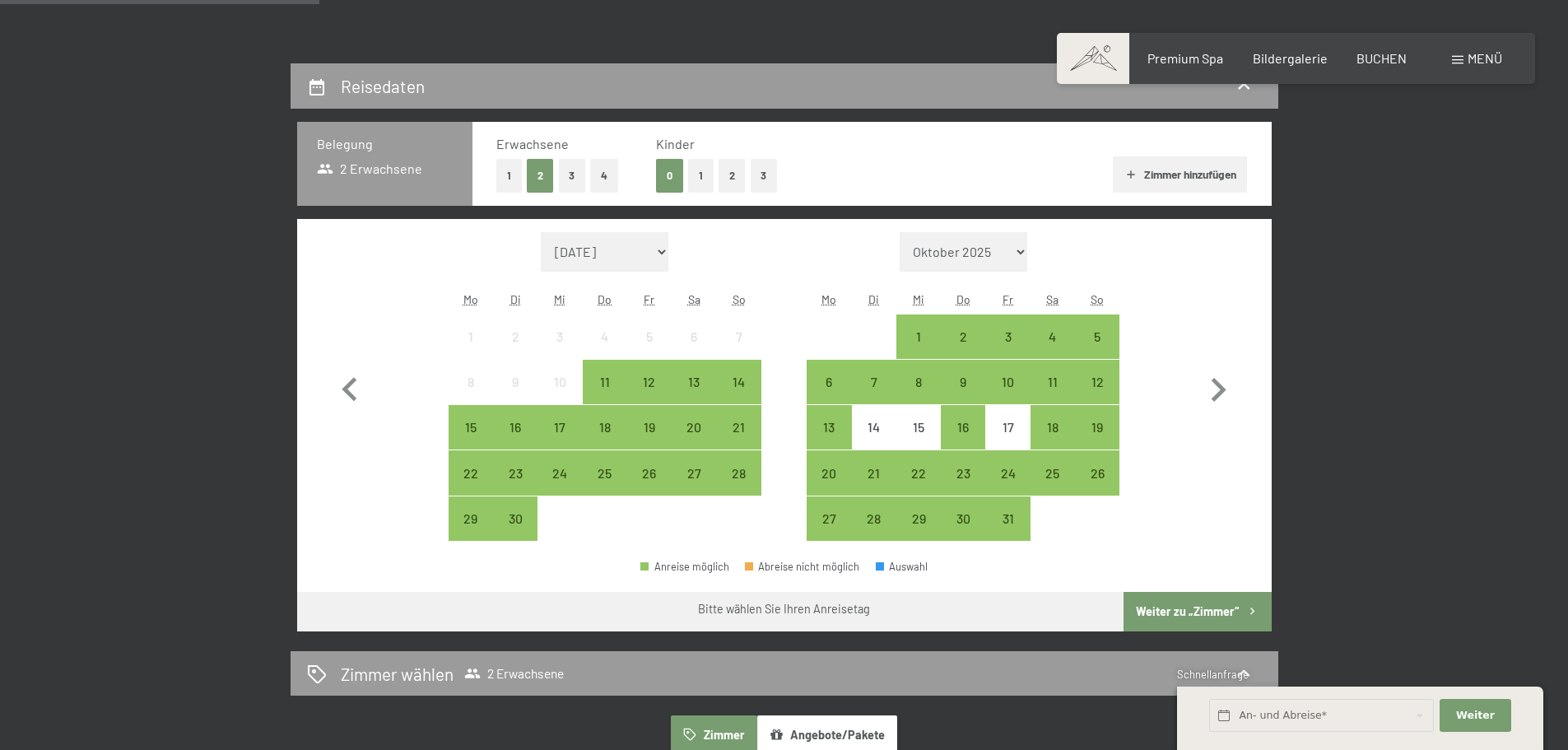
click at [1459, 59] on span at bounding box center [1458, 60] width 12 height 8
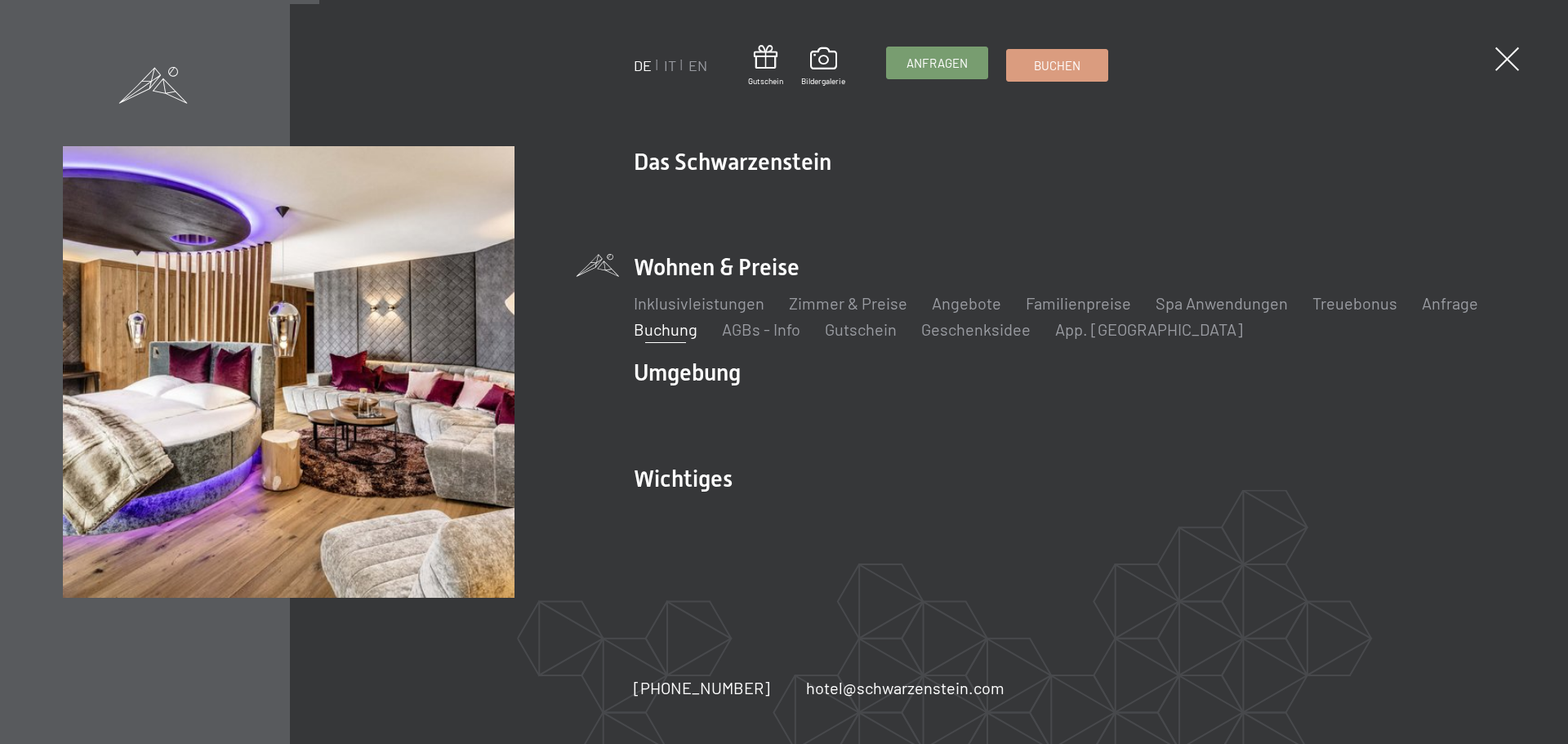
click at [937, 70] on span "Anfragen" at bounding box center [936, 63] width 61 height 18
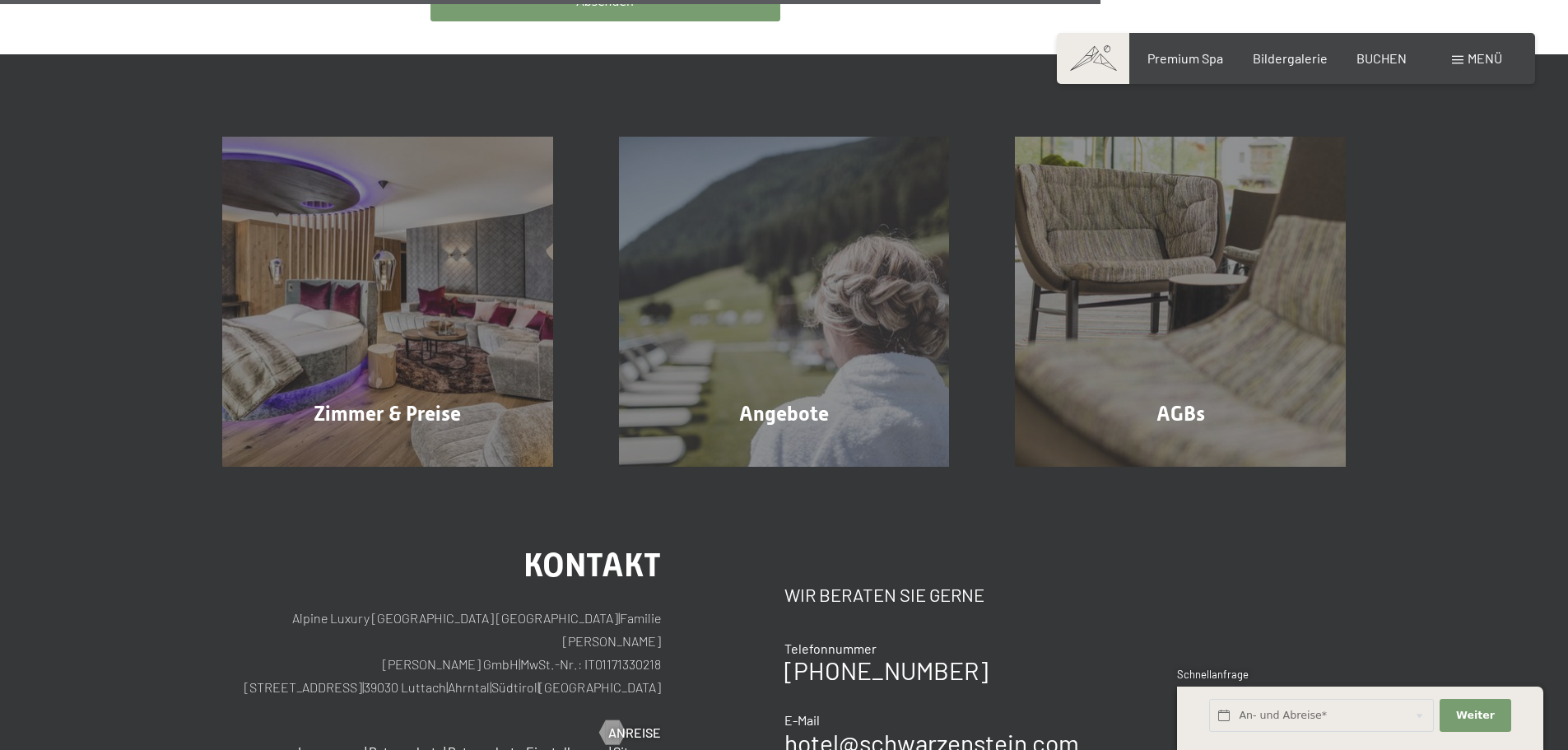
scroll to position [1070, 0]
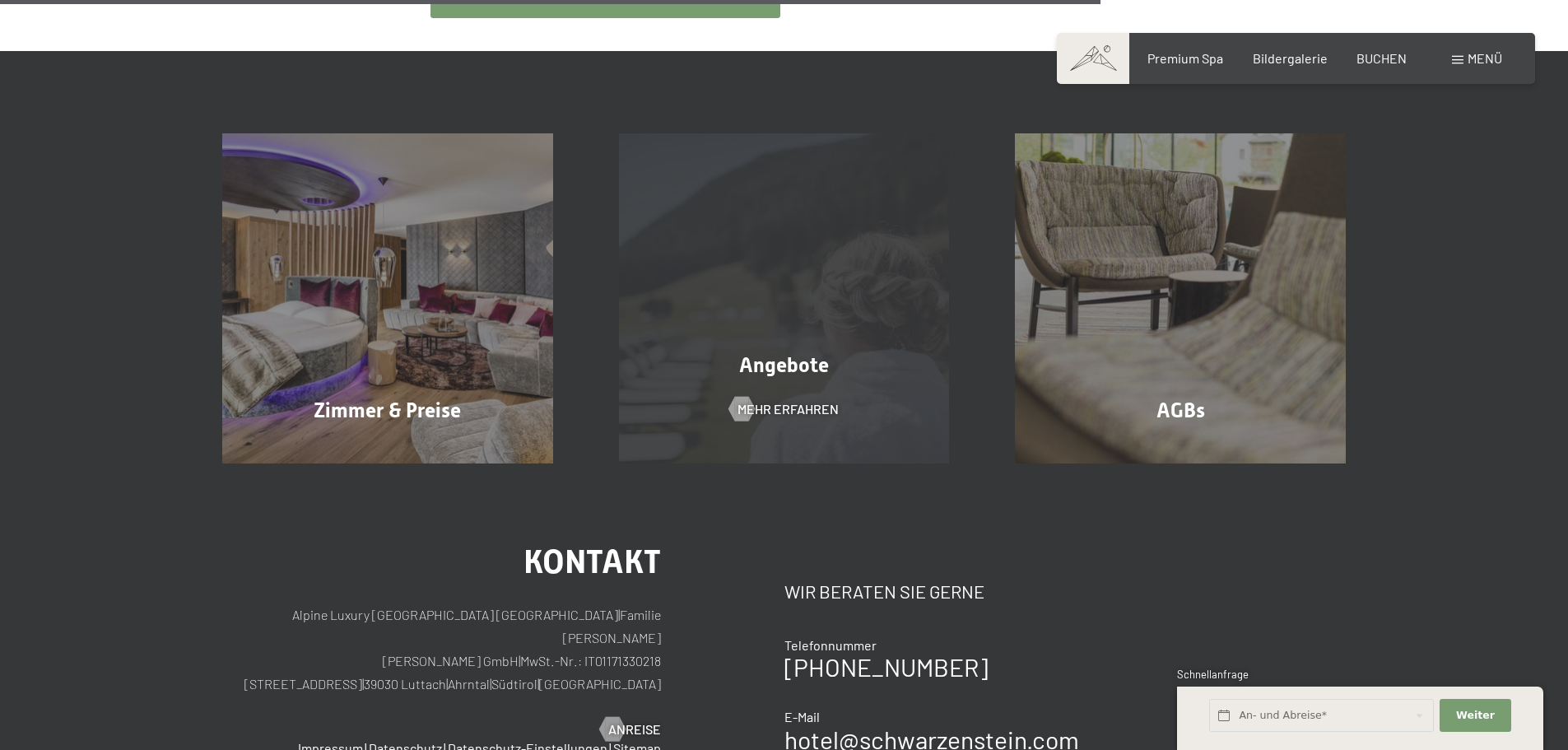
click at [804, 361] on div "Angebote Mehr erfahren" at bounding box center [784, 298] width 396 height 331
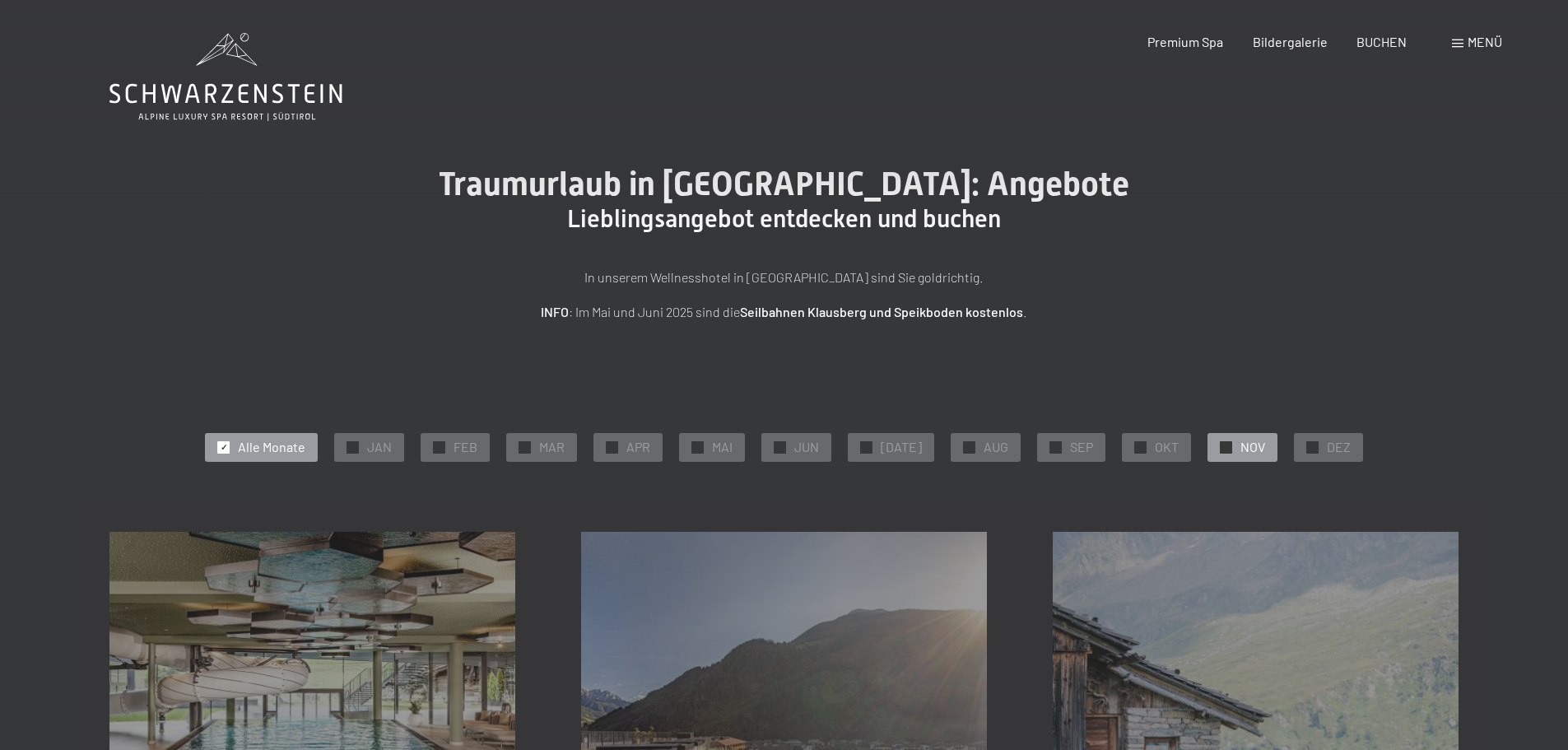
click at [1240, 448] on span "NOV" at bounding box center [1252, 447] width 24 height 19
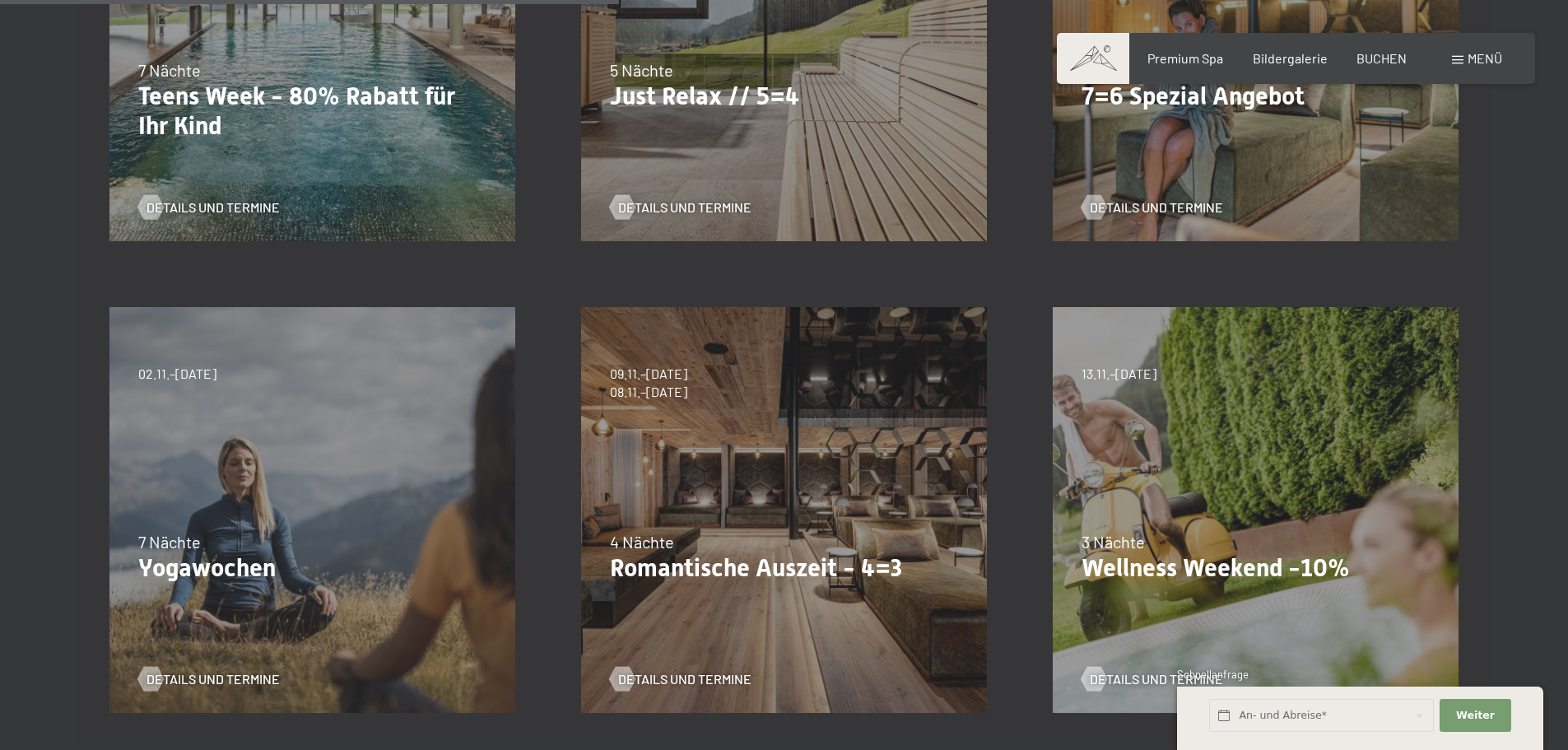
scroll to position [741, 0]
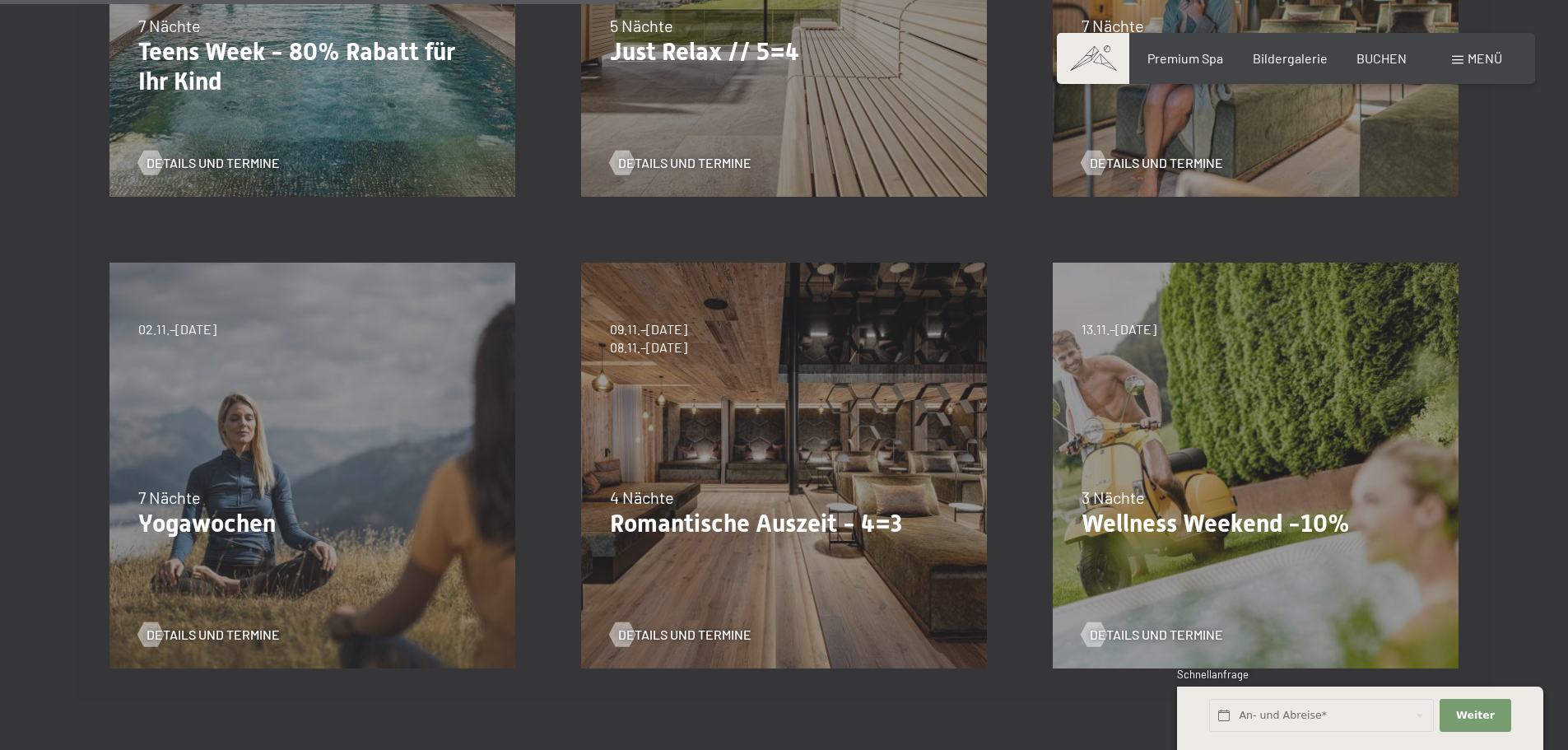
click at [744, 426] on span "Einwilligung Marketing*" at bounding box center [694, 423] width 136 height 17
click at [618, 426] on input "Einwilligung Marketing*" at bounding box center [610, 423] width 17 height 17
checkbox input "false"
click at [827, 538] on p "Romantische Auszeit - 4=3" at bounding box center [784, 523] width 348 height 29
click at [720, 624] on div "Details und Termine" at bounding box center [777, 622] width 336 height 43
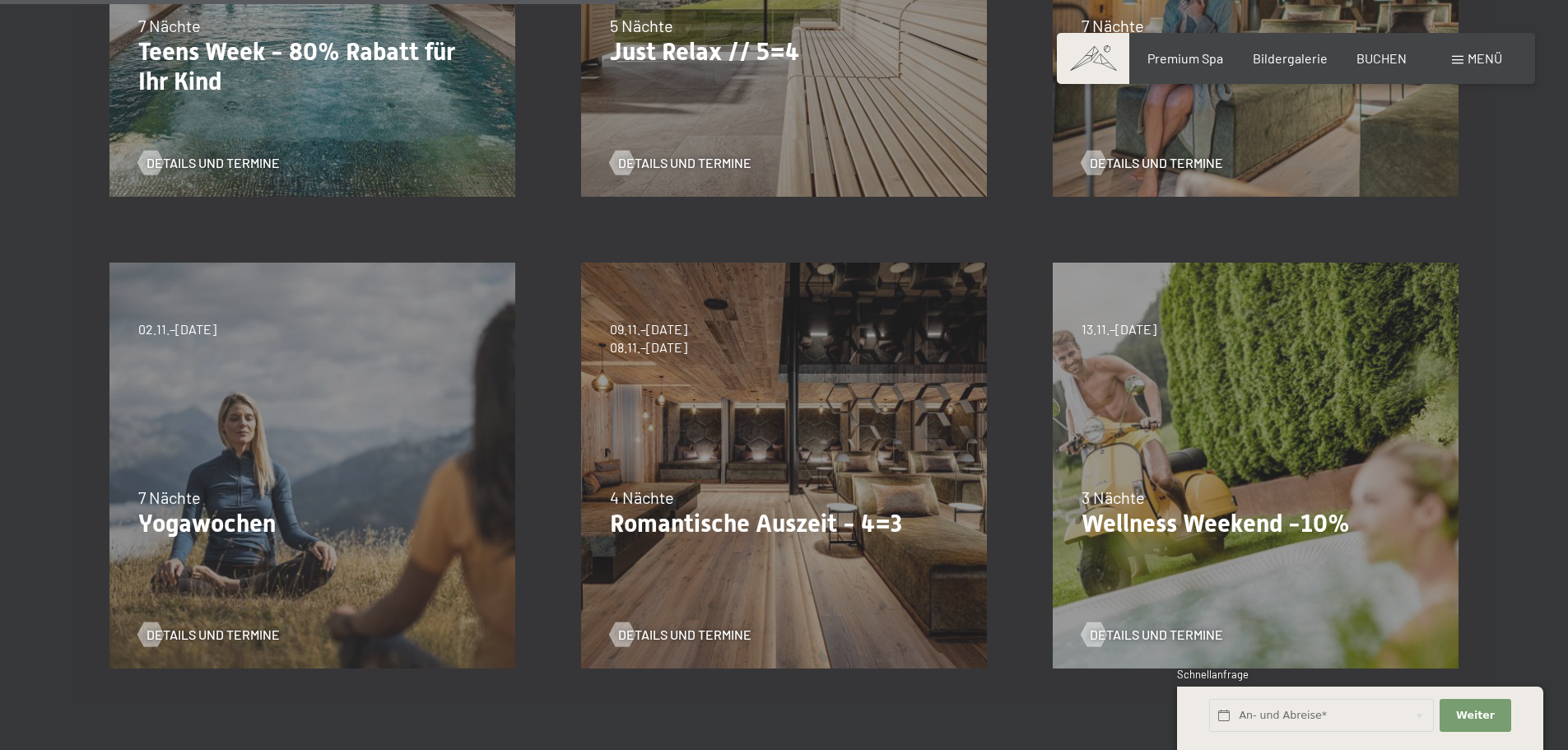
click at [760, 503] on div "4 Nächte" at bounding box center [784, 497] width 348 height 23
click at [760, 501] on div "4 Nächte" at bounding box center [784, 497] width 348 height 23
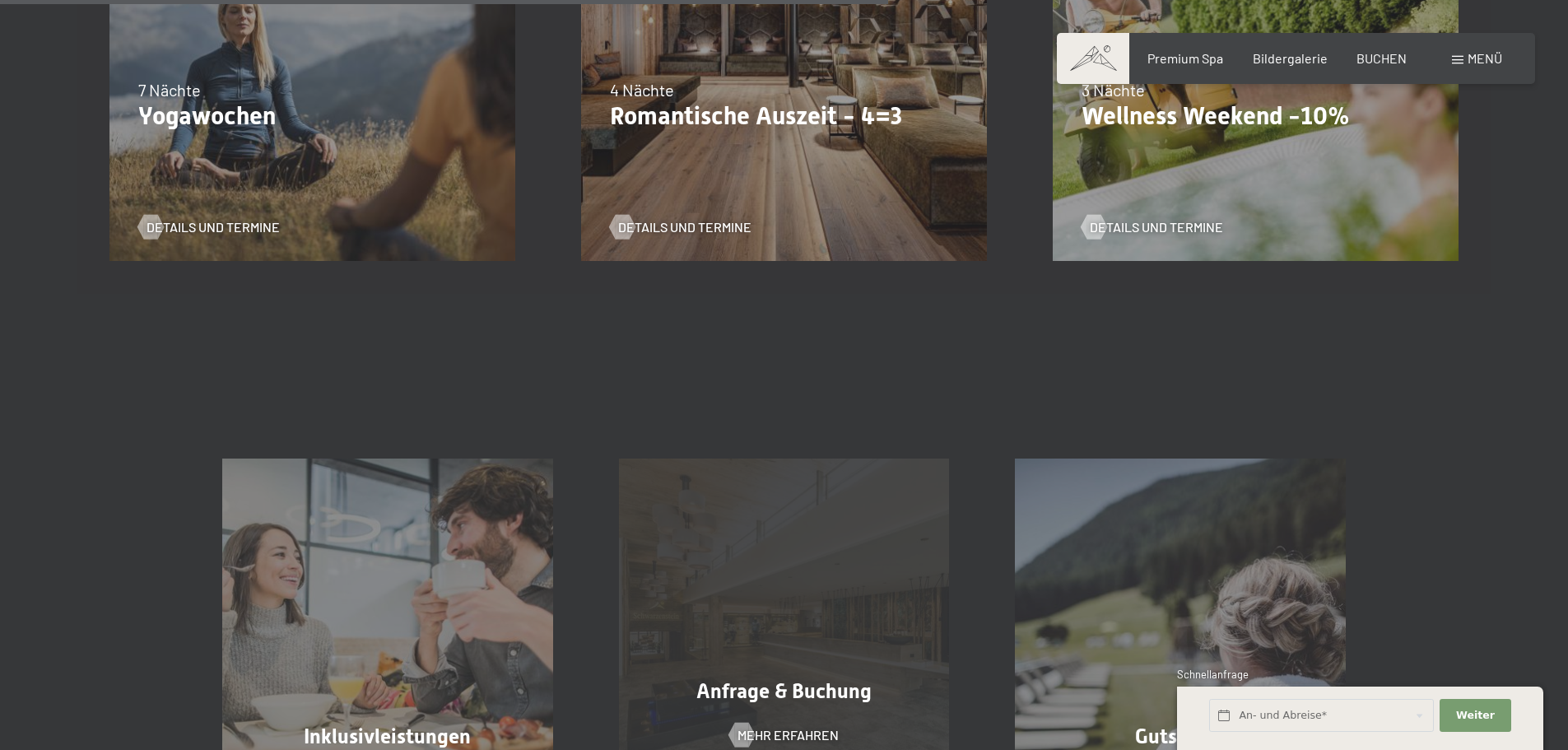
scroll to position [1152, 0]
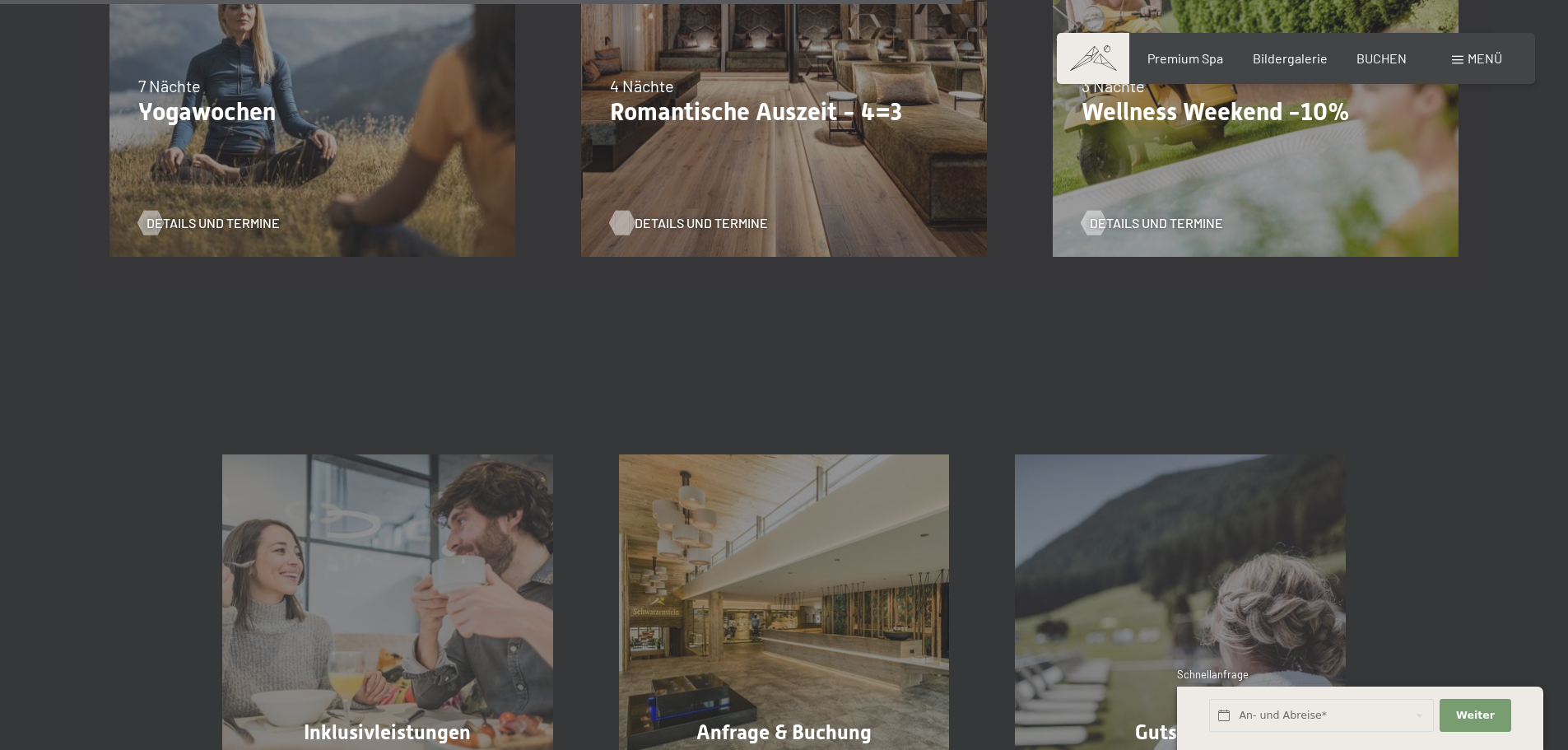
click at [622, 225] on div at bounding box center [621, 222] width 14 height 24
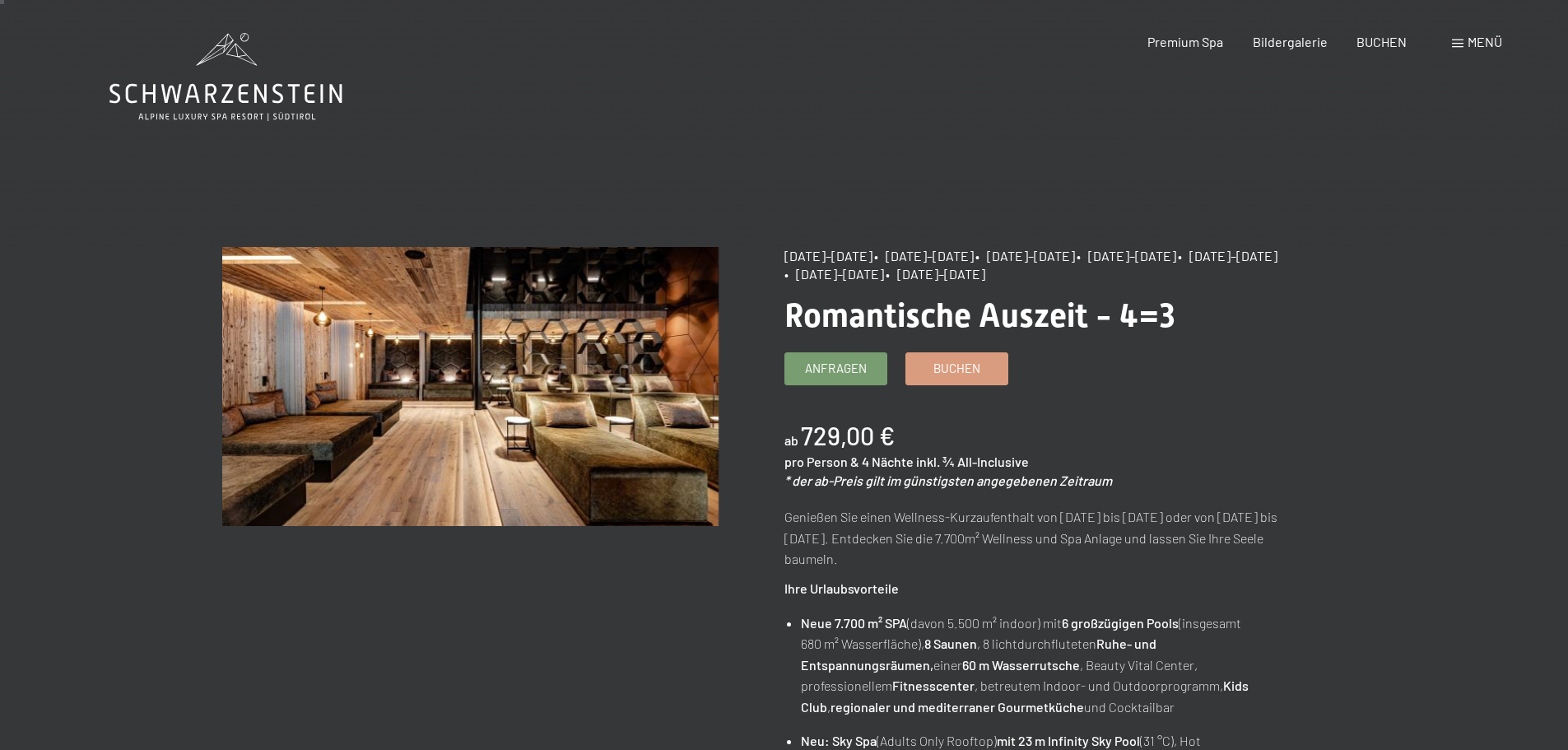
scroll to position [82, 0]
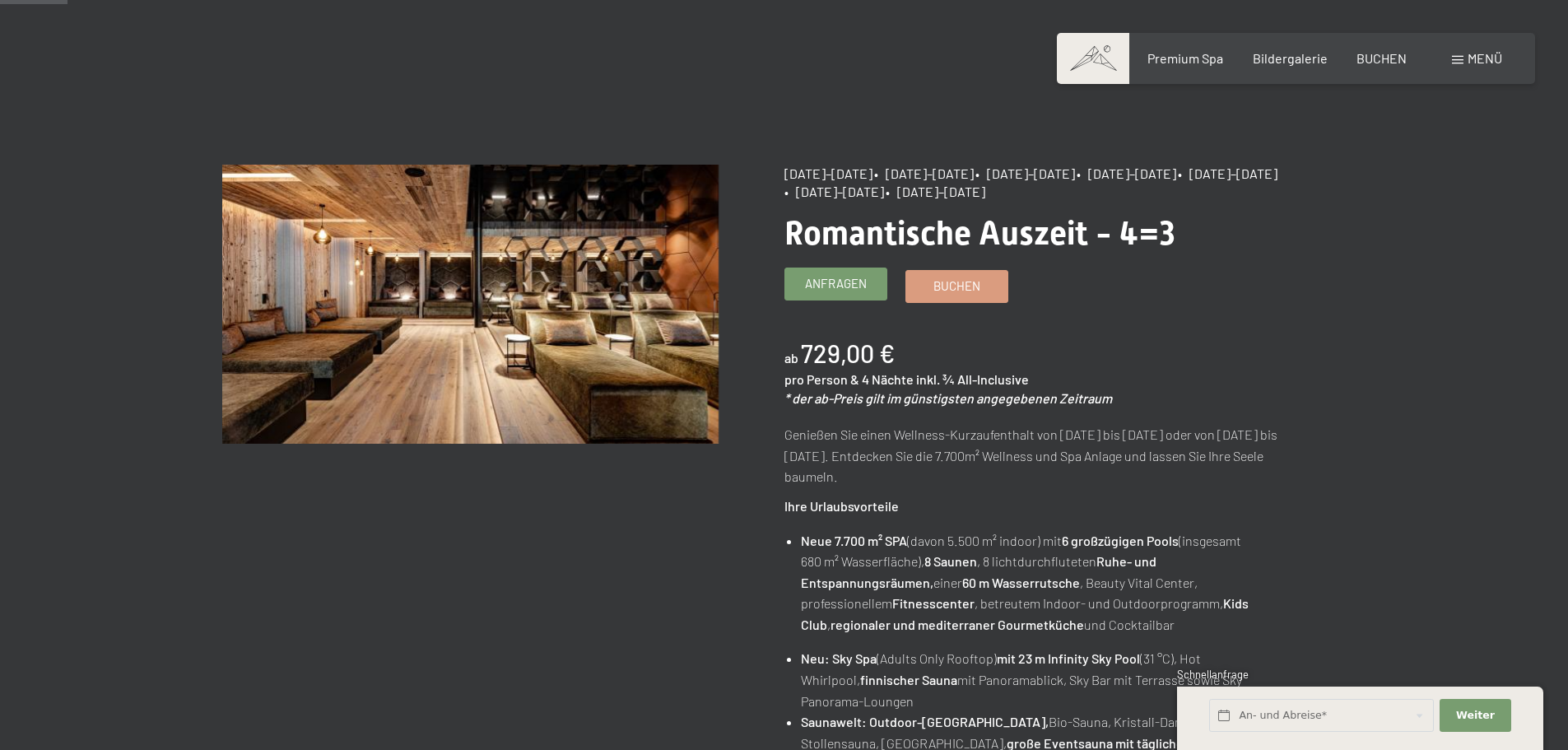
click at [827, 289] on span "Anfragen" at bounding box center [835, 284] width 61 height 18
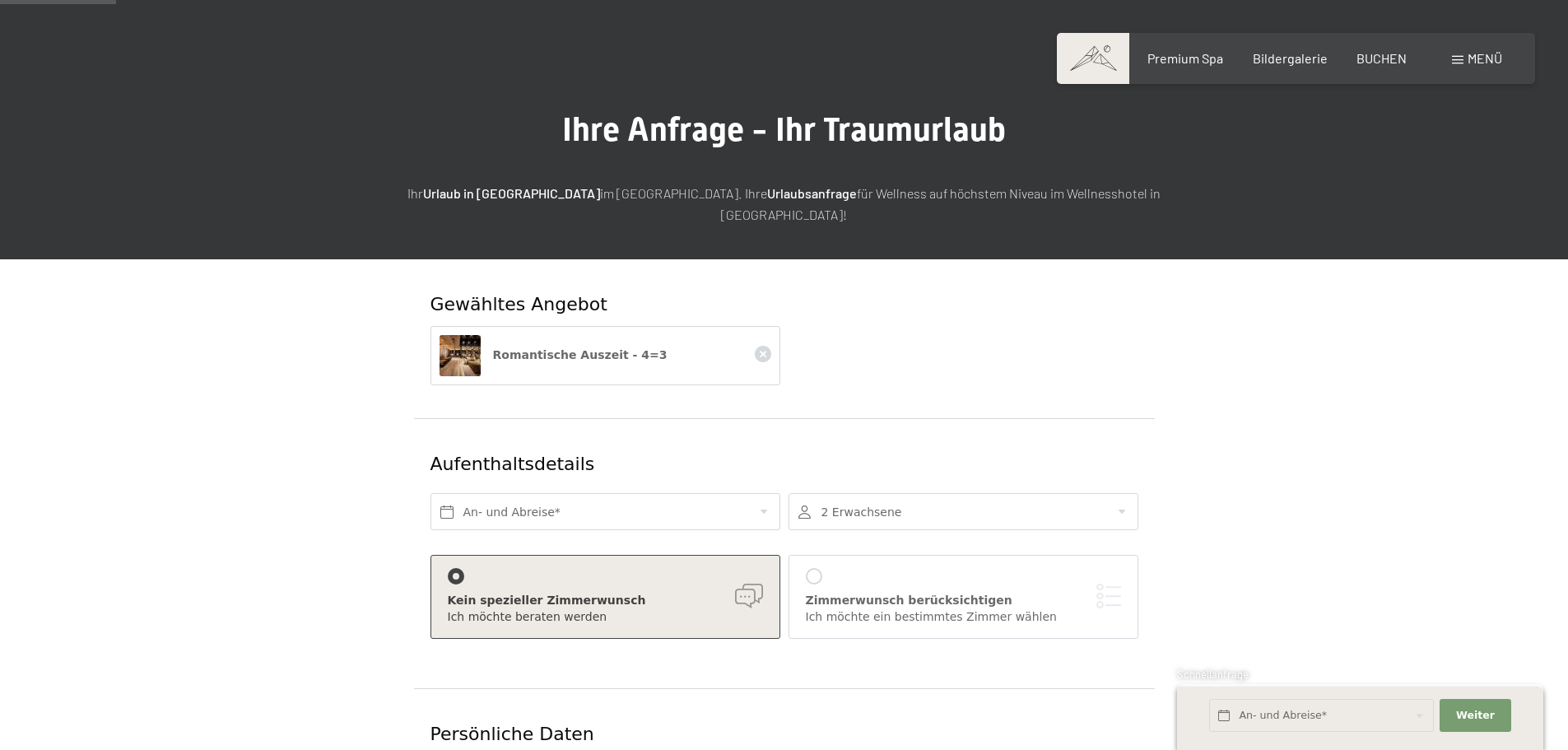
scroll to position [165, 0]
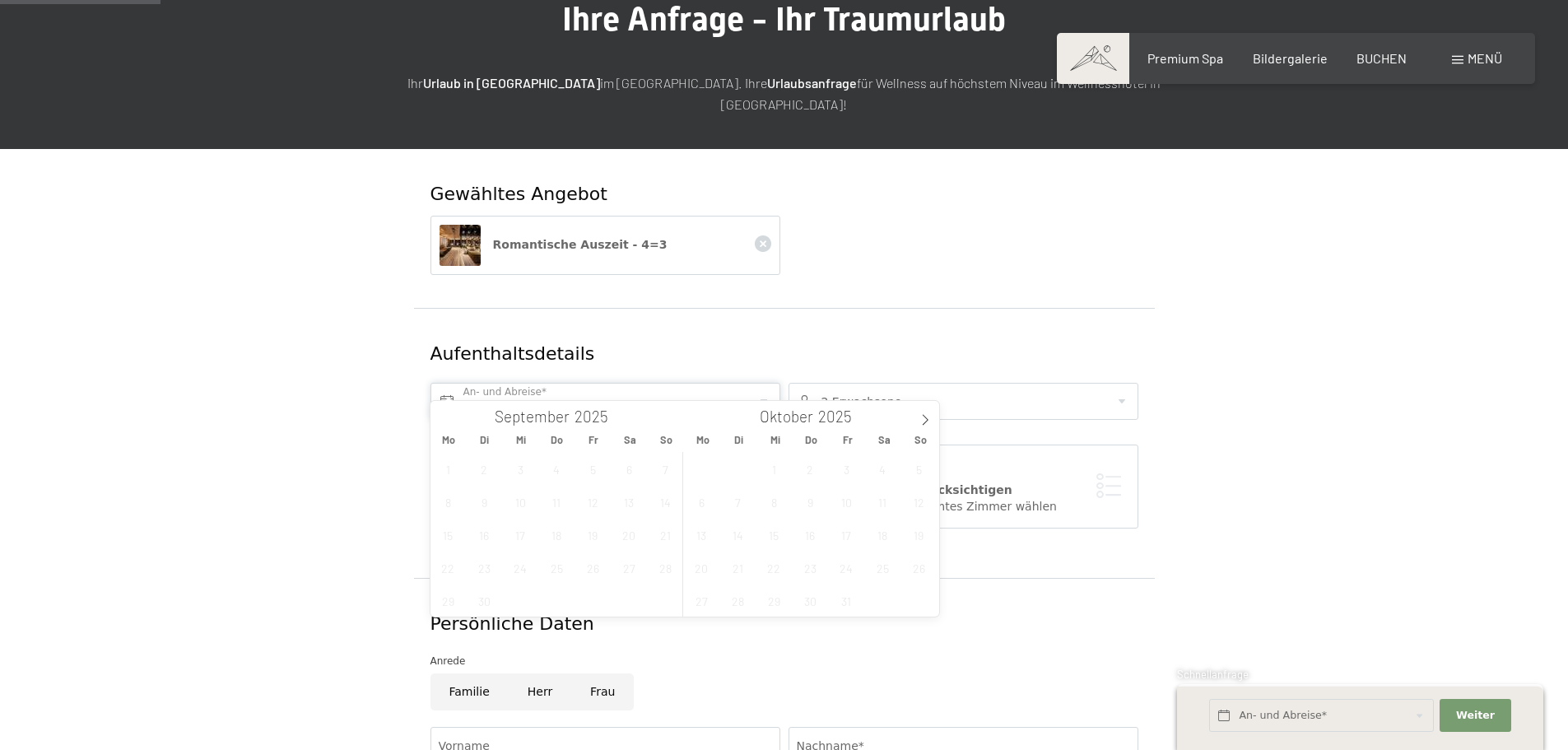
click at [766, 383] on input "text" at bounding box center [605, 402] width 350 height 37
click at [919, 423] on icon at bounding box center [925, 420] width 12 height 12
click at [918, 507] on span "9" at bounding box center [919, 502] width 32 height 32
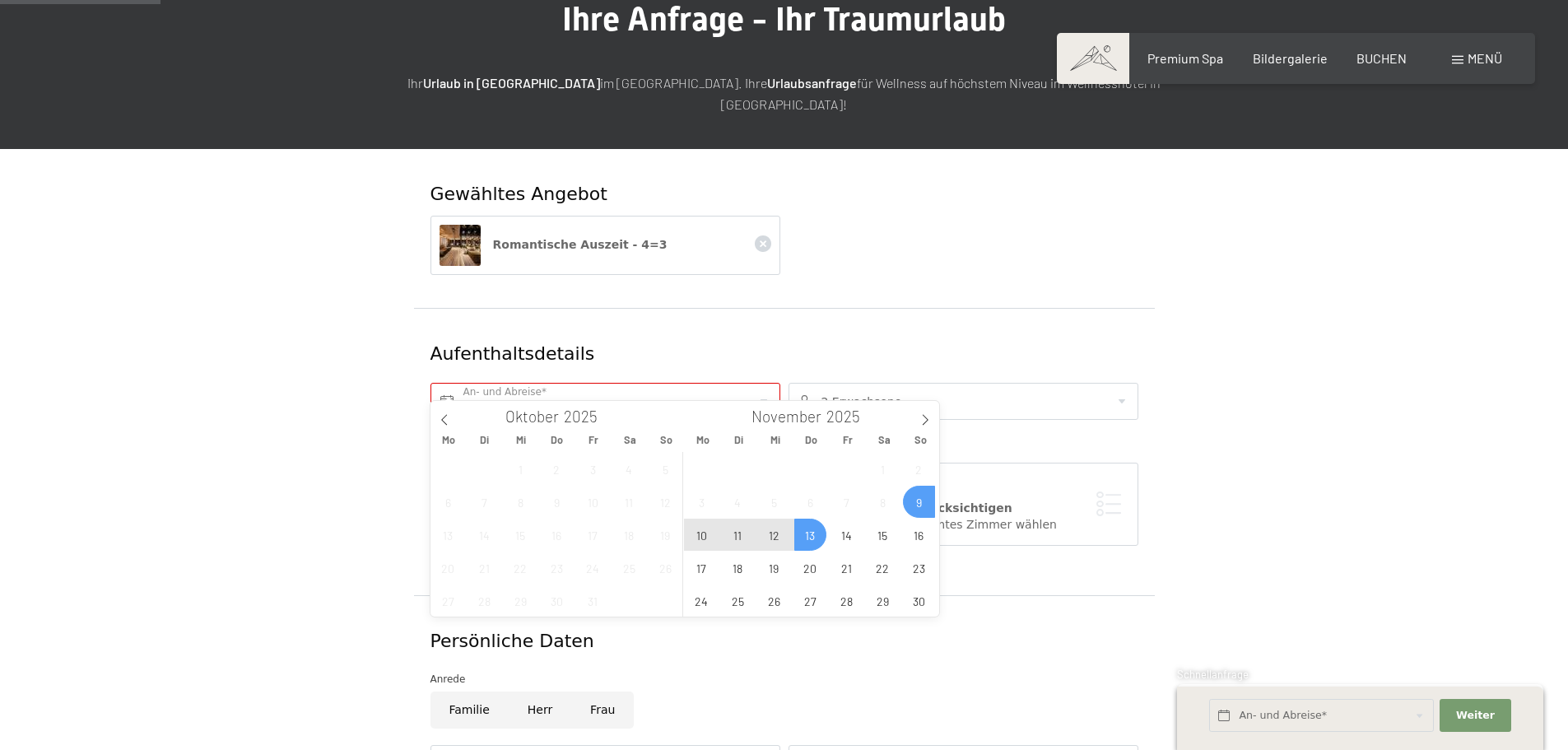
click at [815, 537] on span "13" at bounding box center [811, 535] width 32 height 32
type input "So. [DATE] - Do. [DATE]"
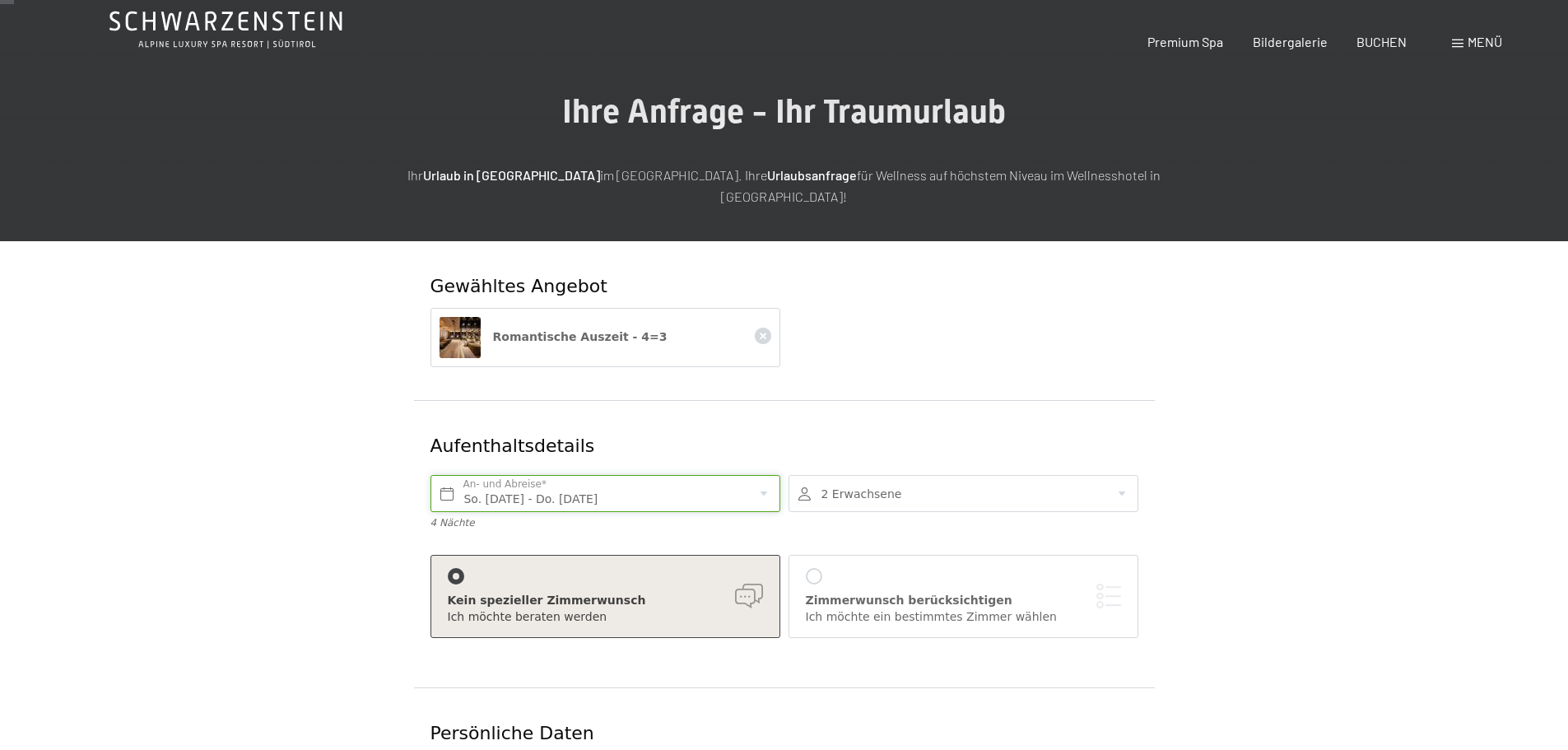
scroll to position [0, 0]
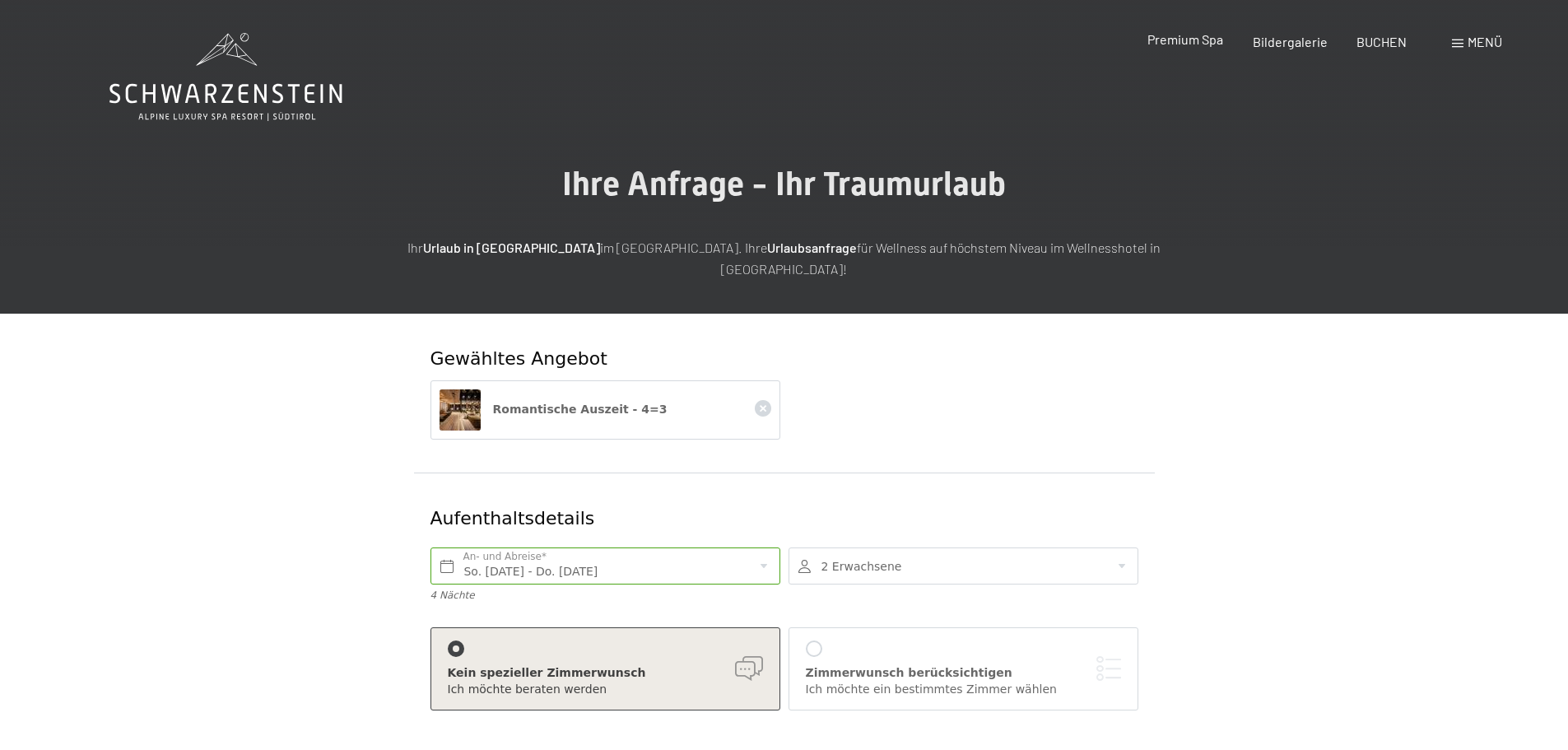
click at [1212, 40] on span "Premium Spa" at bounding box center [1185, 39] width 76 height 16
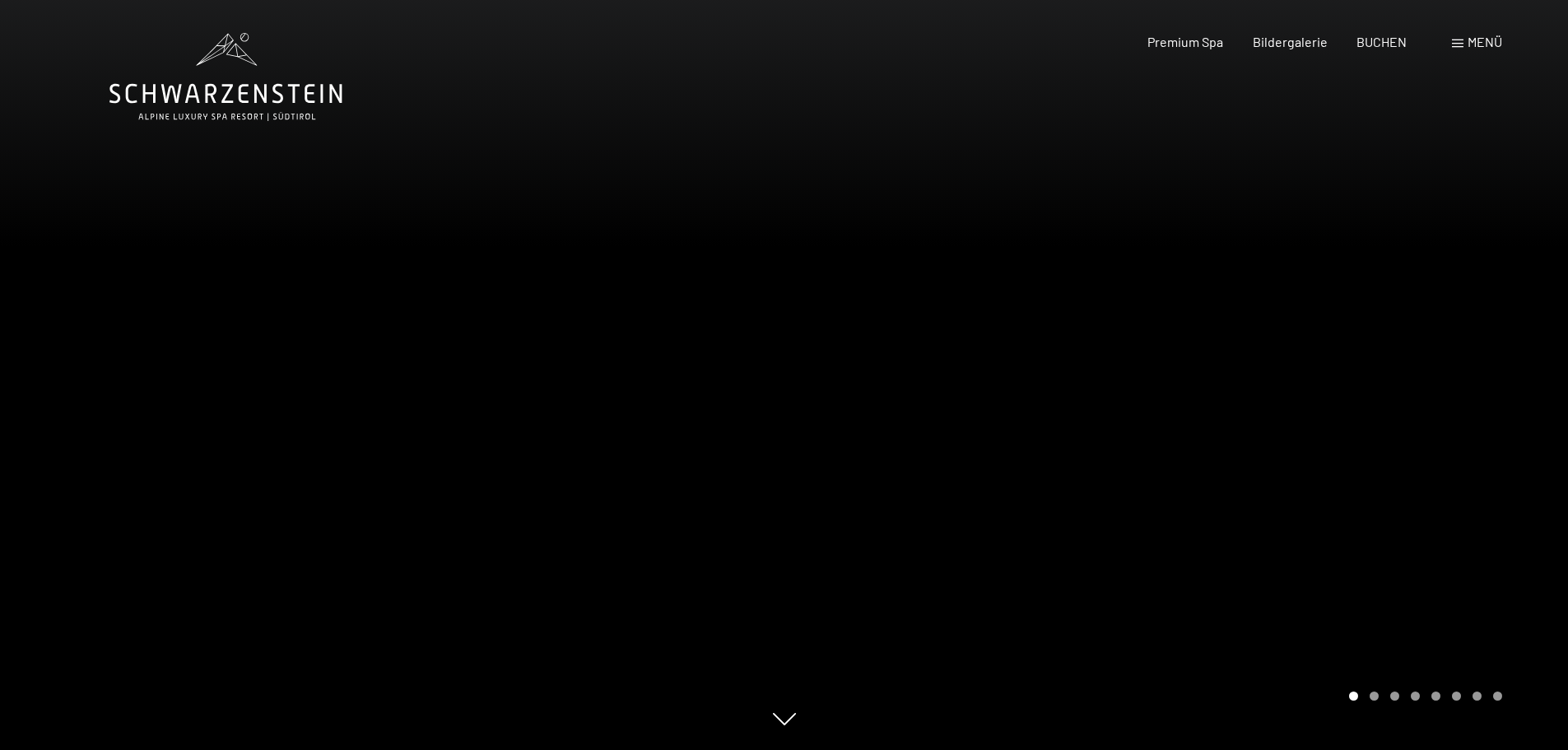
drag, startPoint x: 1306, startPoint y: 51, endPoint x: 1340, endPoint y: 45, distance: 34.5
click at [1306, 51] on div "Premium Spa Bildergalerie BUCHEN" at bounding box center [1262, 42] width 346 height 19
click at [1455, 44] on span at bounding box center [1458, 44] width 12 height 8
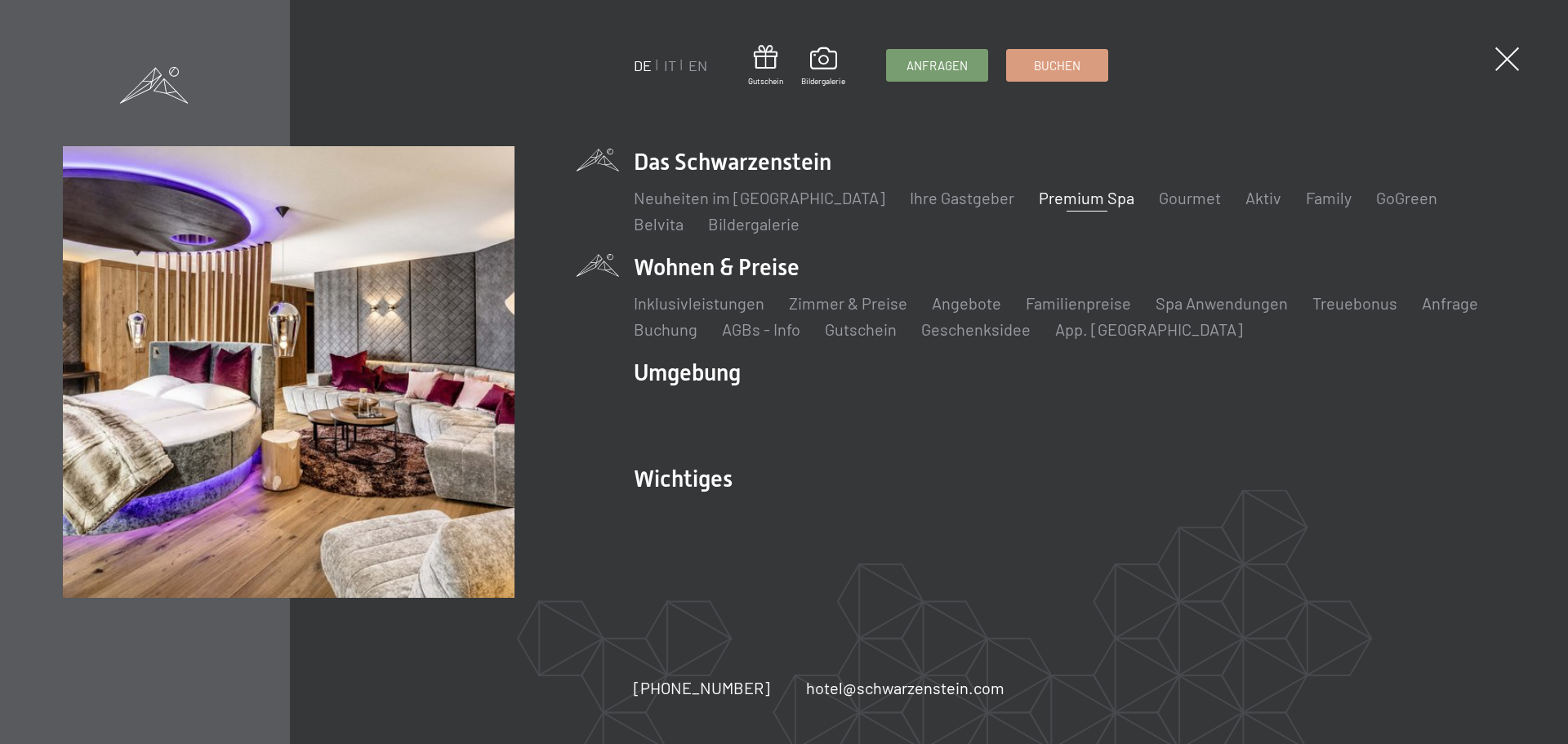
click at [761, 267] on li "Wohnen & Preise Inklusivleistungen Zimmer & Preise Liste Angebote Liste Familie…" at bounding box center [1069, 296] width 871 height 89
click at [841, 301] on link "Zimmer & Preise" at bounding box center [848, 302] width 119 height 19
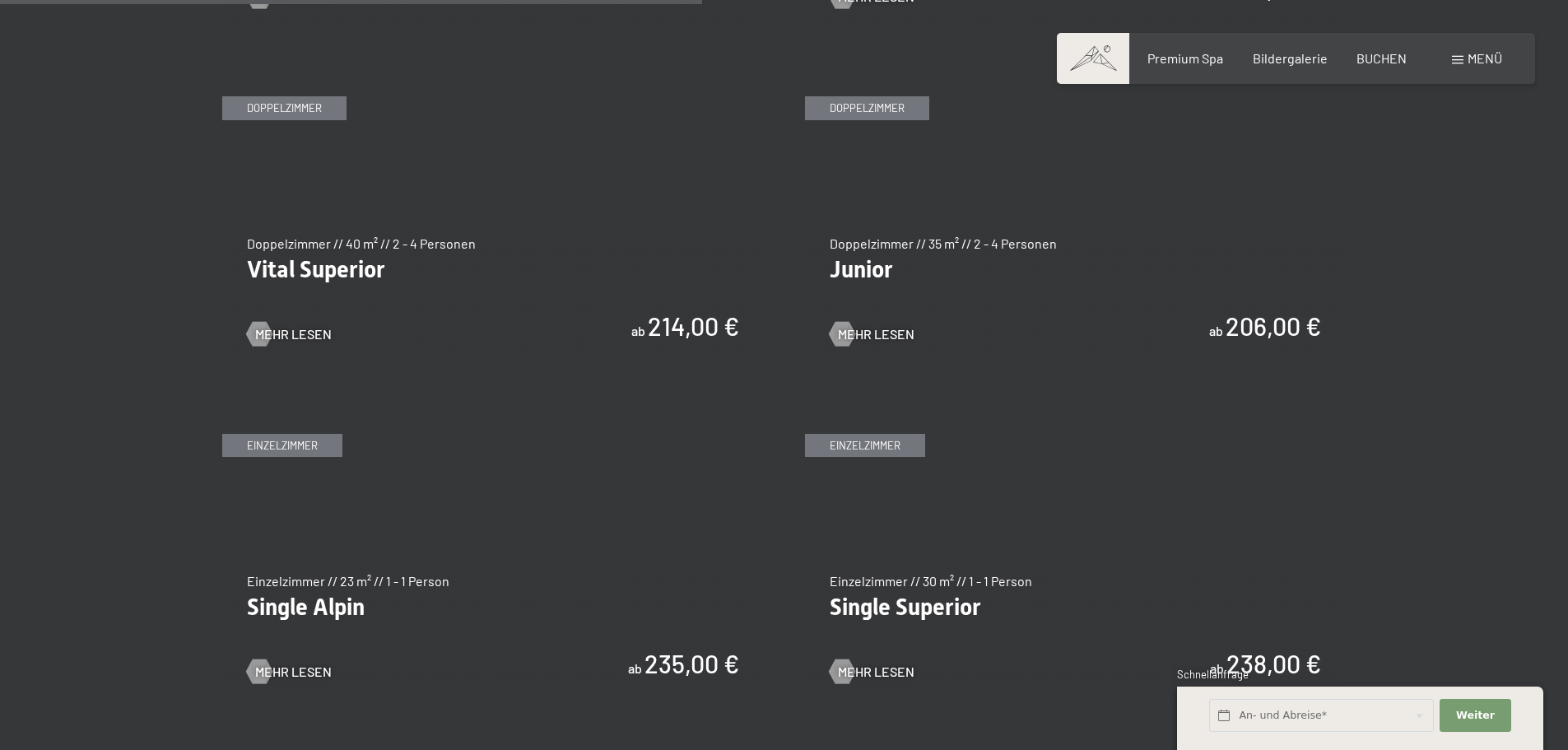
scroll to position [2386, 0]
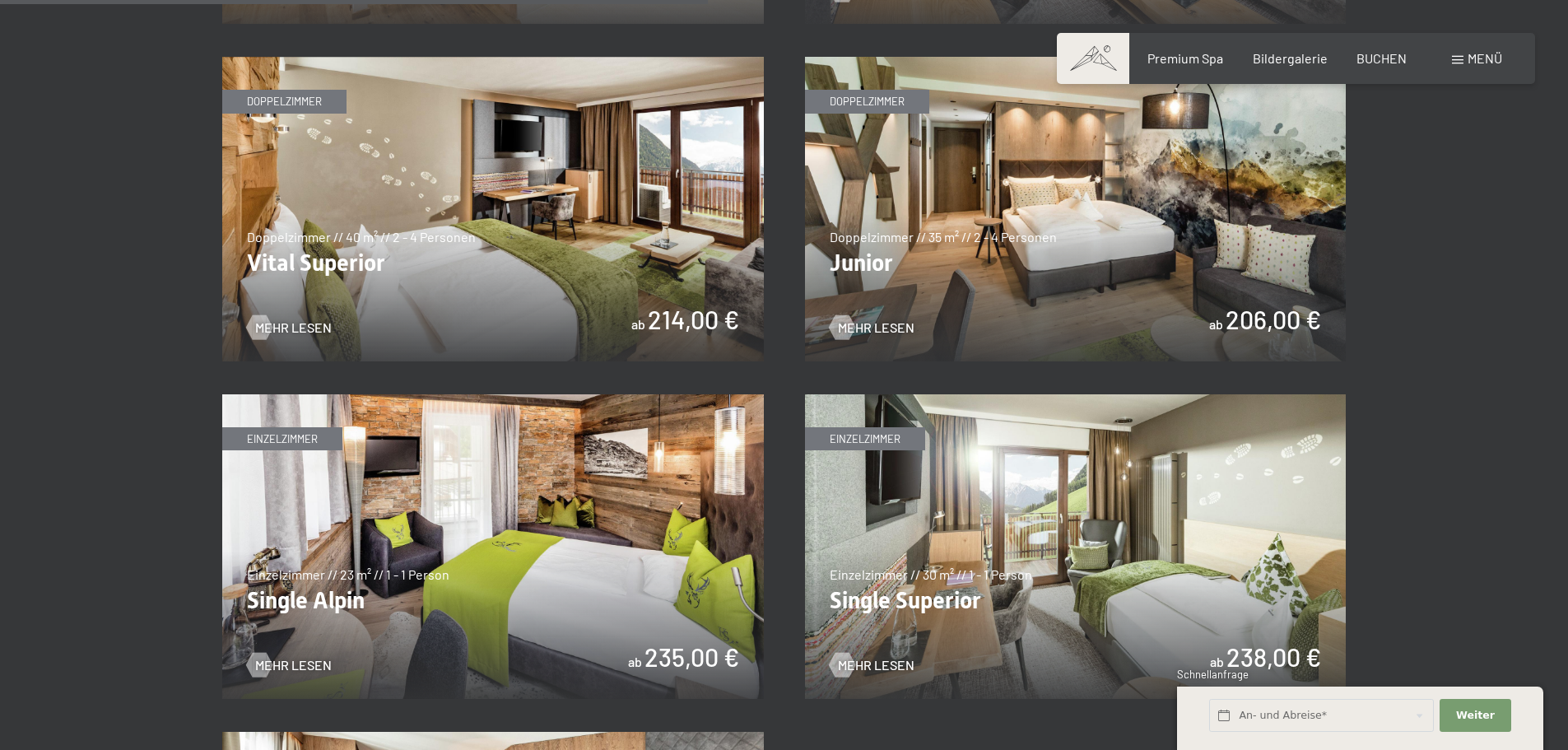
click at [538, 317] on img at bounding box center [492, 209] width 541 height 305
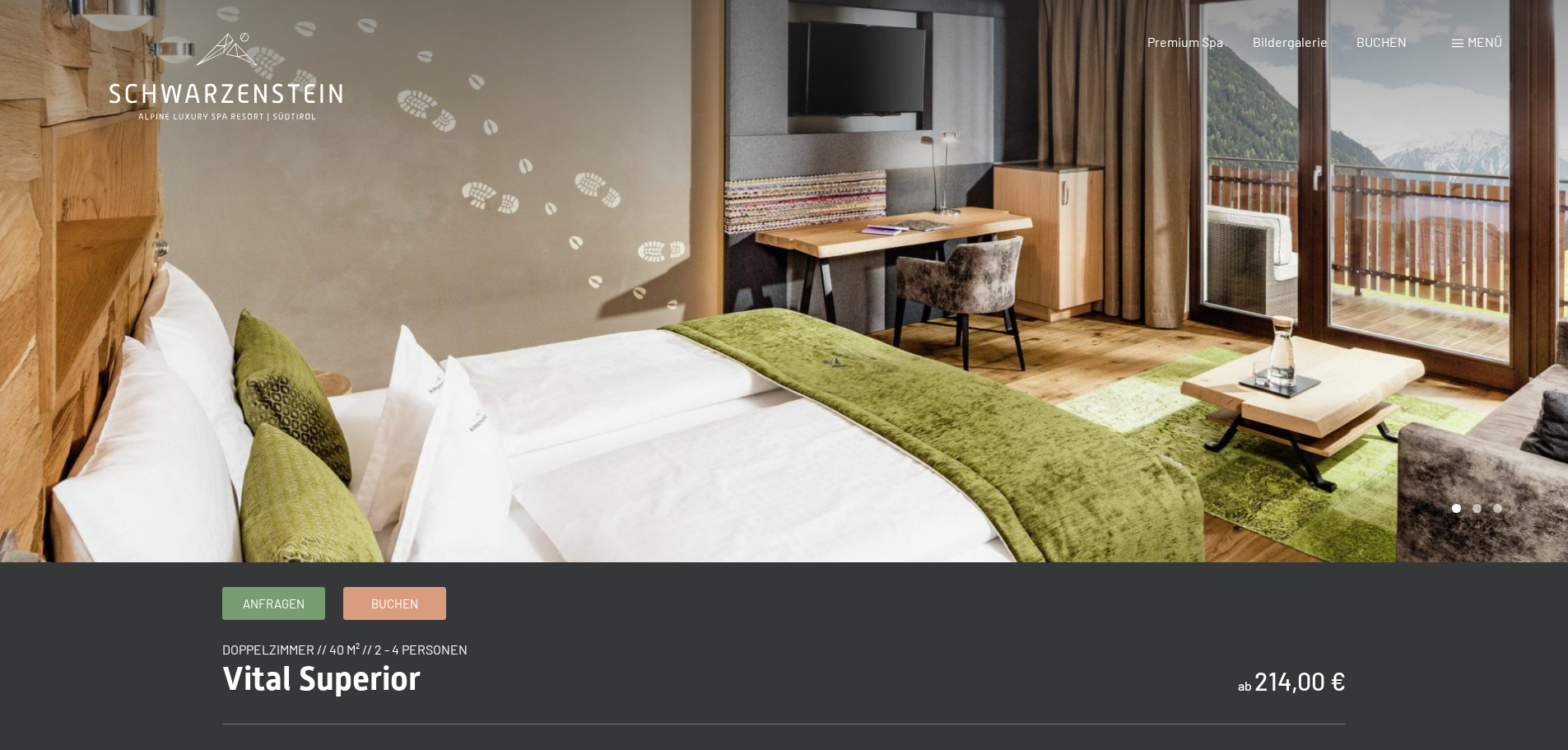
click at [1142, 428] on div at bounding box center [1177, 281] width 784 height 562
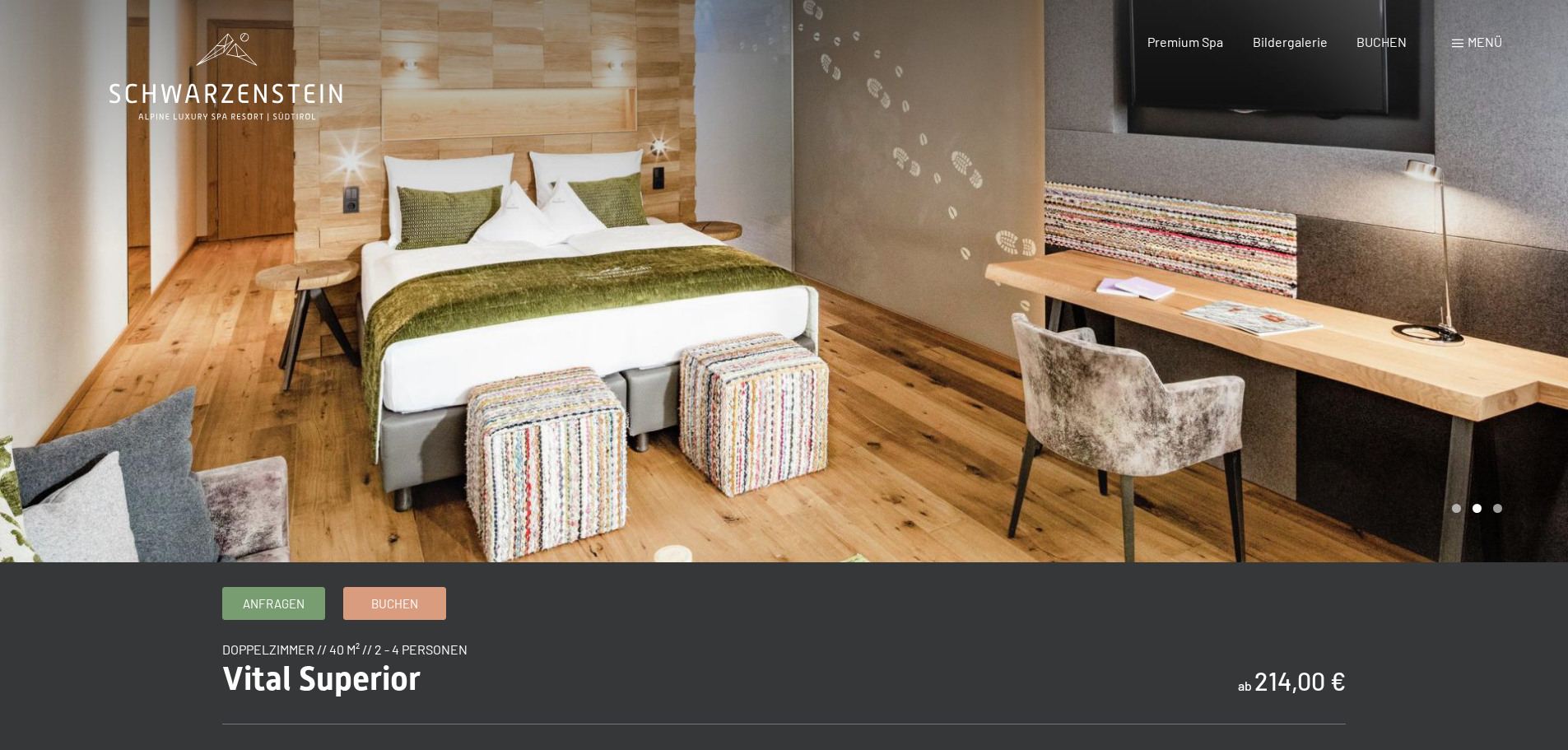
click at [1305, 386] on div at bounding box center [1177, 281] width 784 height 562
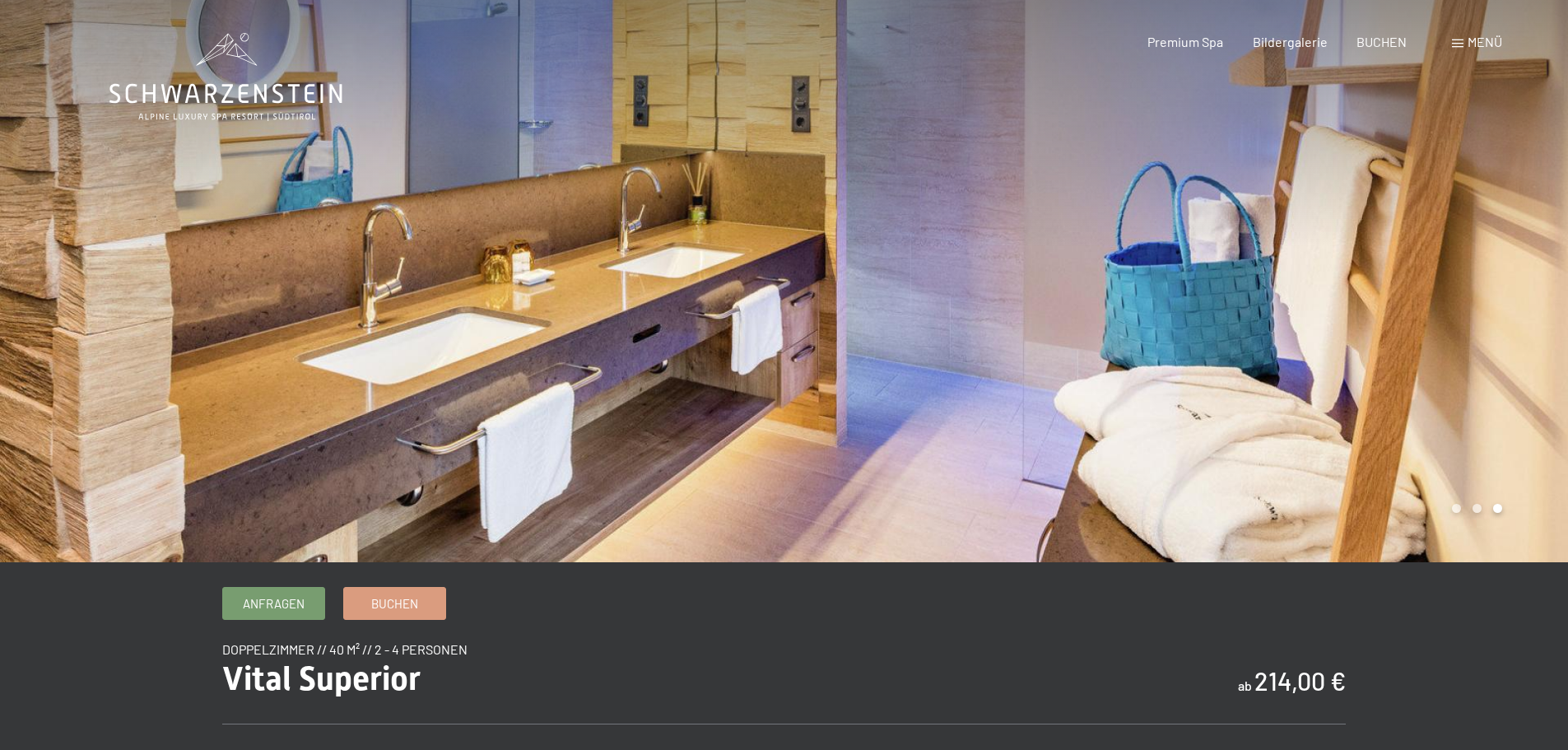
click at [1303, 385] on div at bounding box center [1177, 281] width 784 height 562
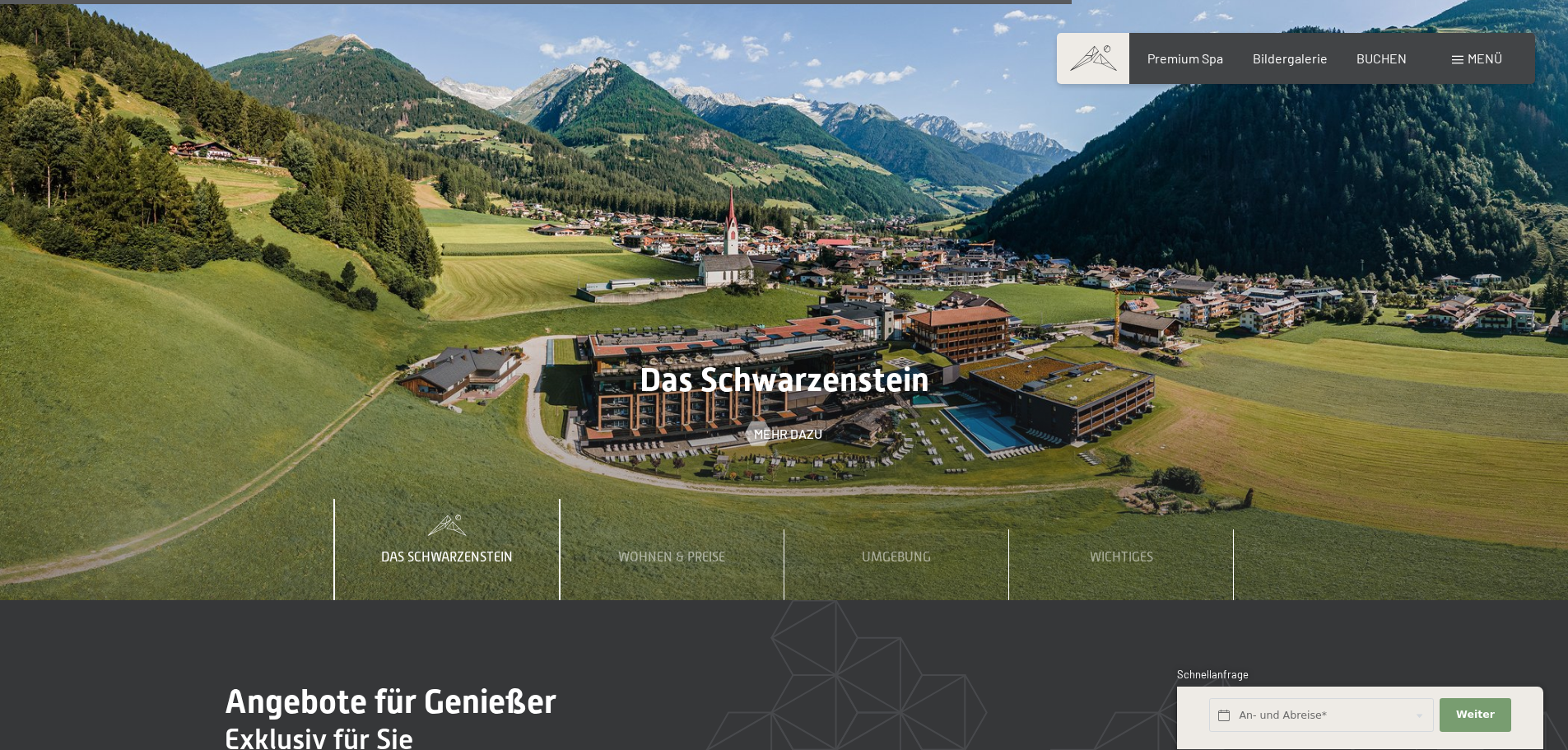
scroll to position [5843, 0]
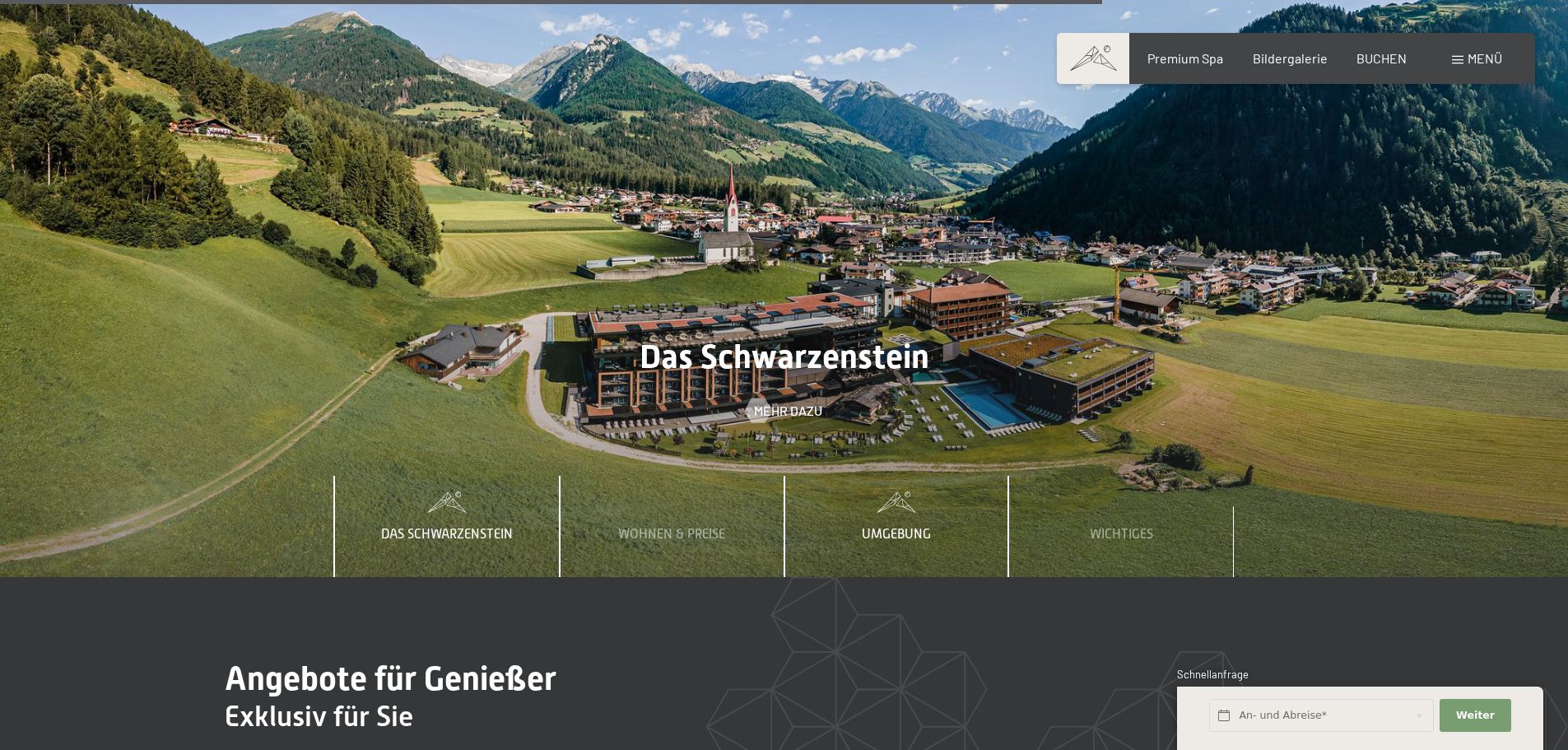
click at [896, 527] on span "Umgebung" at bounding box center [896, 535] width 69 height 15
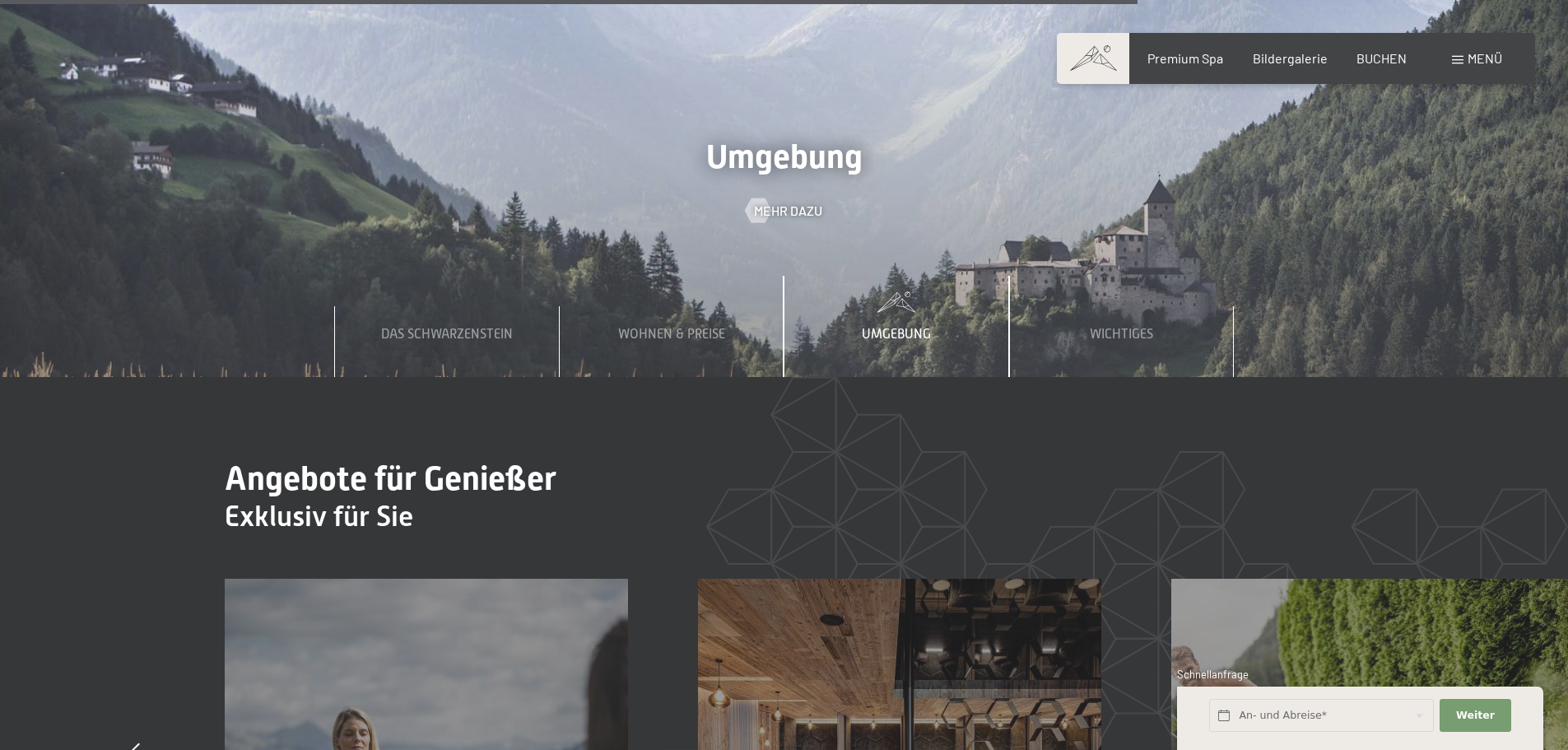
scroll to position [6008, 0]
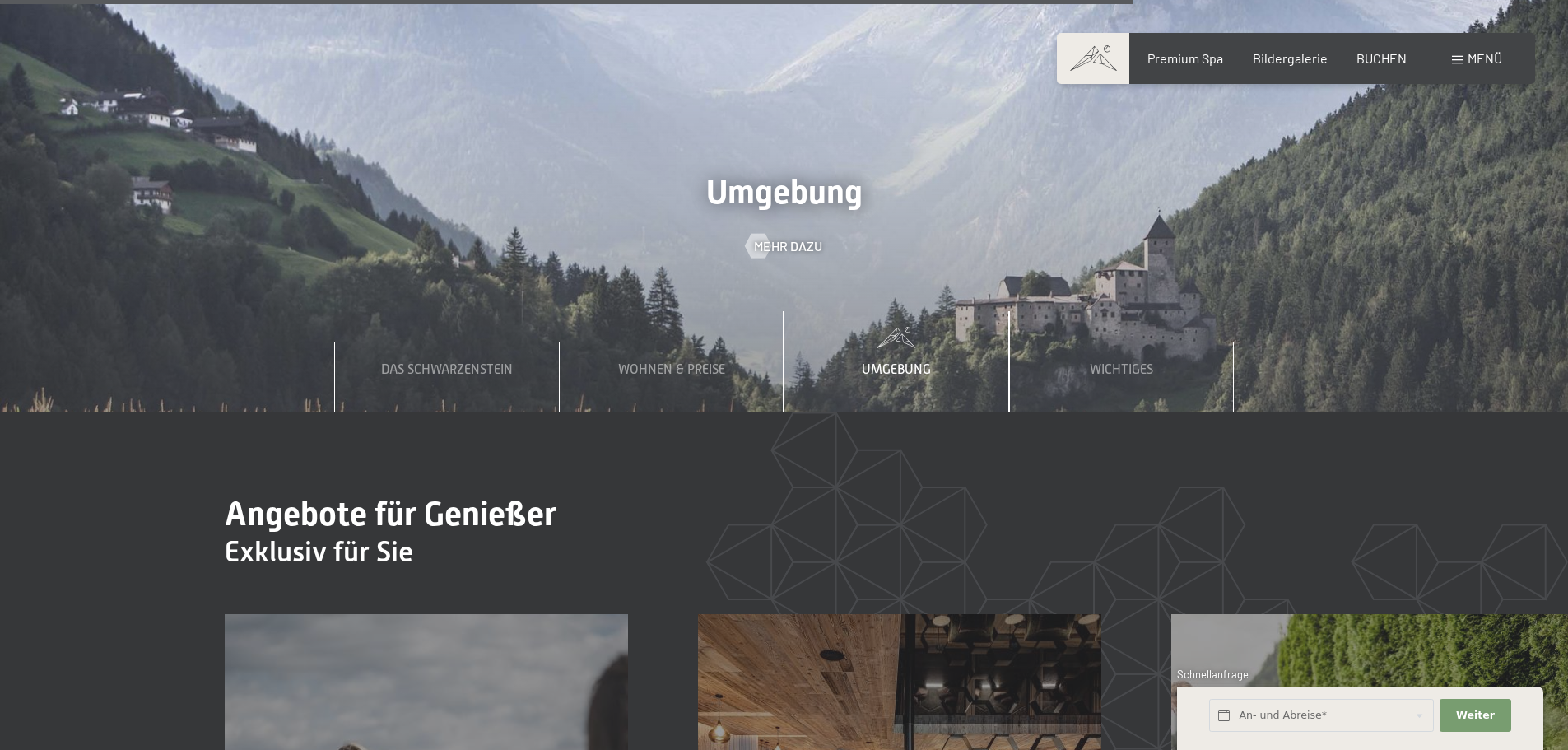
click at [903, 327] on span at bounding box center [896, 338] width 225 height 20
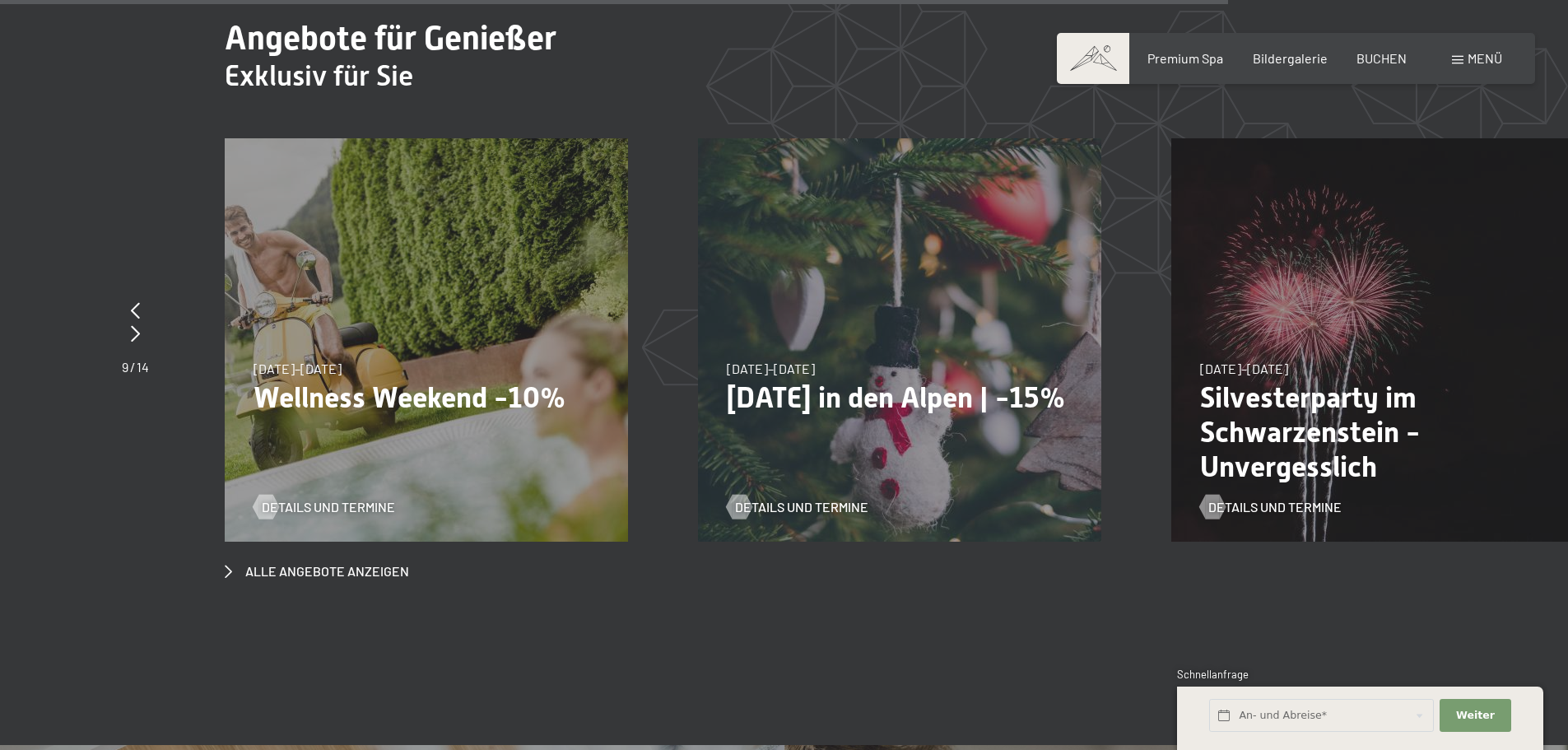
scroll to position [6584, 0]
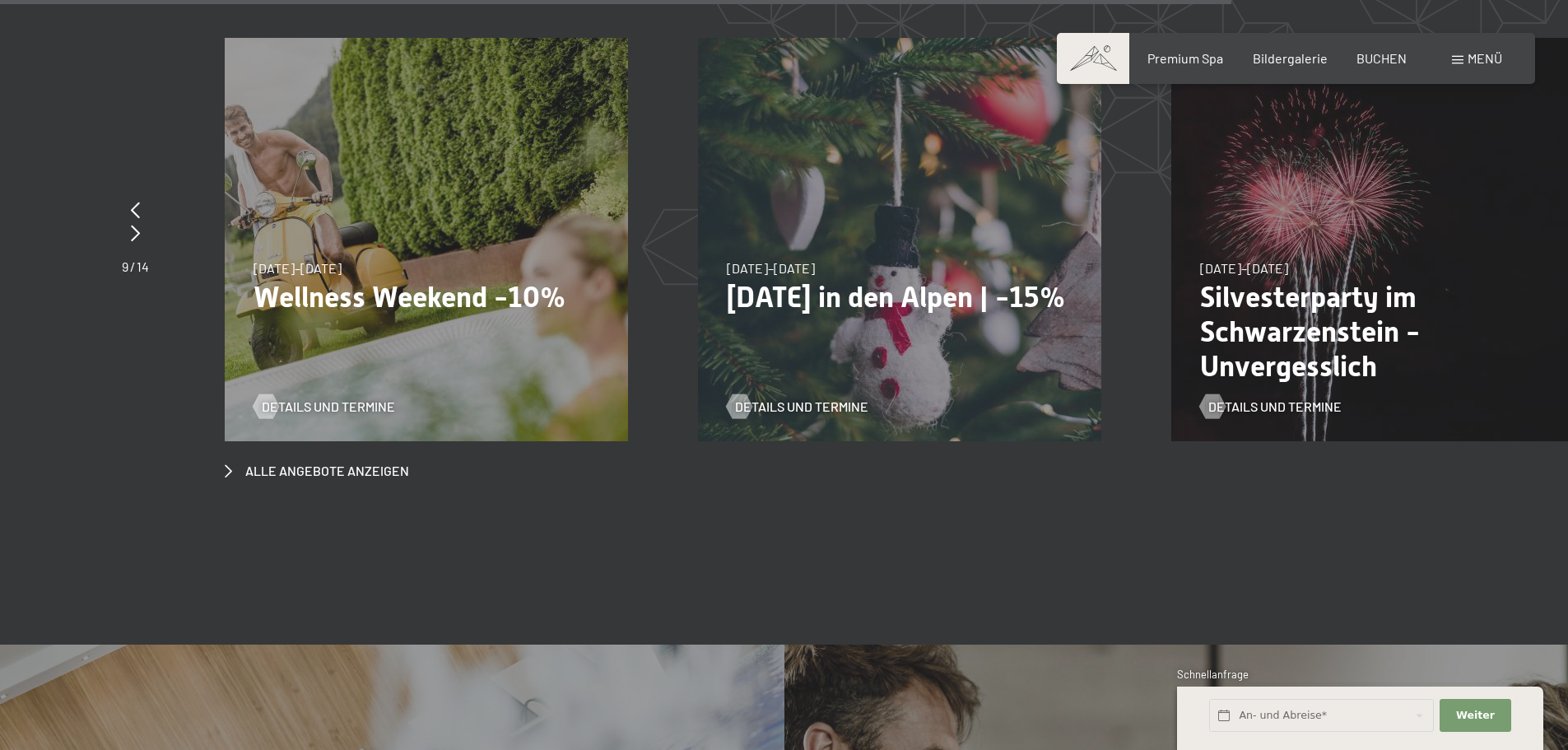
click at [1452, 61] on span at bounding box center [1458, 60] width 12 height 8
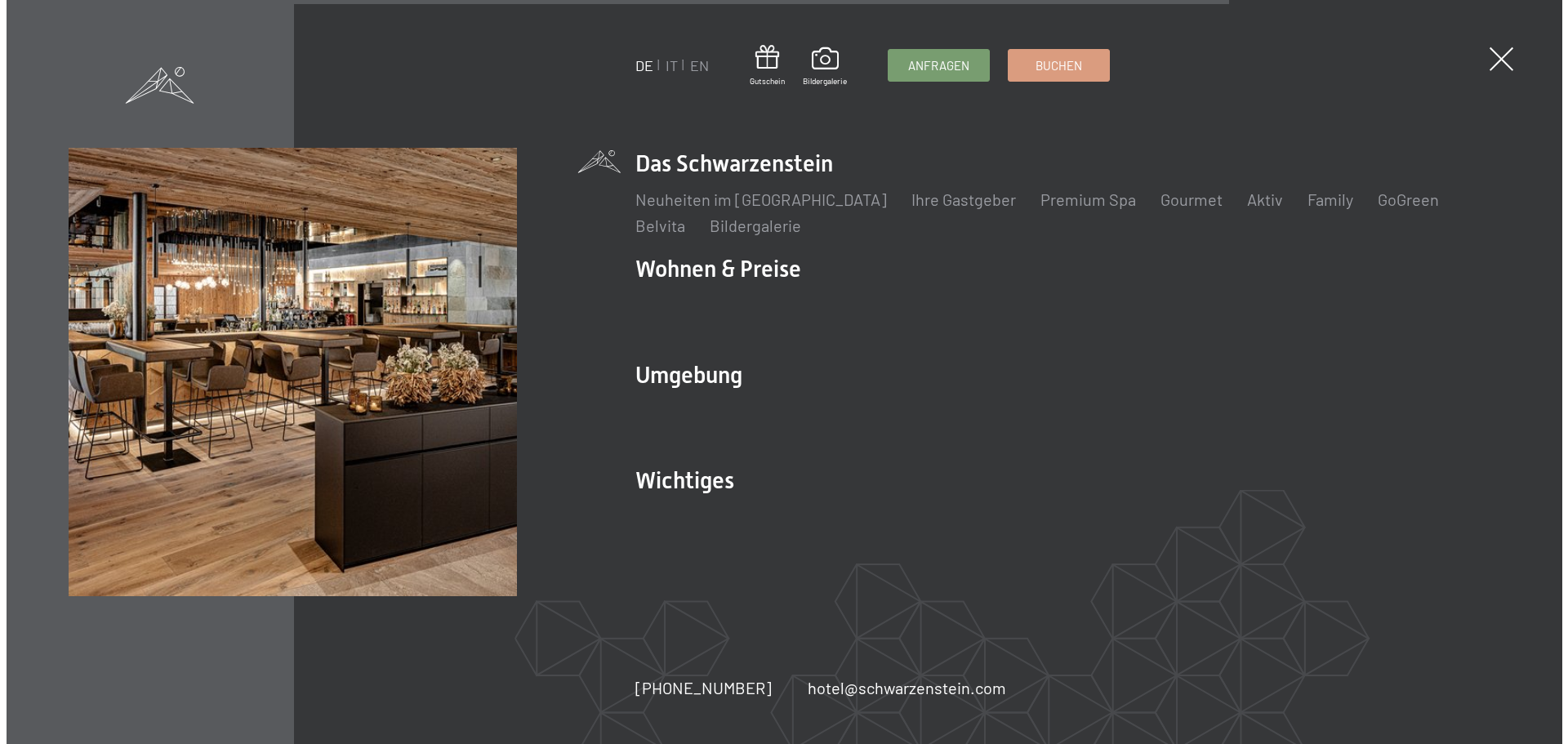
scroll to position [6562, 0]
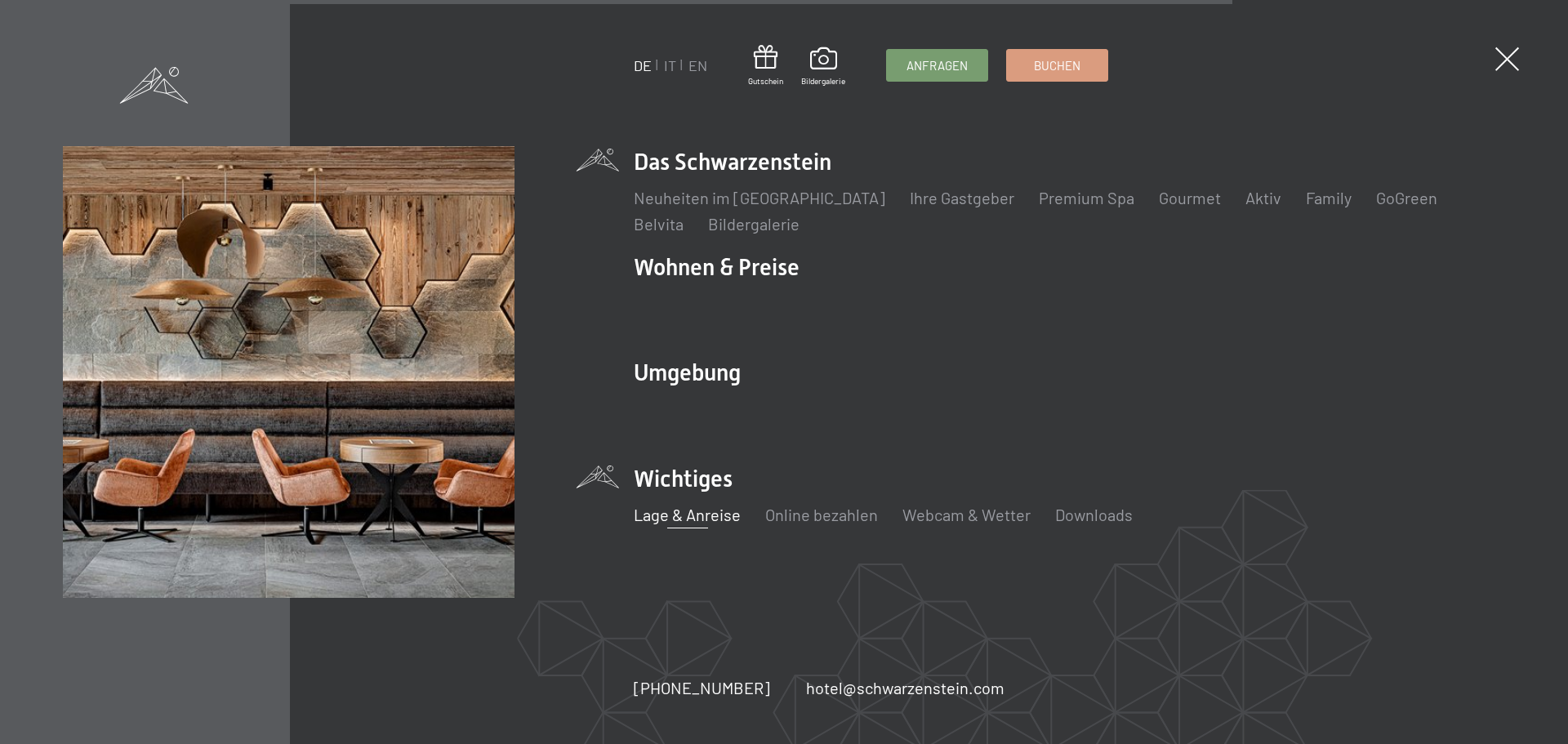
click at [694, 512] on link "Lage & Anreise" at bounding box center [688, 514] width 107 height 19
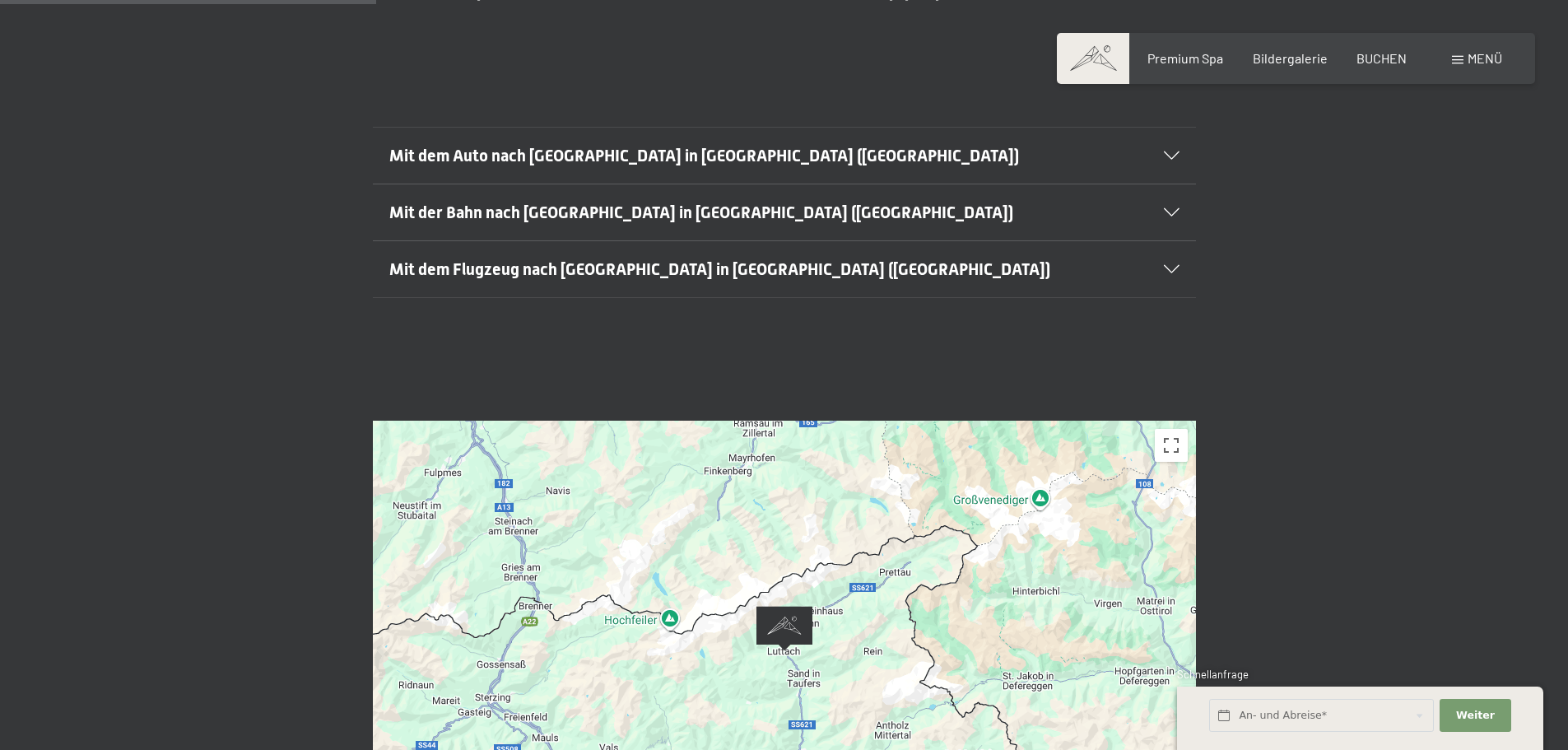
scroll to position [494, 0]
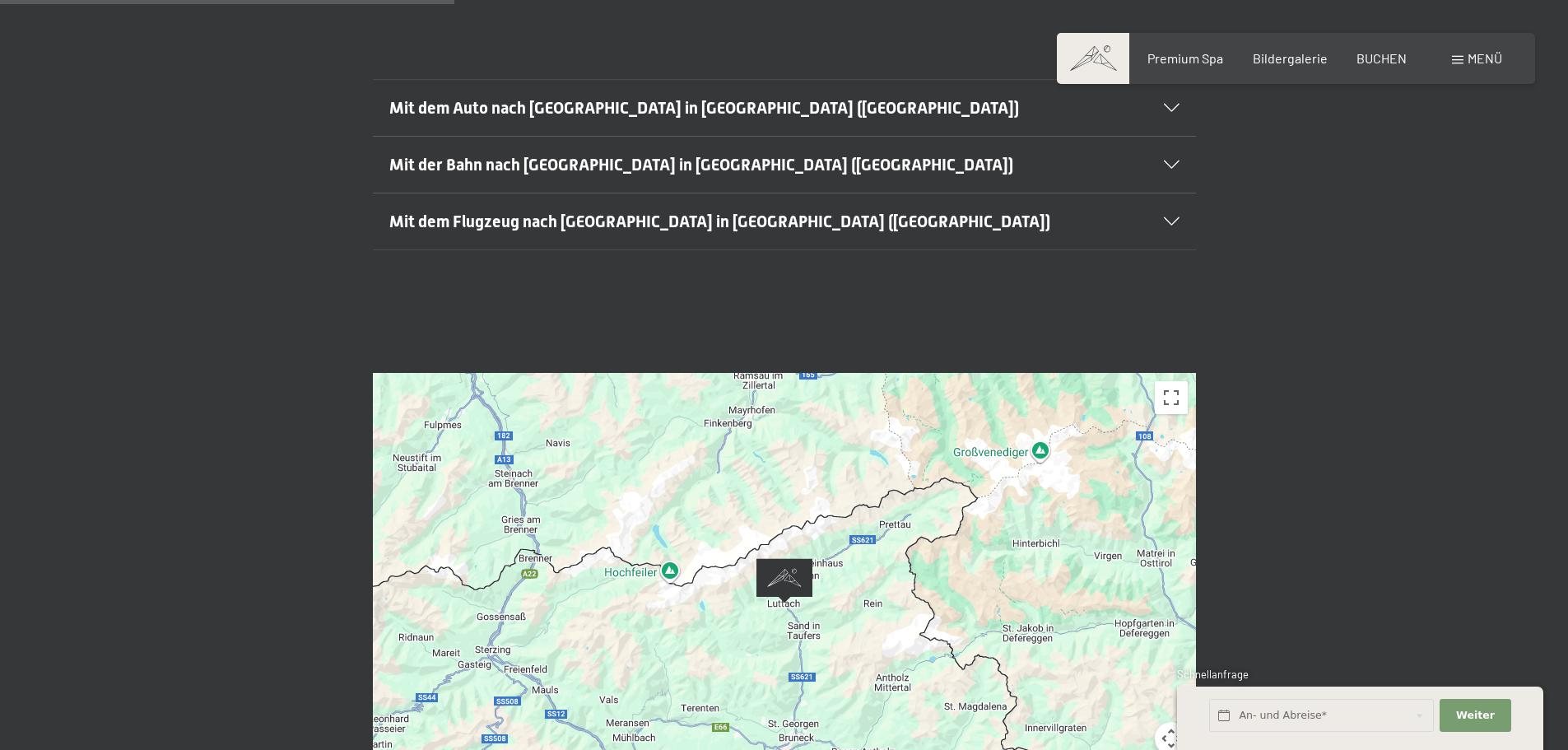
click at [791, 558] on img "Alpine Luxury SPA Resort SCHWARZENSTEIN" at bounding box center [784, 581] width 56 height 45
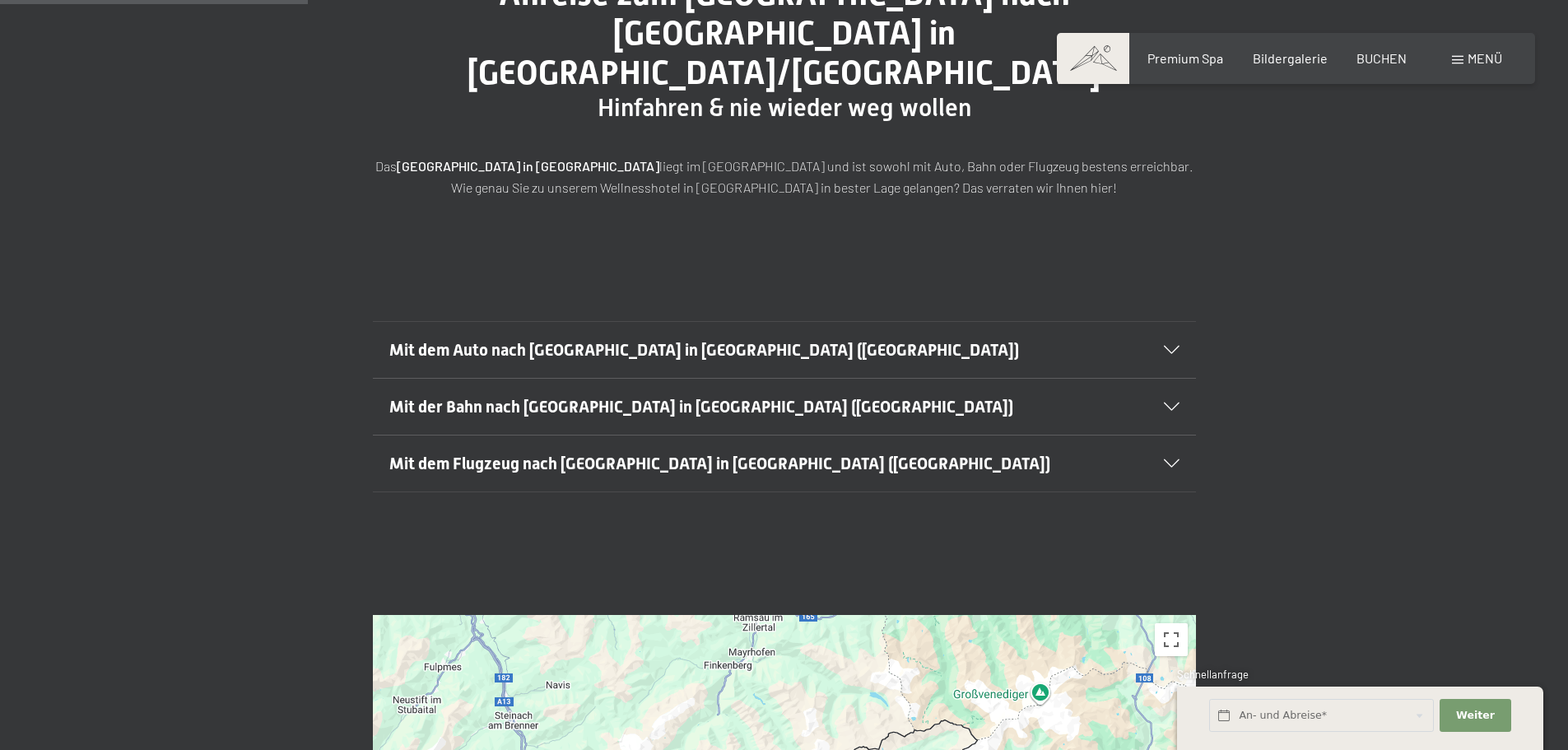
scroll to position [247, 0]
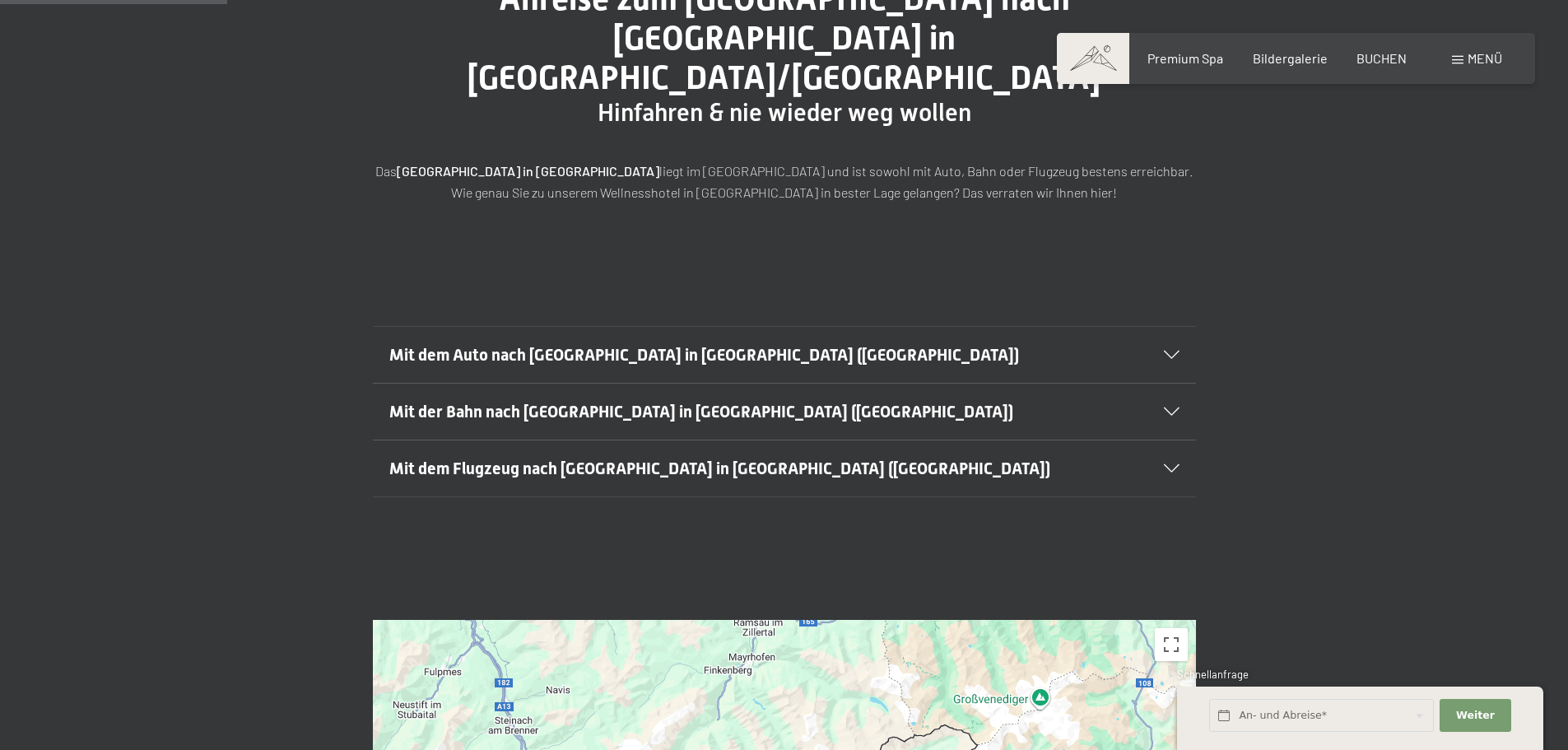
click at [1176, 351] on icon at bounding box center [1172, 355] width 16 height 8
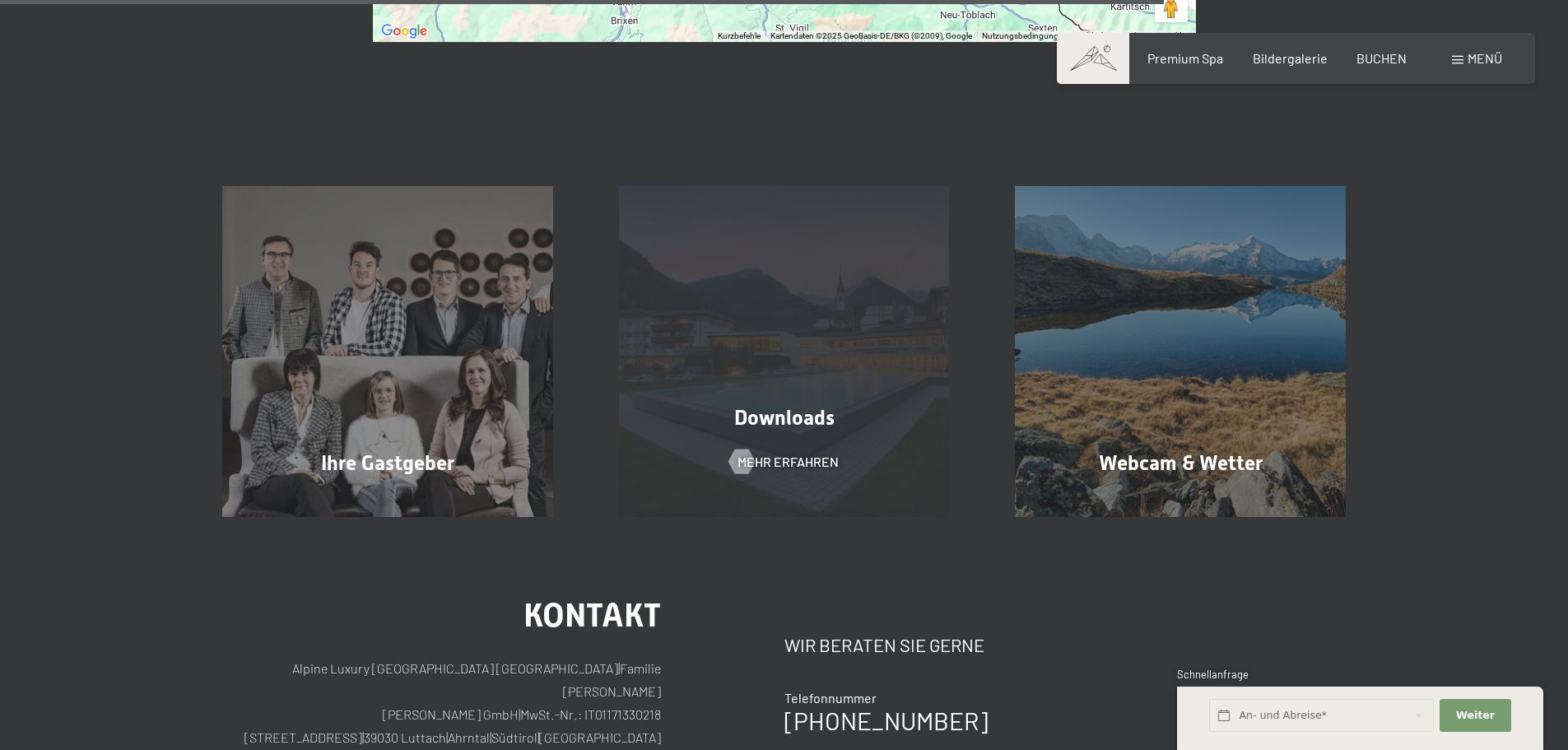
scroll to position [1728, 0]
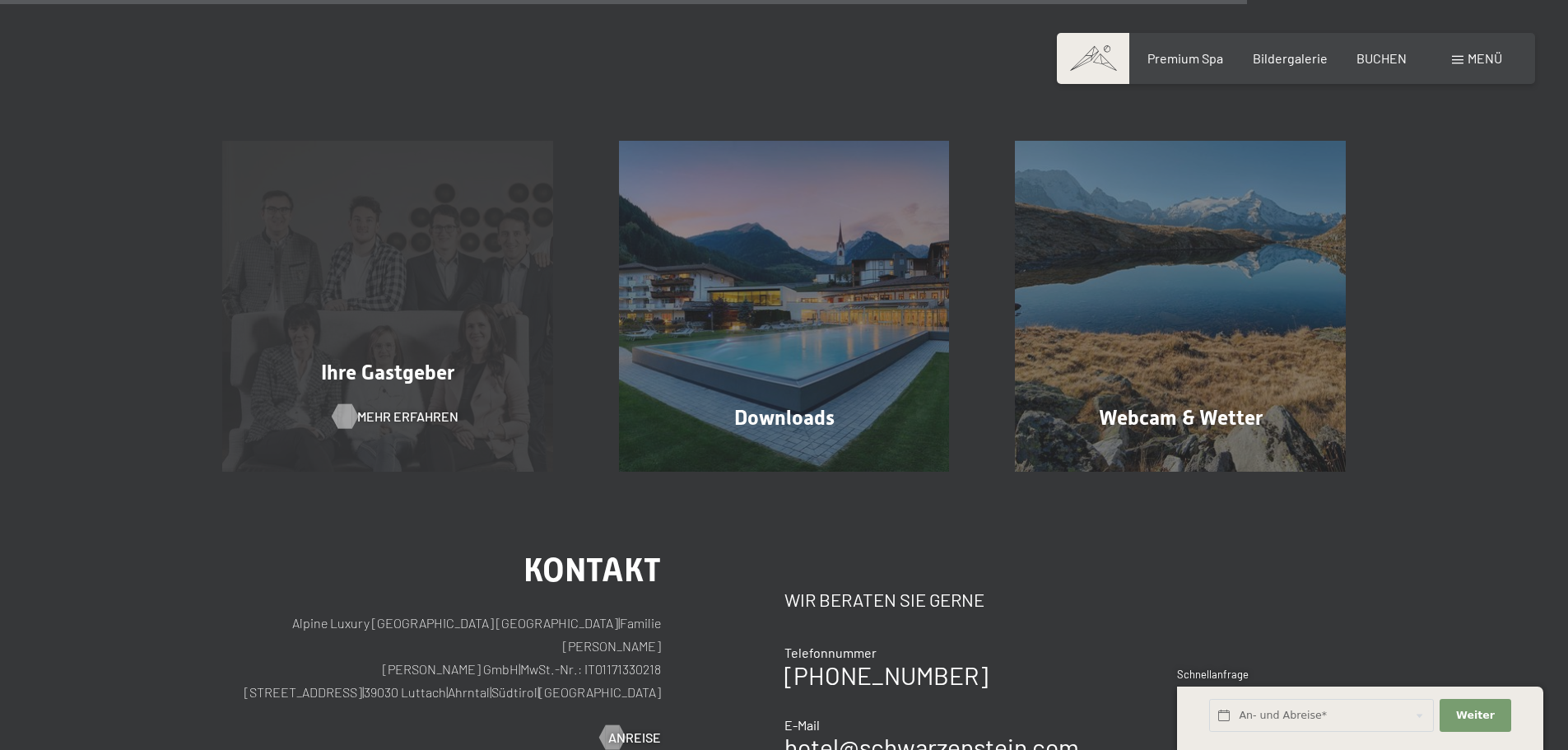
click at [407, 407] on span "Mehr erfahren" at bounding box center [407, 417] width 101 height 19
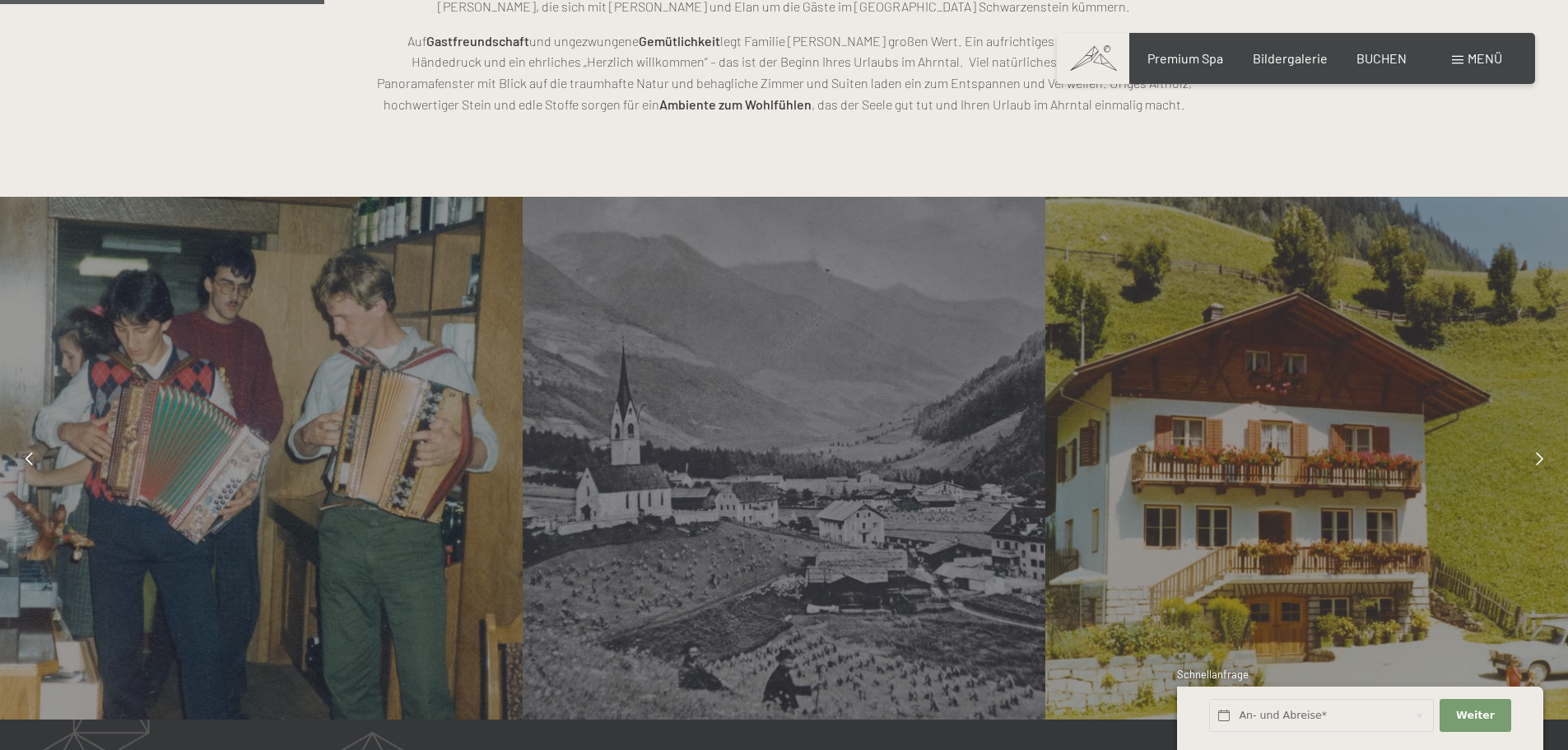
scroll to position [1235, 0]
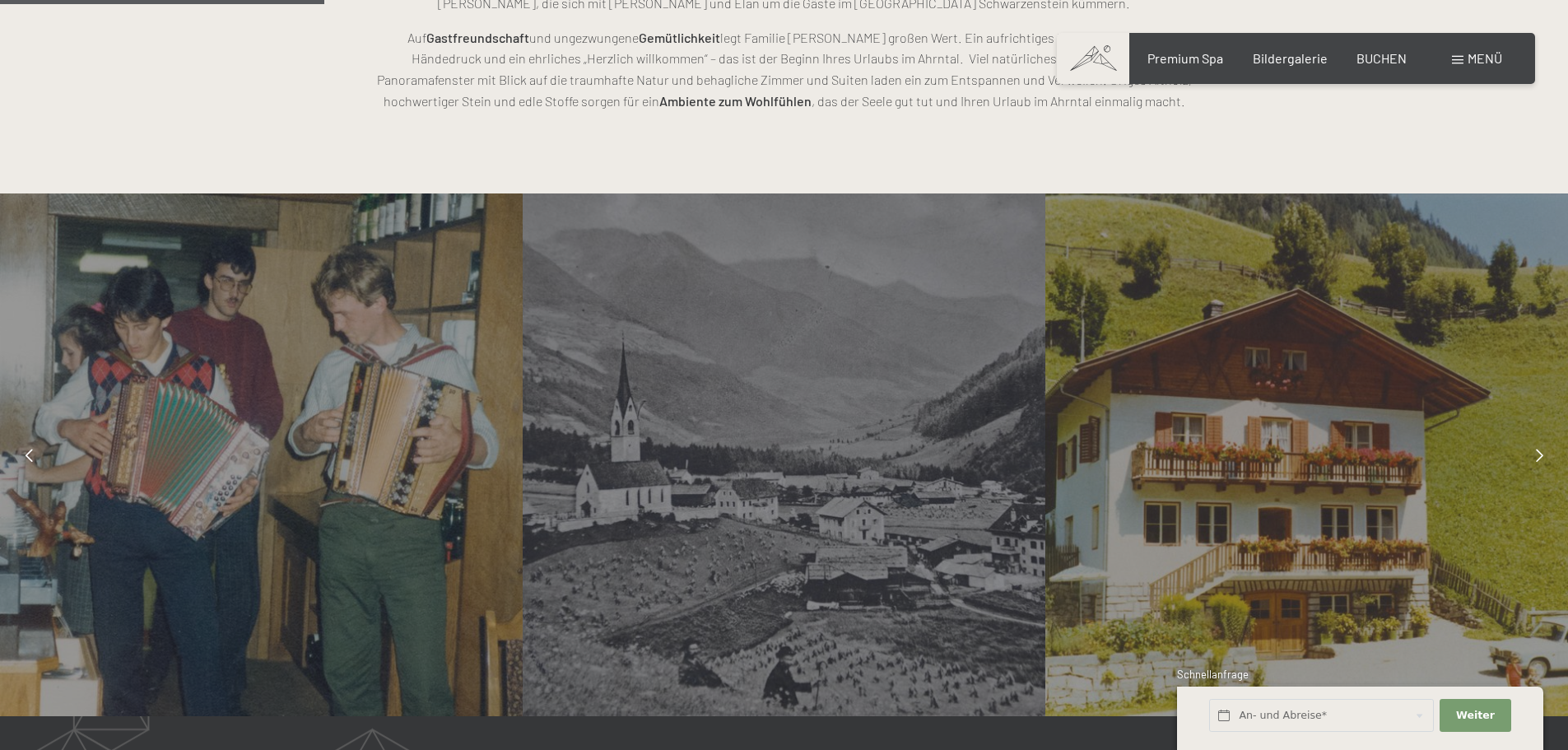
click at [1543, 455] on div at bounding box center [1539, 455] width 41 height 41
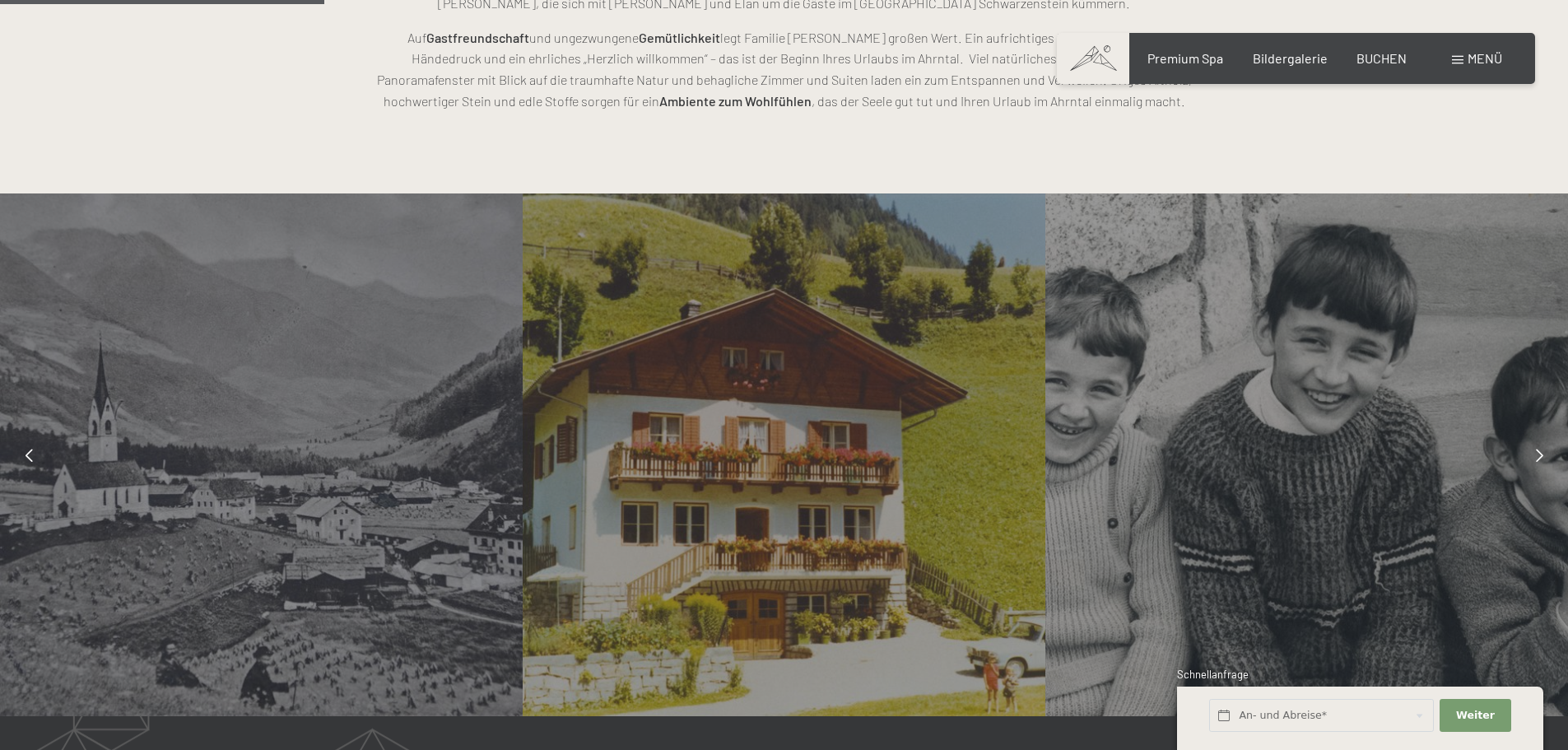
click at [1535, 455] on icon at bounding box center [1539, 455] width 8 height 13
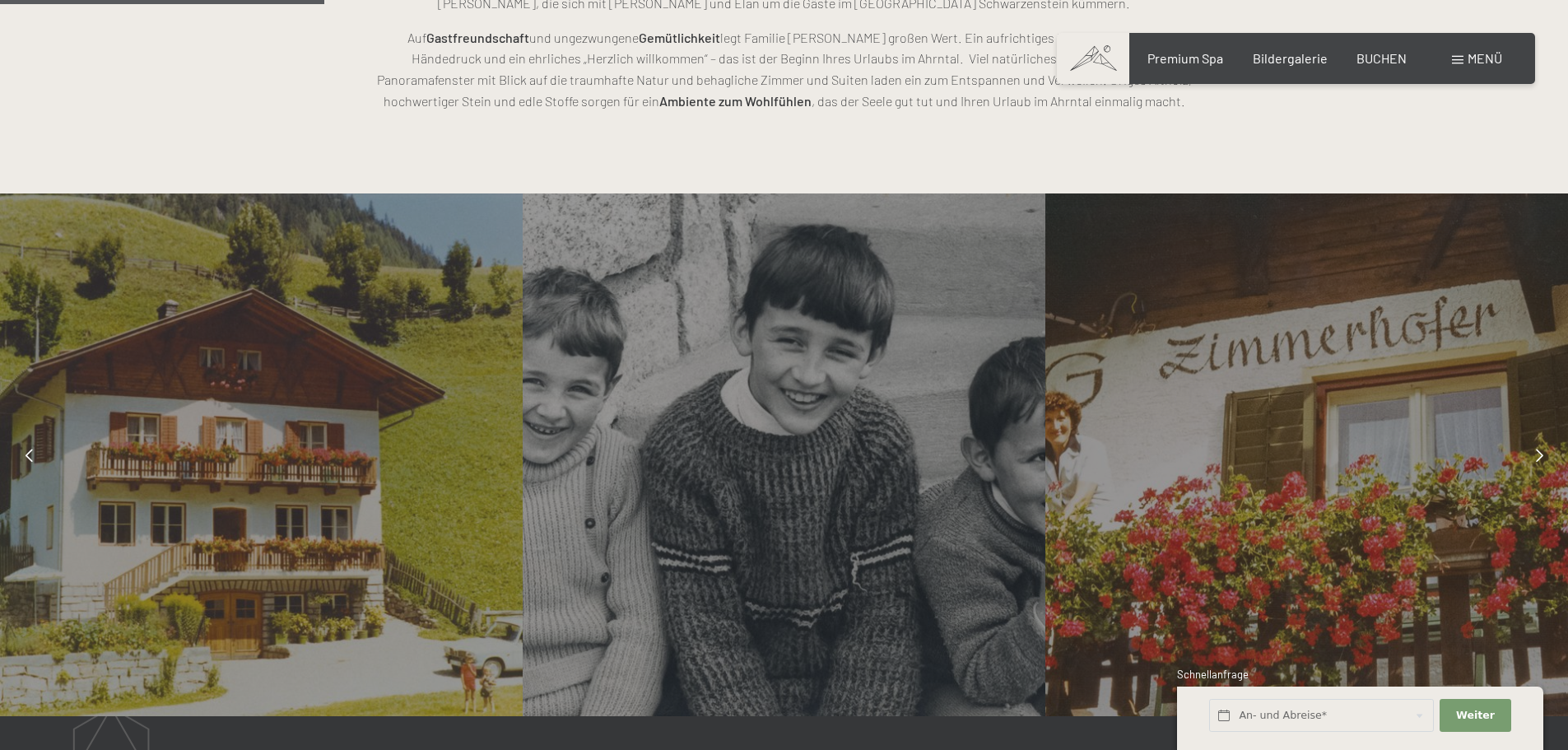
click at [1535, 455] on icon at bounding box center [1539, 455] width 8 height 13
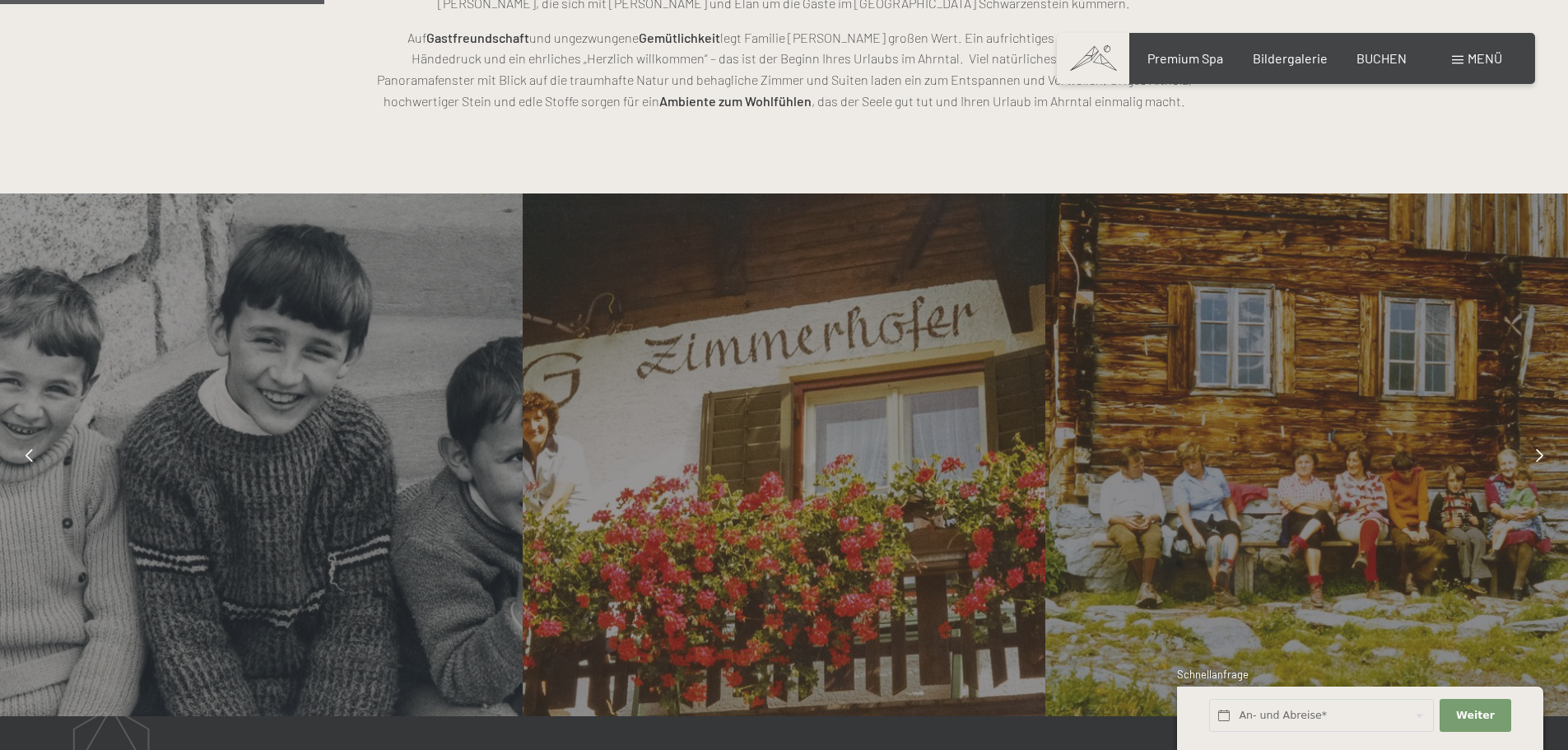
click at [1529, 455] on div at bounding box center [1539, 455] width 41 height 41
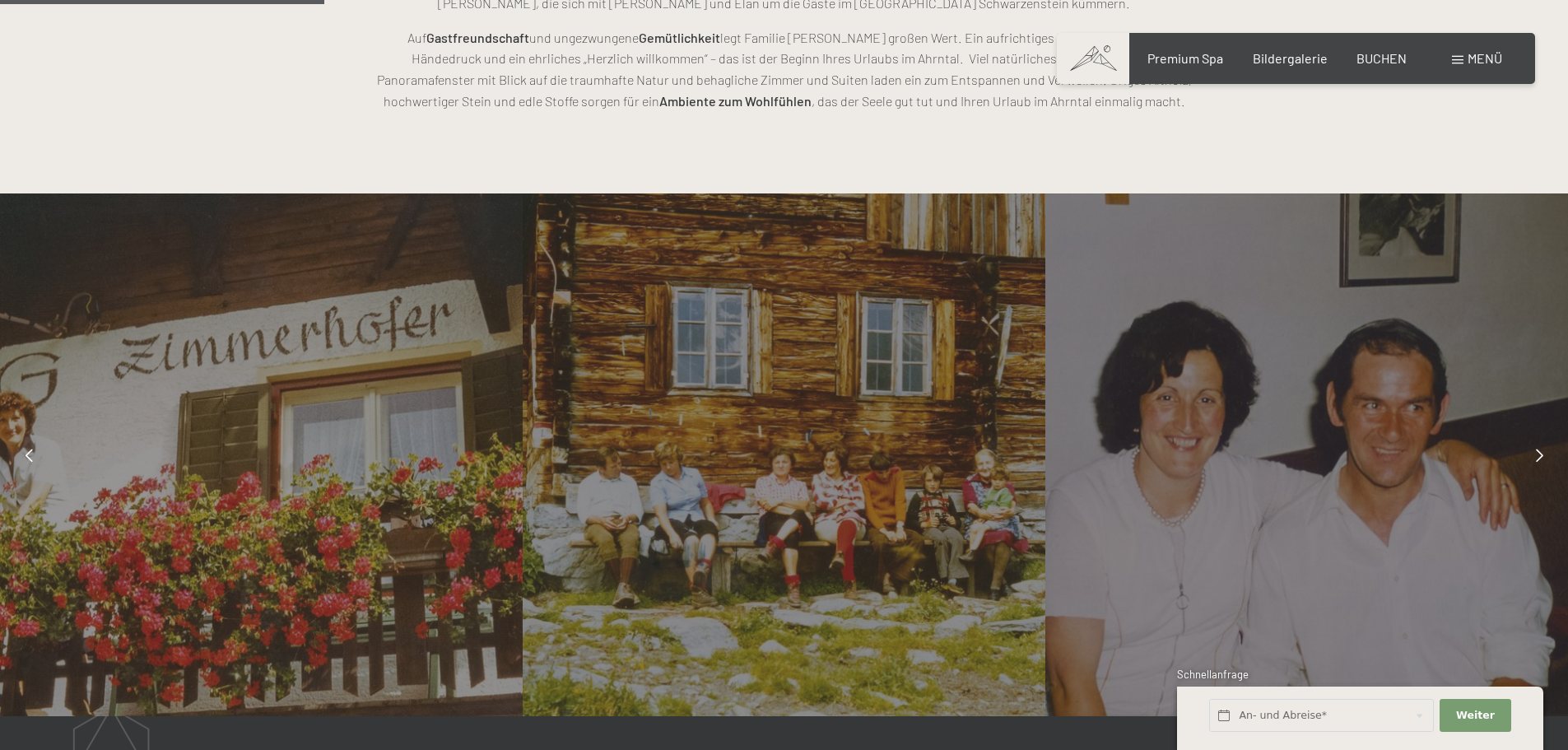
click at [1528, 455] on div at bounding box center [1539, 455] width 41 height 41
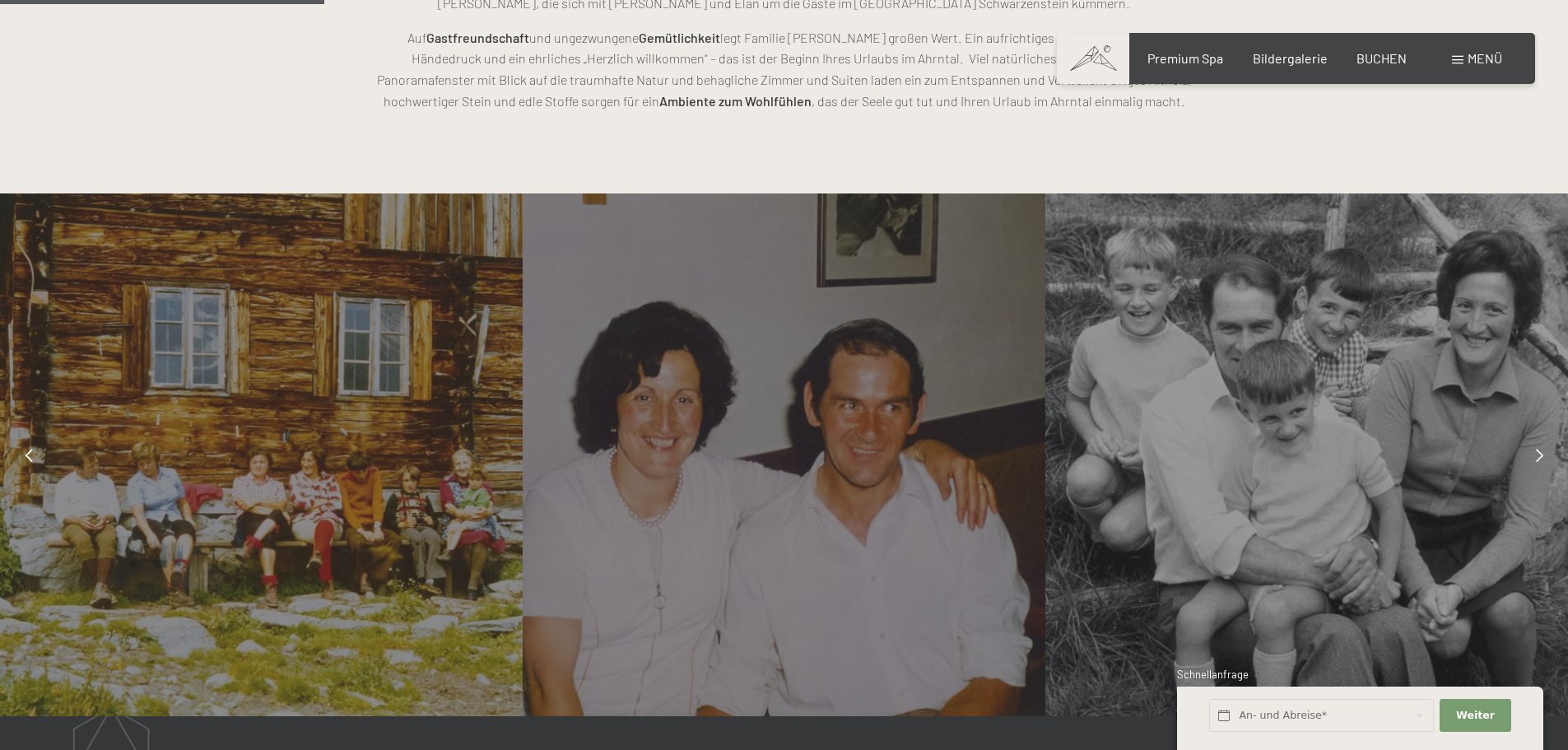
click at [1539, 456] on icon at bounding box center [1539, 455] width 8 height 13
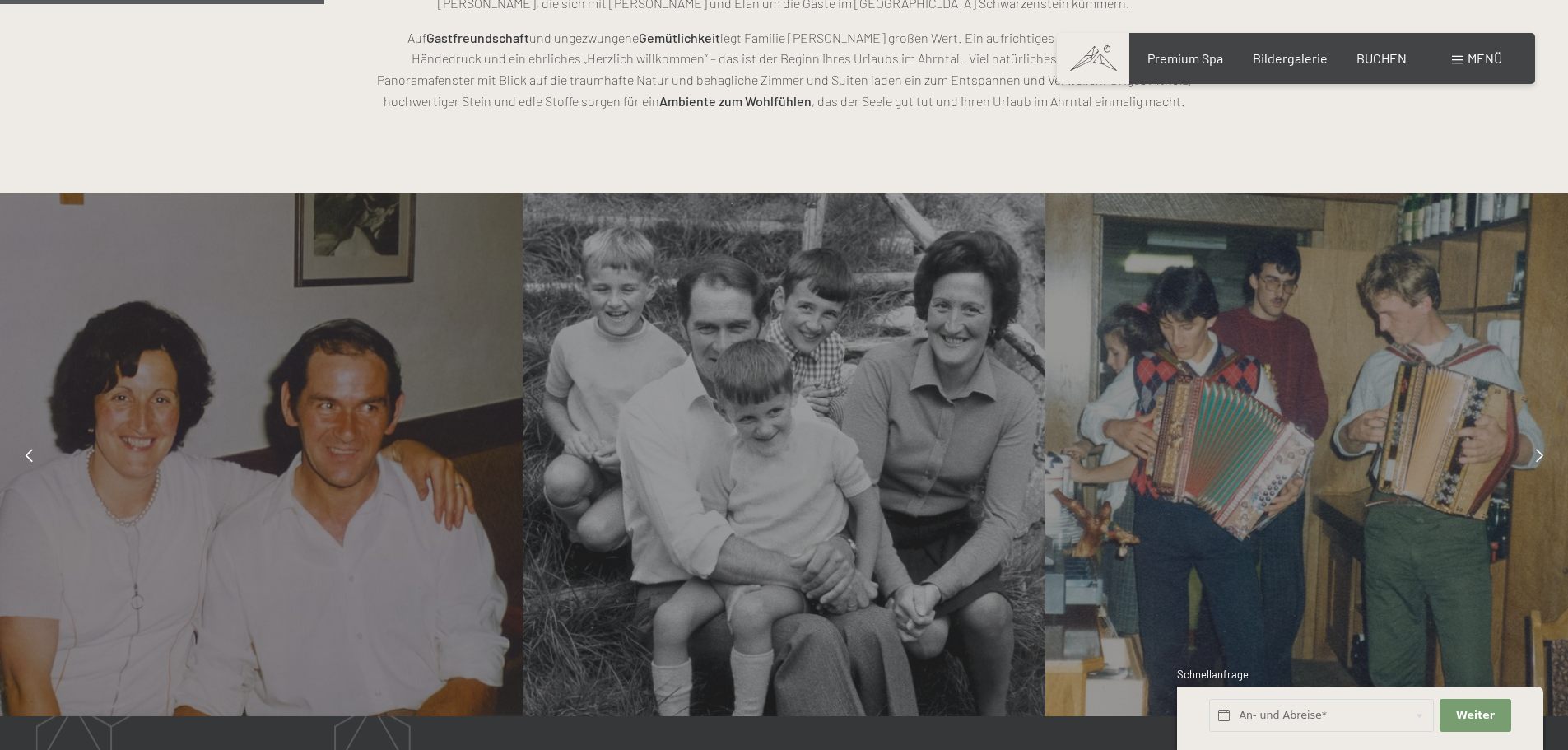
click at [1539, 456] on icon at bounding box center [1539, 455] width 8 height 13
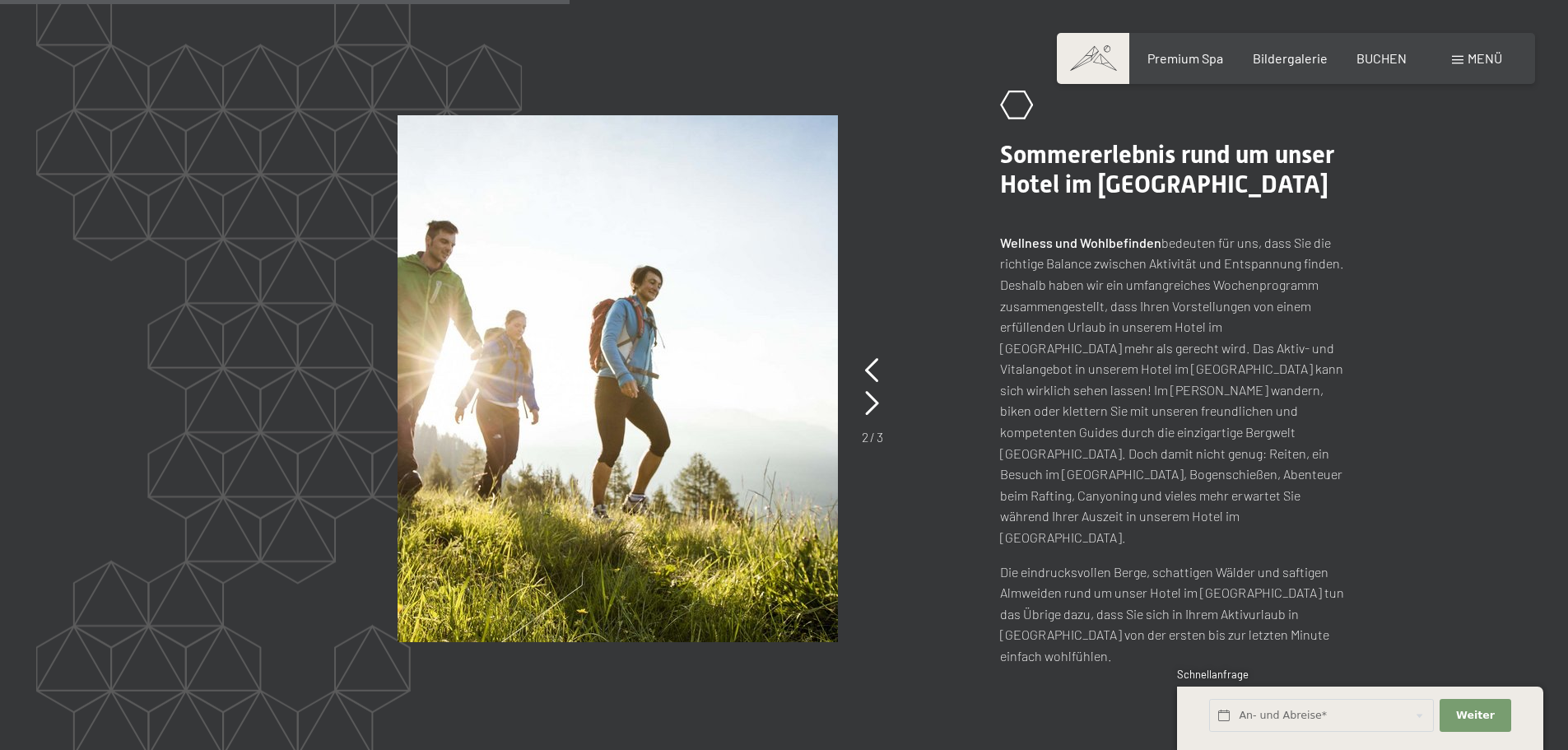
scroll to position [1976, 0]
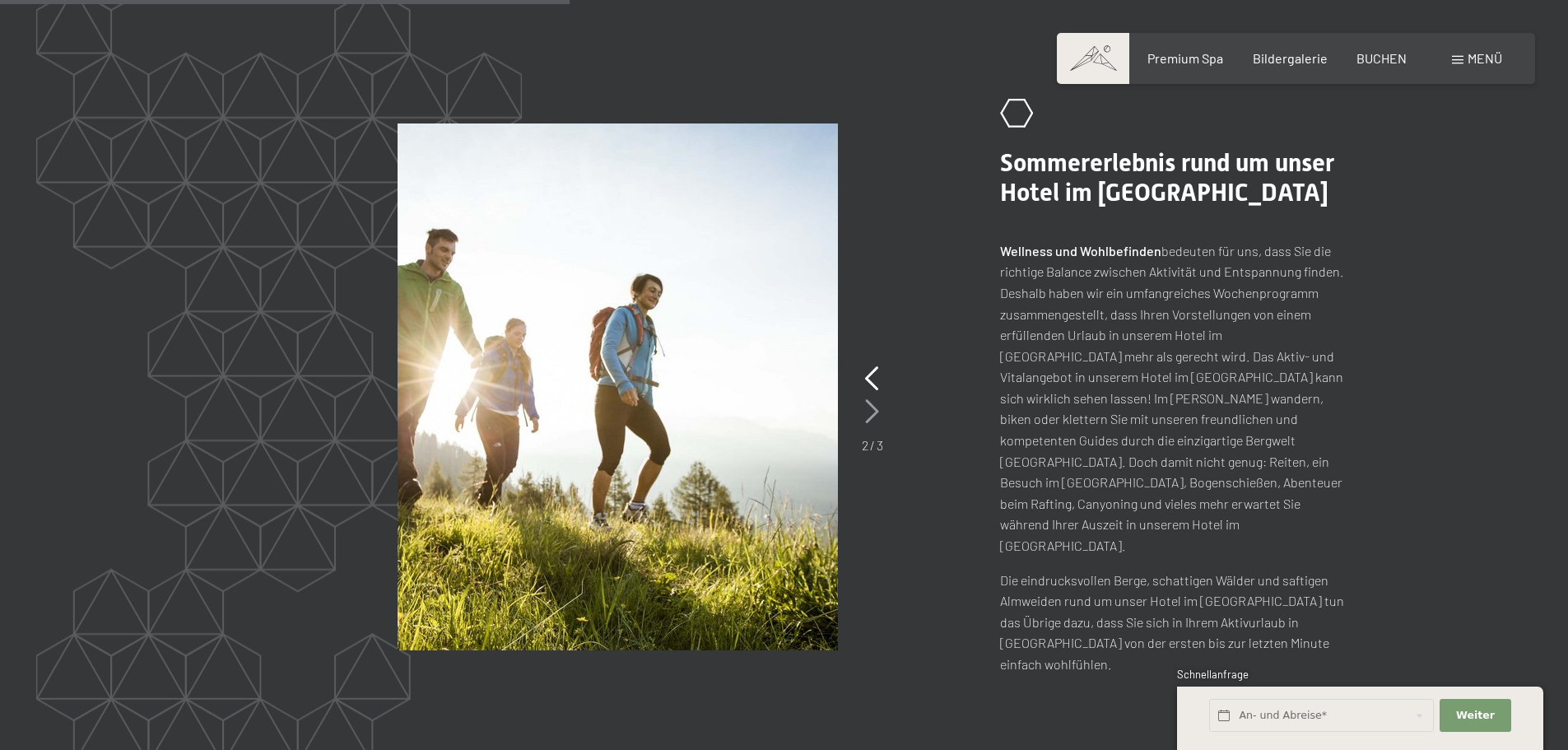
click at [872, 399] on icon at bounding box center [872, 411] width 14 height 24
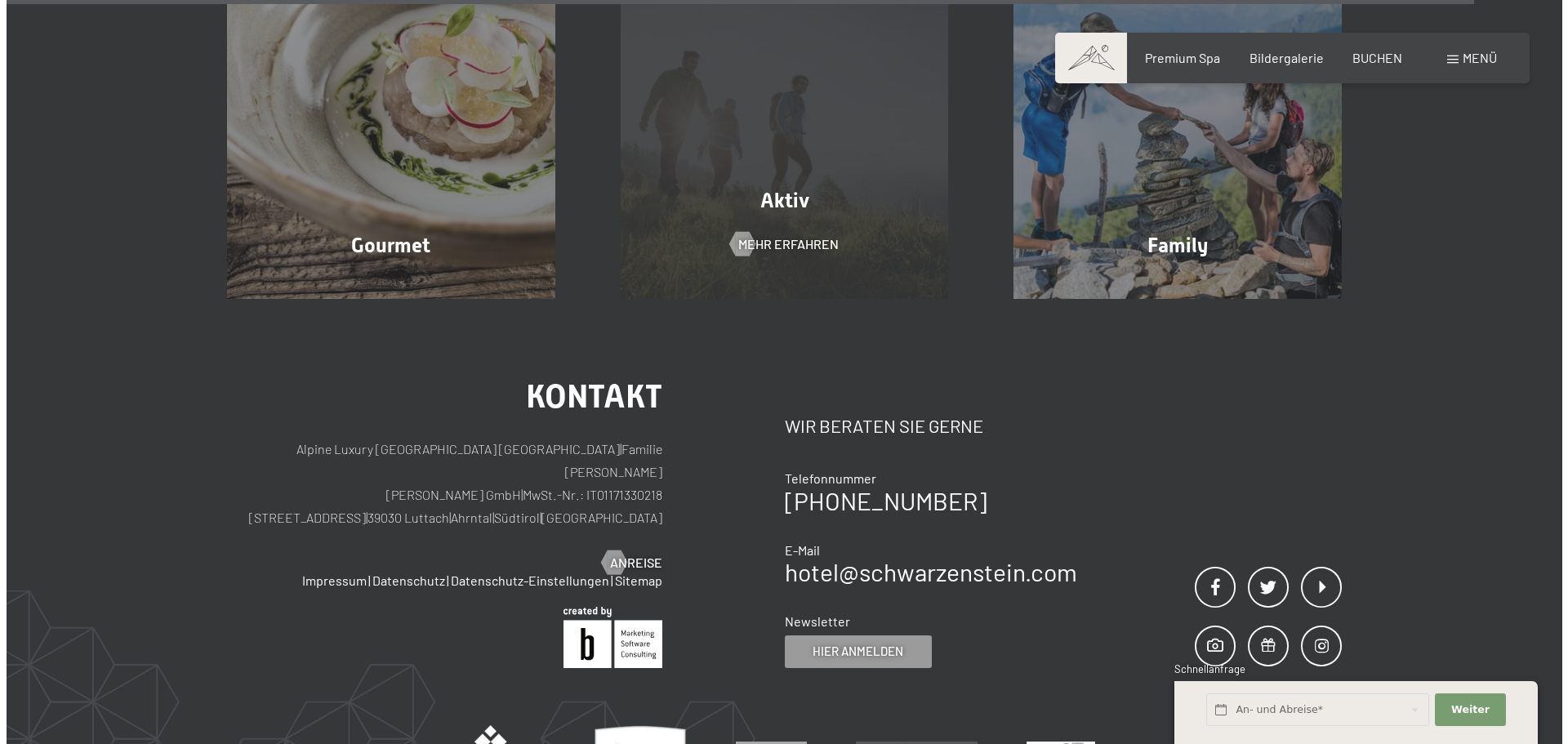
scroll to position [5552, 0]
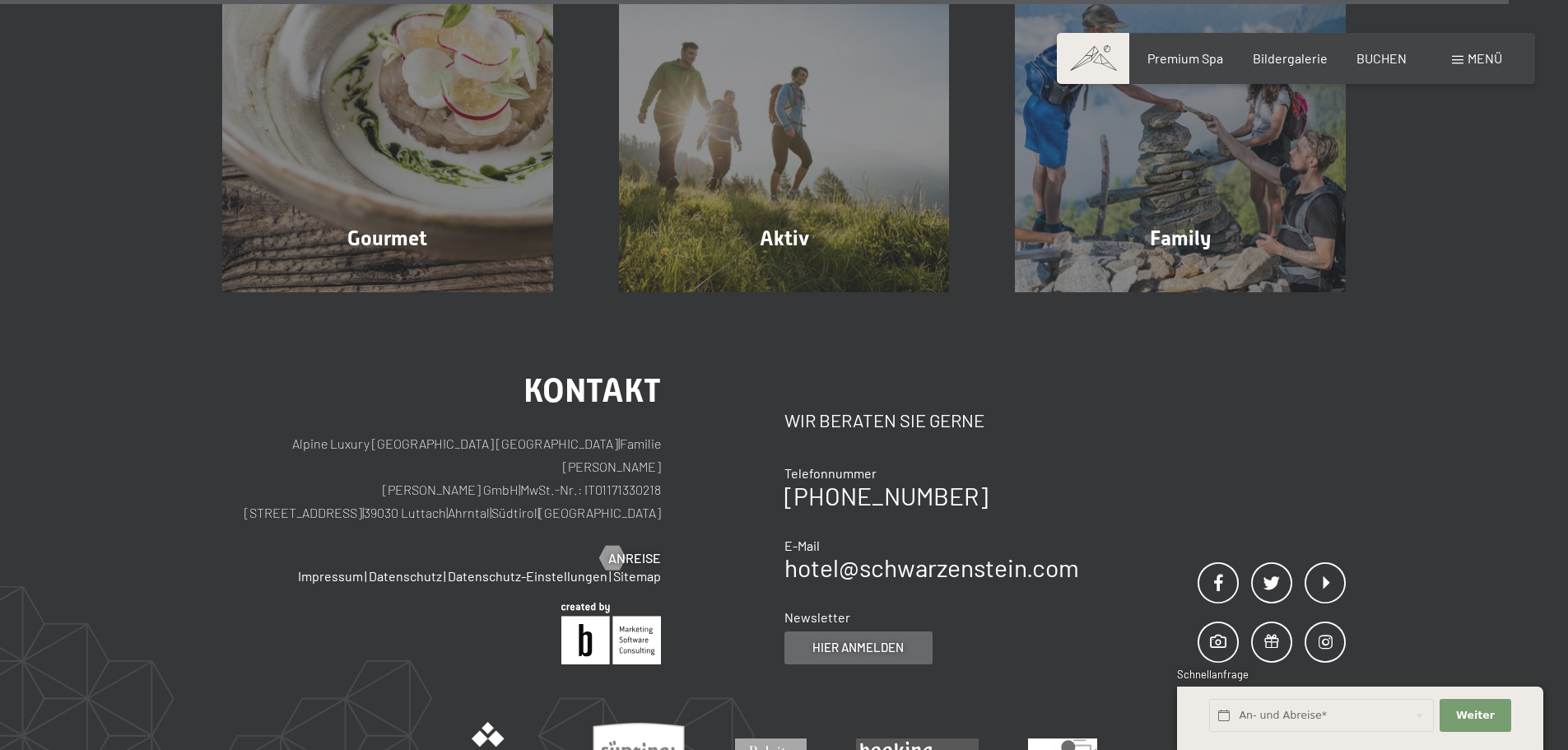
click at [856, 639] on span "Hier anmelden" at bounding box center [858, 647] width 92 height 18
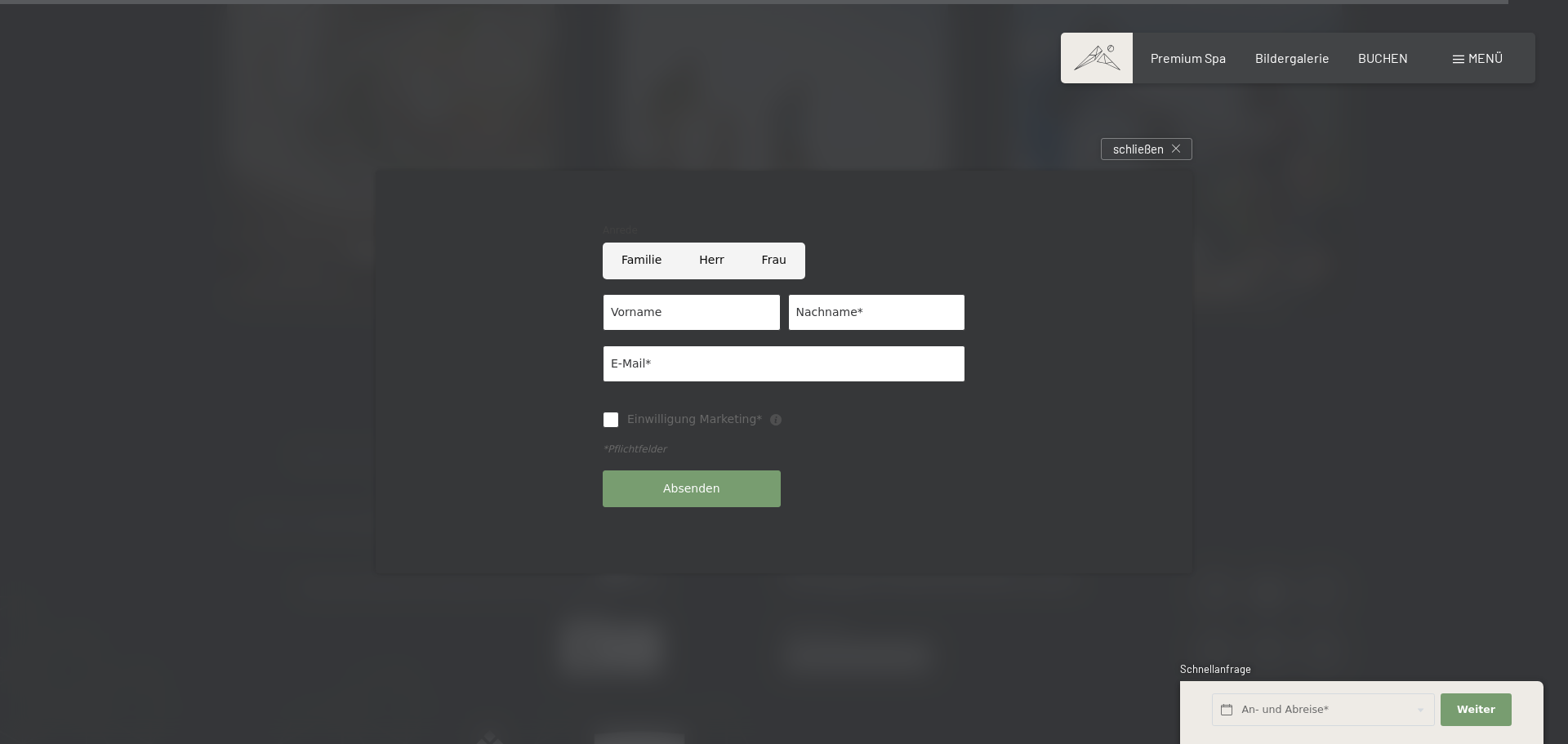
click at [768, 258] on input "Frau" at bounding box center [774, 261] width 62 height 37
radio input "true"
click at [683, 322] on input "Vorname" at bounding box center [692, 312] width 178 height 37
type input "heike"
type input "Schettler"
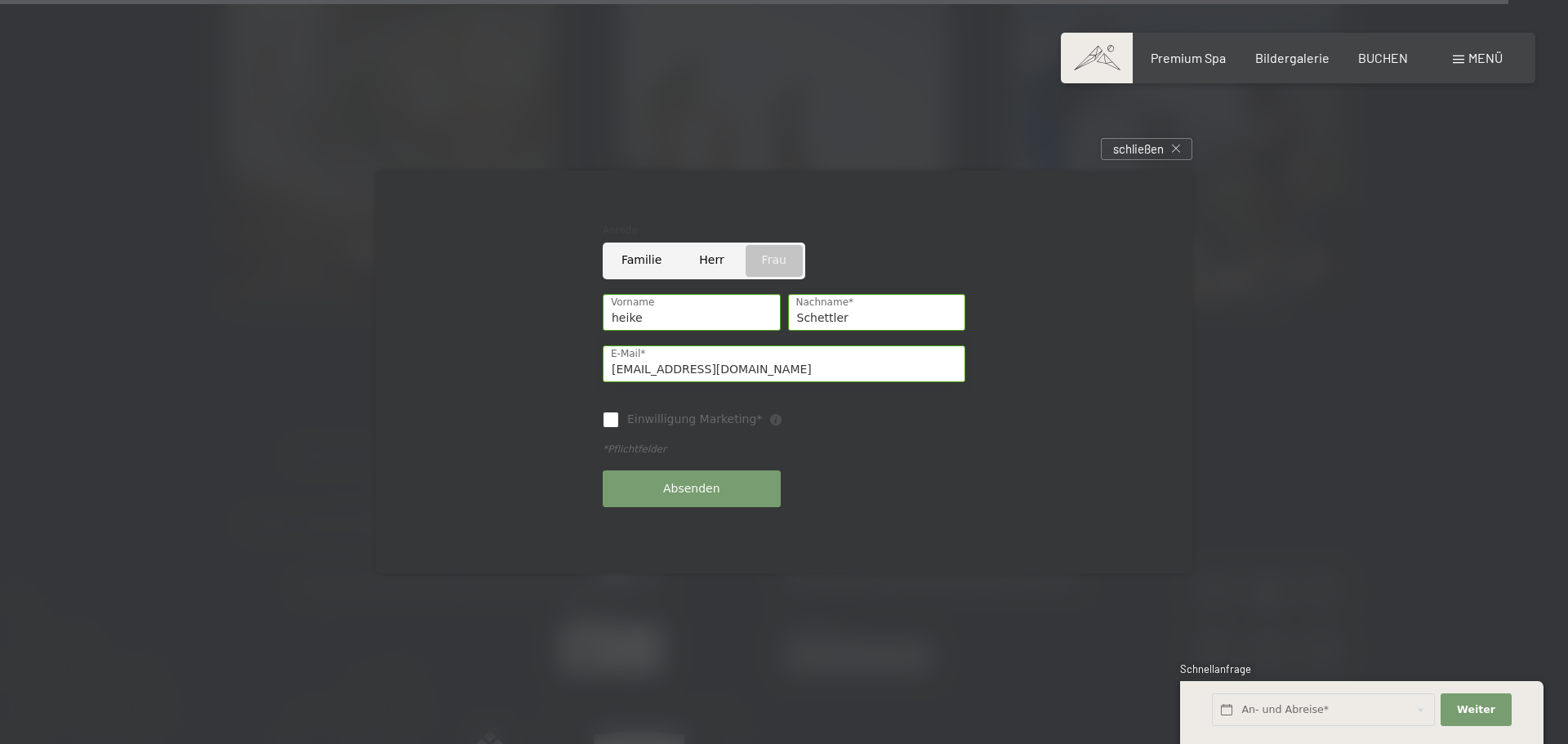
click at [727, 368] on input "fensterbau-schettler@gmx.de" at bounding box center [784, 364] width 363 height 37
type input "h.schettler@gmx.de"
click at [611, 321] on input "heike" at bounding box center [692, 312] width 178 height 37
click at [622, 316] on input "heike" at bounding box center [692, 312] width 178 height 37
click at [619, 311] on input "heike" at bounding box center [692, 312] width 178 height 37
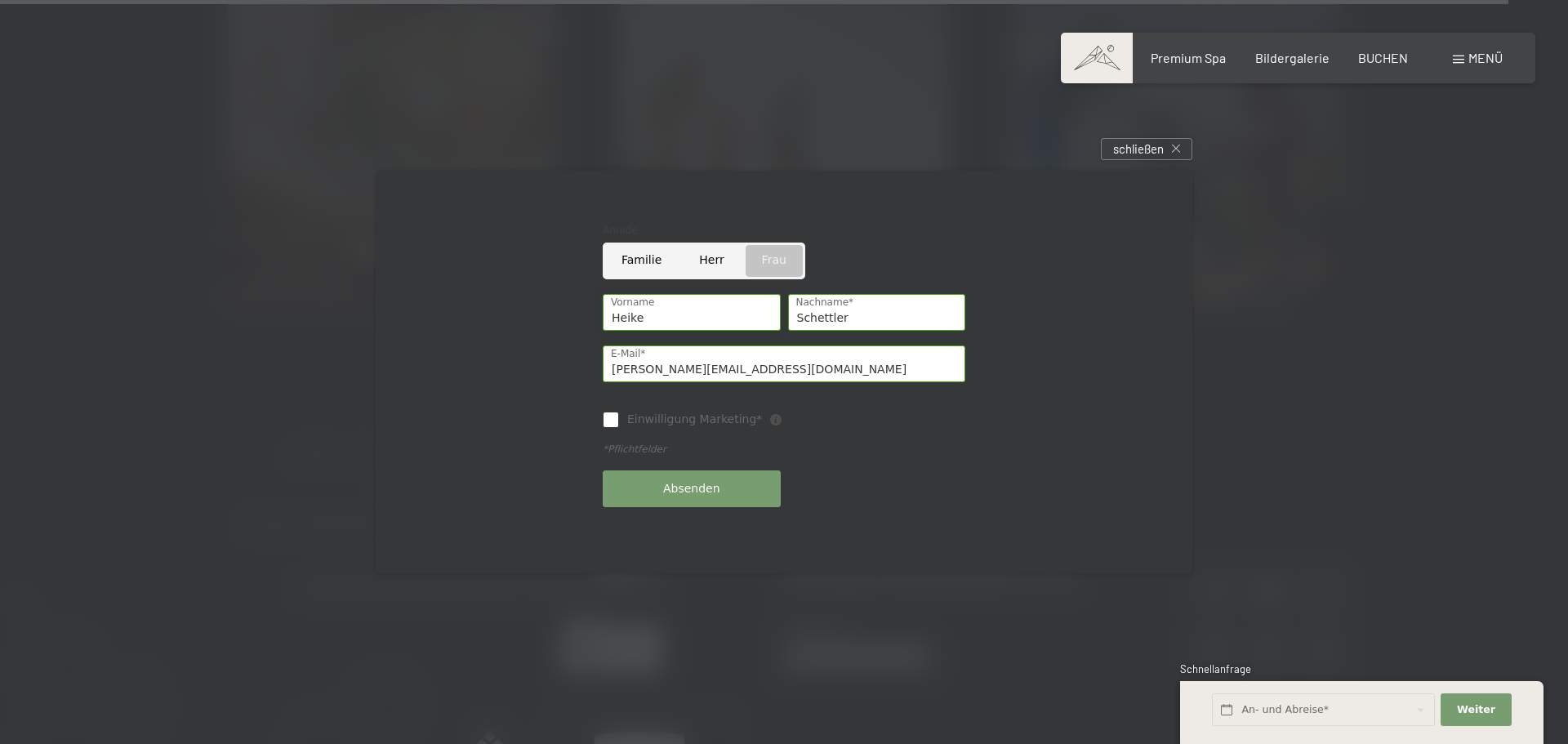
type input "Heike"
click at [708, 484] on span "Absenden" at bounding box center [692, 489] width 57 height 17
click at [603, 422] on input "Einwilligung Marketing*" at bounding box center [611, 420] width 17 height 17
checkbox input "true"
click at [679, 492] on span "Absenden" at bounding box center [692, 489] width 57 height 17
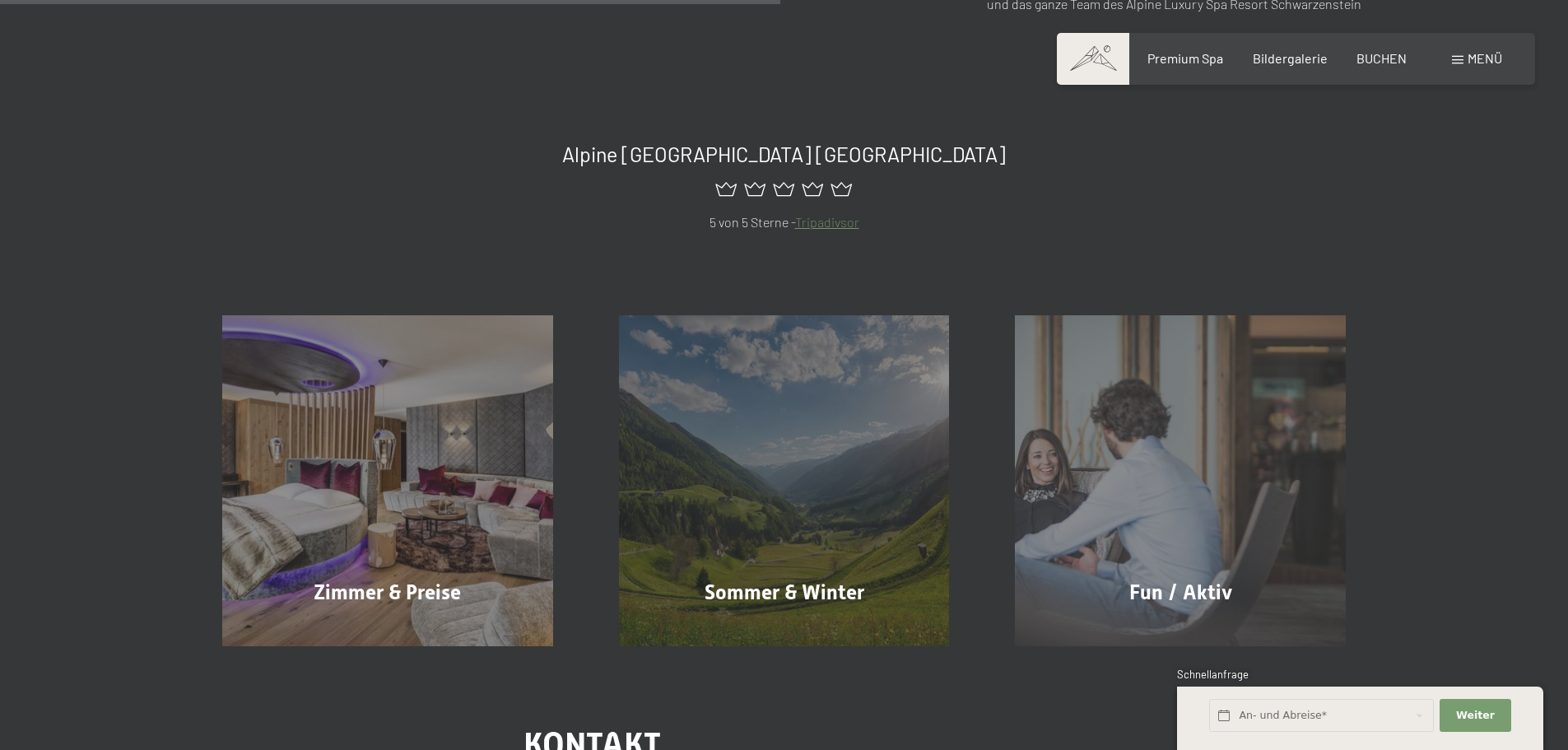
scroll to position [905, 0]
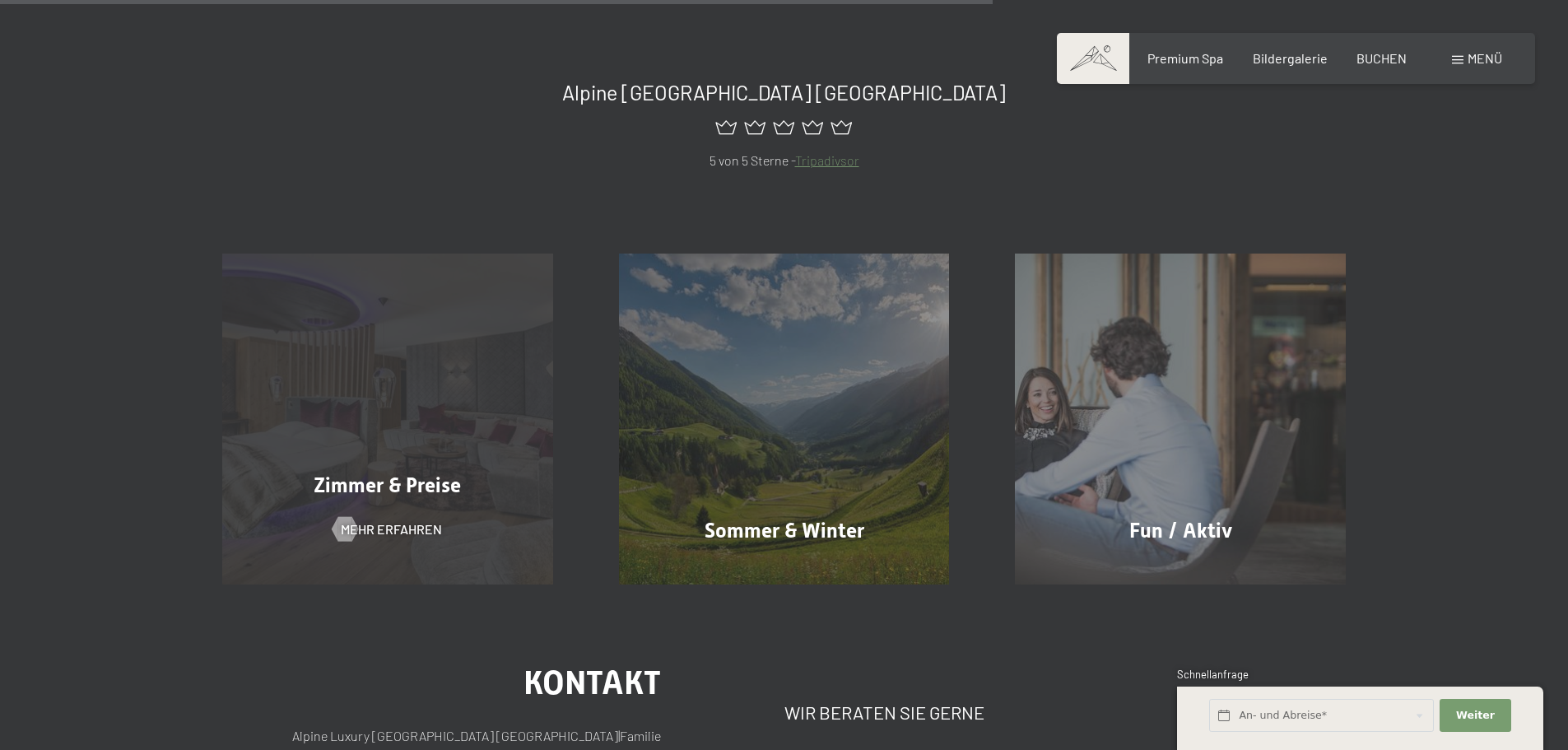
click at [456, 474] on span "Zimmer & Preise" at bounding box center [387, 485] width 147 height 24
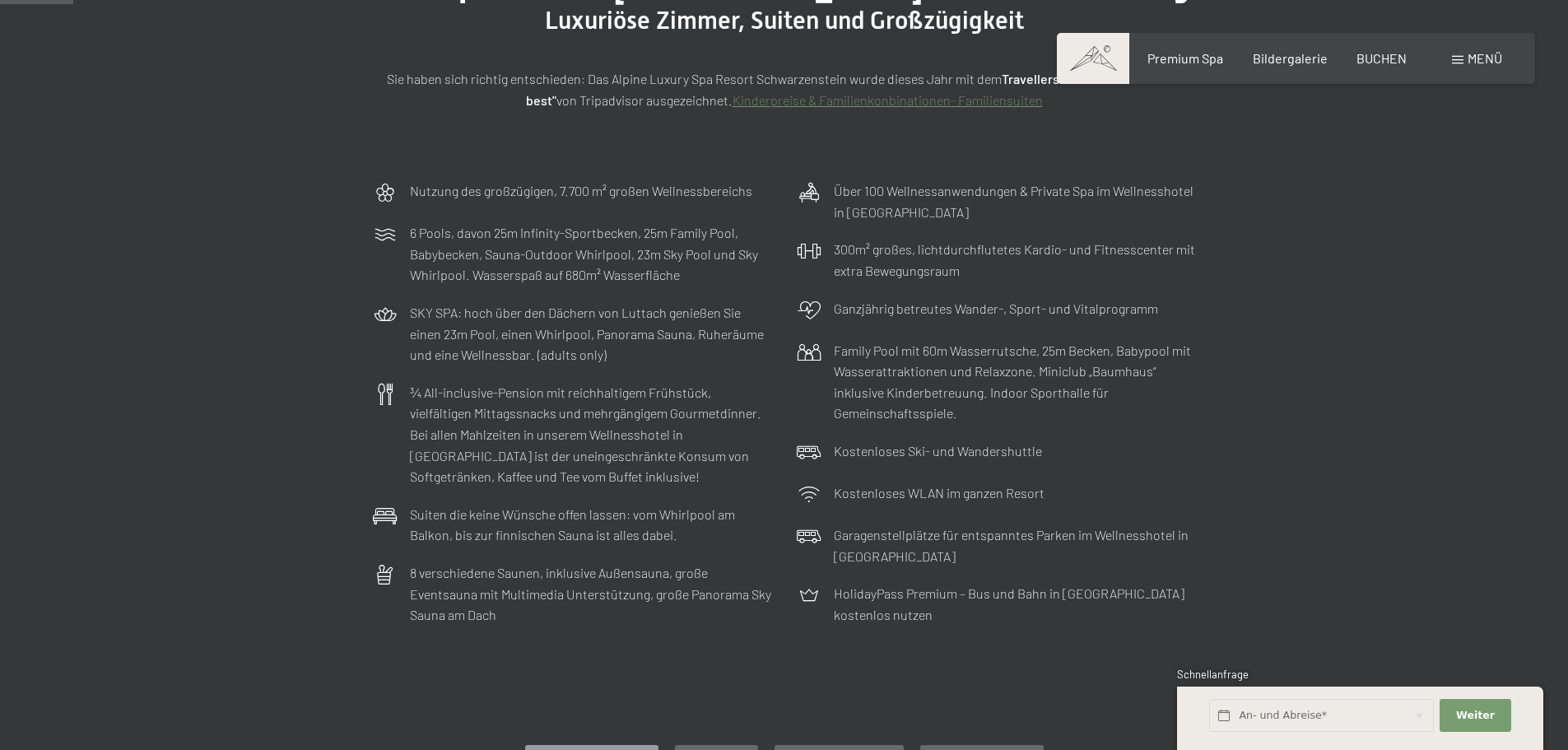
scroll to position [247, 0]
